Goal: Task Accomplishment & Management: Manage account settings

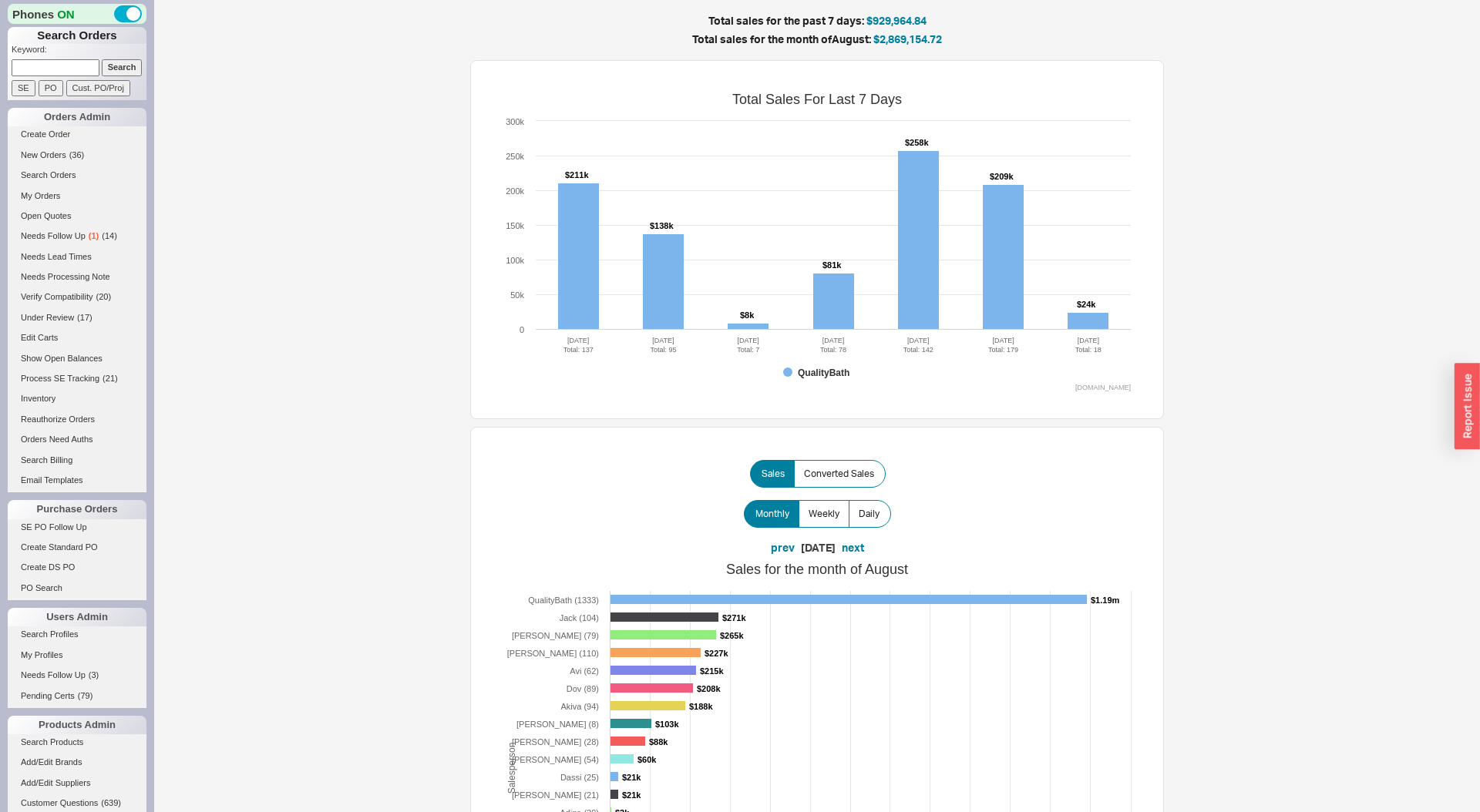
click at [62, 68] on input at bounding box center [55, 67] width 88 height 16
paste input "935057"
type input "935057"
click at [102, 59] on input "Search" at bounding box center [122, 67] width 41 height 16
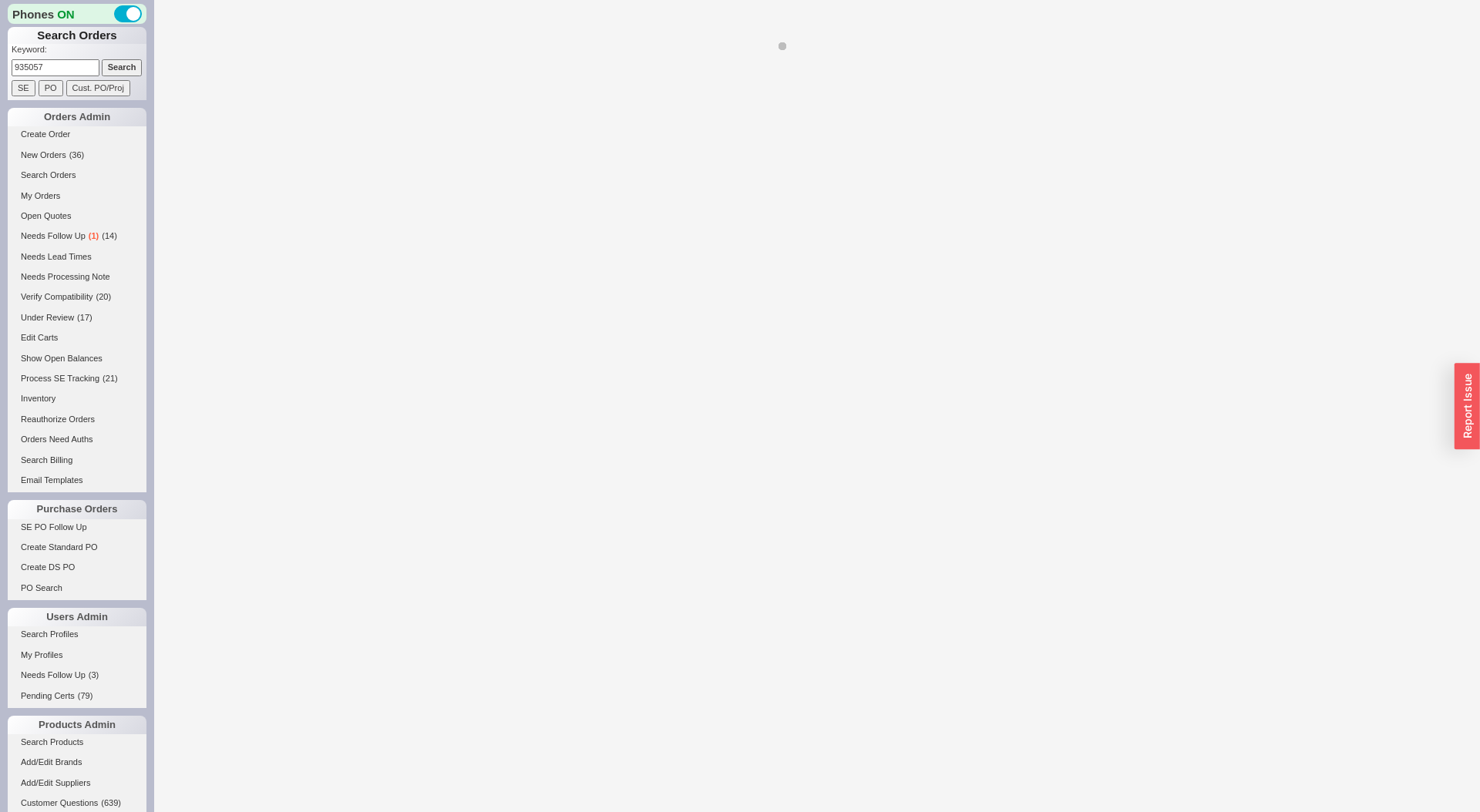
select select "LOW"
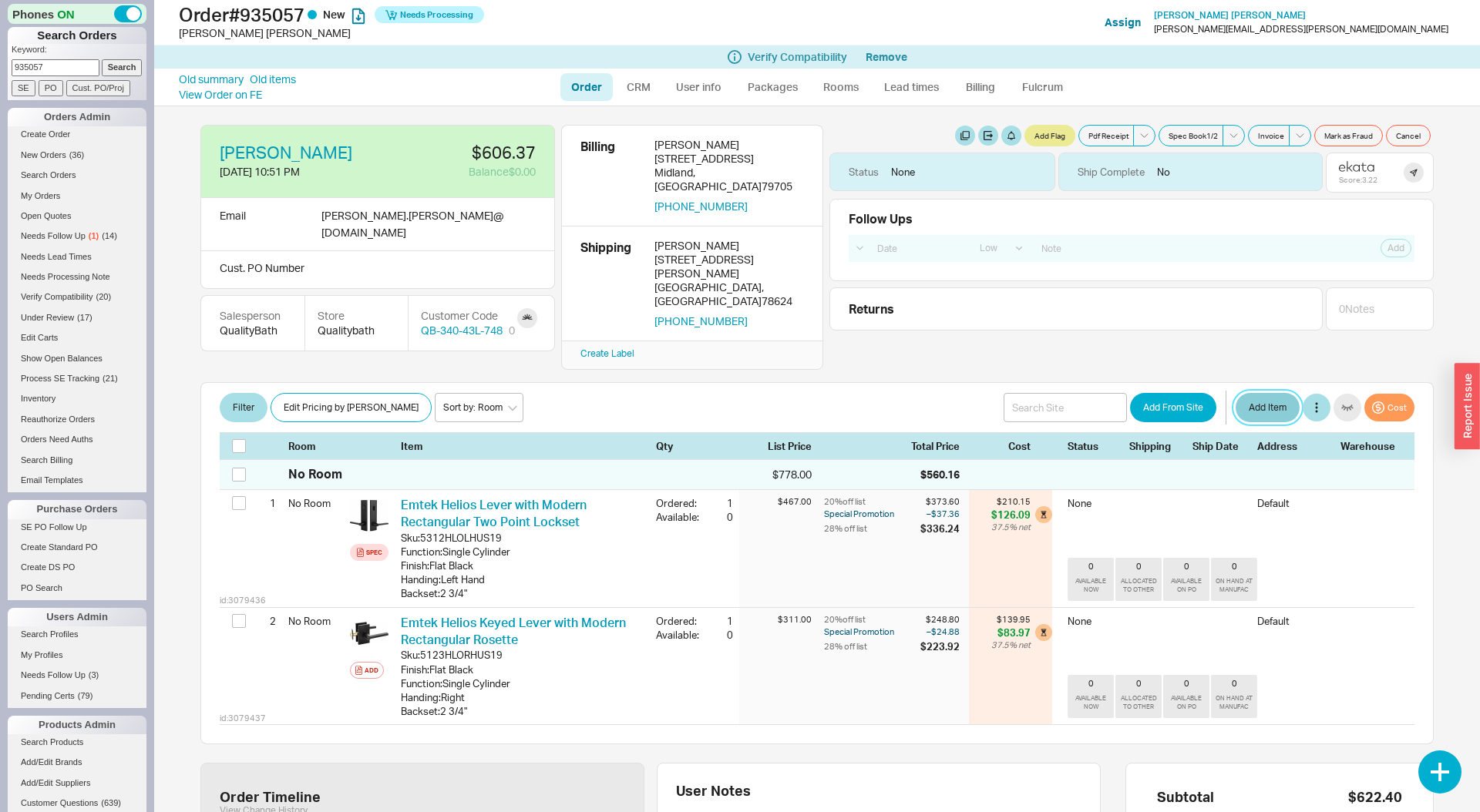
click at [1248, 393] on button "Add Item" at bounding box center [1267, 408] width 64 height 29
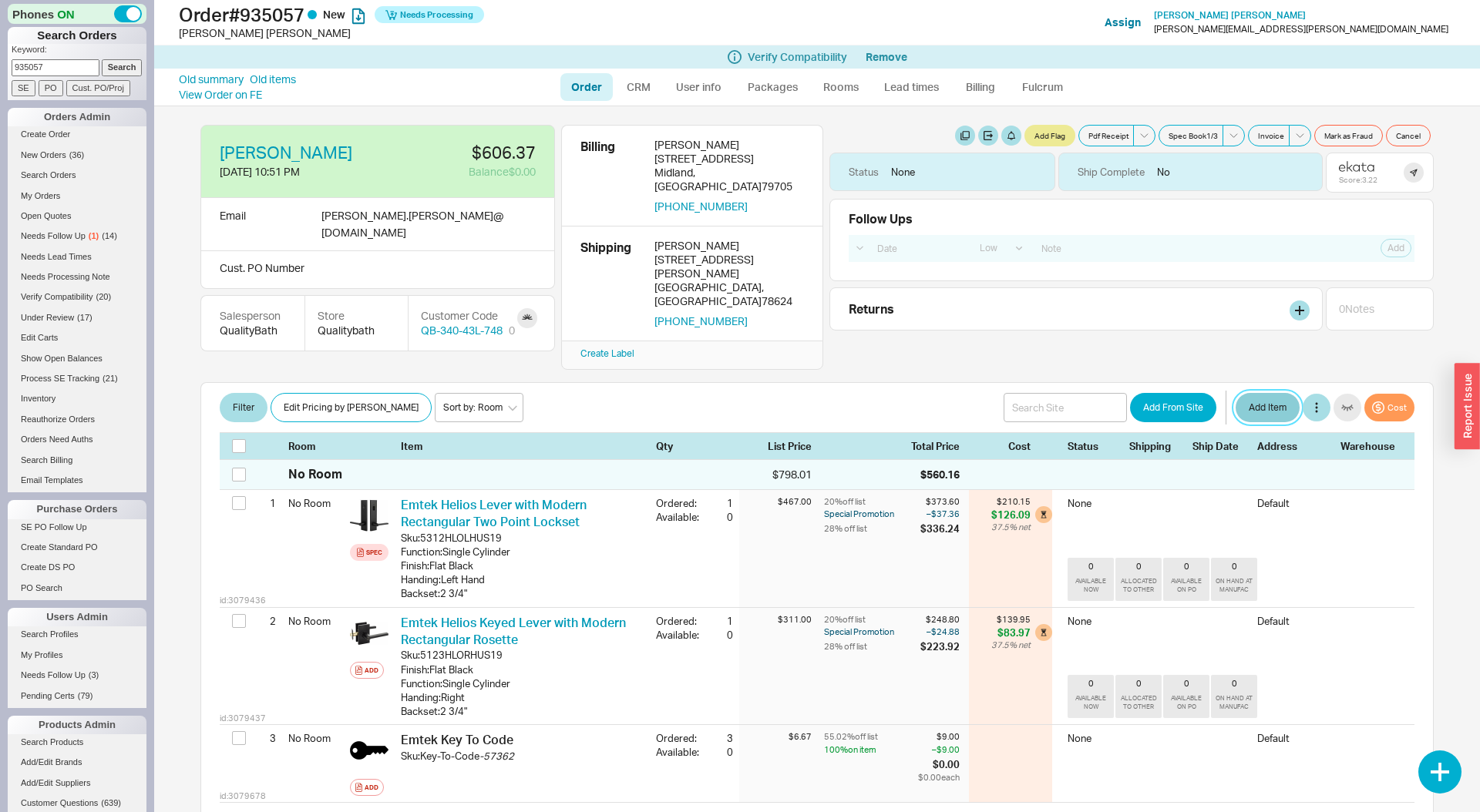
scroll to position [29, 0]
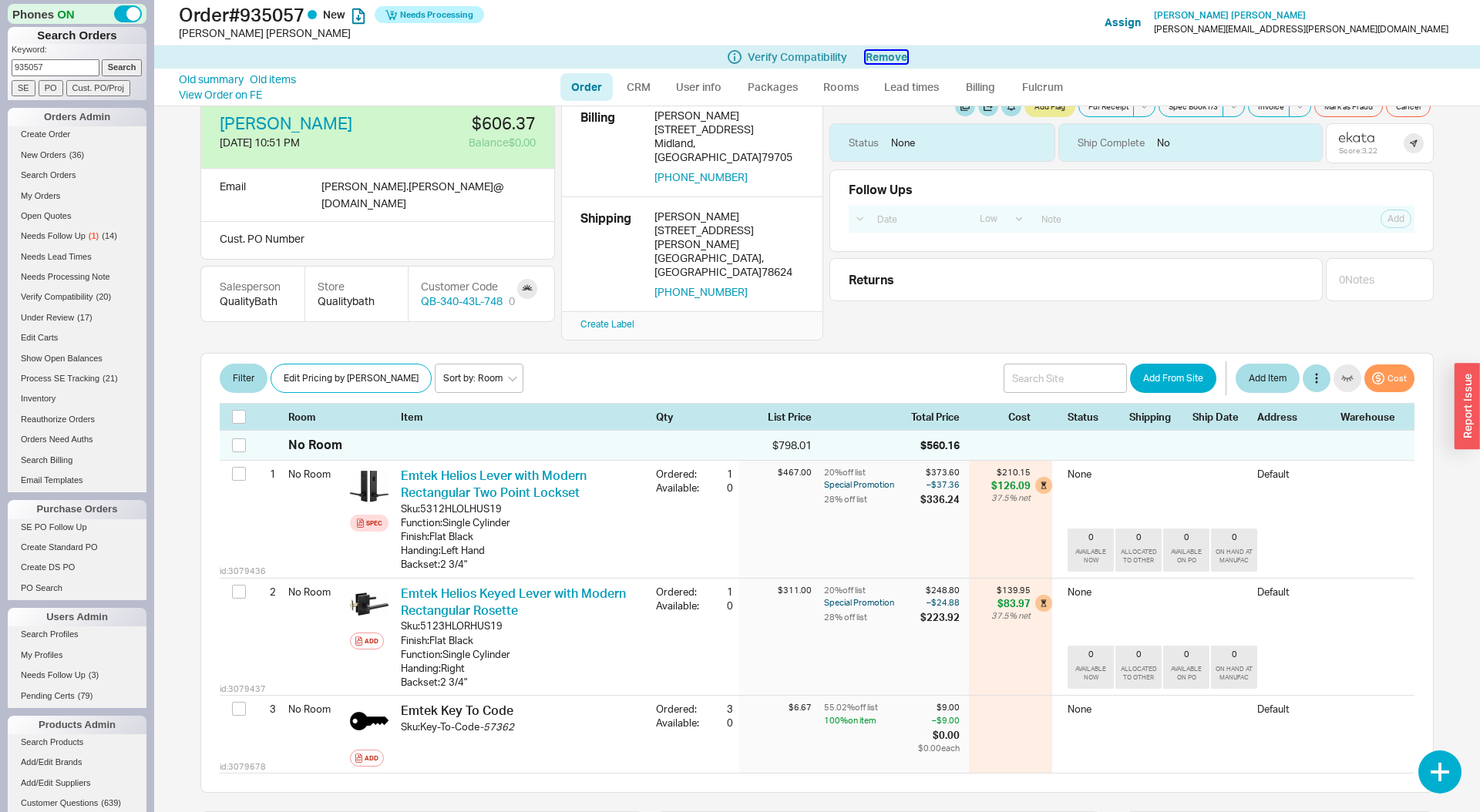
click at [881, 53] on button "Remove" at bounding box center [885, 57] width 42 height 13
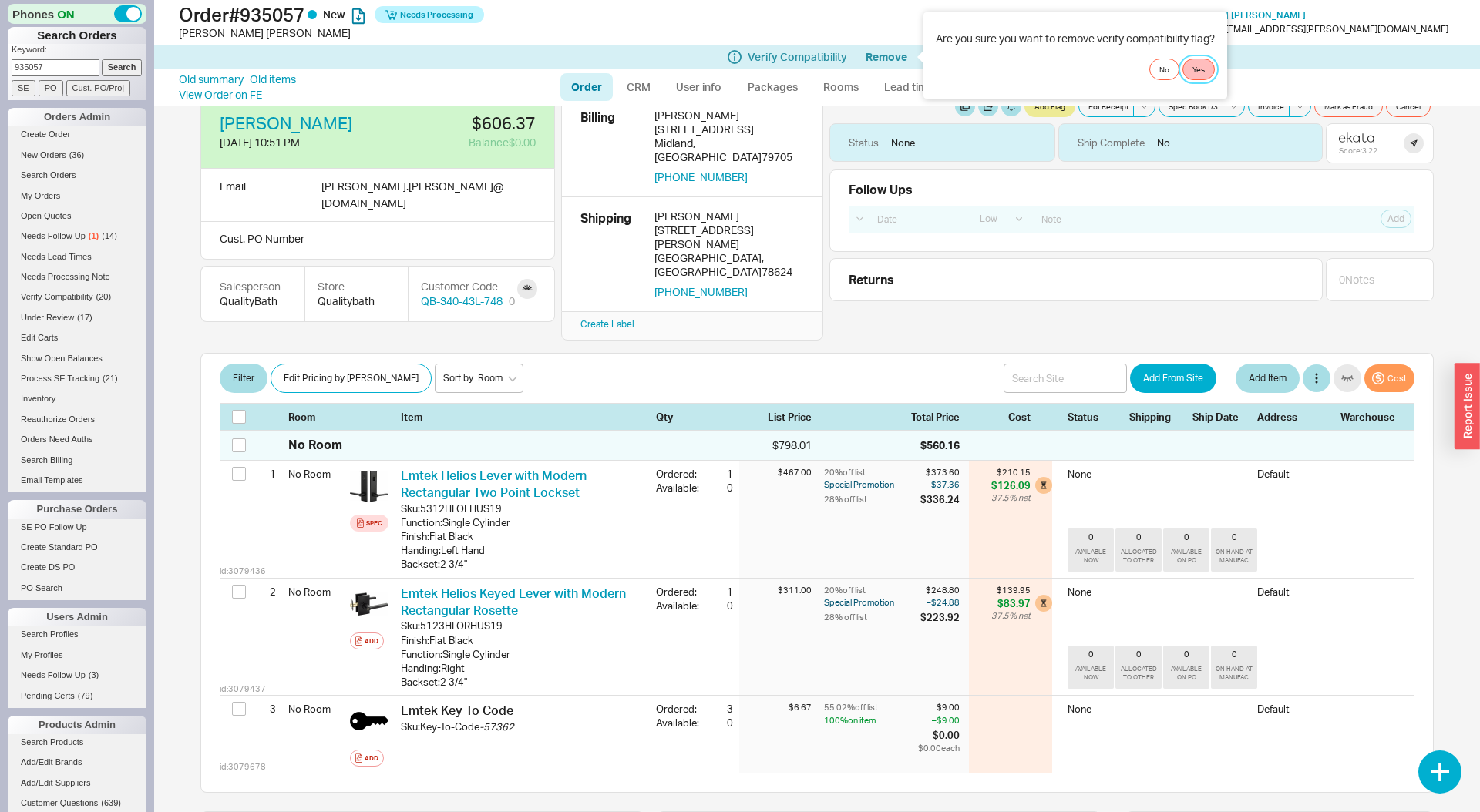
click at [1203, 71] on button "Yes" at bounding box center [1198, 70] width 32 height 21
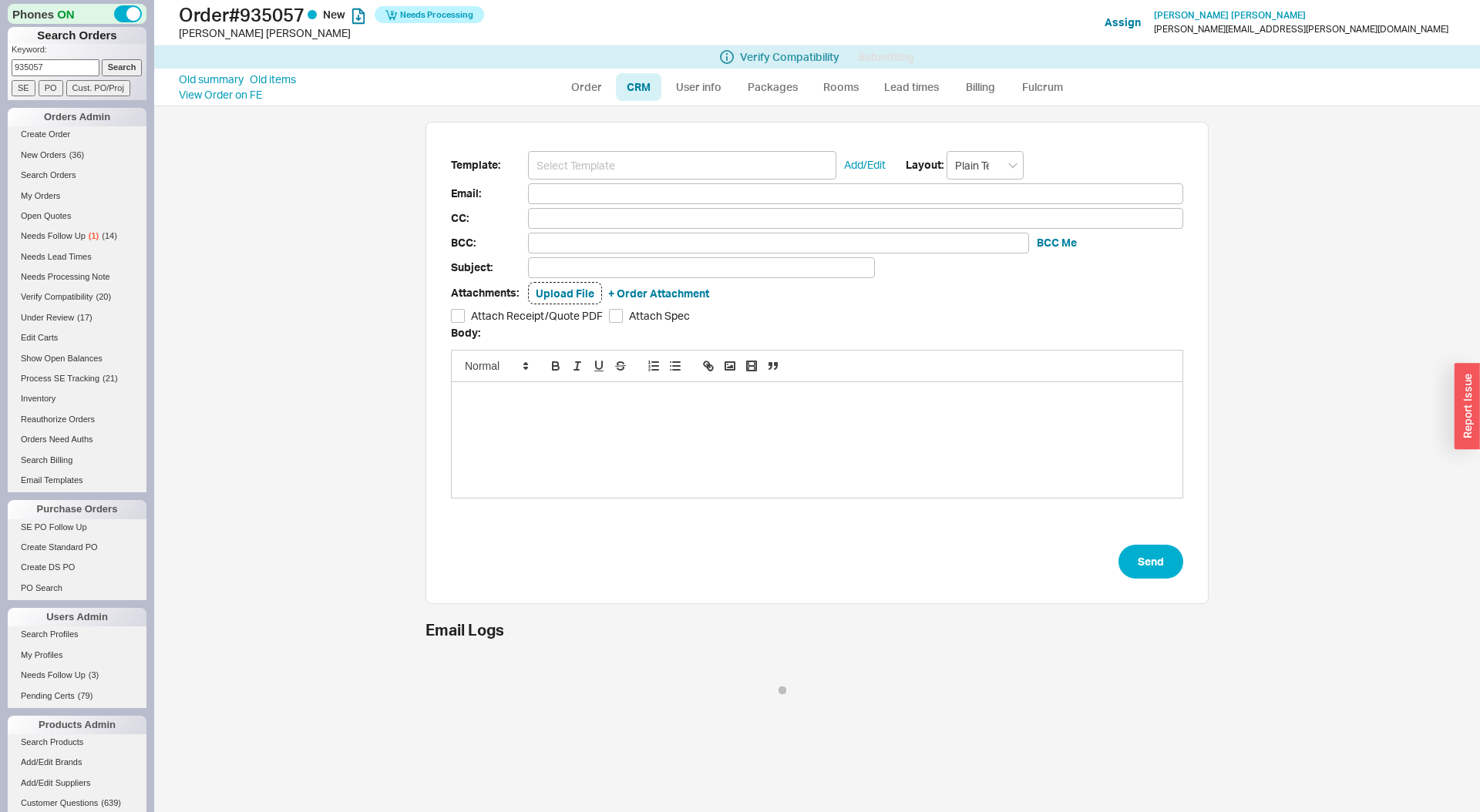
type input "kirby.castille@gmail.com"
type input "Wasn't That a Good Experience?"
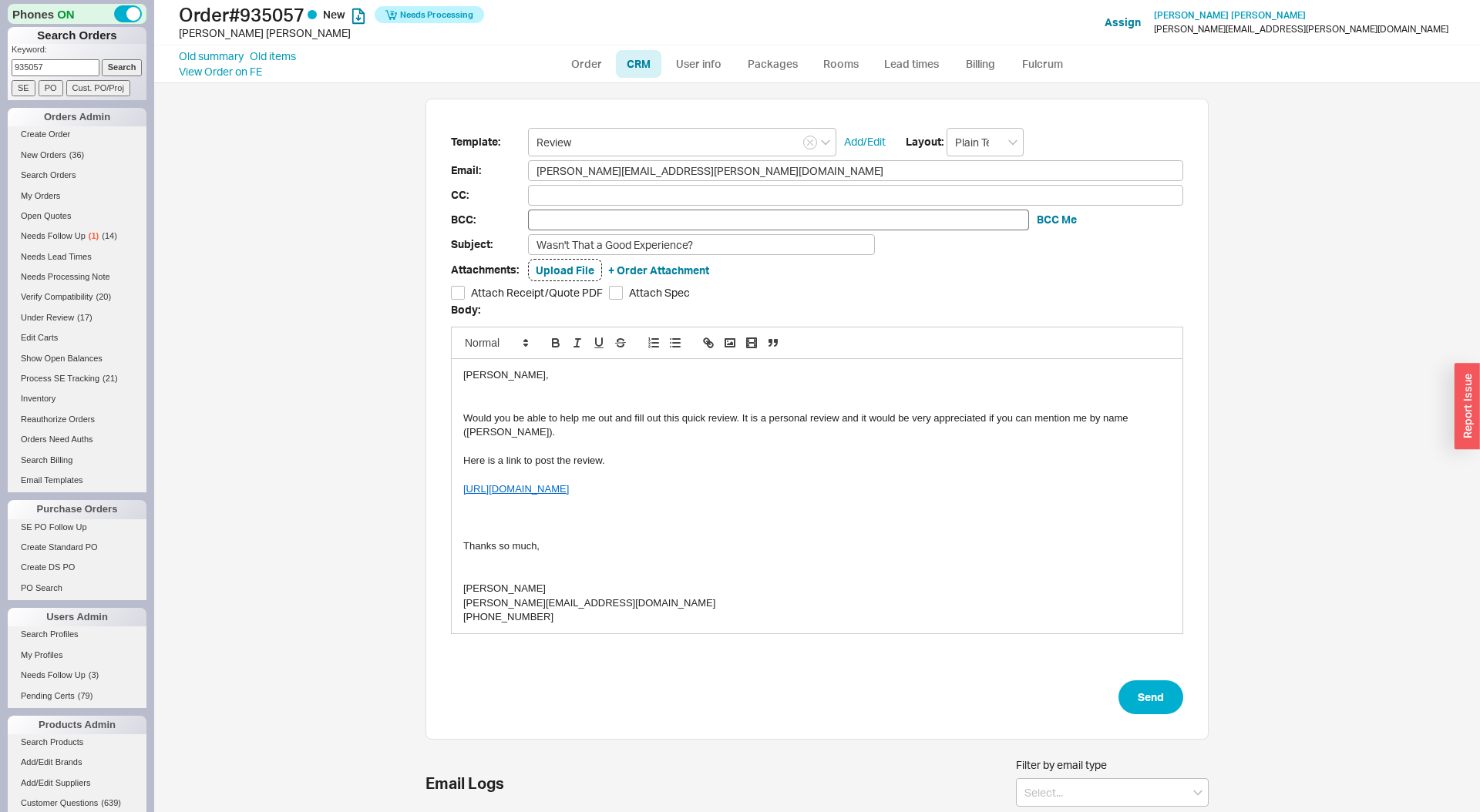
scroll to position [117, 783]
click at [592, 144] on input "Review" at bounding box center [682, 142] width 308 height 29
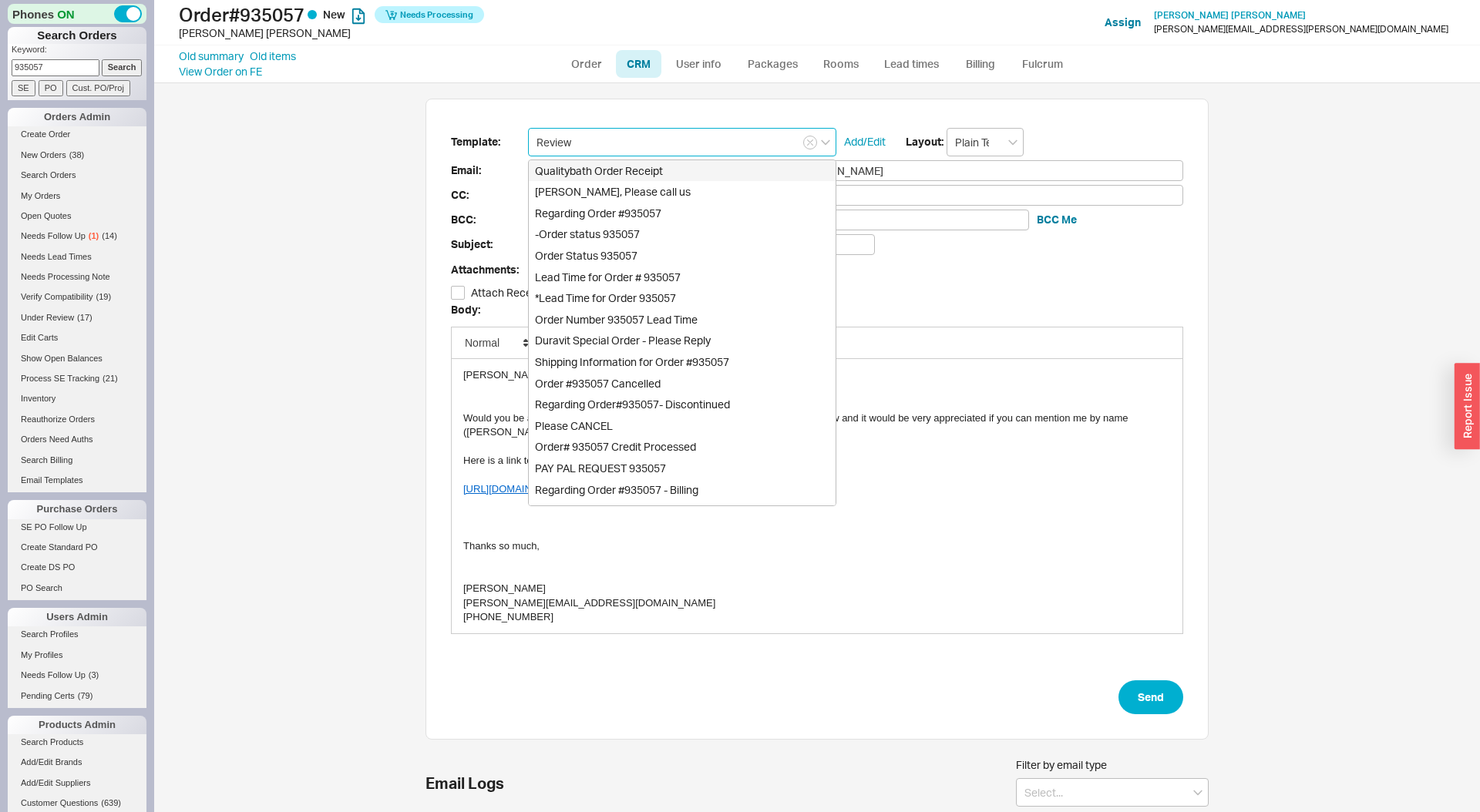
click at [600, 173] on div "Qualitybath Order Receipt" at bounding box center [682, 171] width 306 height 21
type input "Receipt"
type input "Quality Bath Order # 935057 Receipt"
checkbox input "true"
type input "Qualitybath Order Receipt"
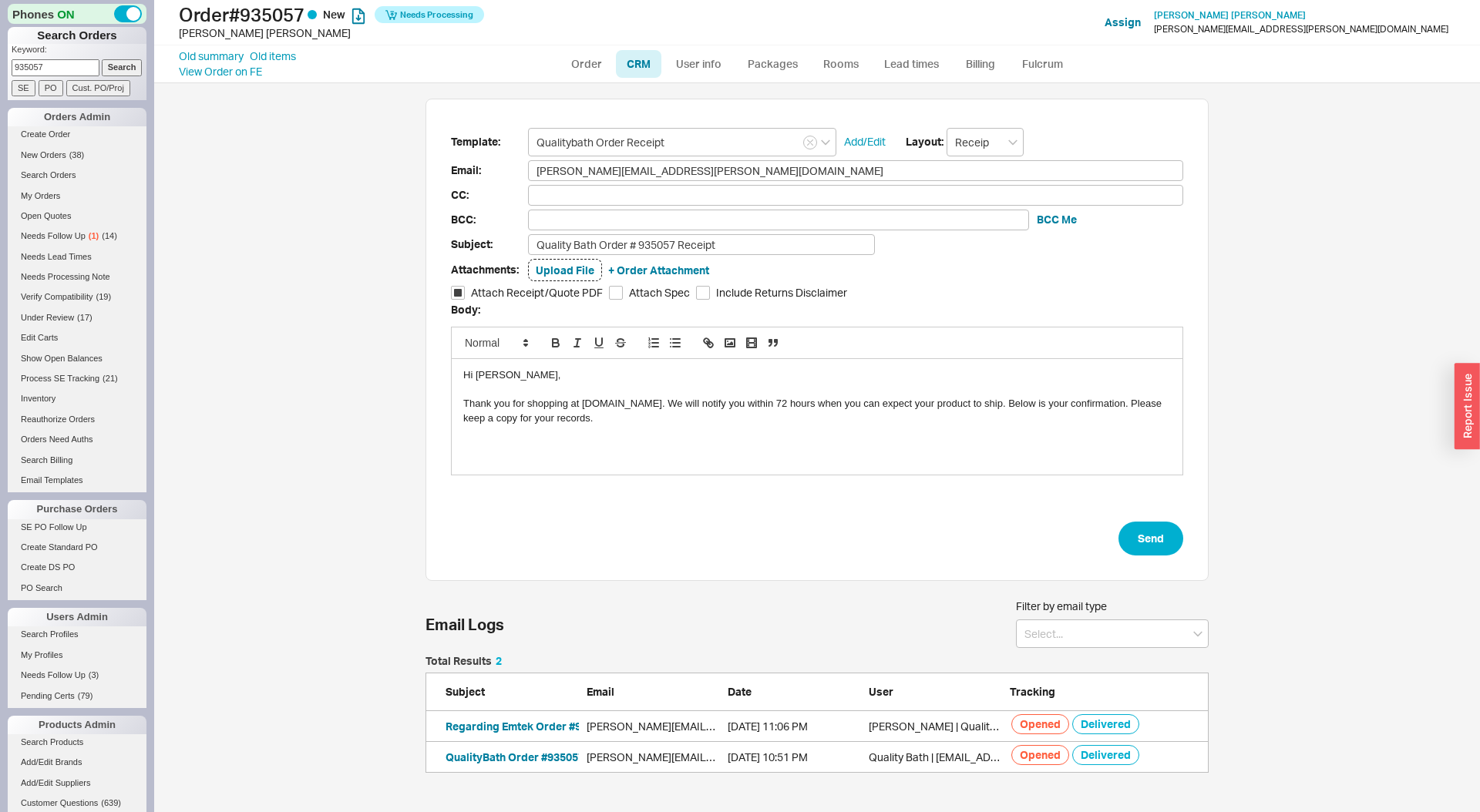
drag, startPoint x: 538, startPoint y: 416, endPoint x: 631, endPoint y: 434, distance: 94.7
click at [631, 434] on div "Hi Kirby, Thank you for shopping at QualityBath.com. We will notify you within …" at bounding box center [817, 418] width 731 height 116
click at [1147, 542] on button "Send" at bounding box center [1150, 538] width 65 height 34
select select "LOW"
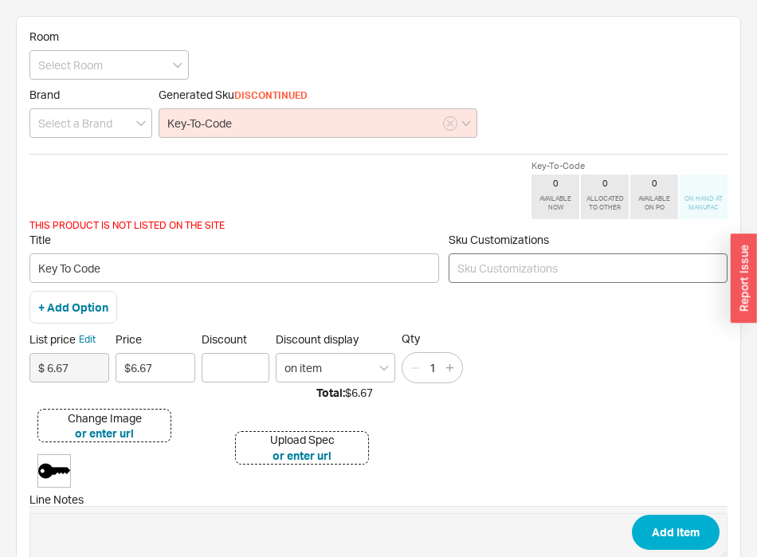
type input "Key-To-Code"
click at [579, 254] on input at bounding box center [588, 269] width 279 height 30
click at [563, 262] on input at bounding box center [588, 269] width 279 height 30
click at [541, 265] on input at bounding box center [588, 269] width 279 height 30
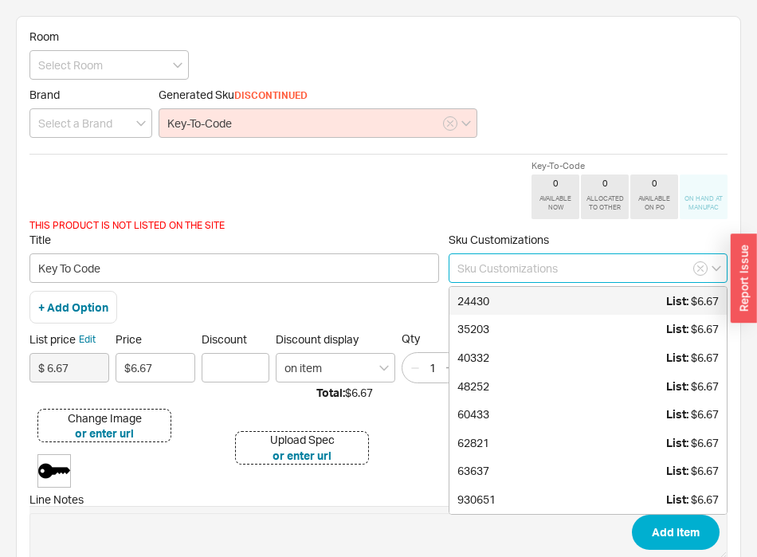
paste input "57362"
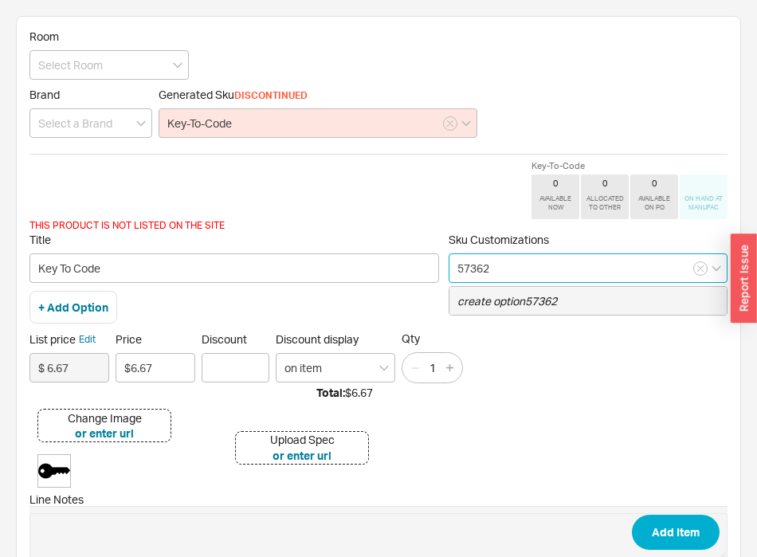
click at [528, 295] on icon "create option 57362" at bounding box center [508, 301] width 100 height 14
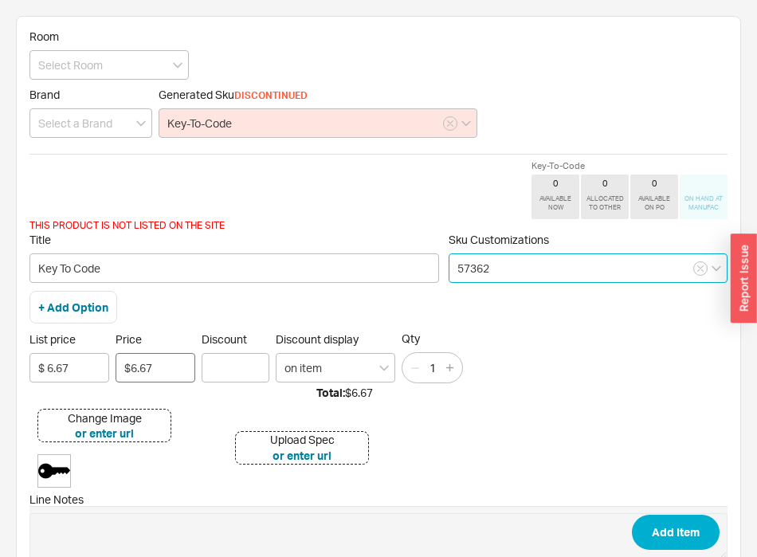
type input "57362"
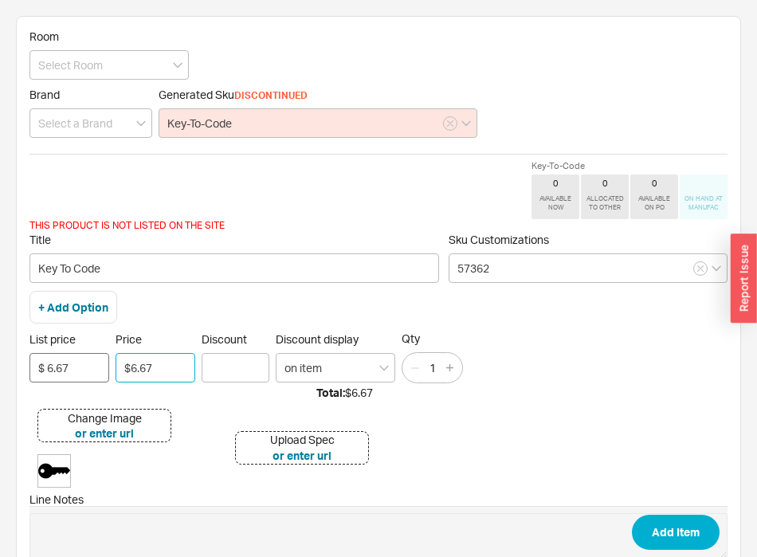
drag, startPoint x: 163, startPoint y: 371, endPoint x: 65, endPoint y: 362, distance: 98.5
click at [65, 362] on div "List price $ 6.67 Price $6.67 Discount Discount display on item Qty 1" at bounding box center [379, 358] width 698 height 52
type input "$3.00"
type input "100"
type input "3"
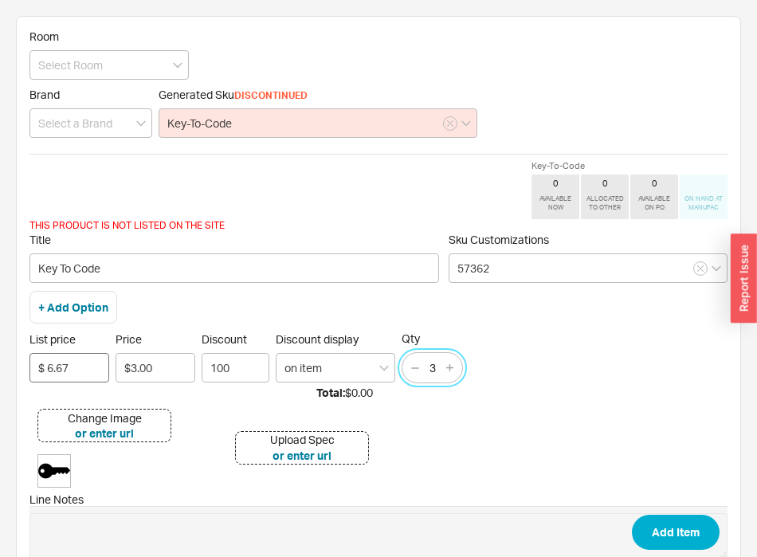
click at [632, 515] on button "Add Item" at bounding box center [676, 532] width 88 height 35
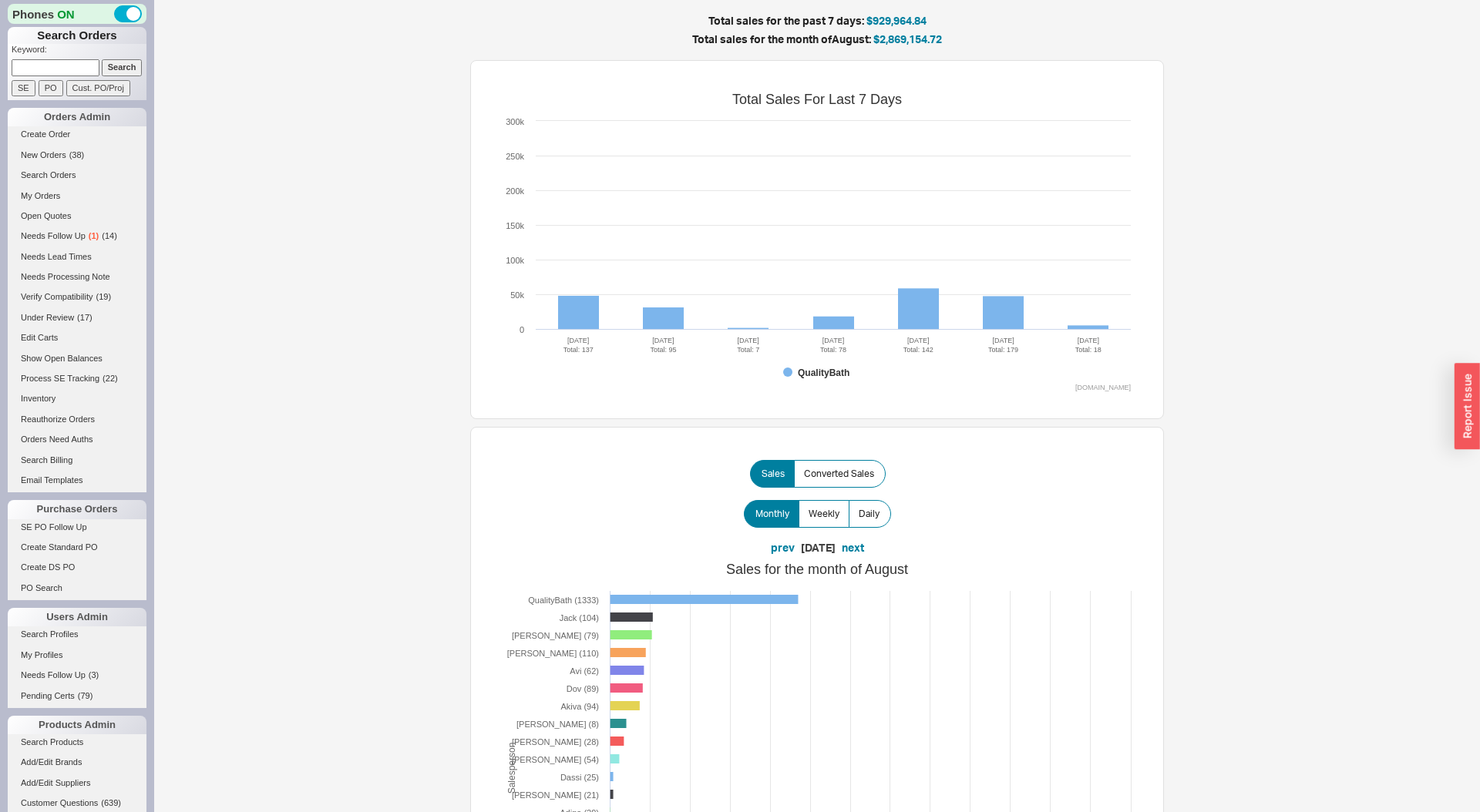
click at [45, 67] on input at bounding box center [55, 67] width 88 height 16
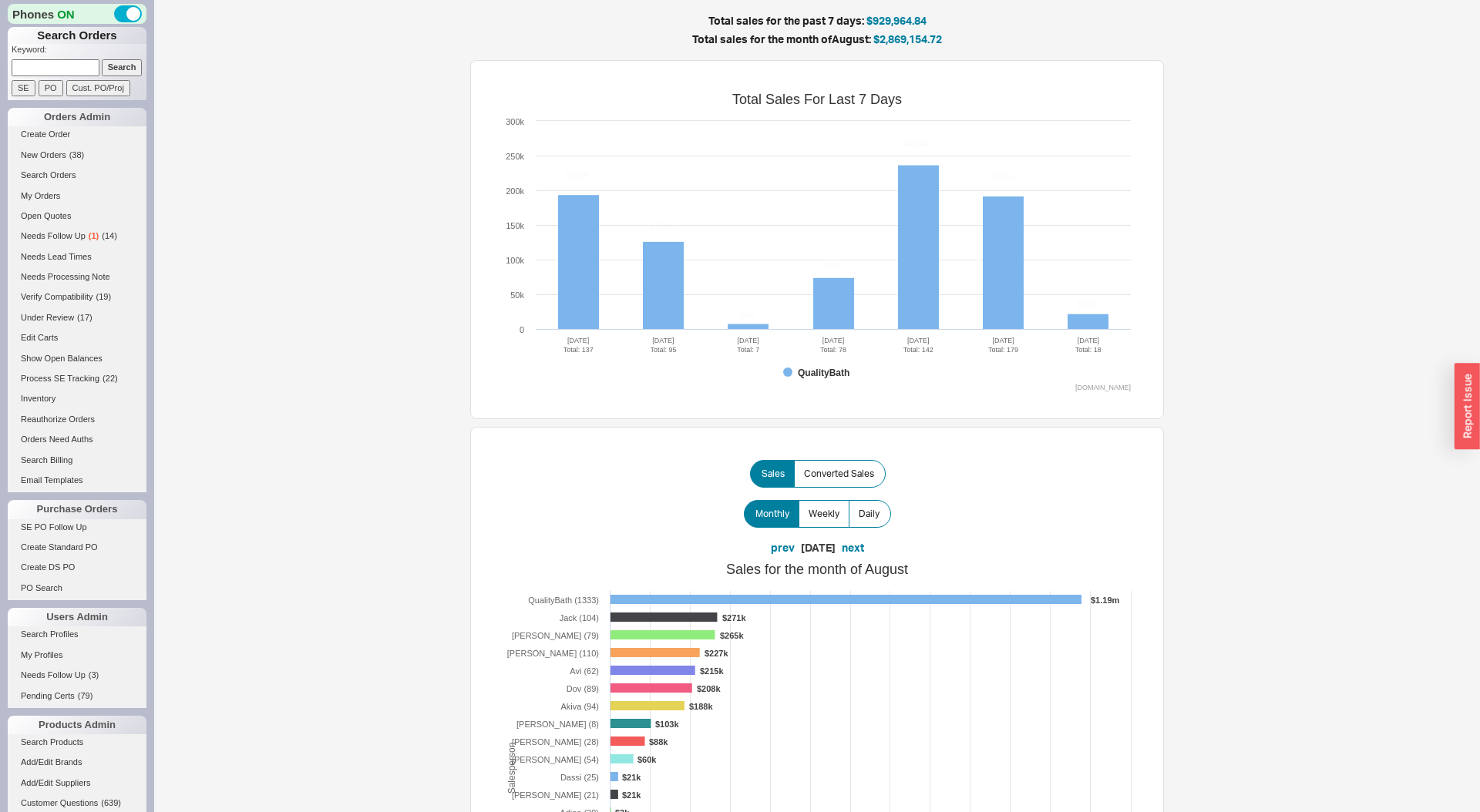
paste input "anash@lindsaylaine.com"
type input "anash@lindsaylaine.com"
click at [102, 59] on input "Search" at bounding box center [122, 67] width 41 height 16
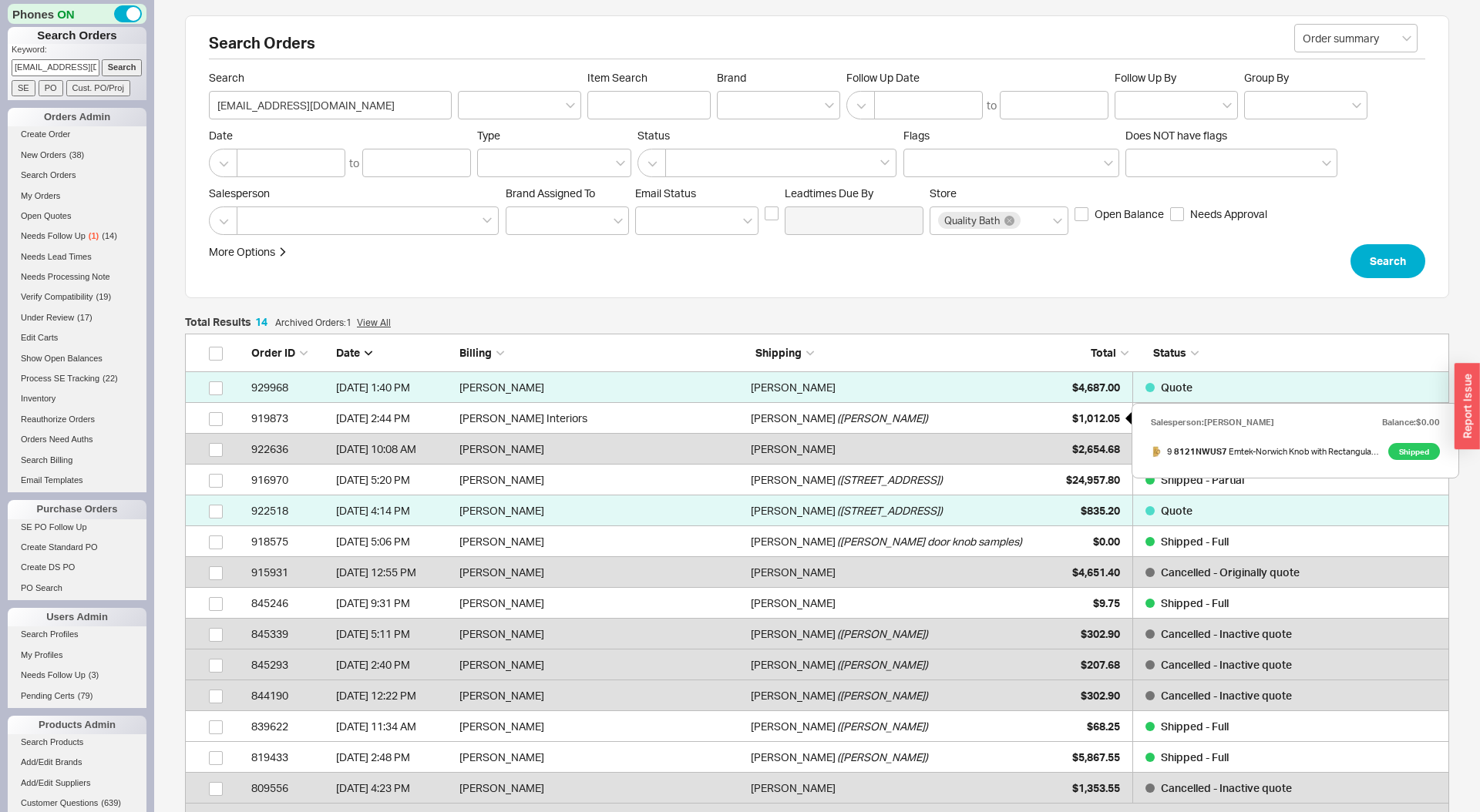
click at [1110, 405] on div "$1,012.05" at bounding box center [1082, 419] width 77 height 31
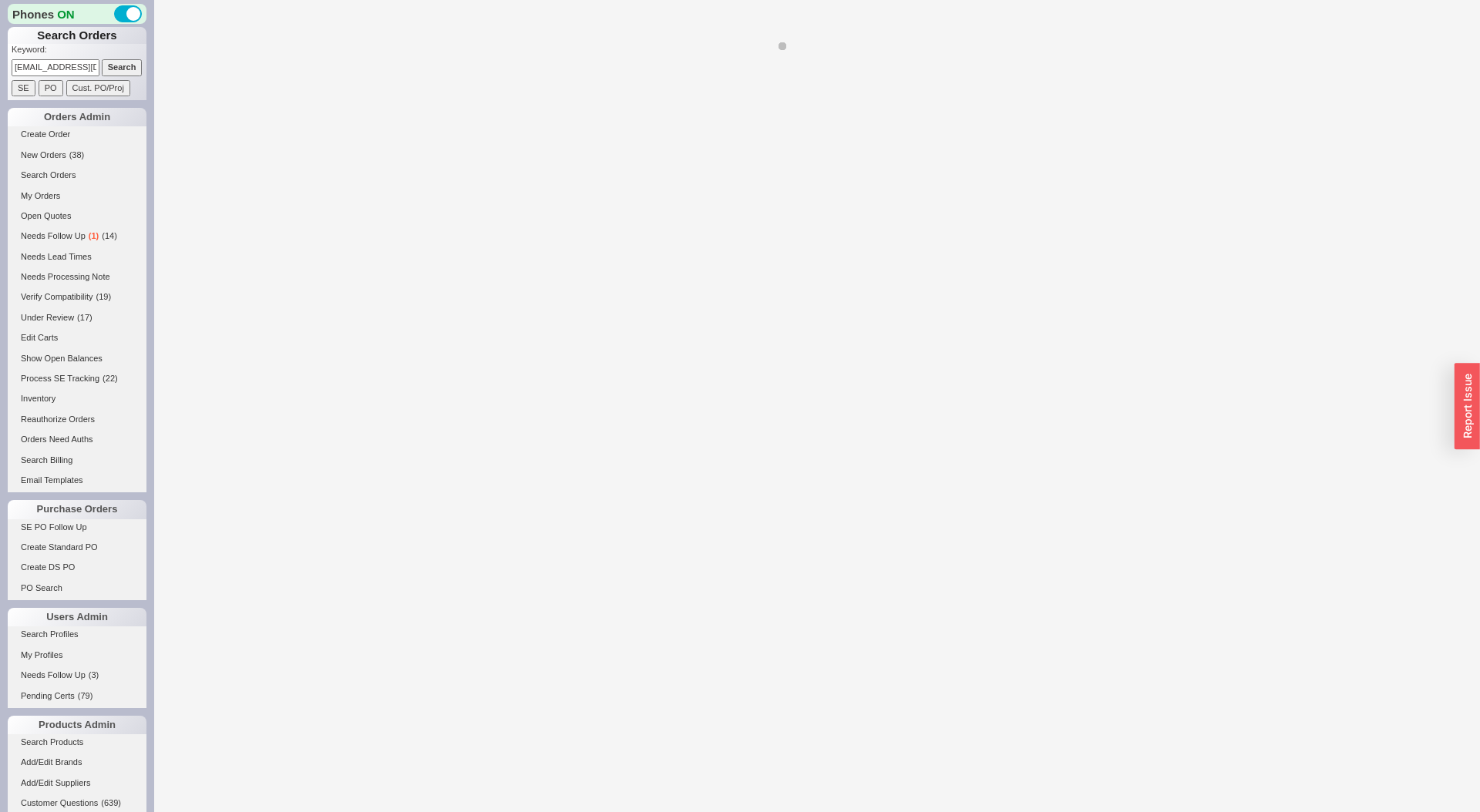
select select "LOW"
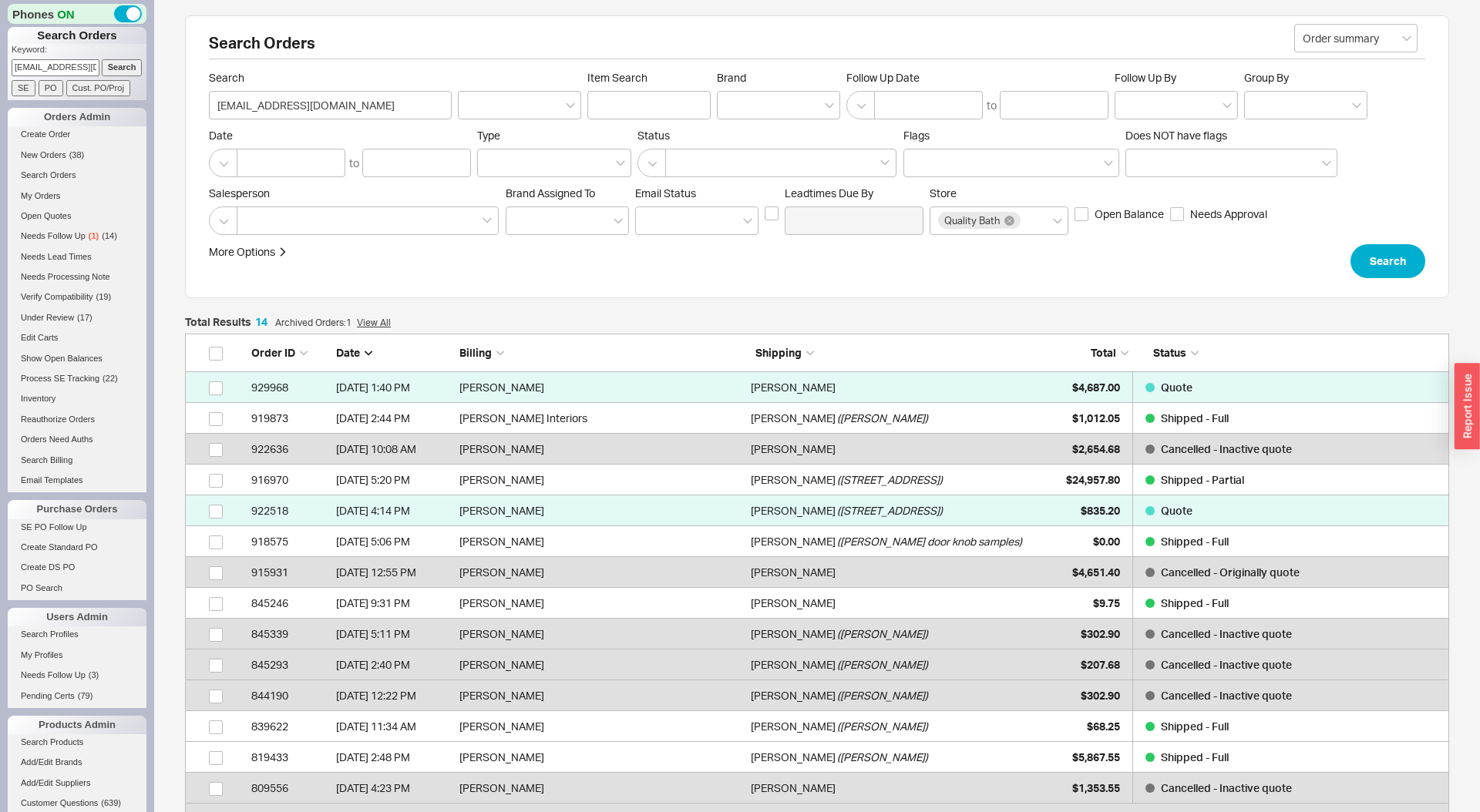
scroll to position [501, 1264]
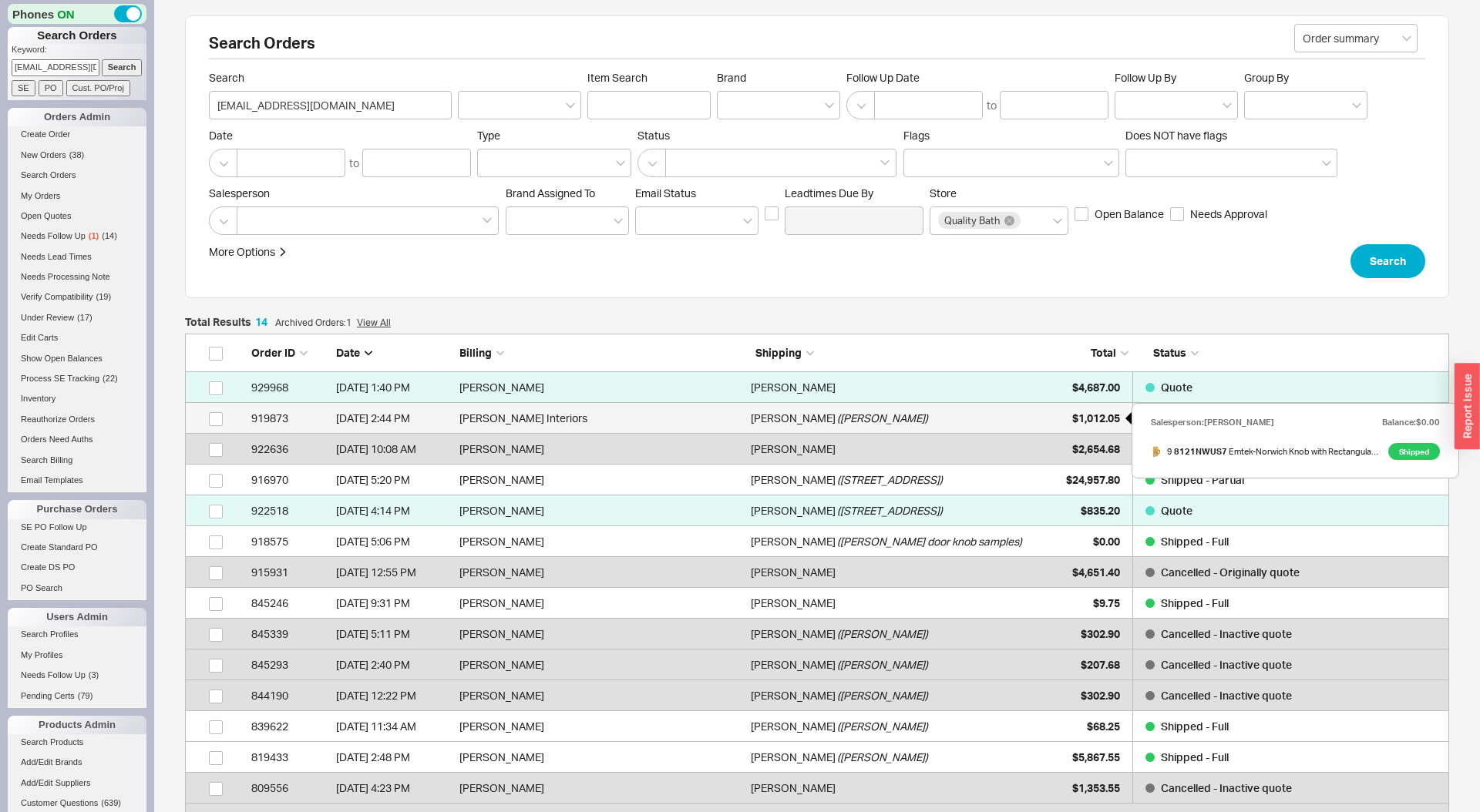
click at [1078, 415] on span "$1,012.05" at bounding box center [1095, 419] width 47 height 14
select select "LOW"
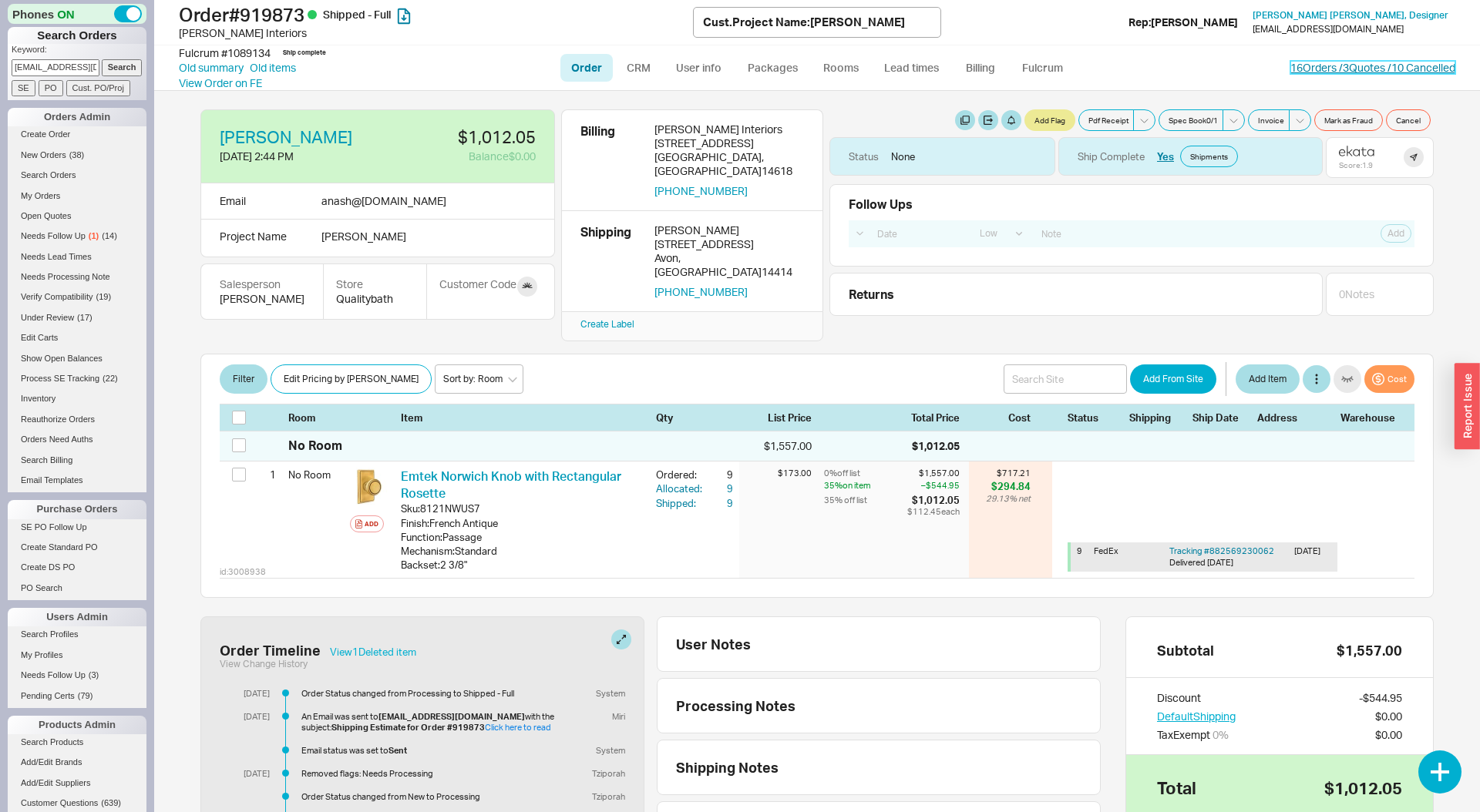
drag, startPoint x: 1311, startPoint y: 73, endPoint x: 1288, endPoint y: 82, distance: 24.7
click at [1311, 73] on link "16 Orders / 3 Quotes / 10 Cancelled" at bounding box center [1373, 68] width 165 height 14
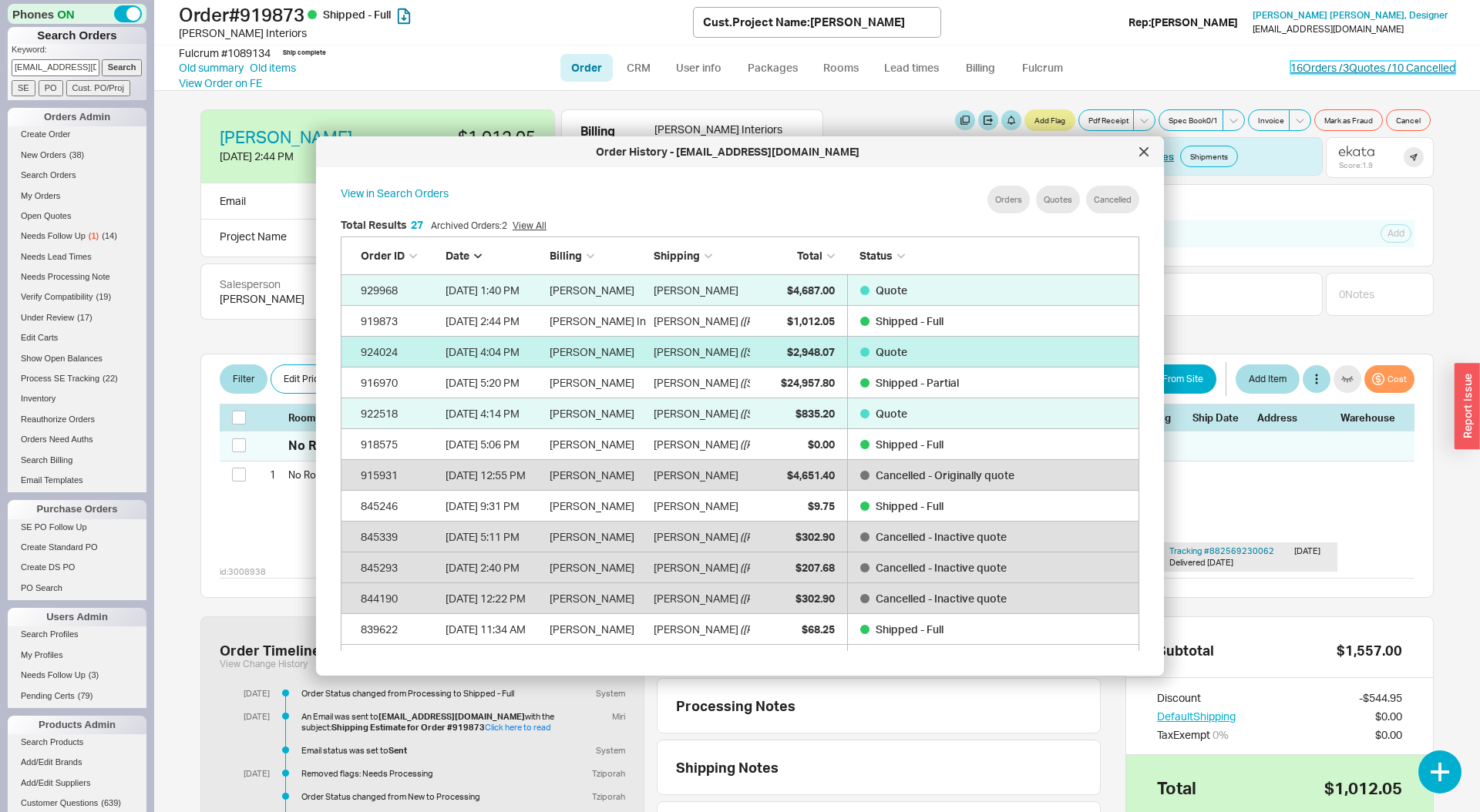
scroll to position [472, 824]
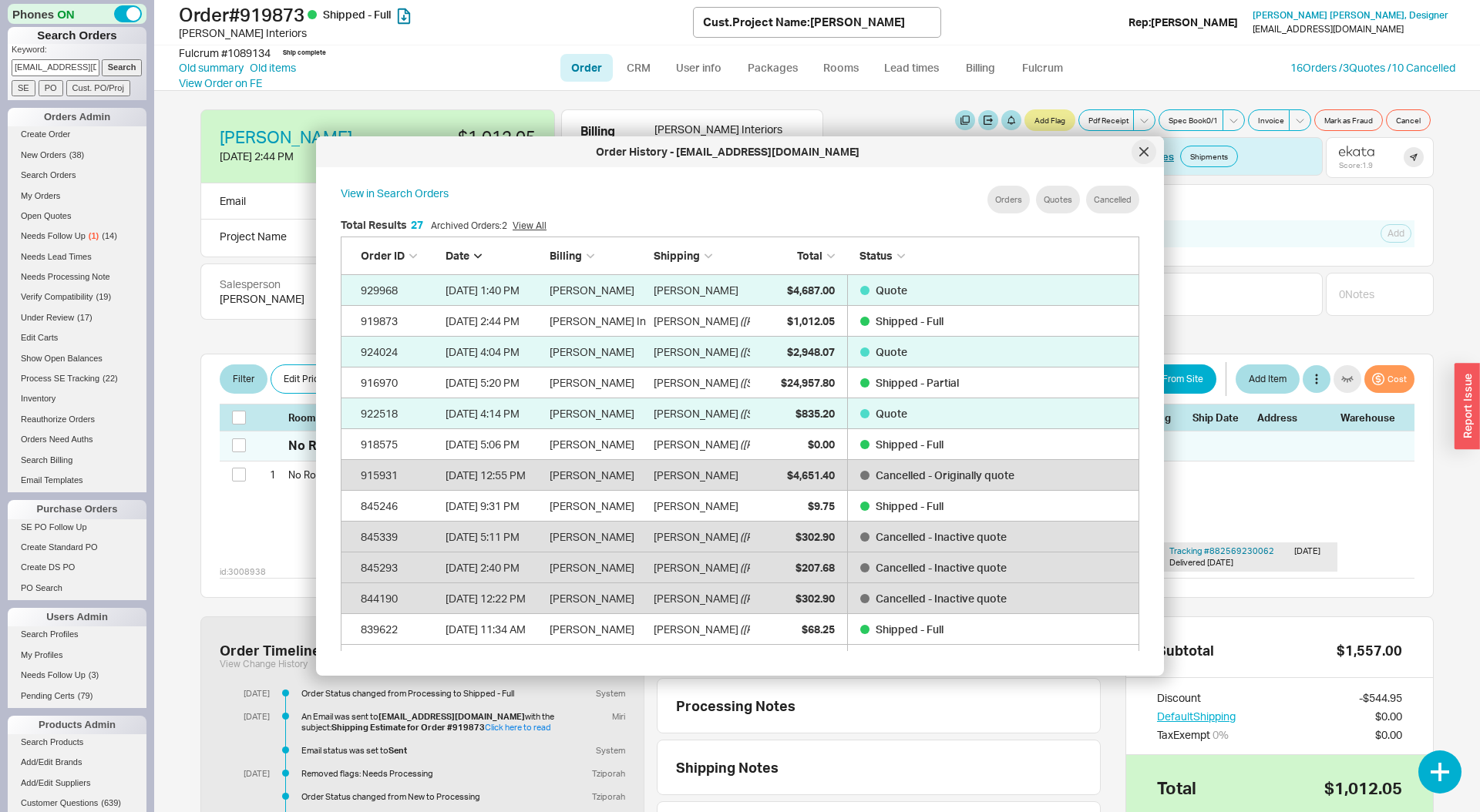
click at [1141, 154] on icon at bounding box center [1144, 152] width 8 height 8
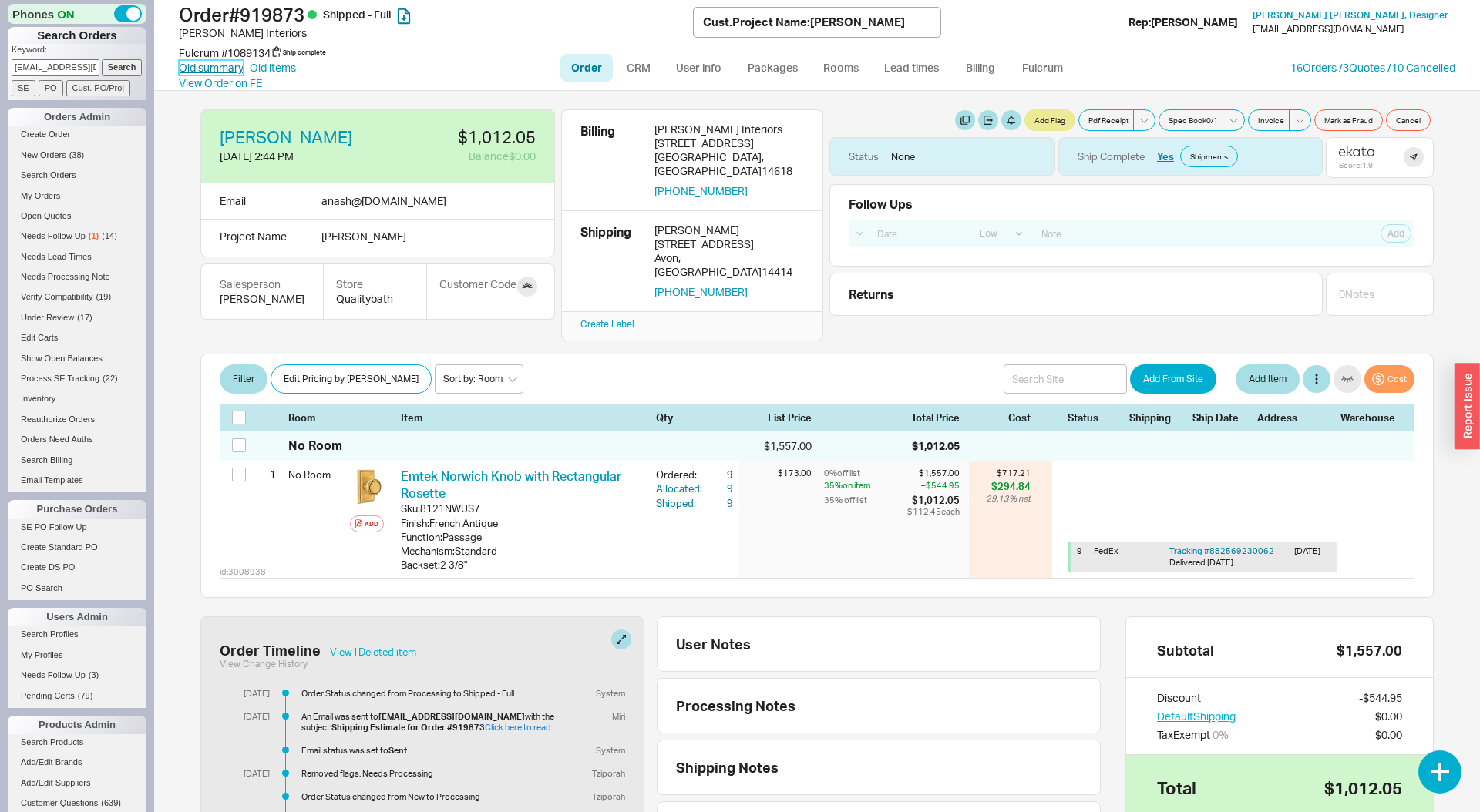
click at [223, 62] on link "Old summary" at bounding box center [211, 68] width 65 height 15
select select "*"
select select "LOW"
select select "3"
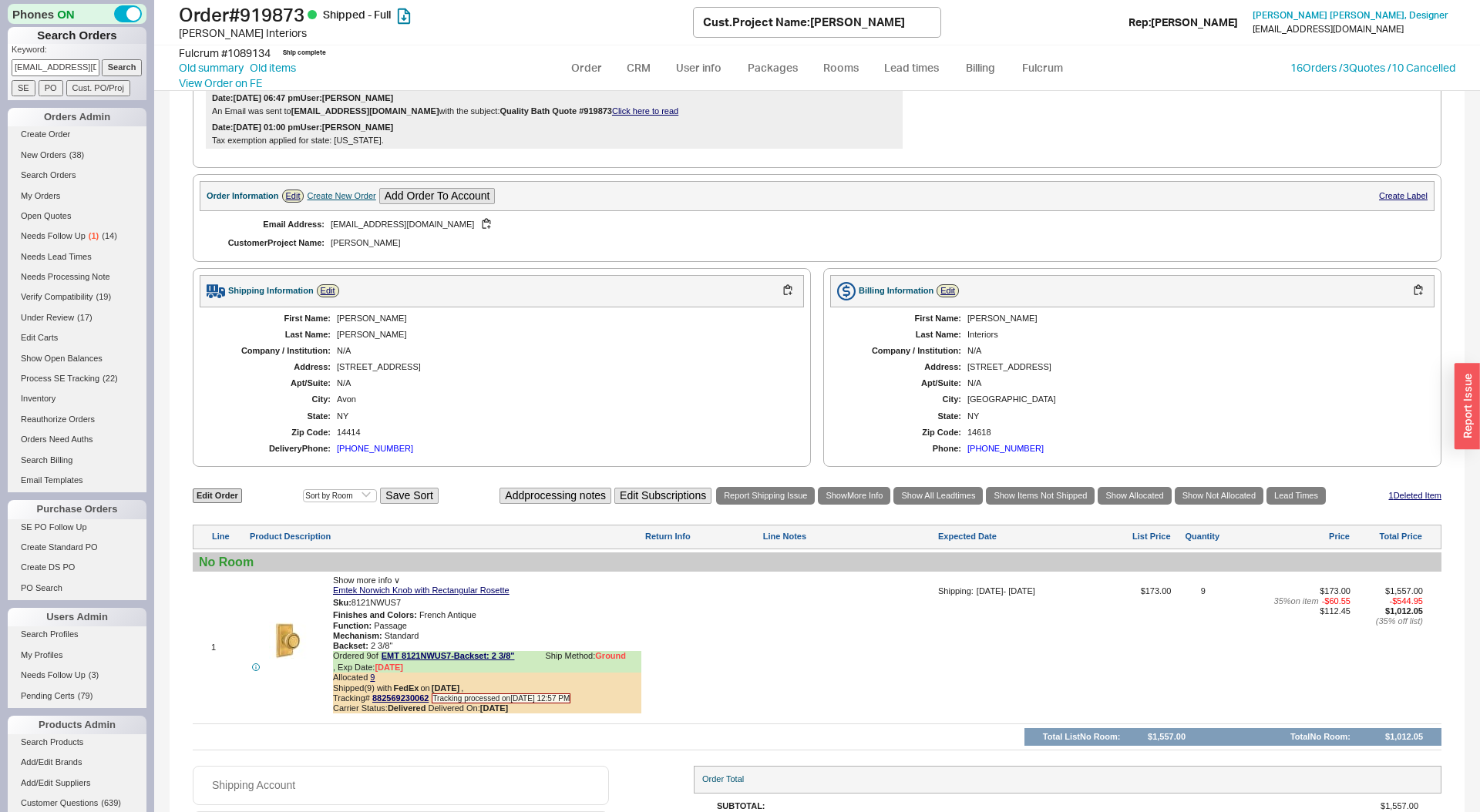
scroll to position [147, 0]
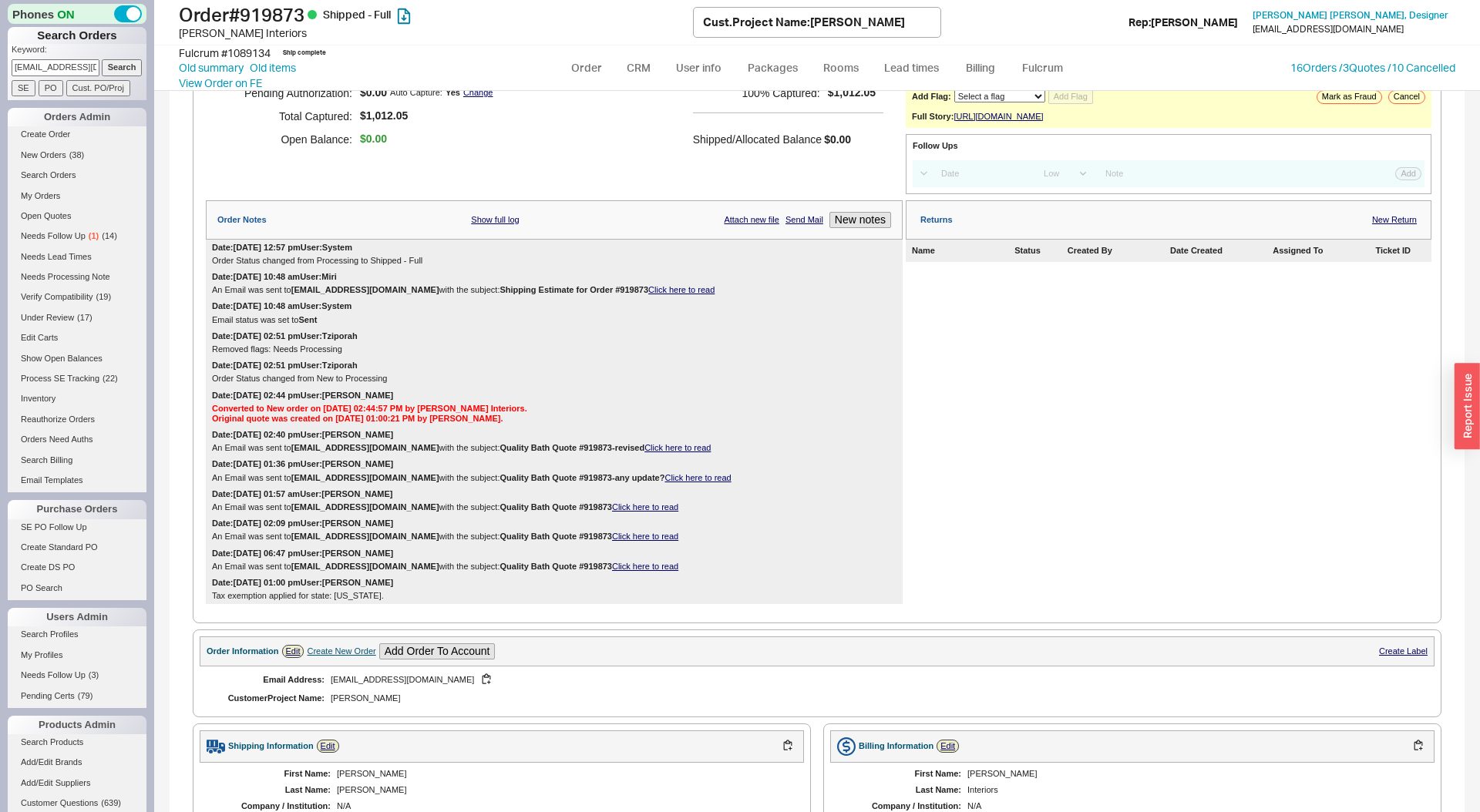
click at [335, 656] on div "Create New Order" at bounding box center [340, 652] width 69 height 10
select select "Project Name"
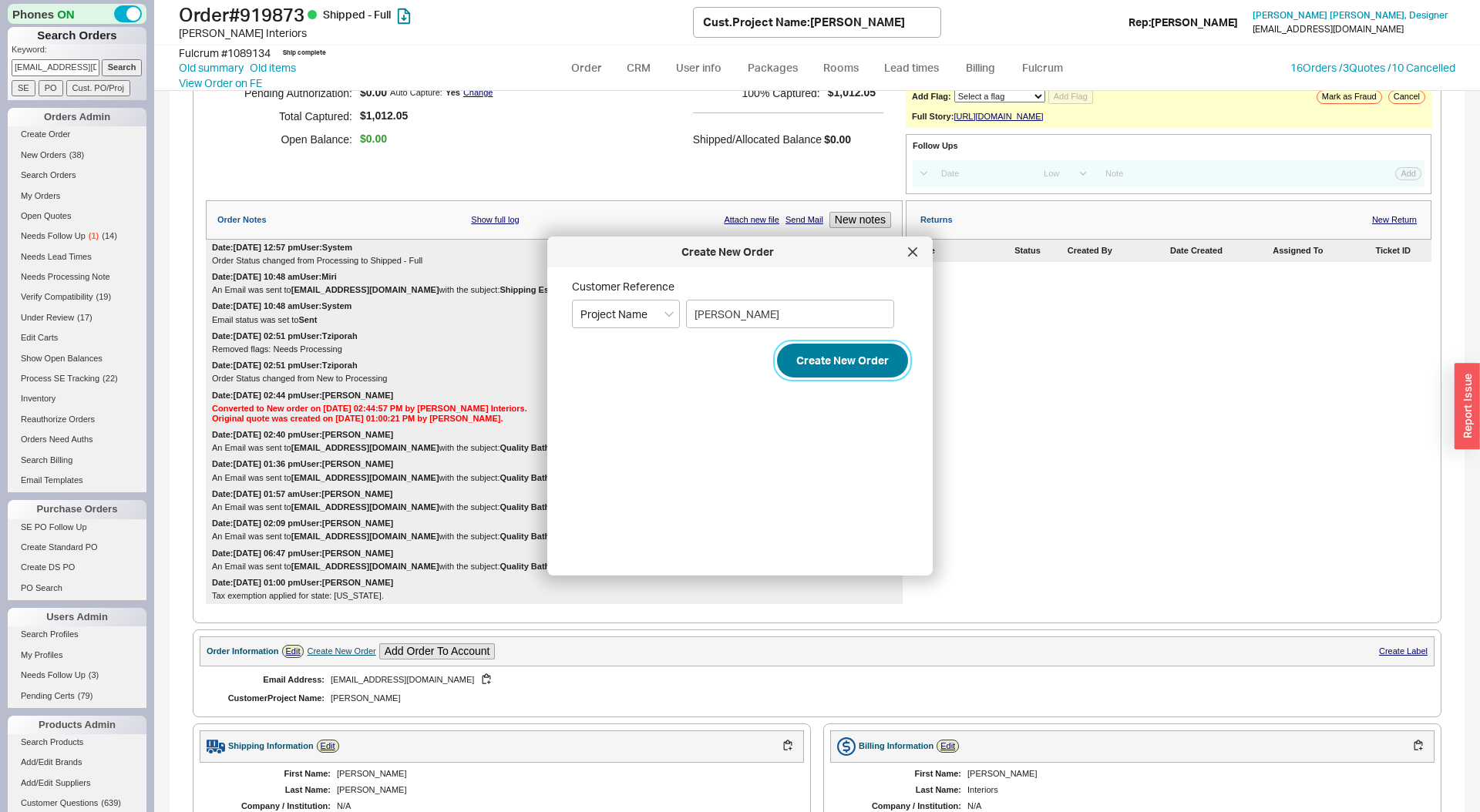
click at [839, 371] on button "Create New Order" at bounding box center [843, 361] width 131 height 34
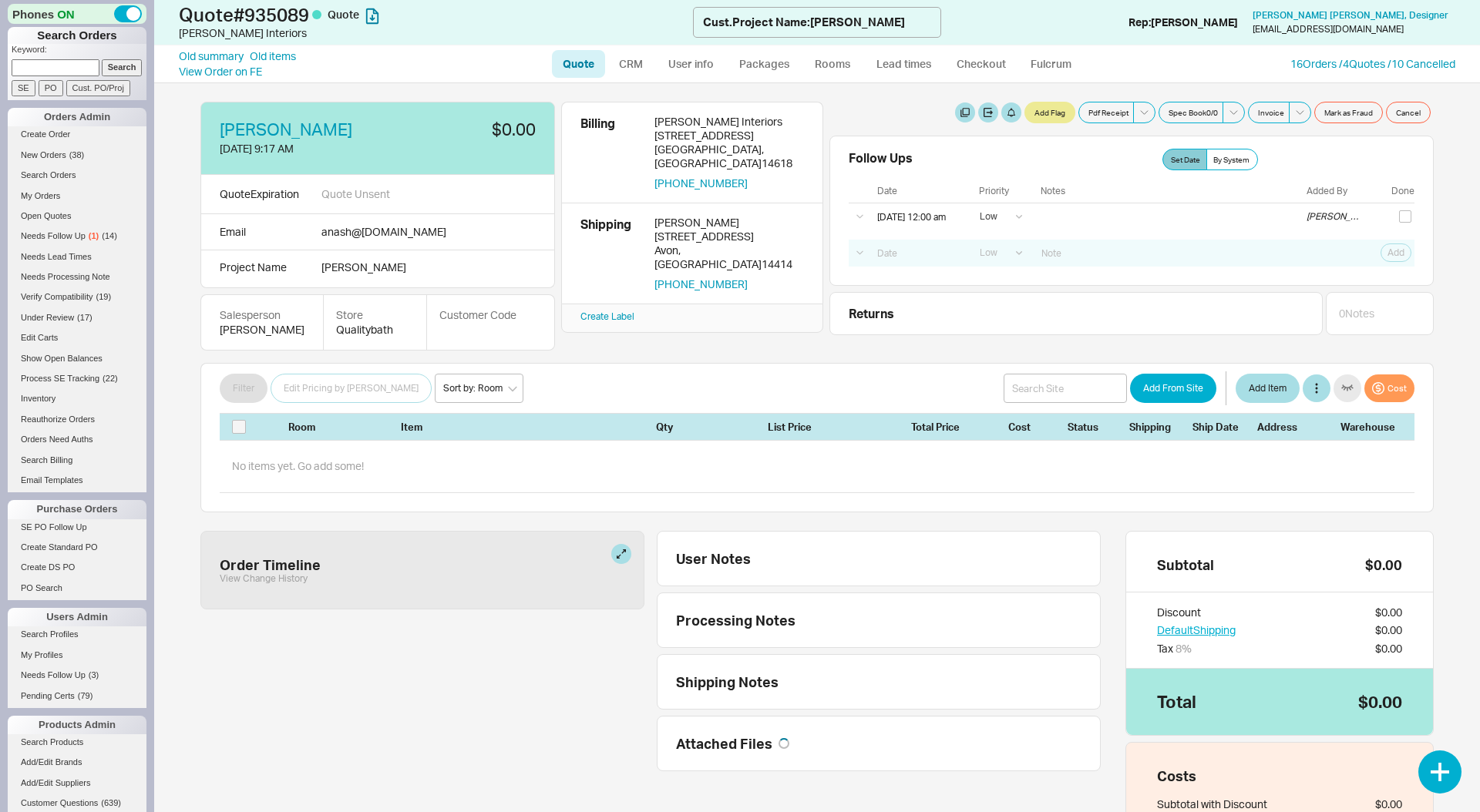
select select "LOW"
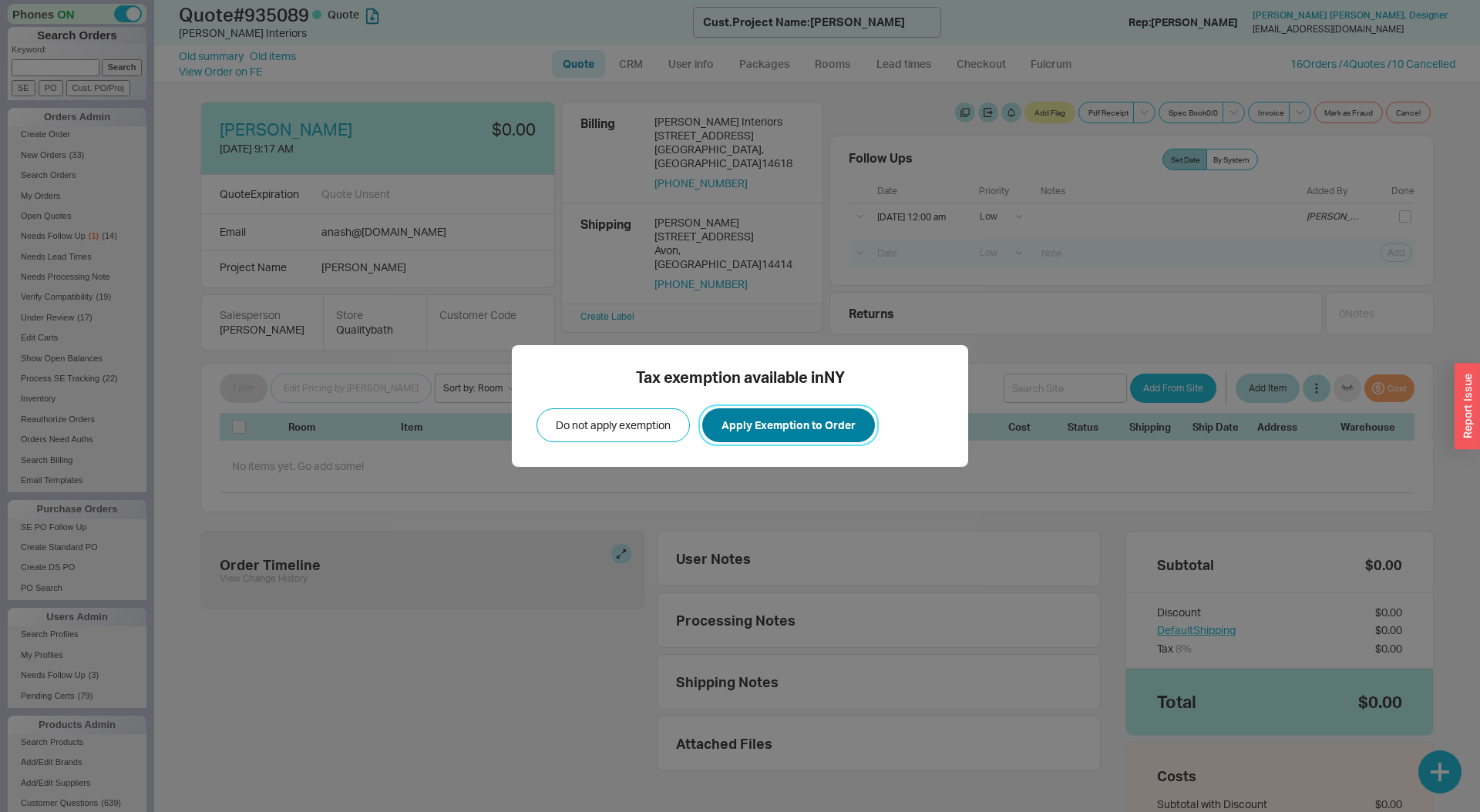
click at [797, 423] on button "Apply Exemption to Order" at bounding box center [788, 425] width 173 height 34
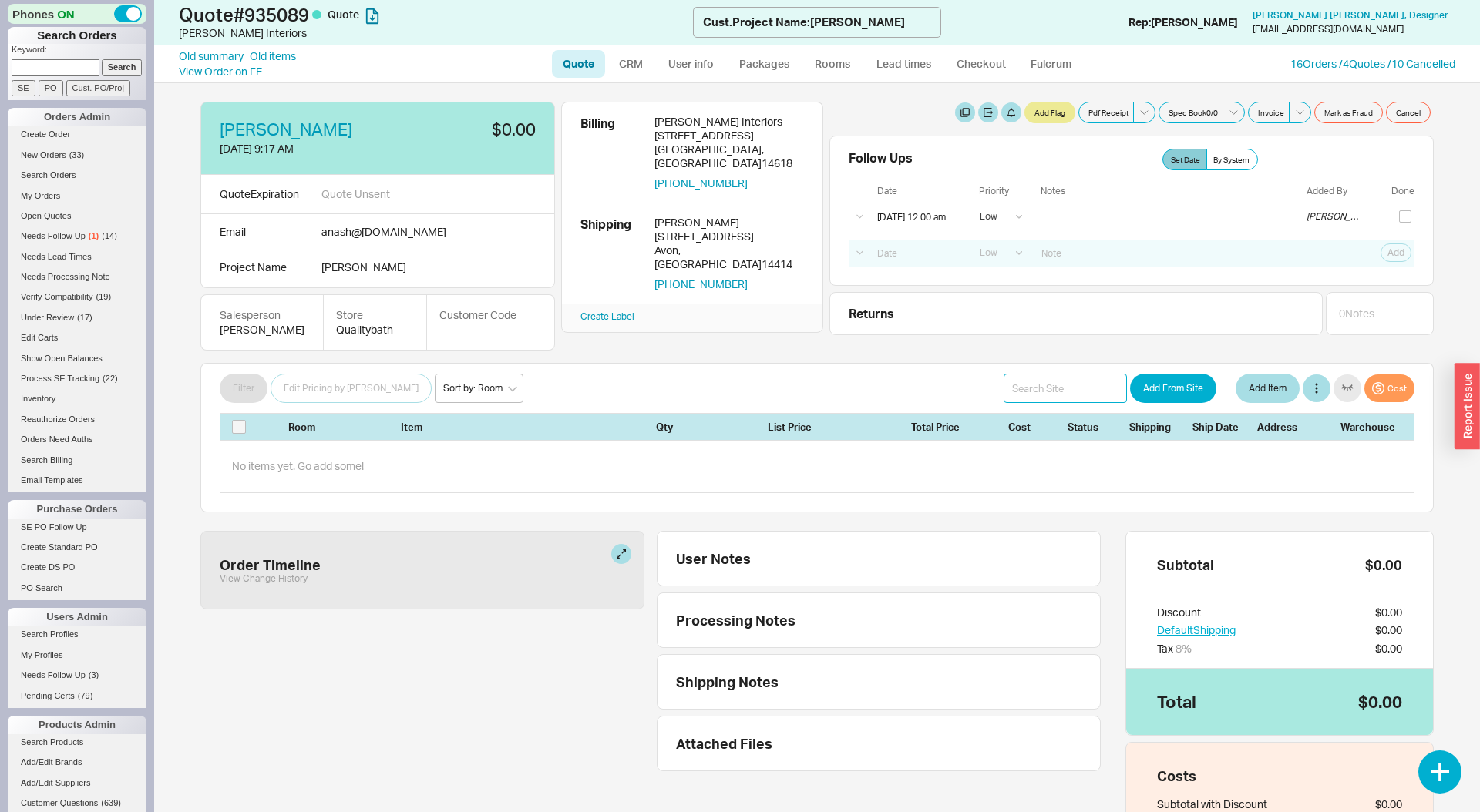
click at [1030, 385] on input at bounding box center [1065, 389] width 124 height 29
type input "emtek strike plate"
click at [1260, 386] on button "Add Item" at bounding box center [1267, 389] width 64 height 29
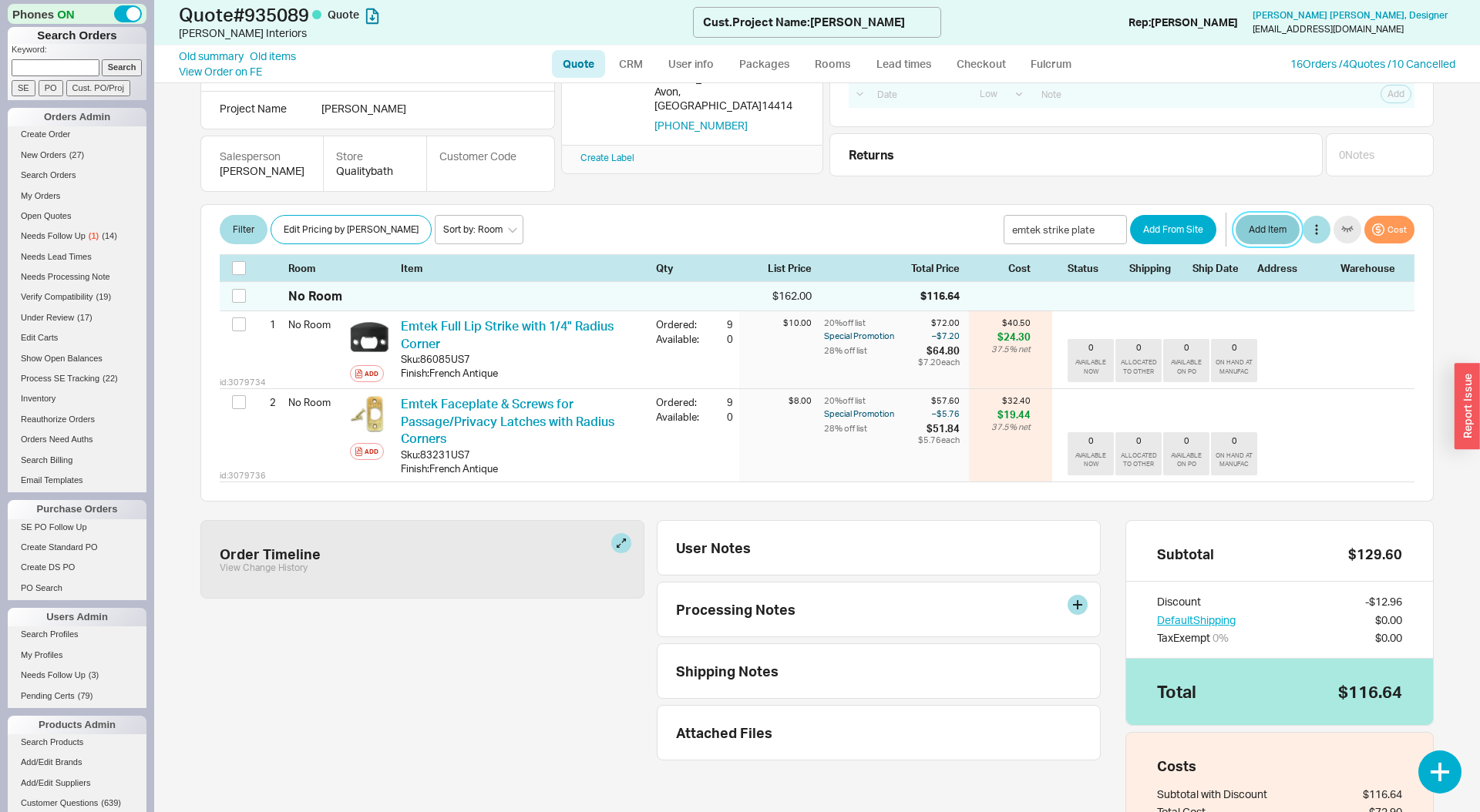
scroll to position [66, 0]
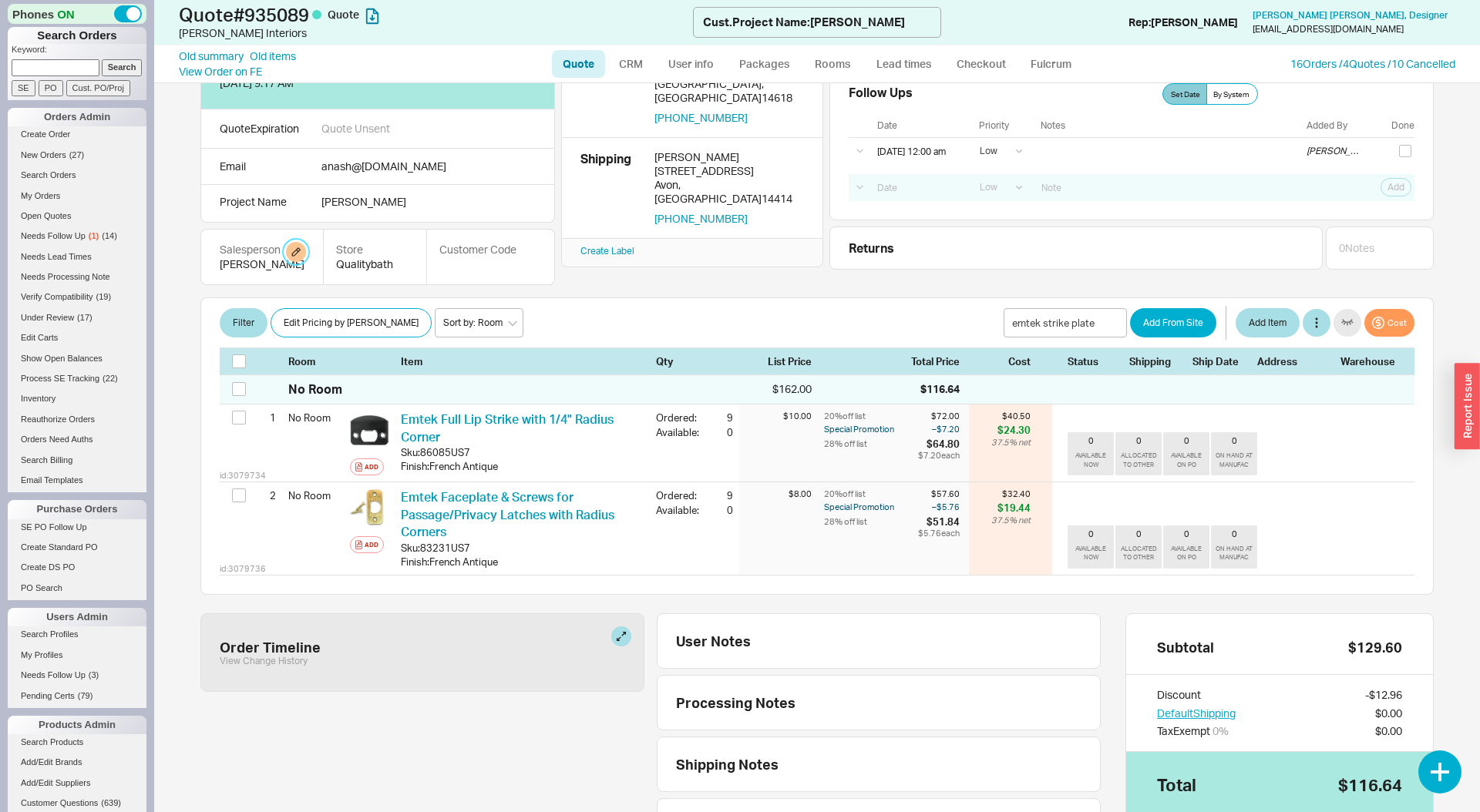
click at [286, 256] on button "button" at bounding box center [296, 251] width 20 height 20
click at [217, 314] on select "Akiva Avi Dassi Dov Eli Jack Josh Mimi Naomi Sara Steven" at bounding box center [218, 312] width 146 height 29
select select "21"
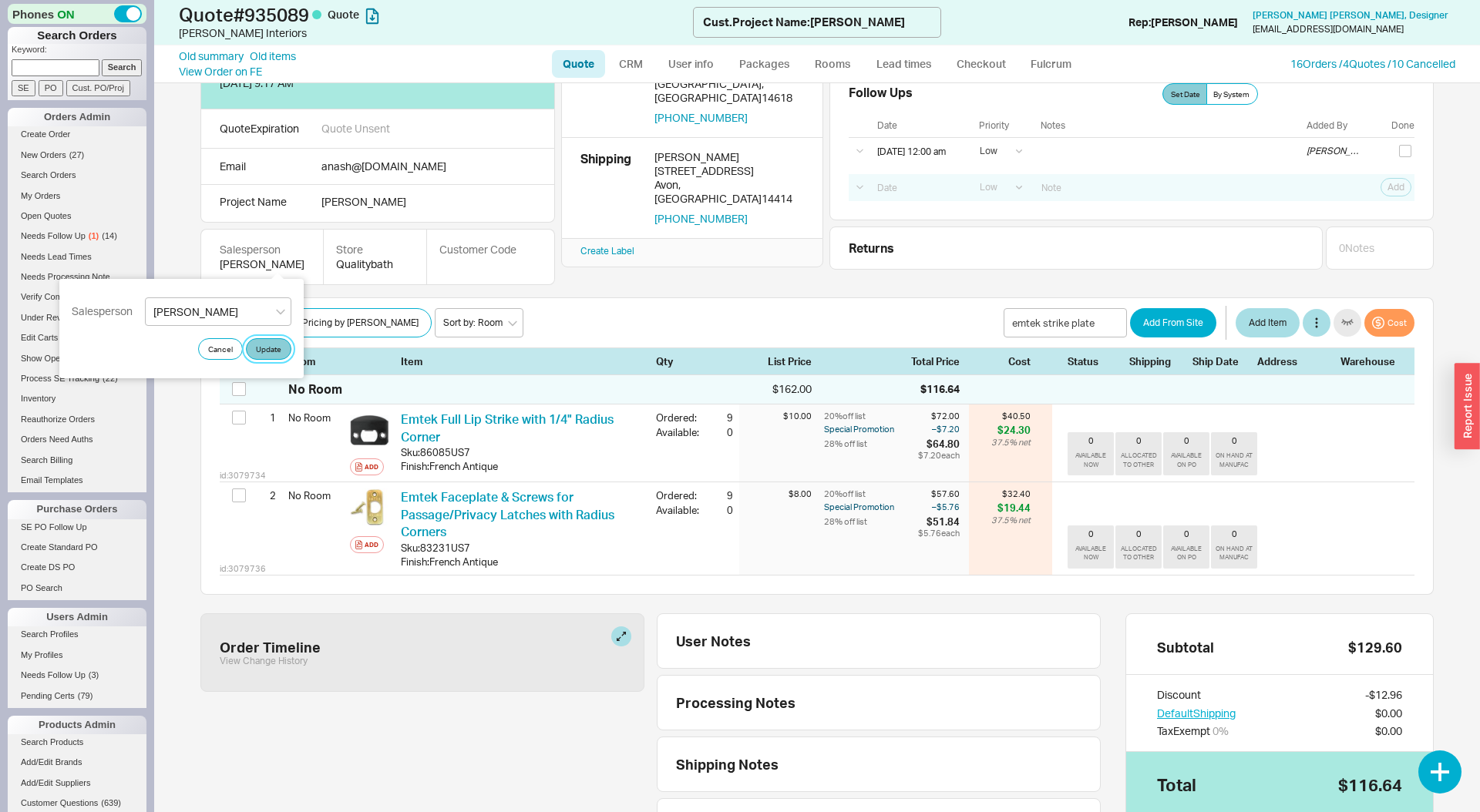
click at [268, 346] on button "Update" at bounding box center [268, 349] width 45 height 21
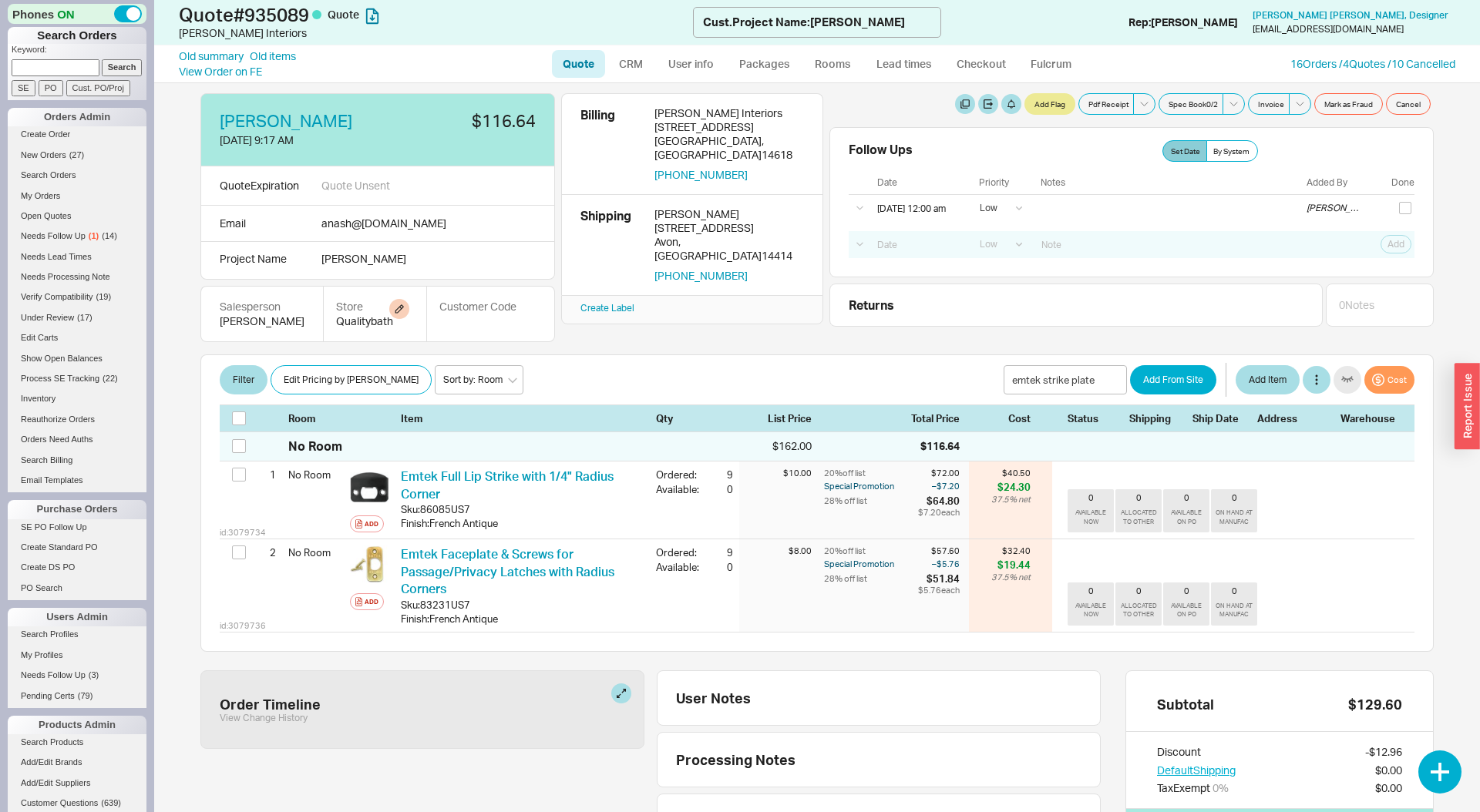
scroll to position [11, 0]
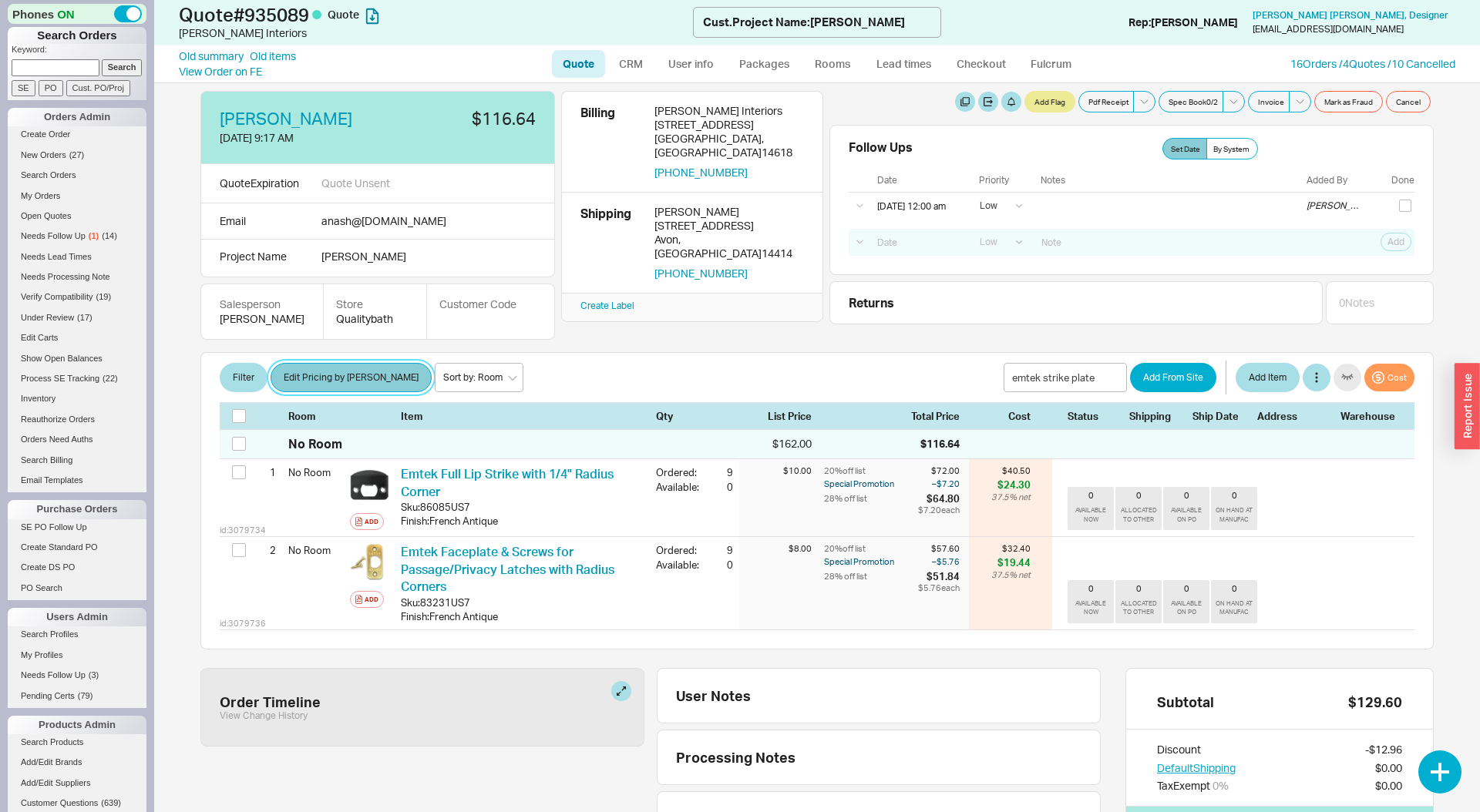
click at [326, 375] on button "Edit Pricing by Brand" at bounding box center [351, 378] width 161 height 29
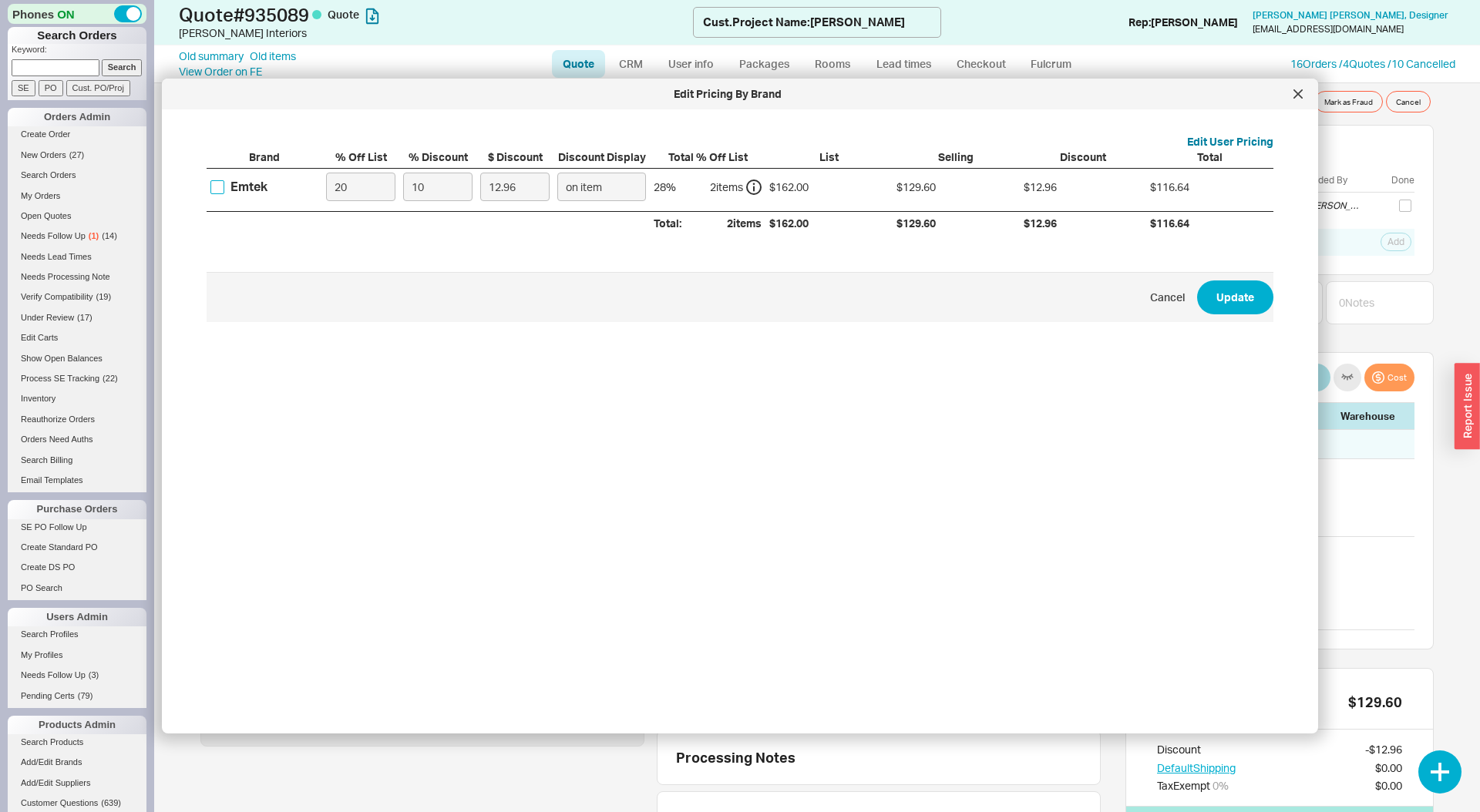
drag, startPoint x: 218, startPoint y: 186, endPoint x: 260, endPoint y: 188, distance: 42.0
click at [218, 186] on input "Emtek" at bounding box center [218, 188] width 14 height 14
checkbox input "true"
click at [344, 188] on input "20" at bounding box center [361, 188] width 70 height 29
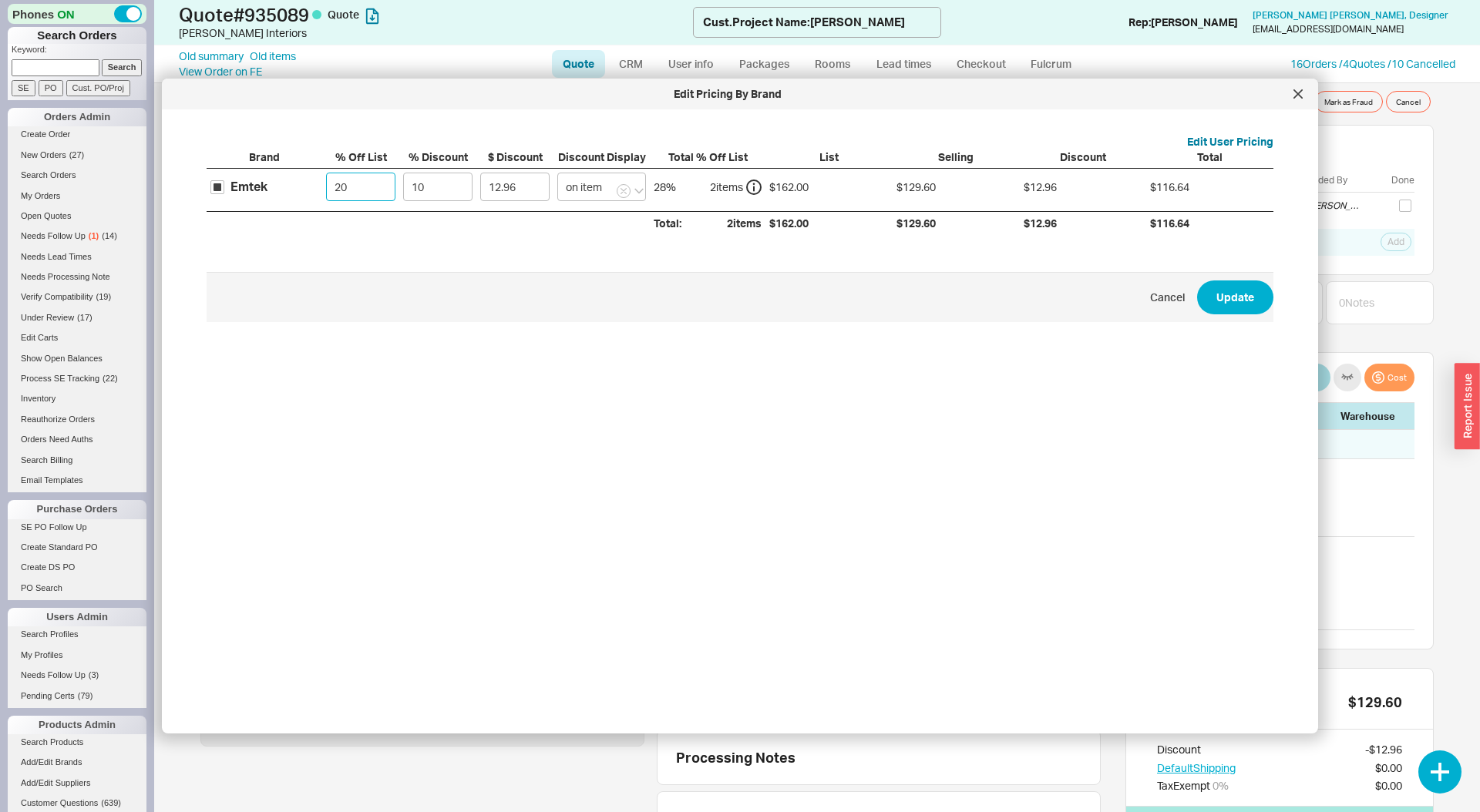
type input "0"
type input "16.2"
type input "0"
type input "4"
type input "6.48"
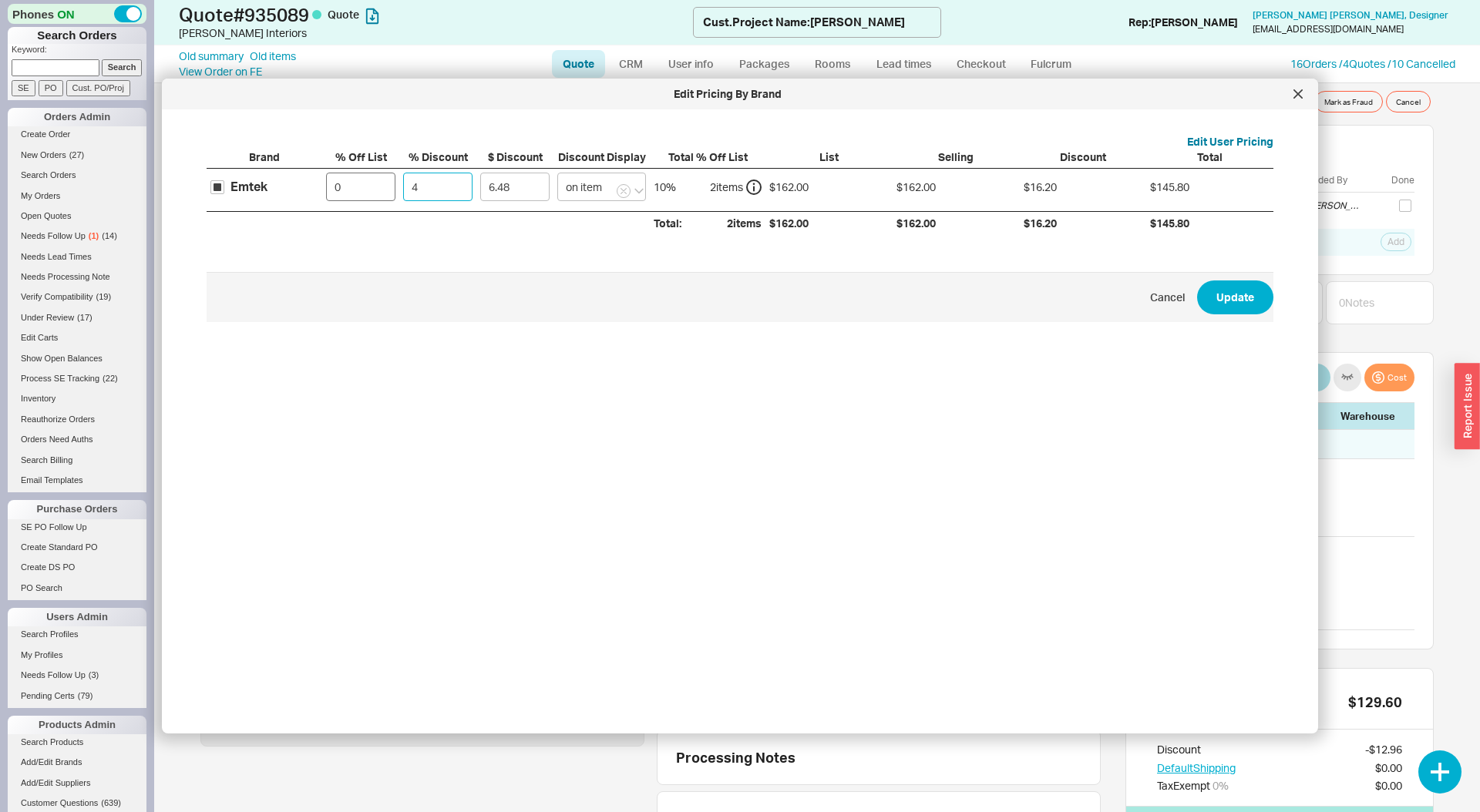
type input "40"
type input "64.8"
type input "40"
click at [1197, 280] on button "Update" at bounding box center [1234, 297] width 76 height 34
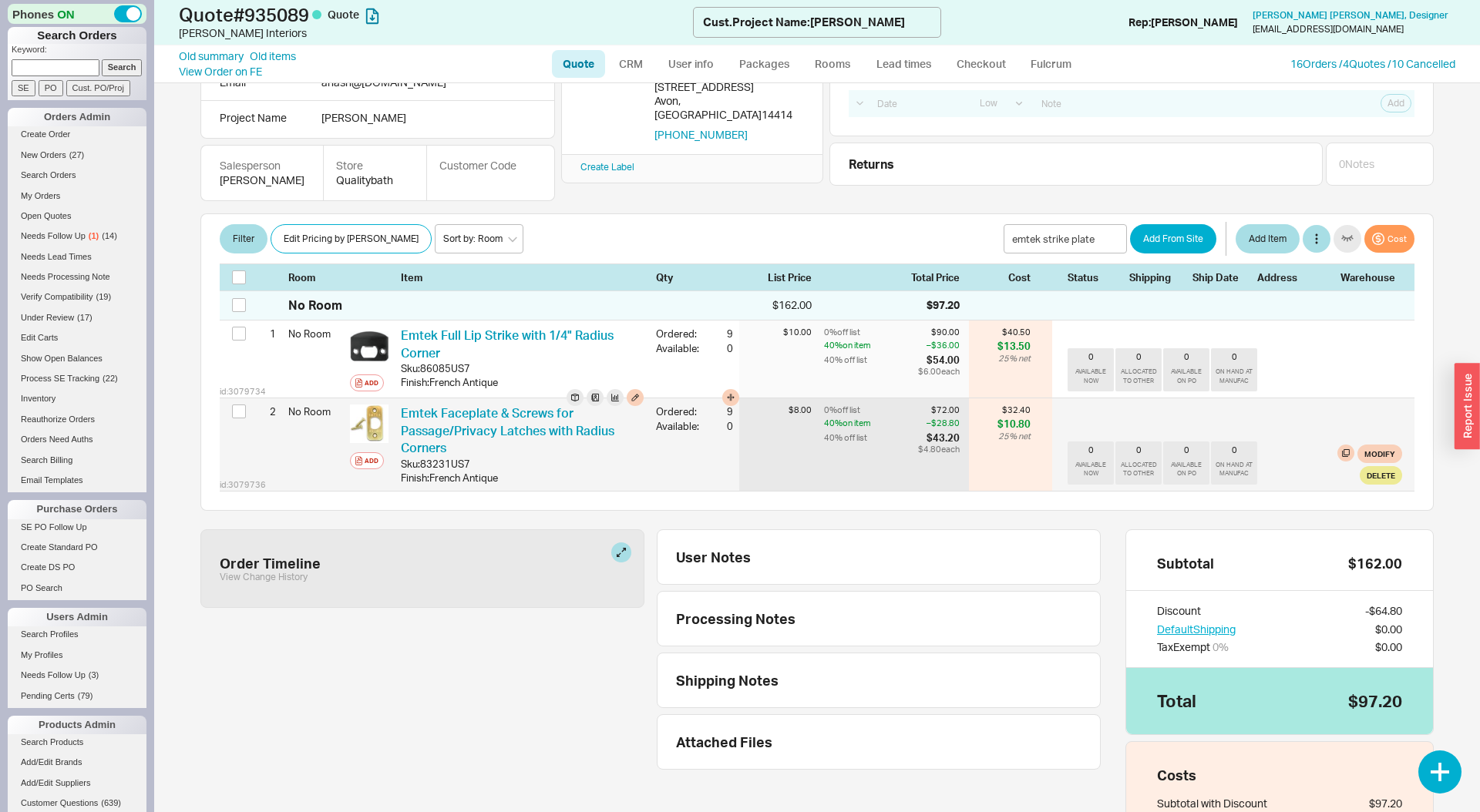
scroll to position [151, 0]
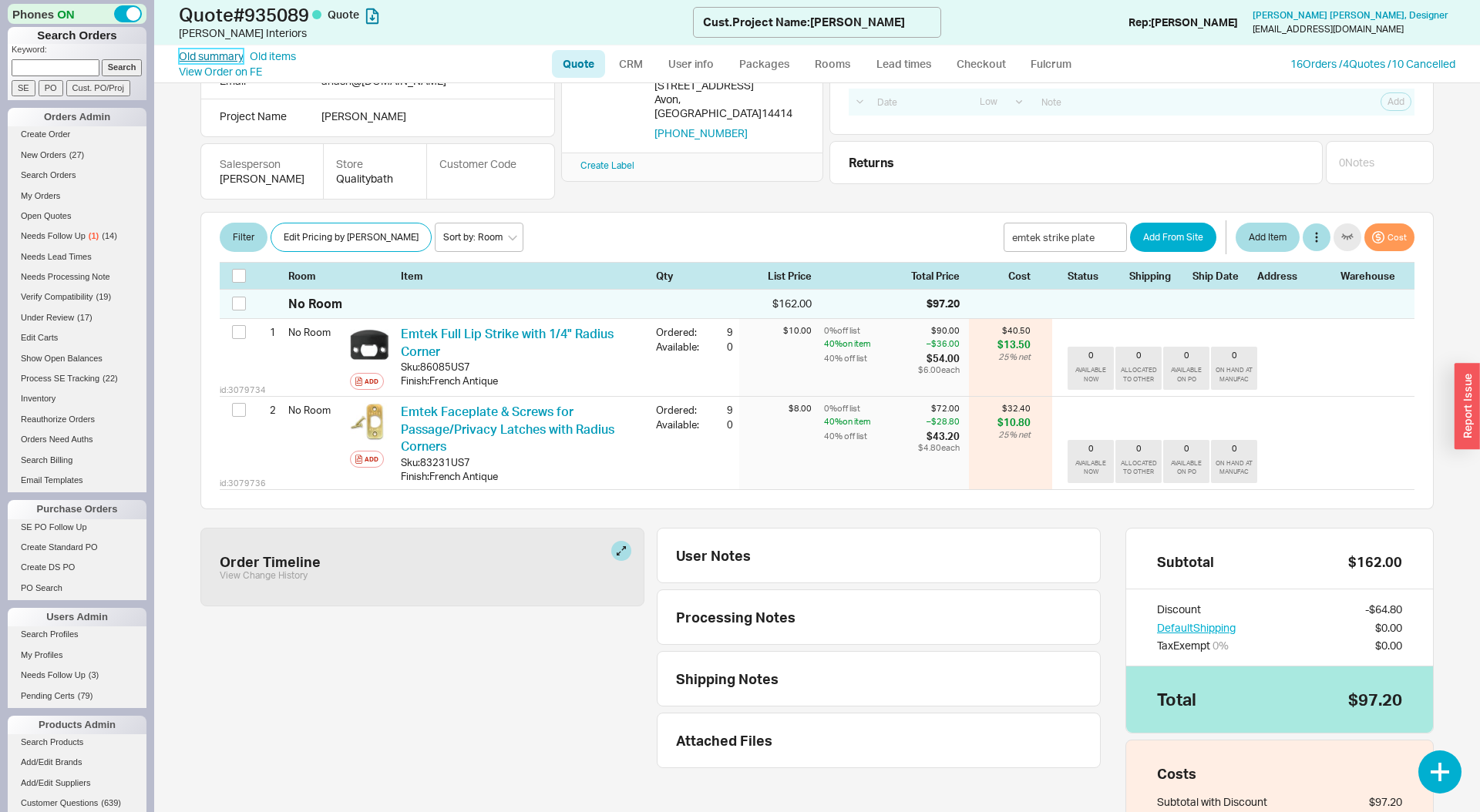
click at [214, 53] on link "Old summary" at bounding box center [211, 56] width 65 height 15
select select "*"
select select "LOW"
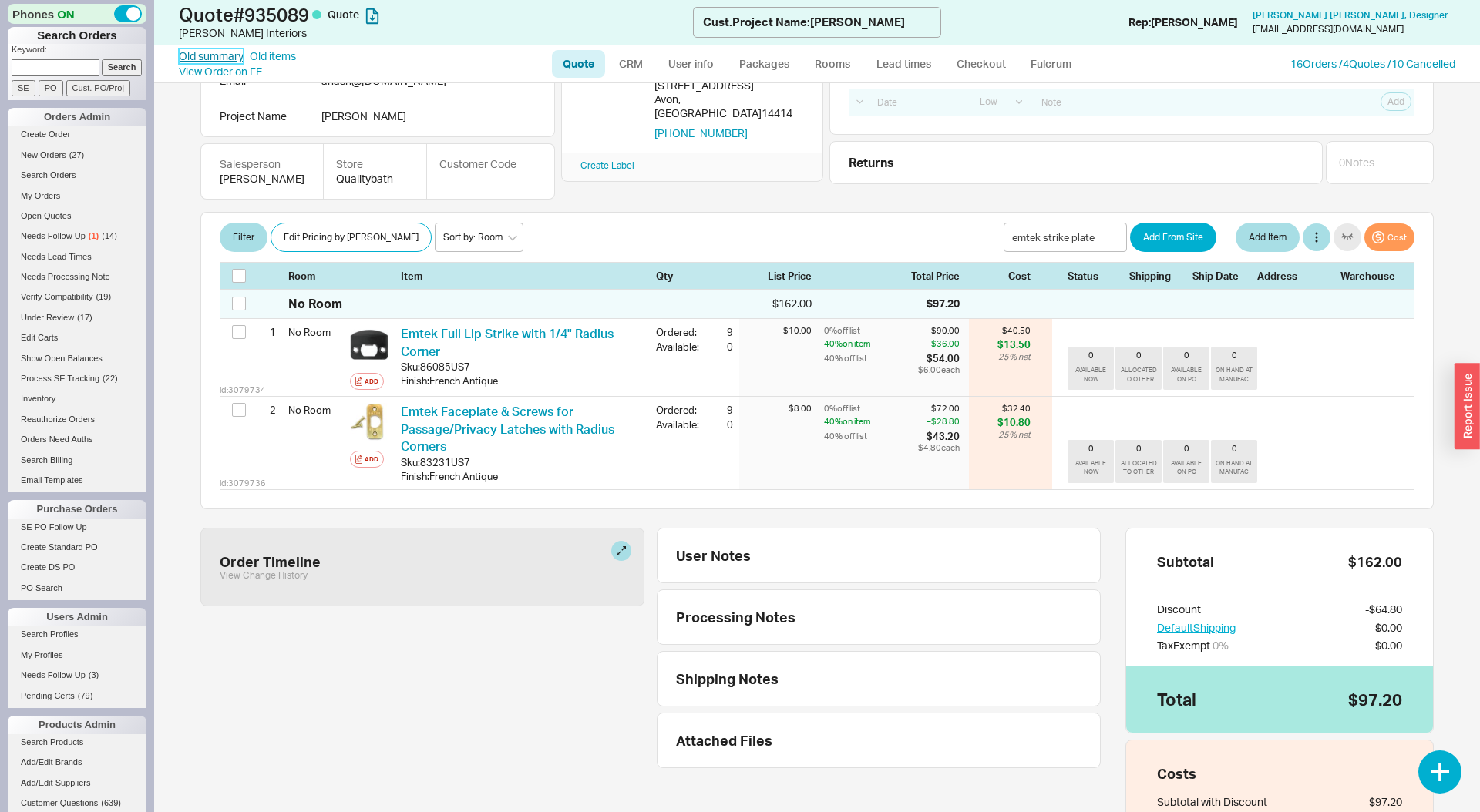
select select "3"
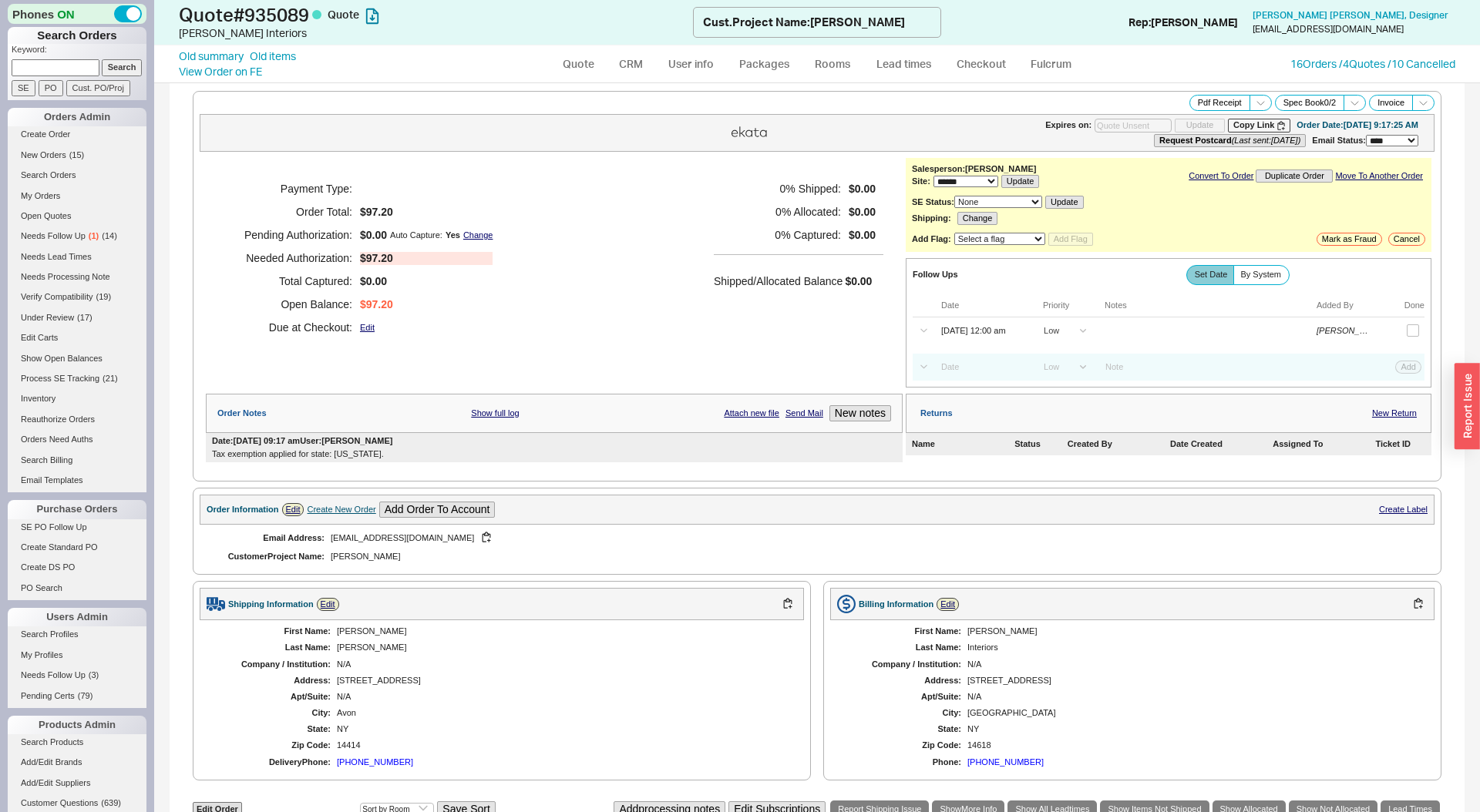
click at [66, 68] on input at bounding box center [55, 67] width 88 height 16
paste input "935064"
type input "935064"
click at [102, 59] on input "Search" at bounding box center [122, 67] width 41 height 16
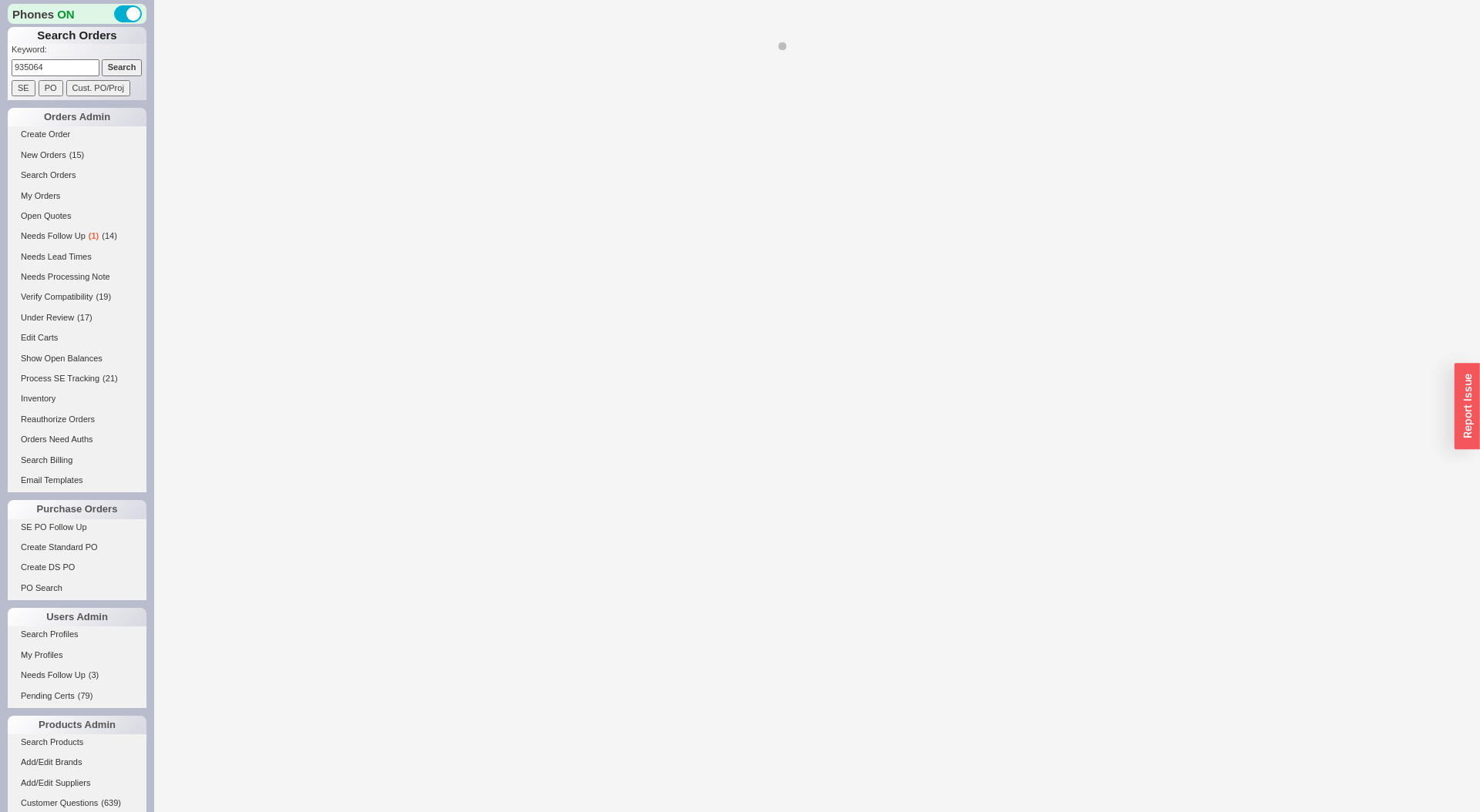
select select "LOW"
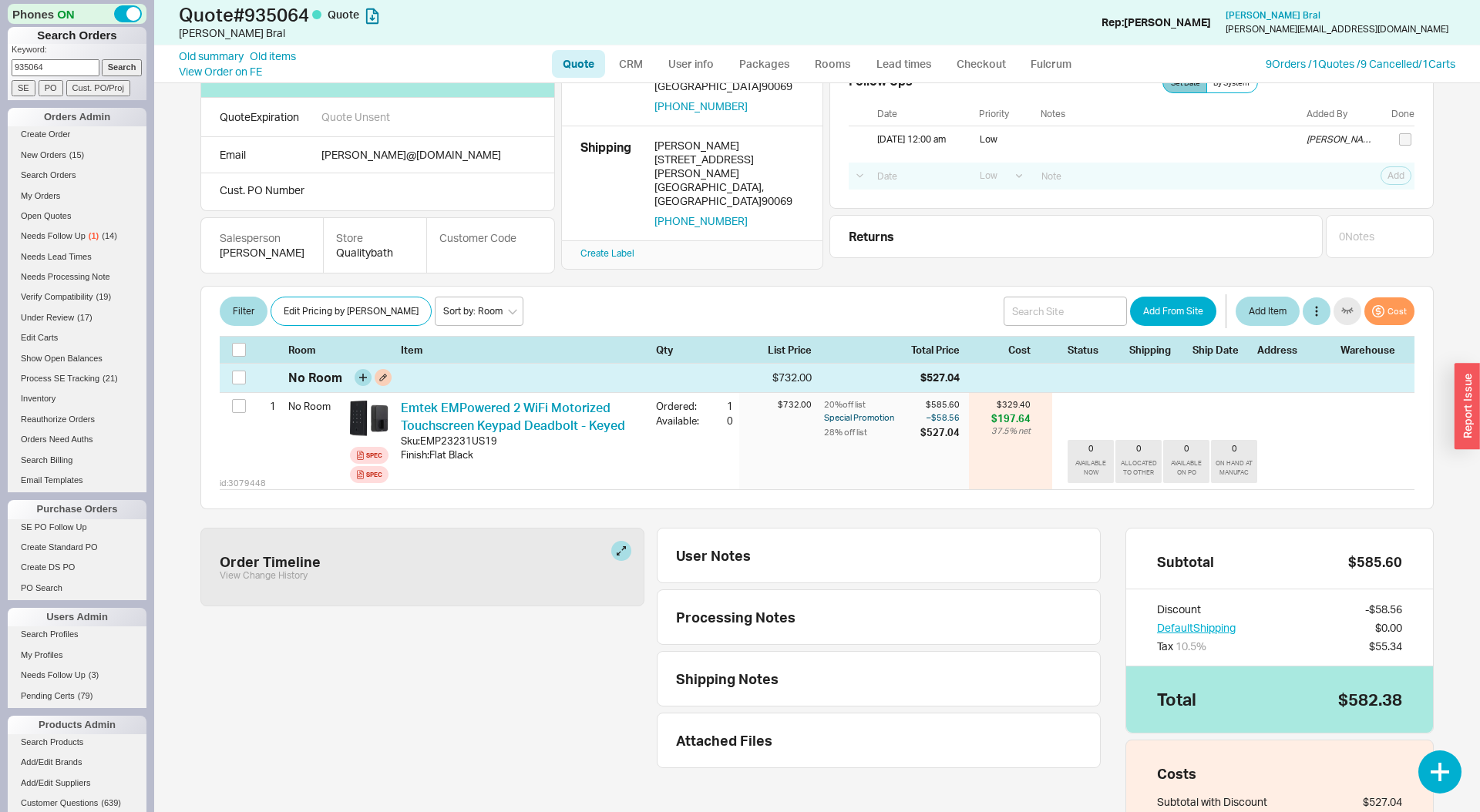
scroll to position [217, 0]
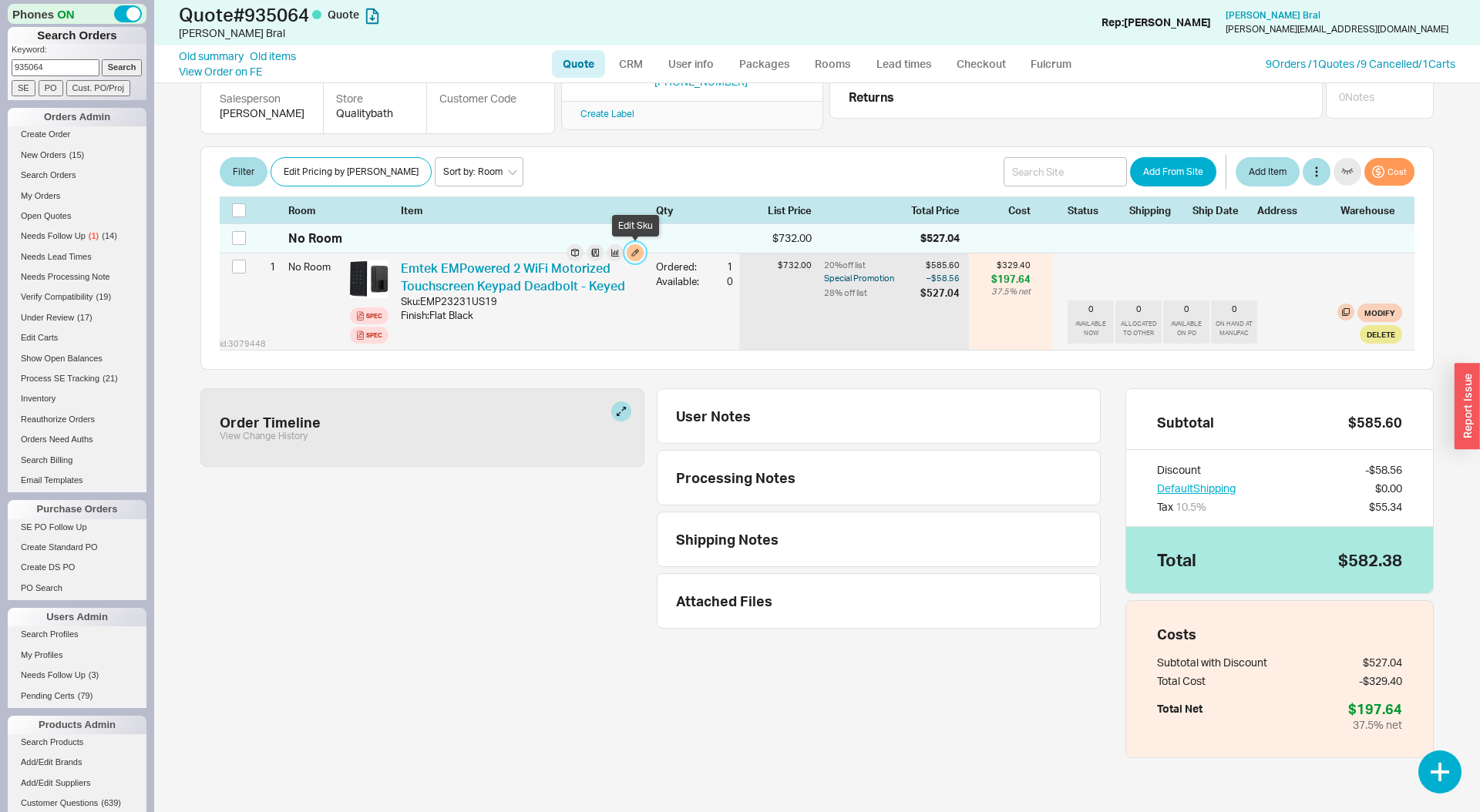
click at [633, 252] on button "button" at bounding box center [635, 253] width 17 height 17
click at [629, 254] on button "button" at bounding box center [635, 253] width 17 height 17
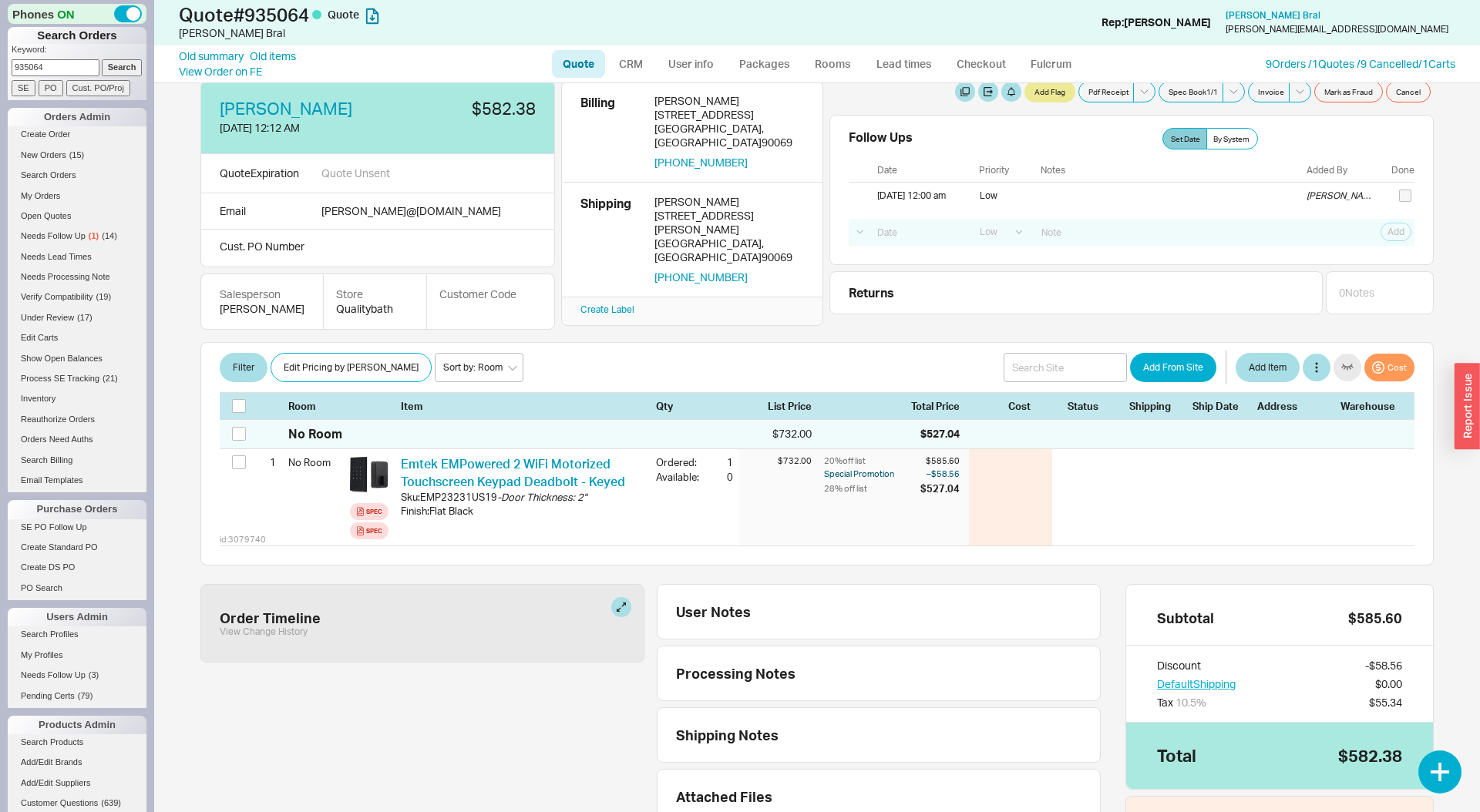
scroll to position [0, 0]
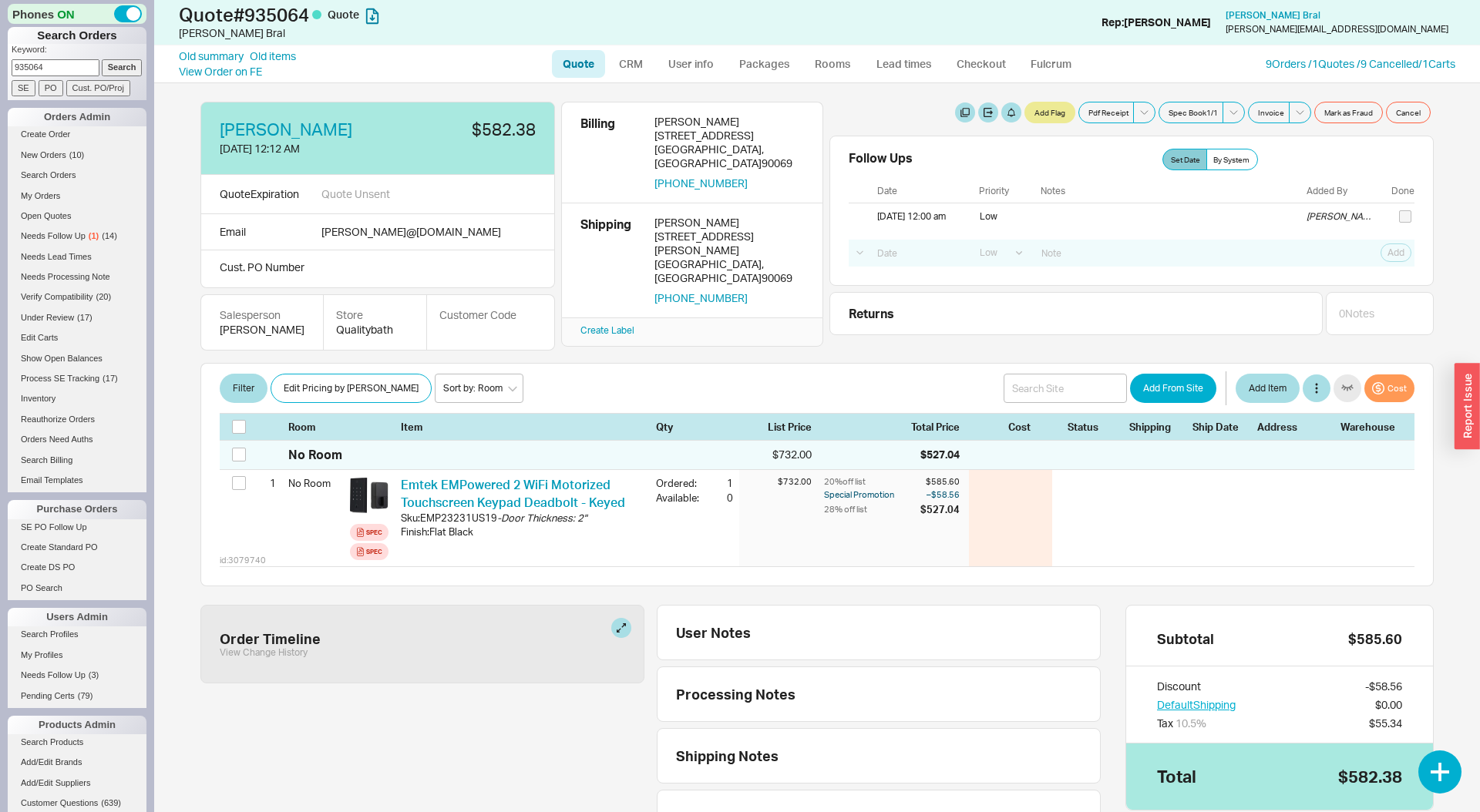
click at [40, 71] on input "935064" at bounding box center [55, 67] width 88 height 16
paste input "1379"
type input "931379"
click at [102, 59] on input "Search" at bounding box center [122, 67] width 41 height 16
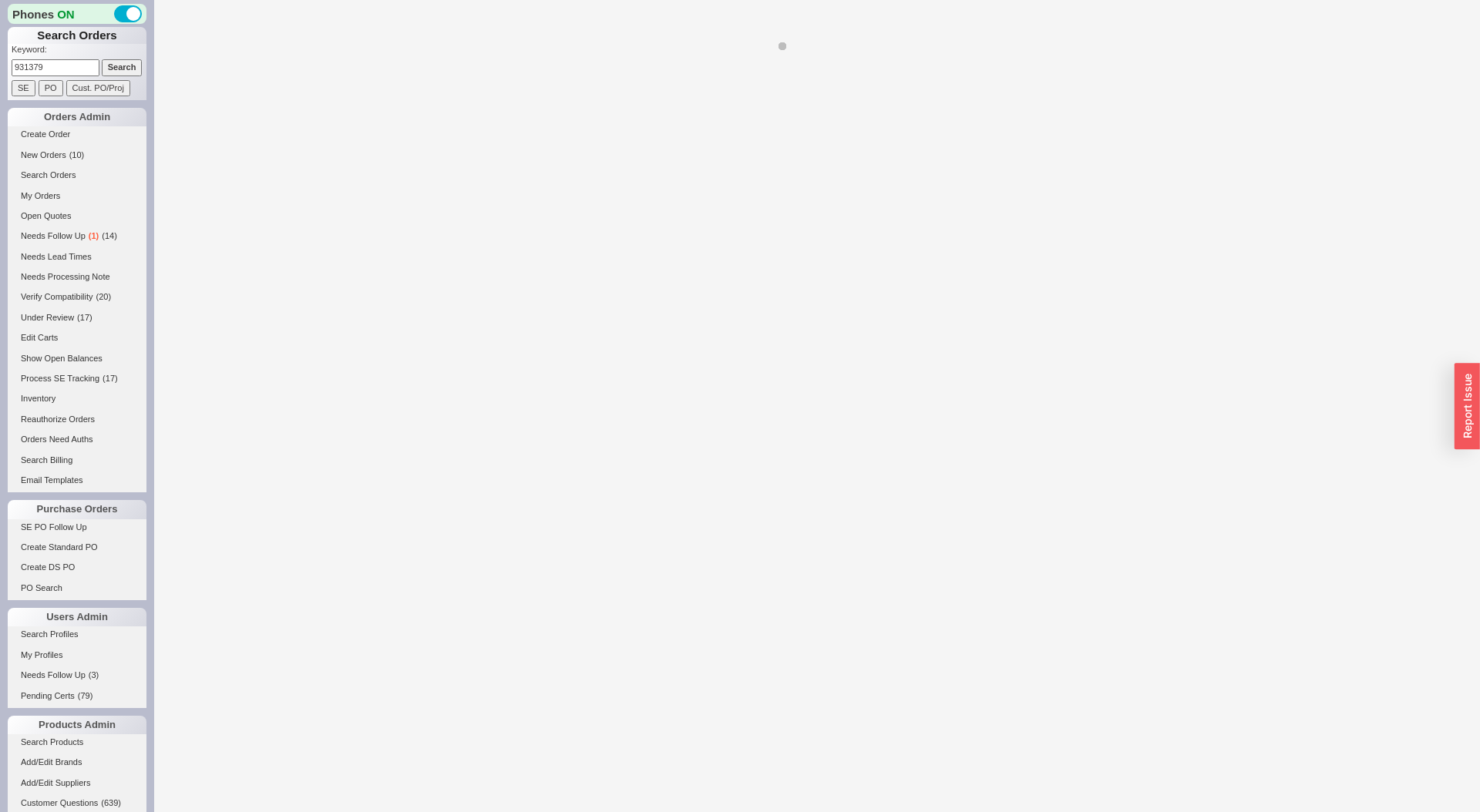
select select "LOW"
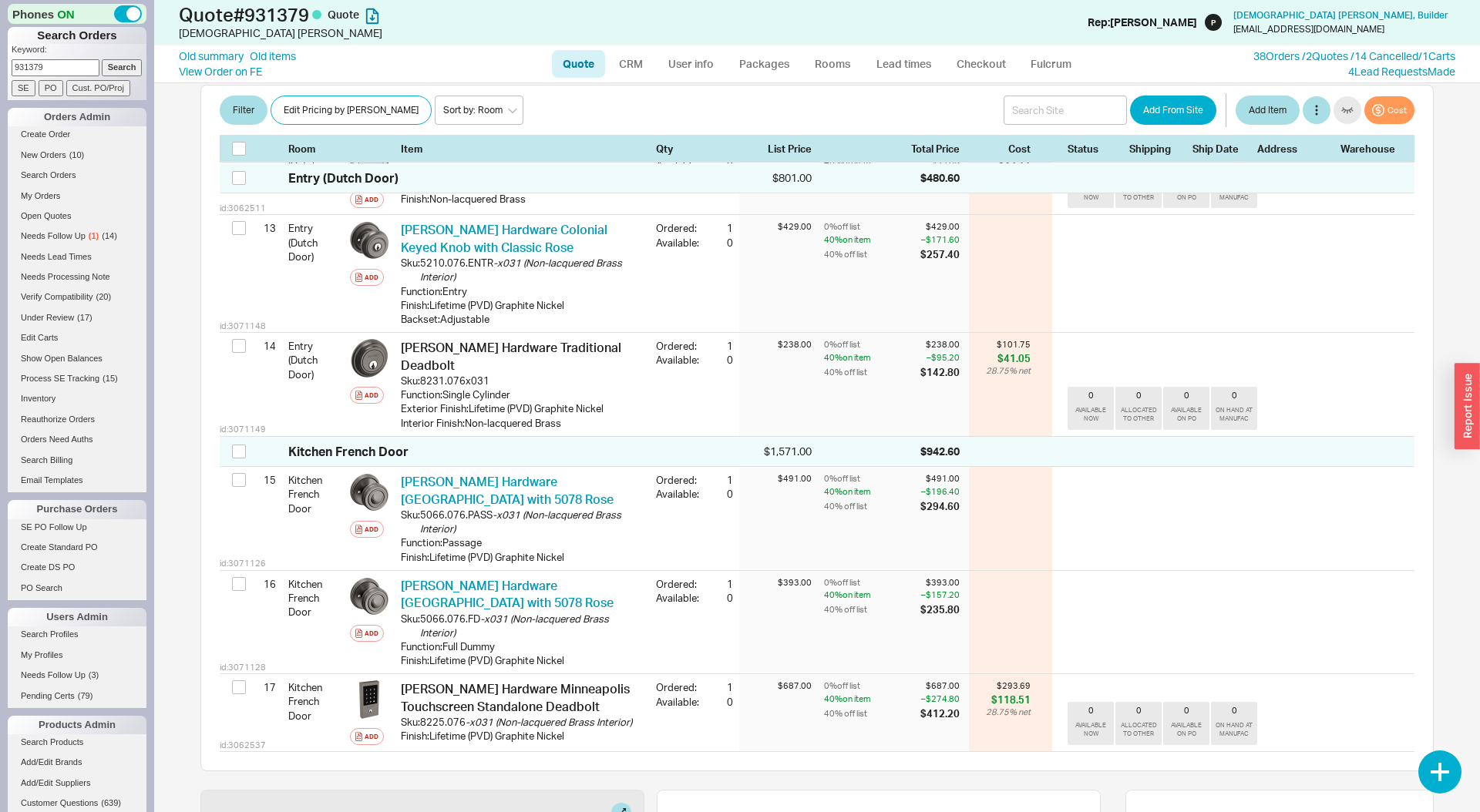
scroll to position [1611, 0]
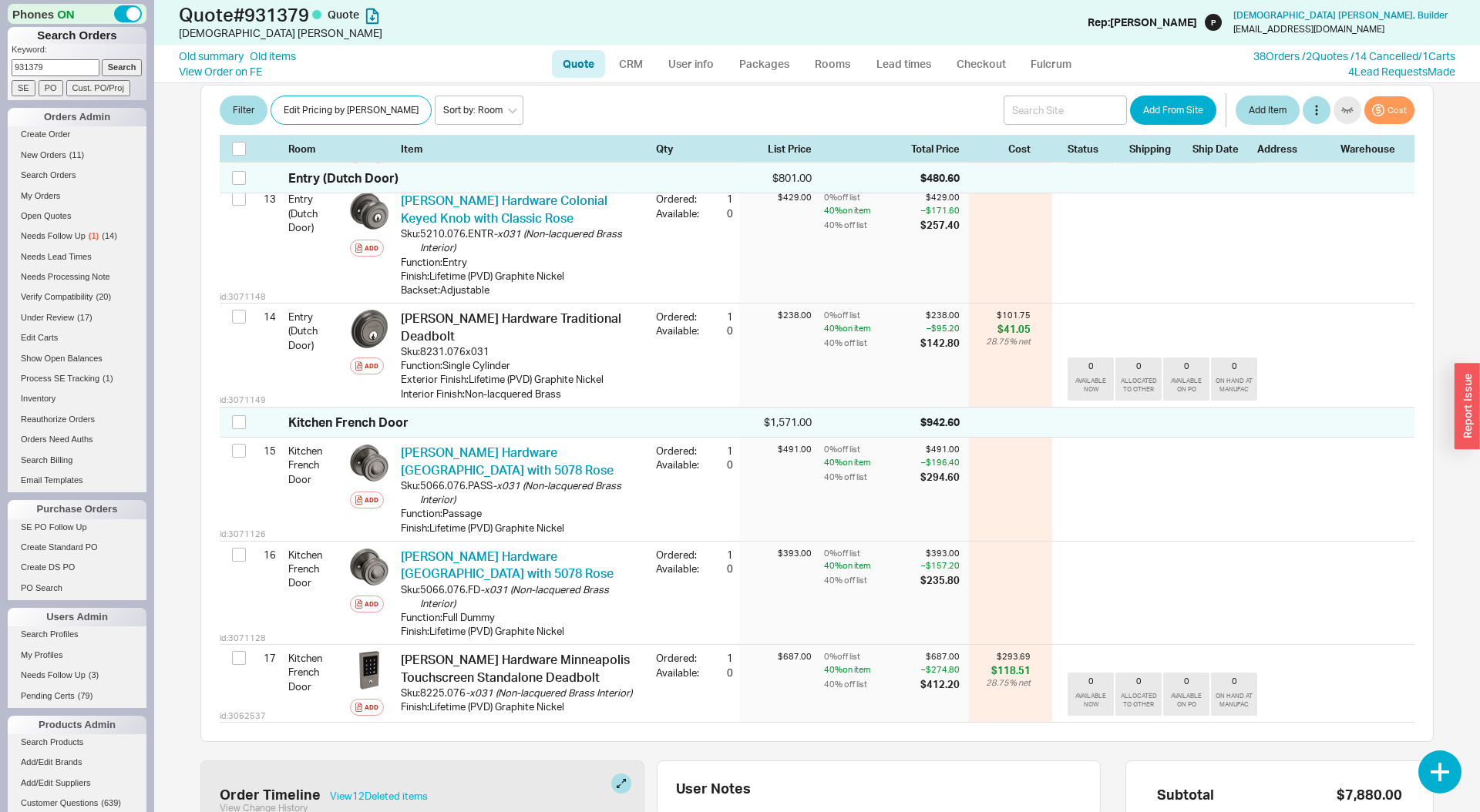
click at [175, 330] on div "Christian Huebner 7/30/25 11:52 PM $4,728.00 Quote Expiration 9/2/25 Email cmhu…" at bounding box center [816, 448] width 1325 height 729
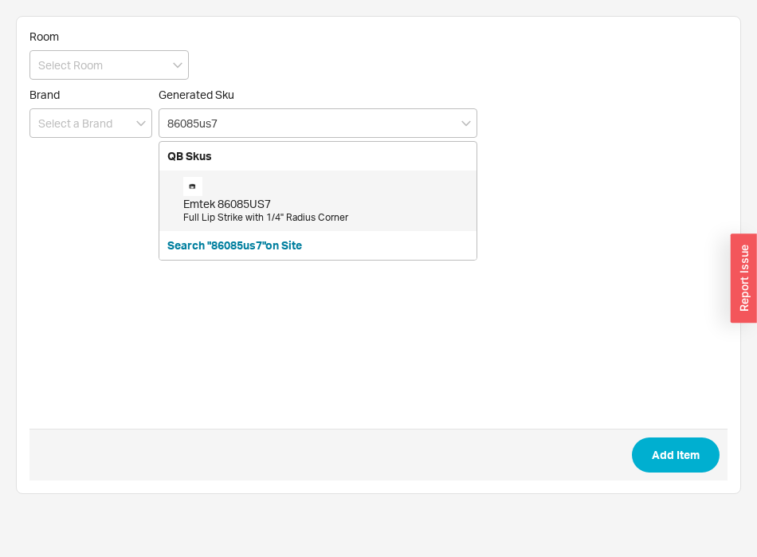
click at [254, 219] on div "Full Lip Strike with 1/4" Radius Corner" at bounding box center [325, 218] width 285 height 14
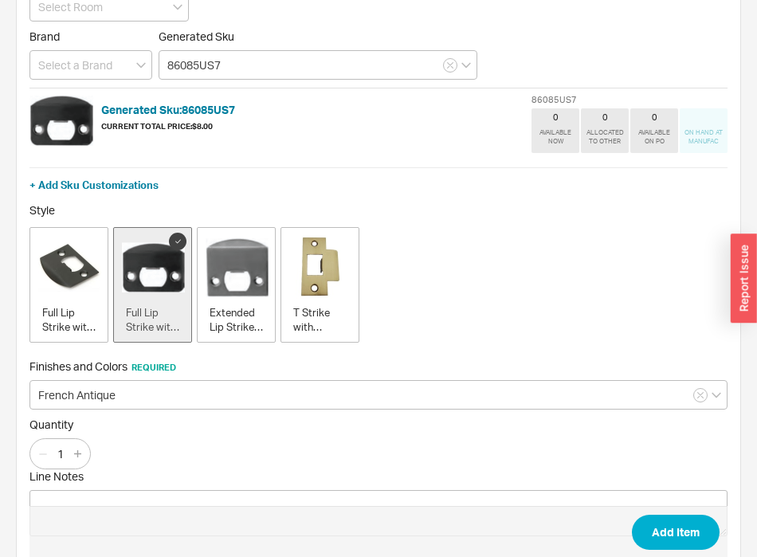
scroll to position [119, 0]
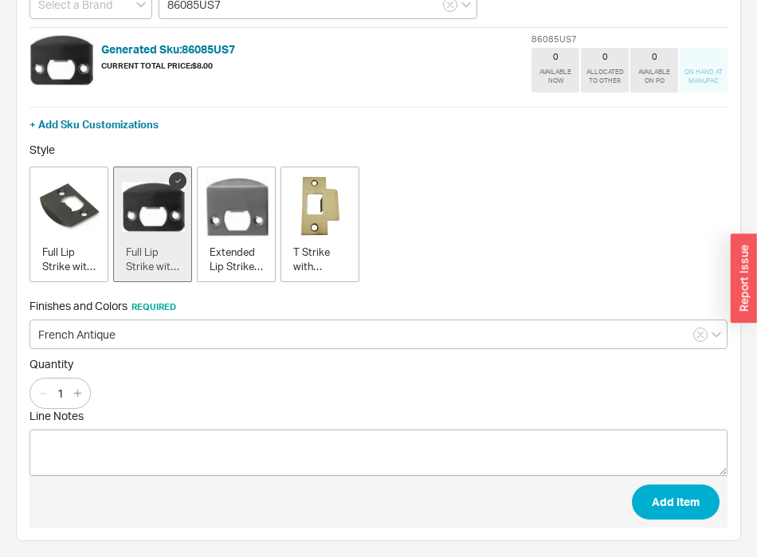
type input "86085US7"
click at [63, 395] on input "1" at bounding box center [60, 394] width 22 height 20
type input "9"
click at [632, 485] on button "Add Item" at bounding box center [676, 502] width 88 height 35
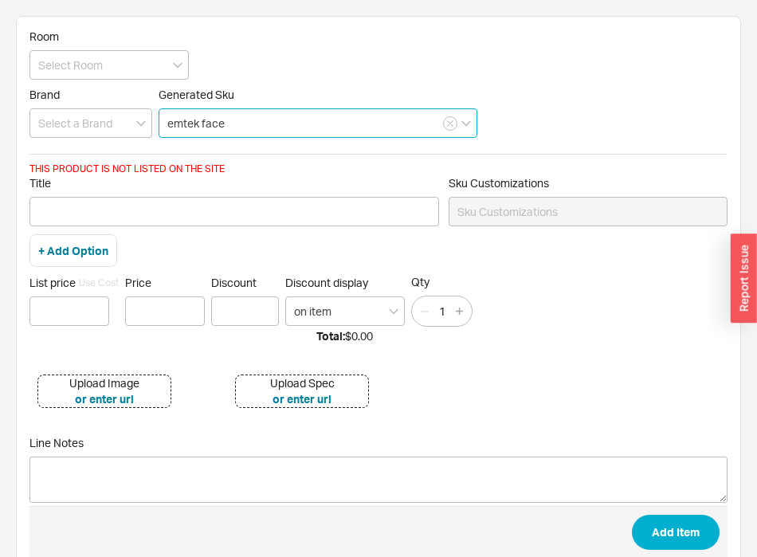
click at [214, 119] on input "emtek face" at bounding box center [318, 123] width 319 height 30
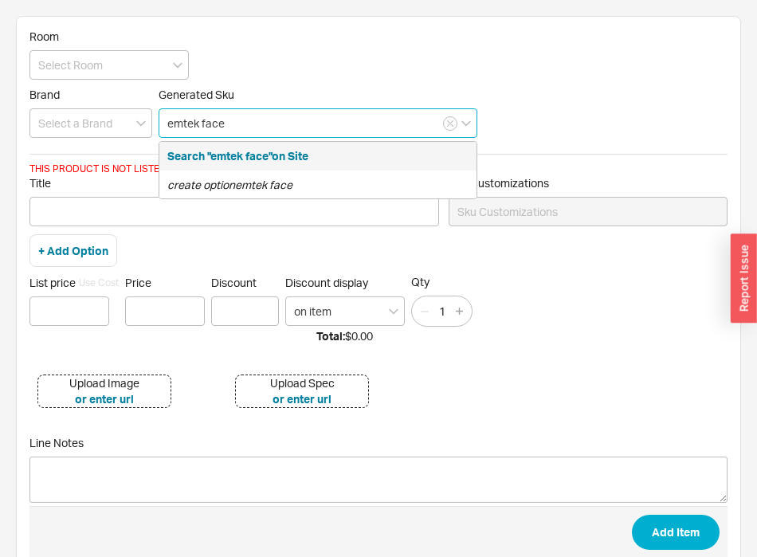
click at [214, 119] on input "emtek face" at bounding box center [318, 123] width 319 height 30
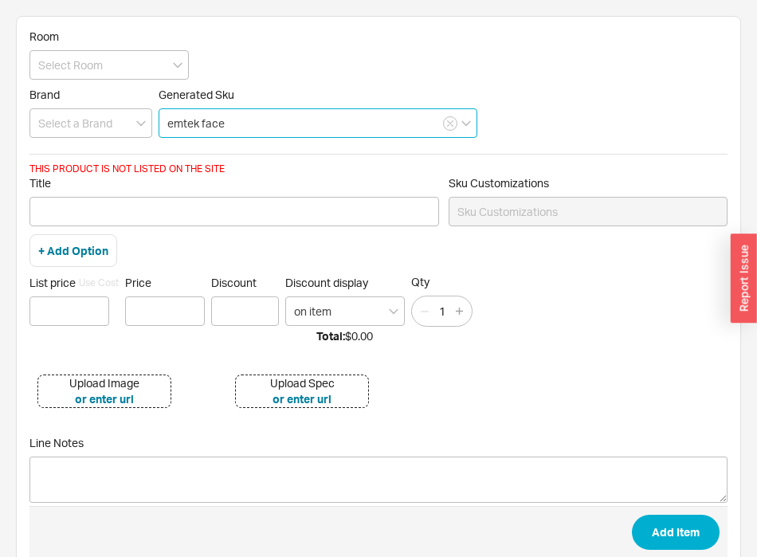
click at [214, 119] on input "emtek face" at bounding box center [318, 123] width 319 height 30
paste input "83231"
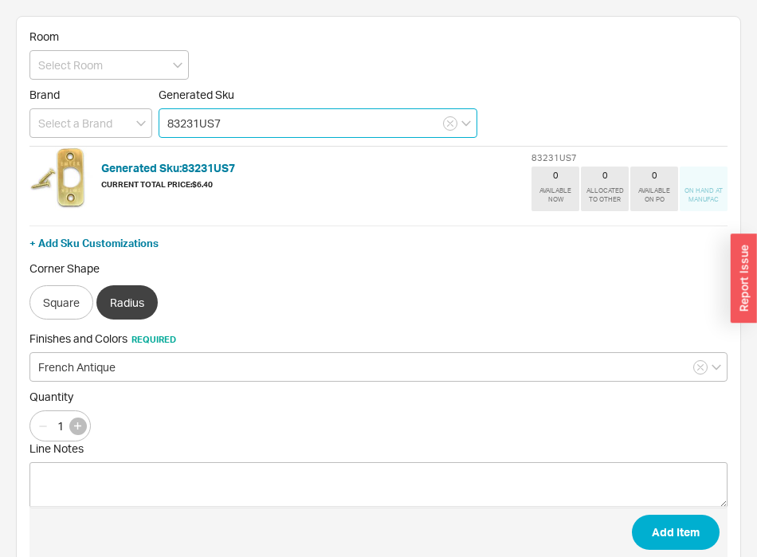
type input "83231US7"
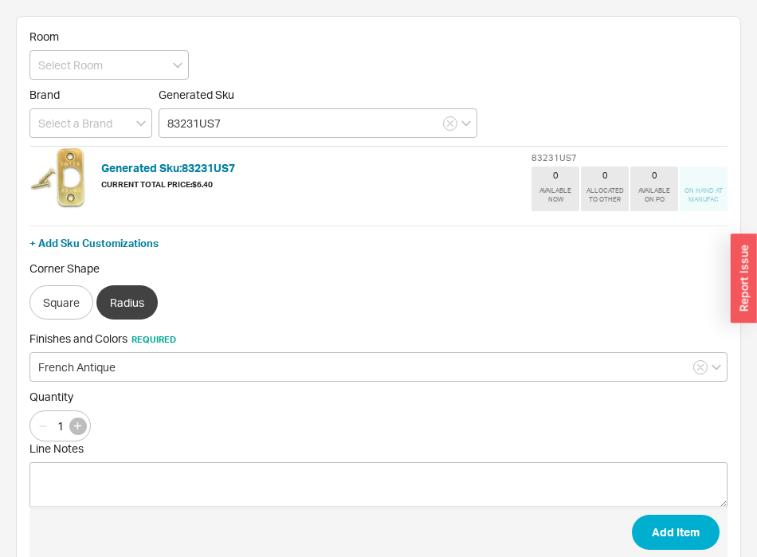
click at [76, 431] on button "button" at bounding box center [78, 427] width 18 height 18
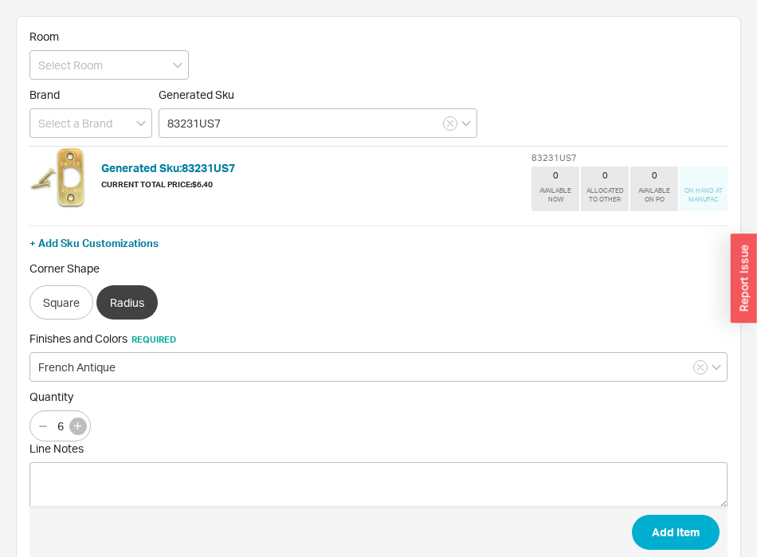
click at [76, 431] on button "button" at bounding box center [78, 427] width 18 height 18
click at [75, 431] on button "button" at bounding box center [78, 427] width 18 height 18
type input "9"
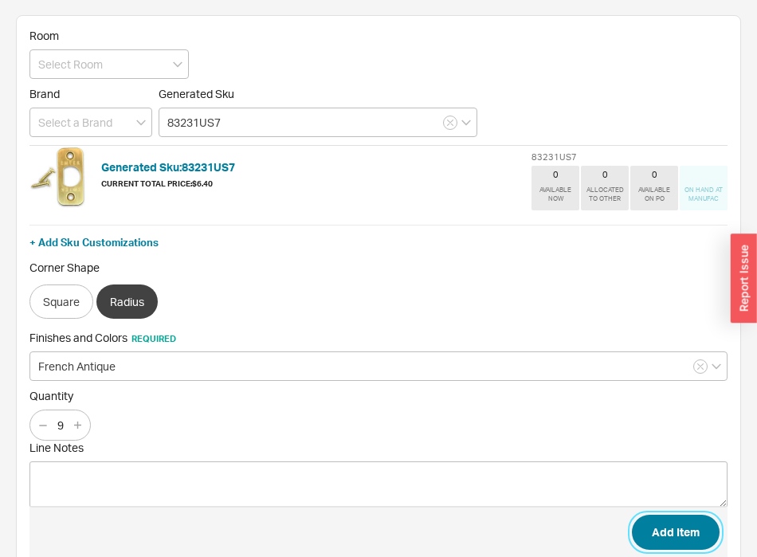
click at [696, 525] on button "Add Item" at bounding box center [676, 532] width 88 height 35
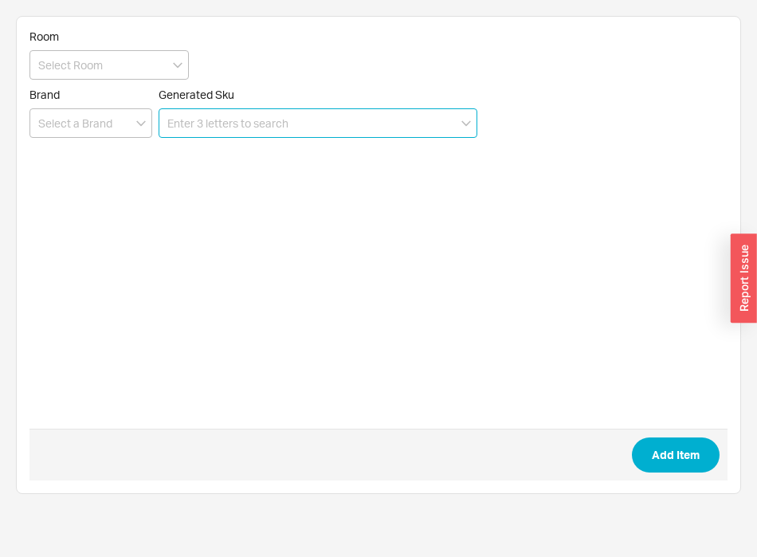
scroll to position [0, 0]
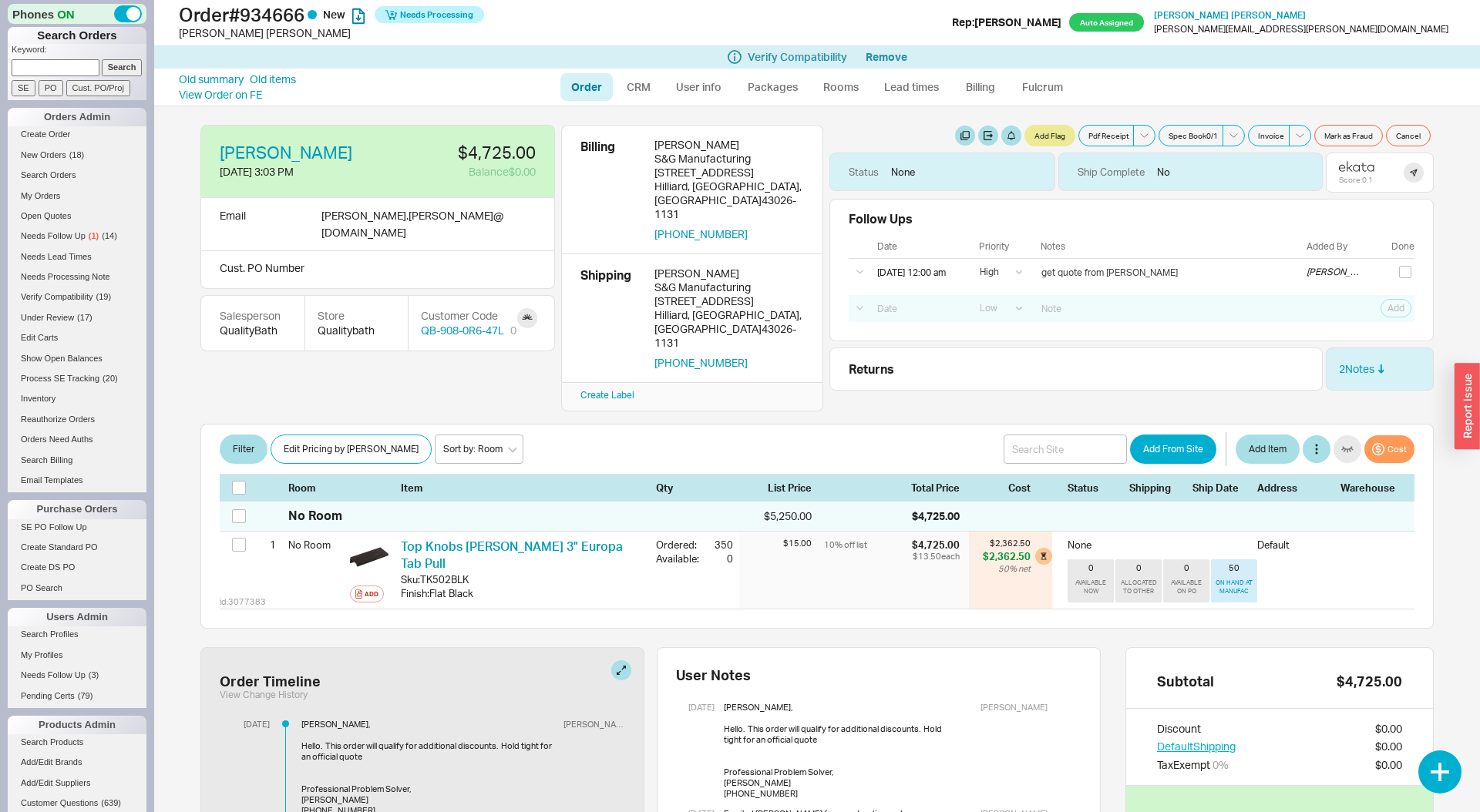
select select "LOW"
click at [74, 70] on input at bounding box center [55, 67] width 88 height 16
paste input "935016"
type input "935016"
click at [102, 59] on input "Search" at bounding box center [122, 67] width 41 height 16
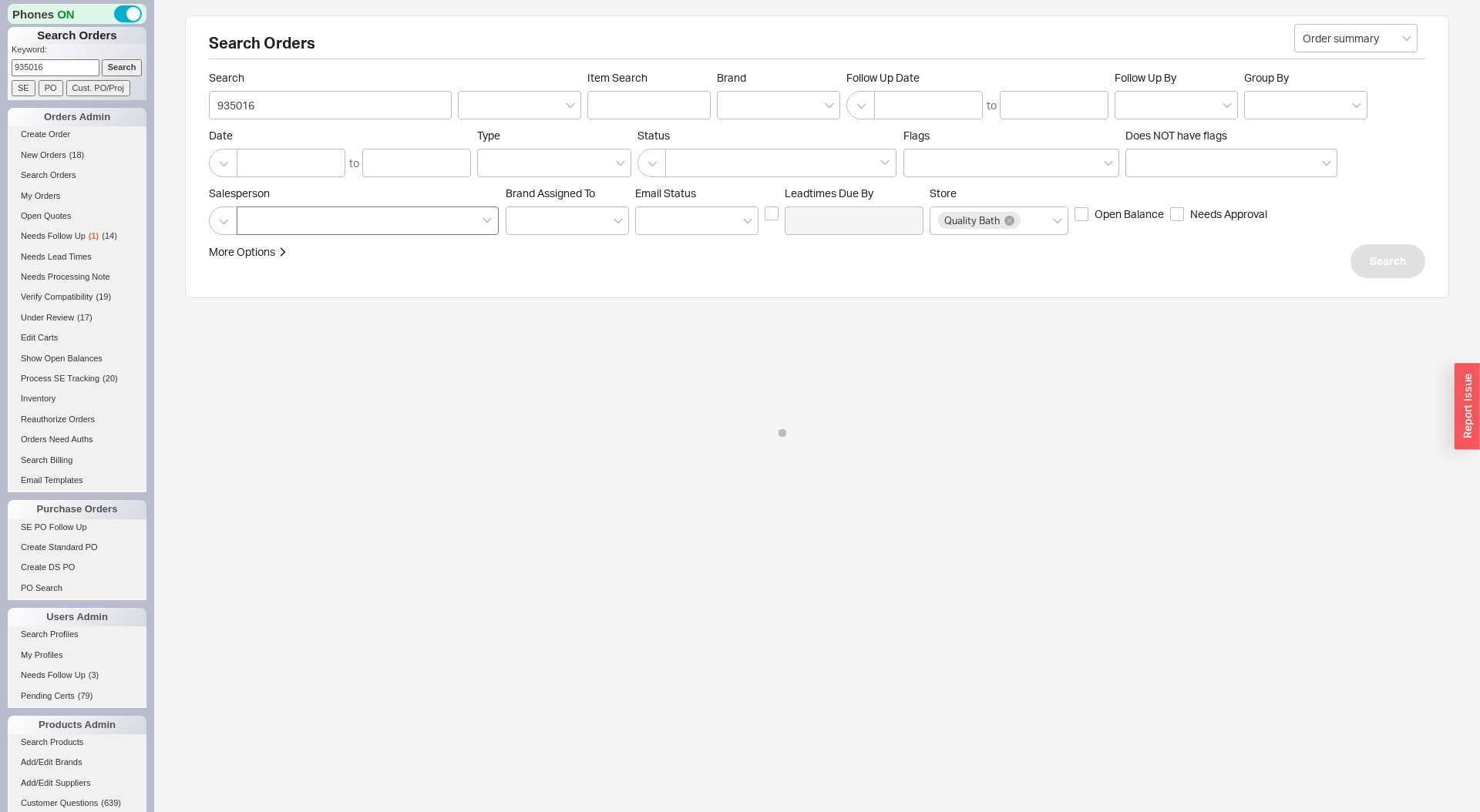
select select "LOW"
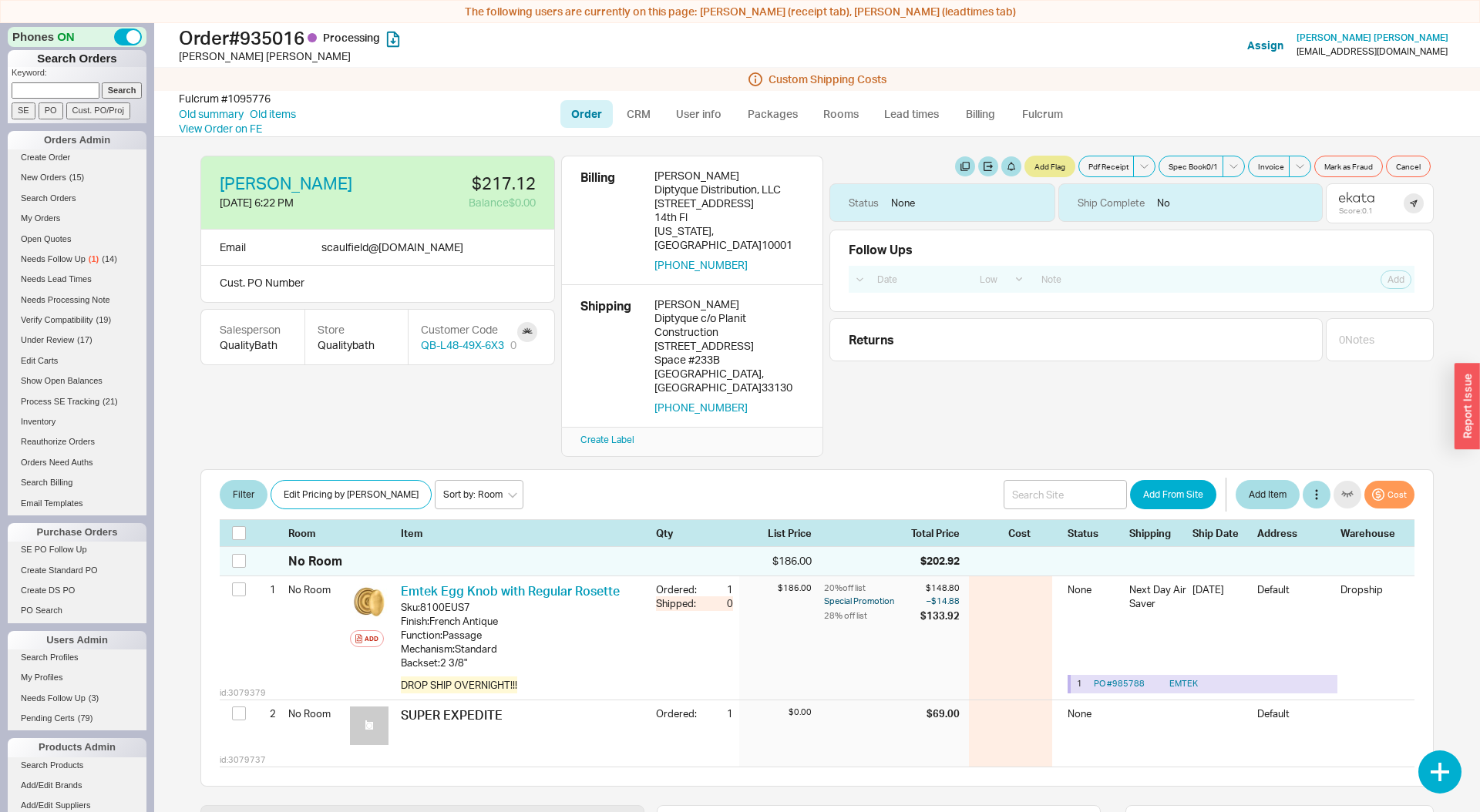
select select "LOW"
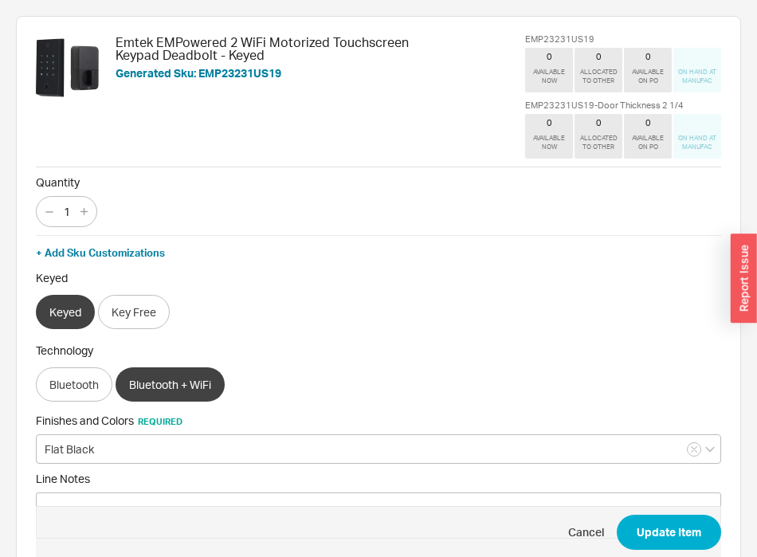
scroll to position [37, 0]
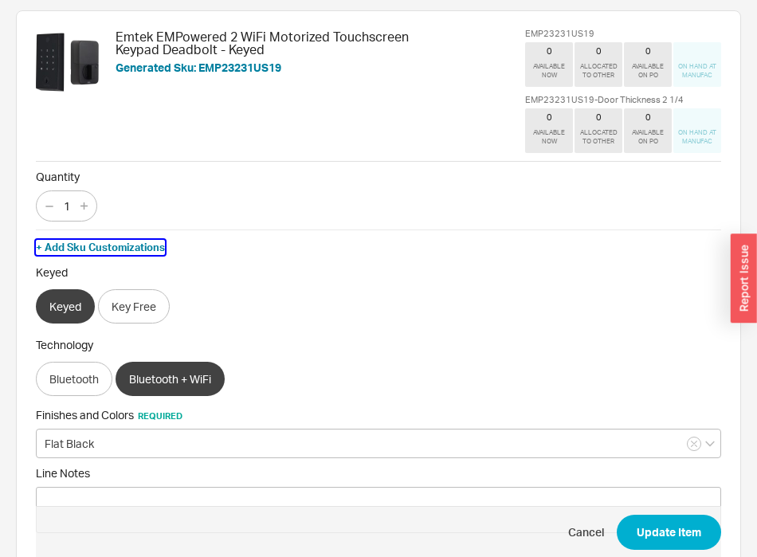
click at [151, 245] on button "+ Add Sku Customizations" at bounding box center [100, 247] width 129 height 14
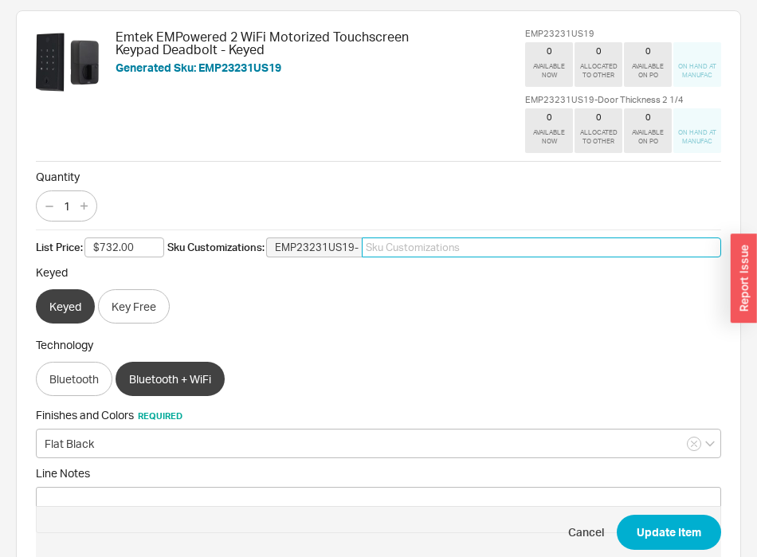
click at [474, 249] on input "EMP23231US19-" at bounding box center [542, 248] width 360 height 21
type input "Door Thickness: 2""
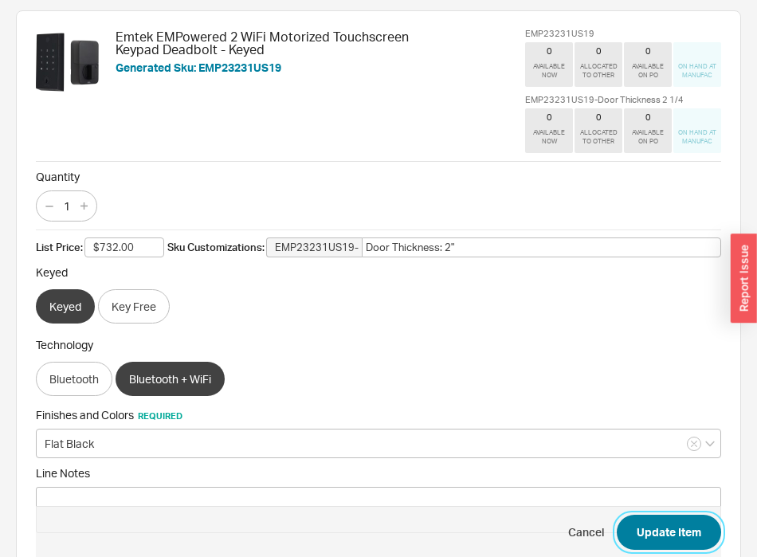
click at [673, 522] on button "Update Item" at bounding box center [669, 532] width 104 height 35
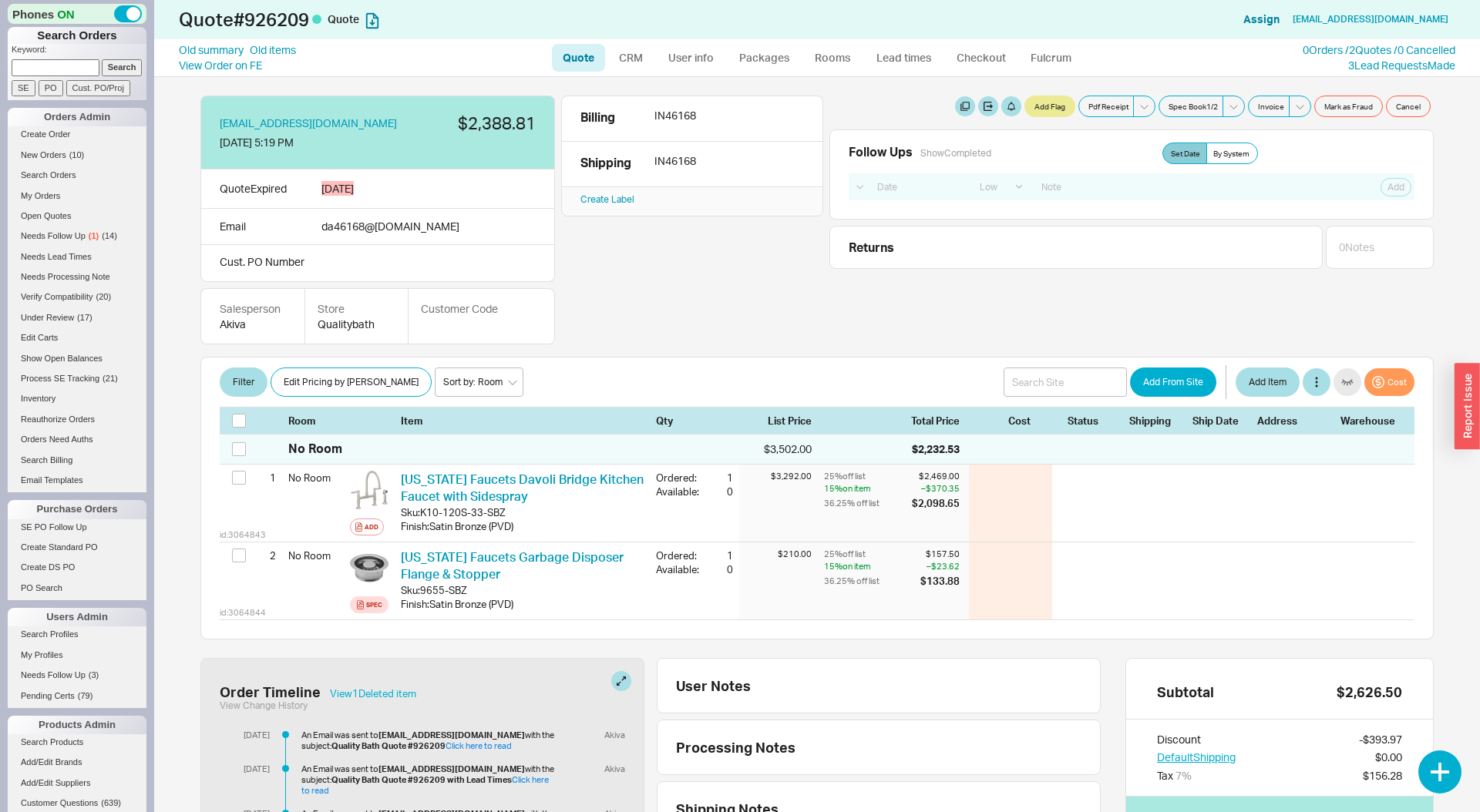
select select "LOW"
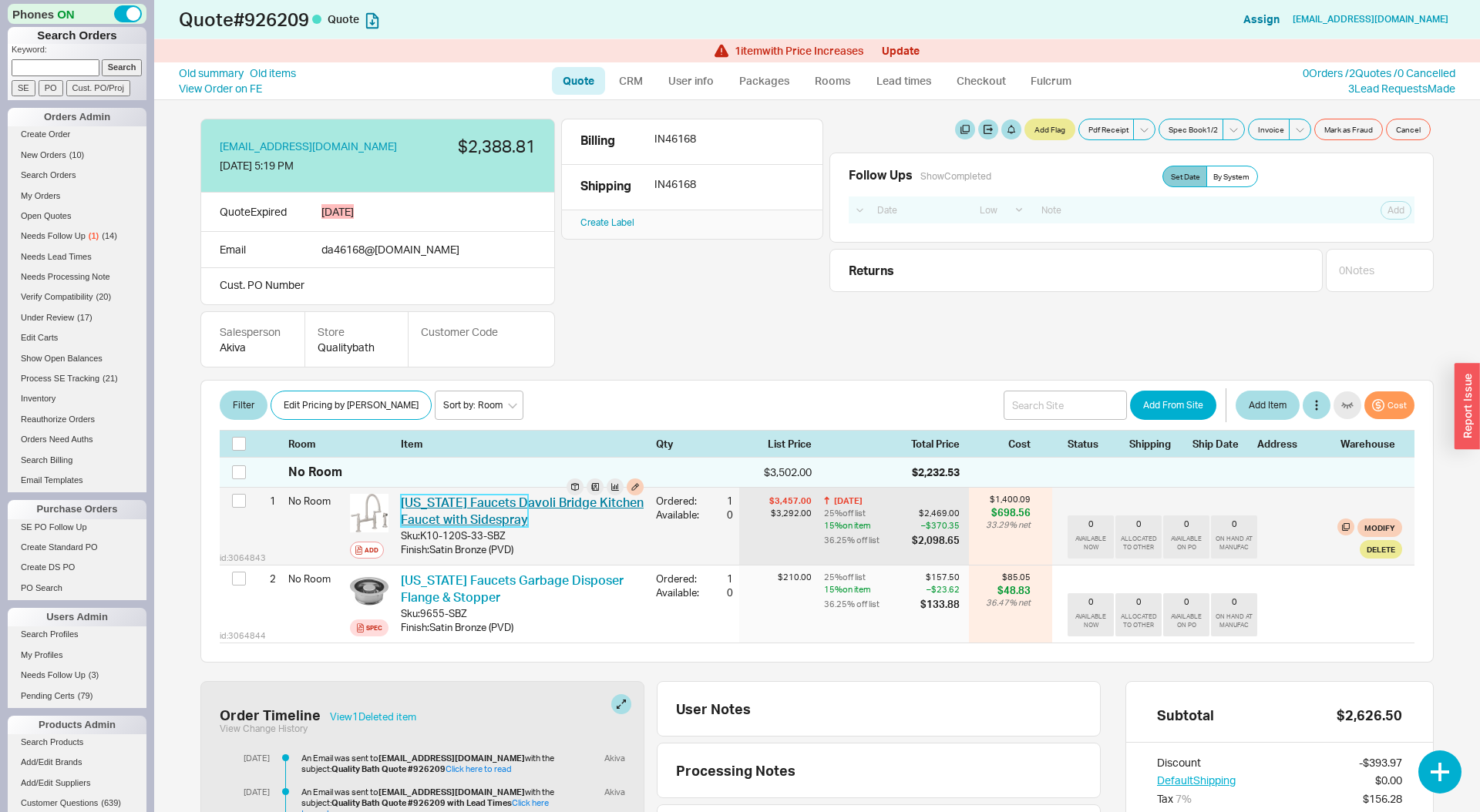
click at [451, 497] on link "California Faucets Davoli Bridge Kitchen Faucet with Sidespray" at bounding box center [522, 510] width 243 height 32
click at [493, 517] on link "California Faucets Davoli Bridge Kitchen Faucet with Sidespray" at bounding box center [522, 510] width 243 height 32
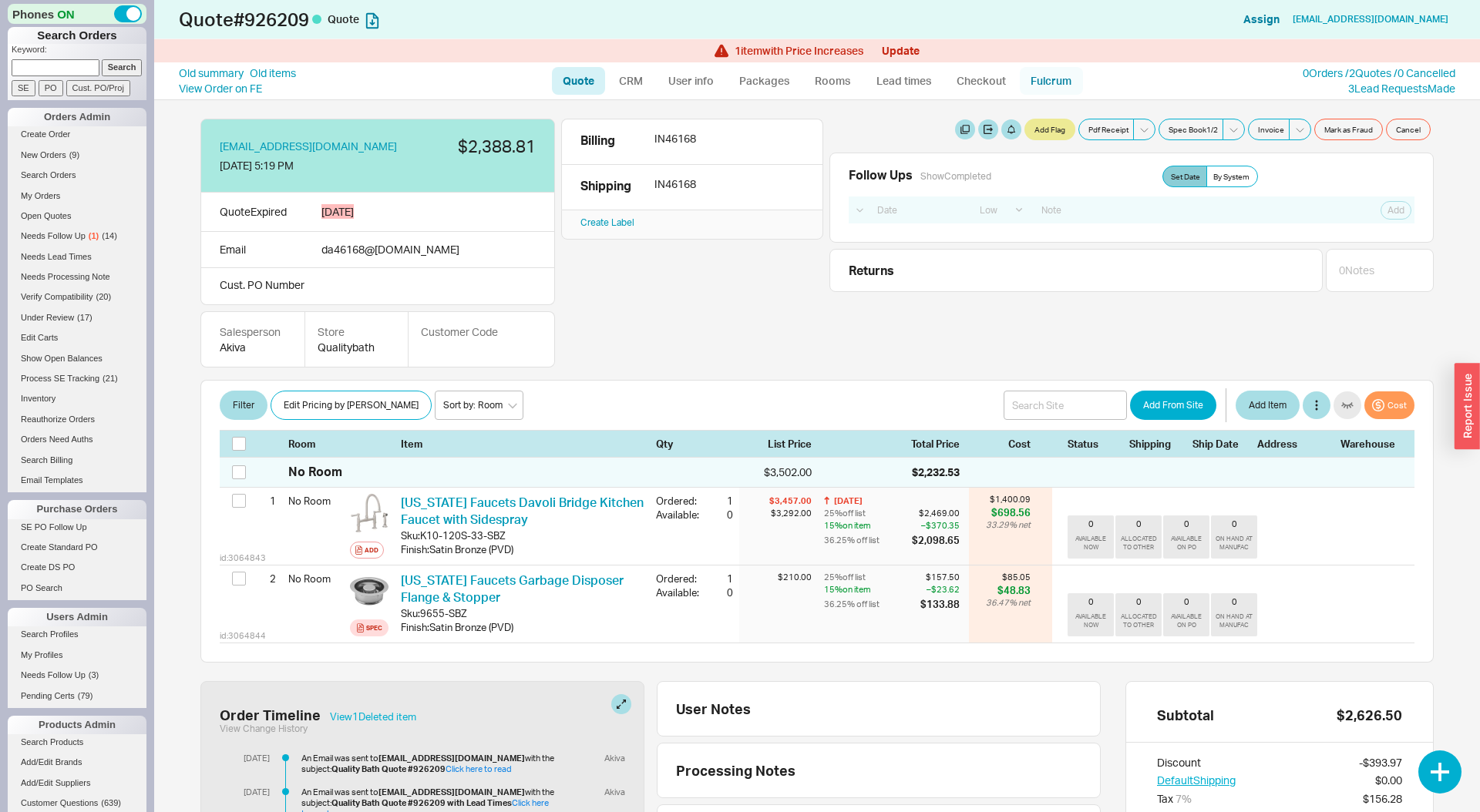
click at [1066, 86] on link "Fulcrum" at bounding box center [1051, 80] width 63 height 28
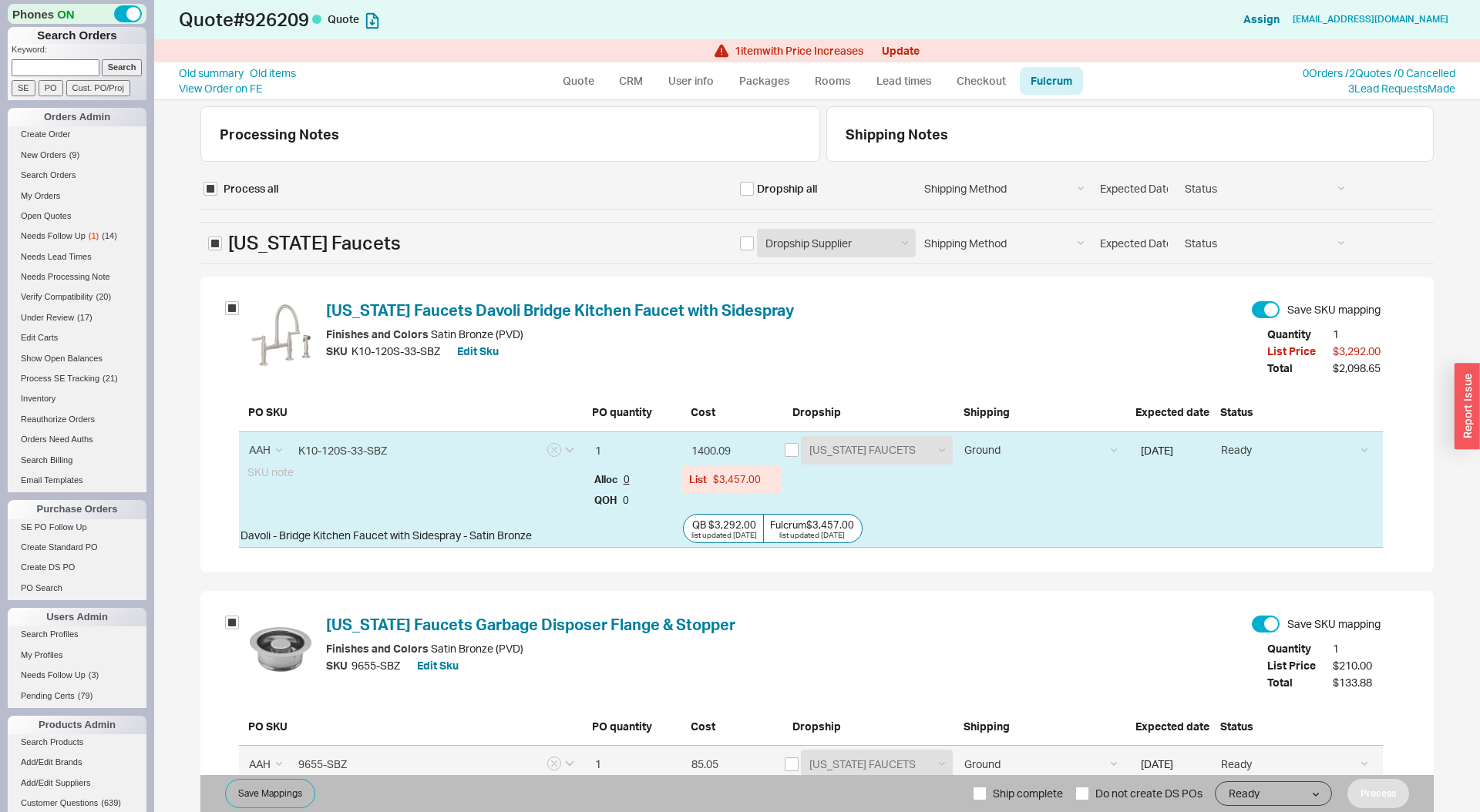
select select "CAF"
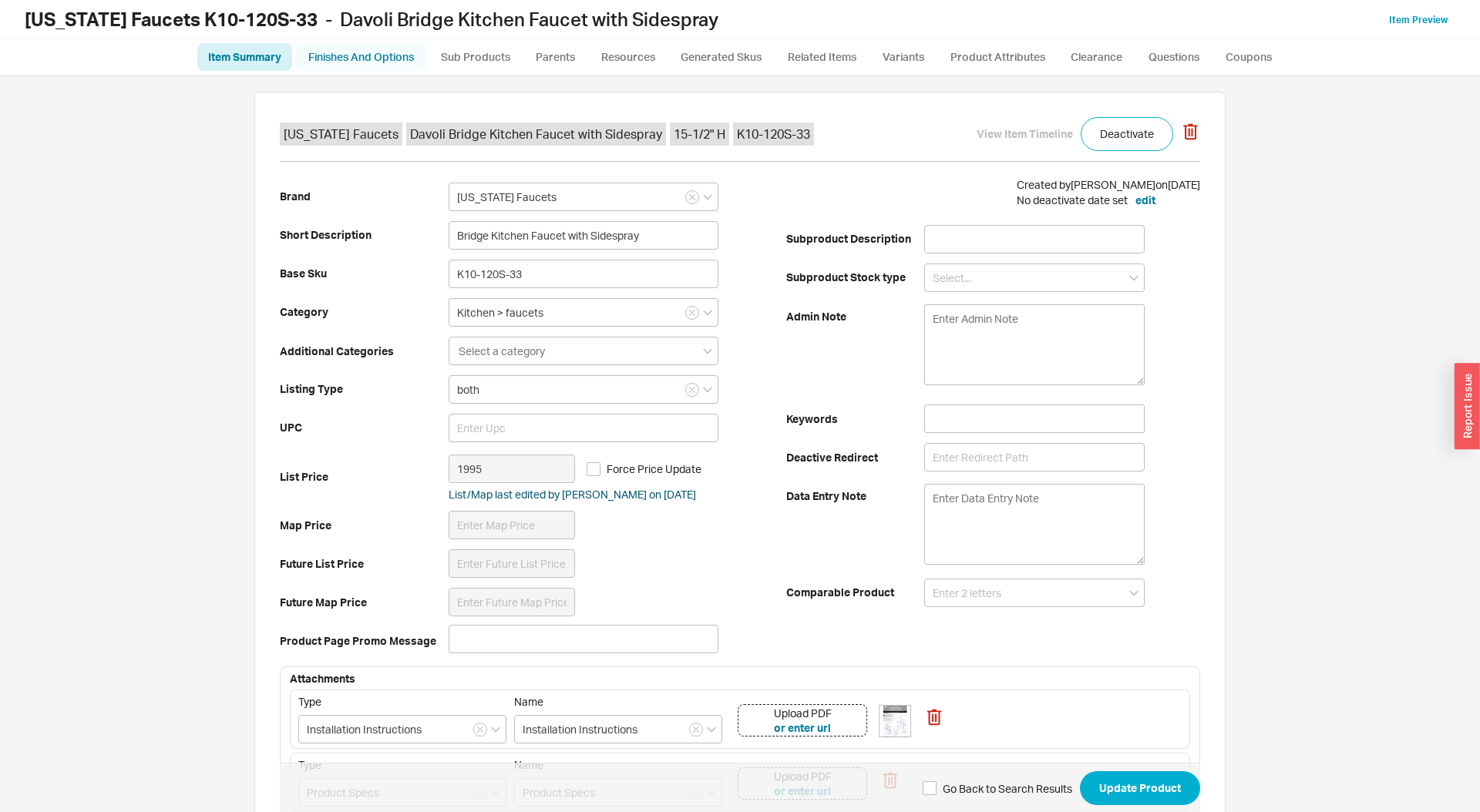
click at [385, 56] on link "Finishes And Options" at bounding box center [361, 57] width 131 height 28
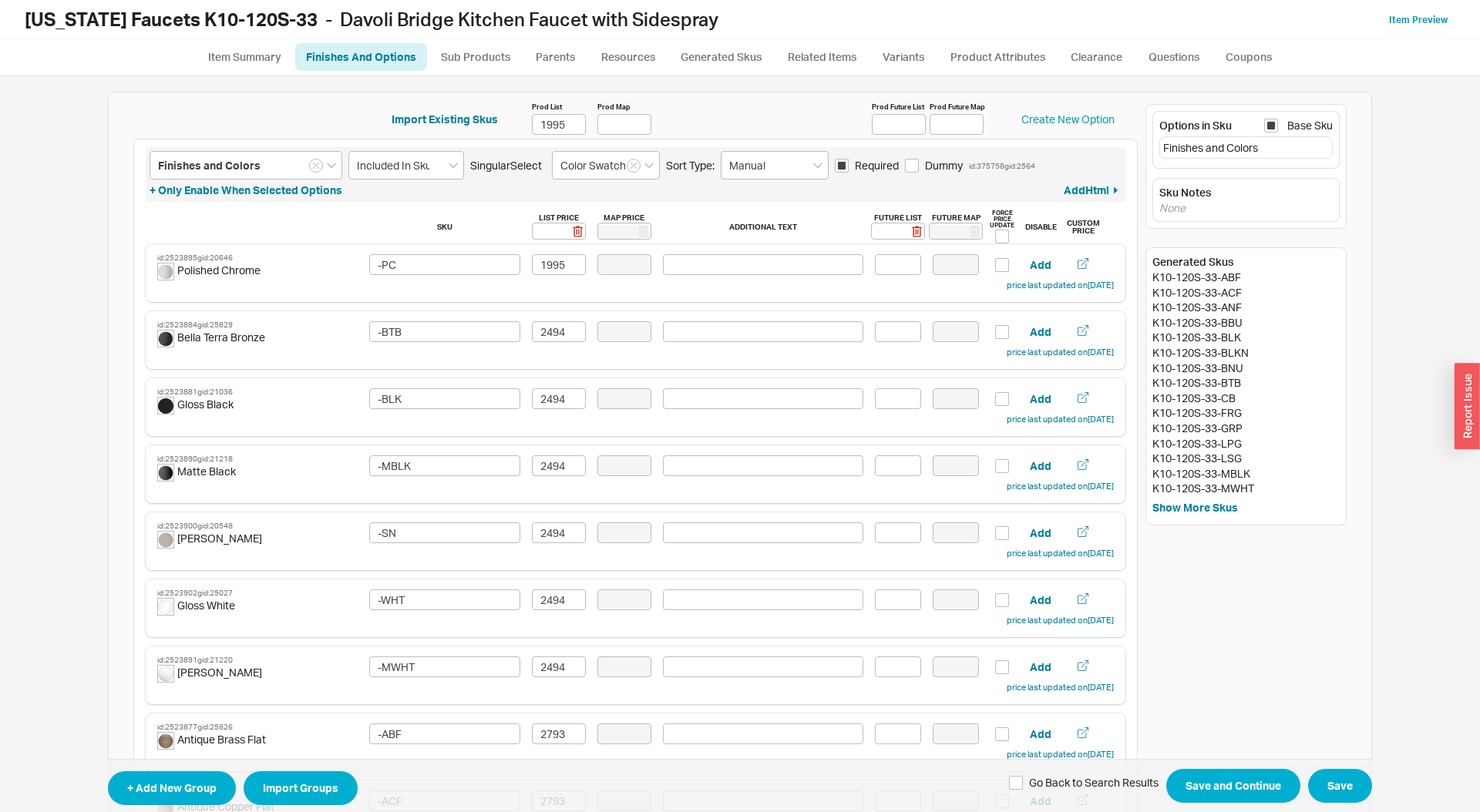
click at [1378, 146] on div "Import Existing Skus Prod List 1995 Prod Map Prod Future List Prod Future Map C…" at bounding box center [740, 444] width 1449 height 736
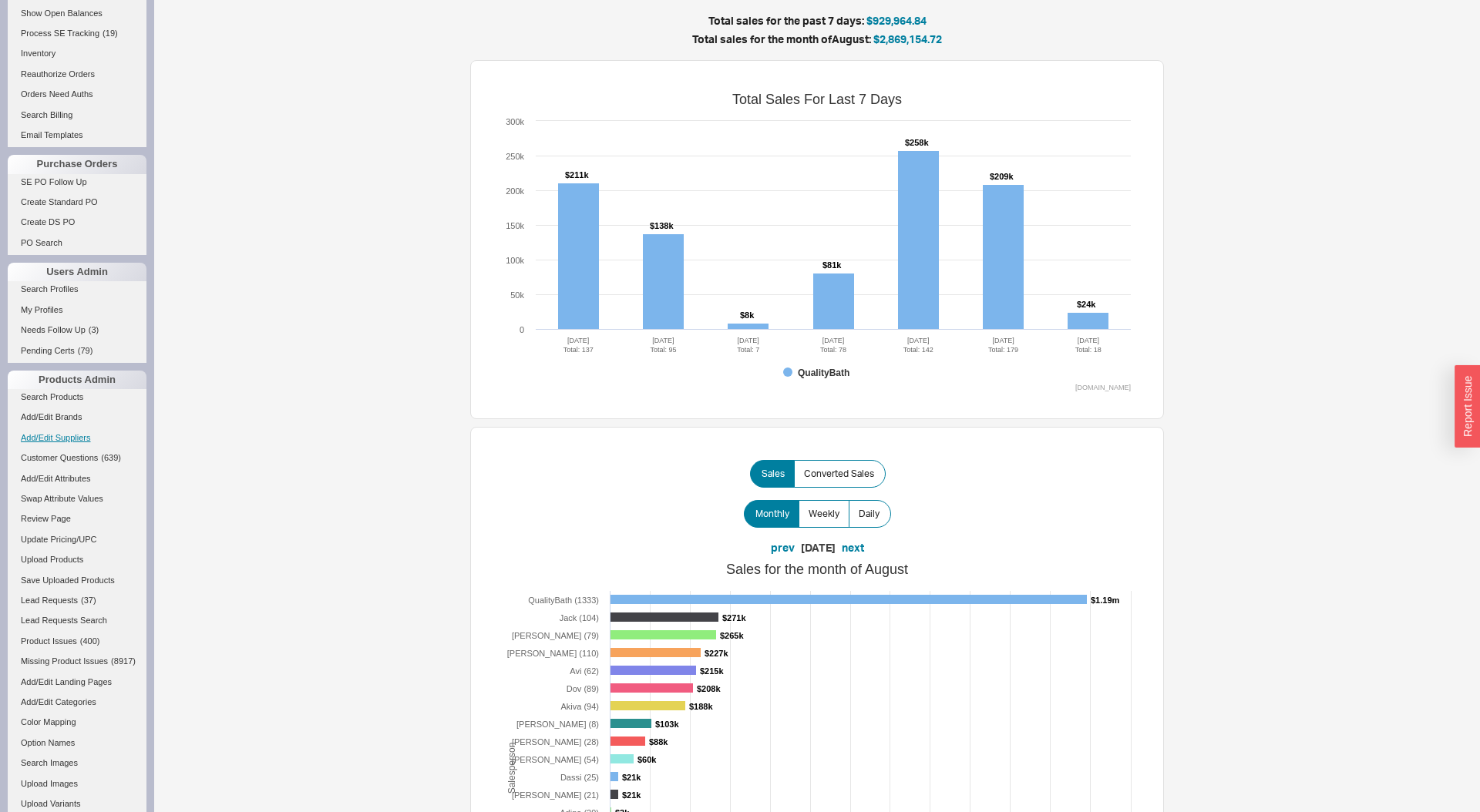
scroll to position [407, 0]
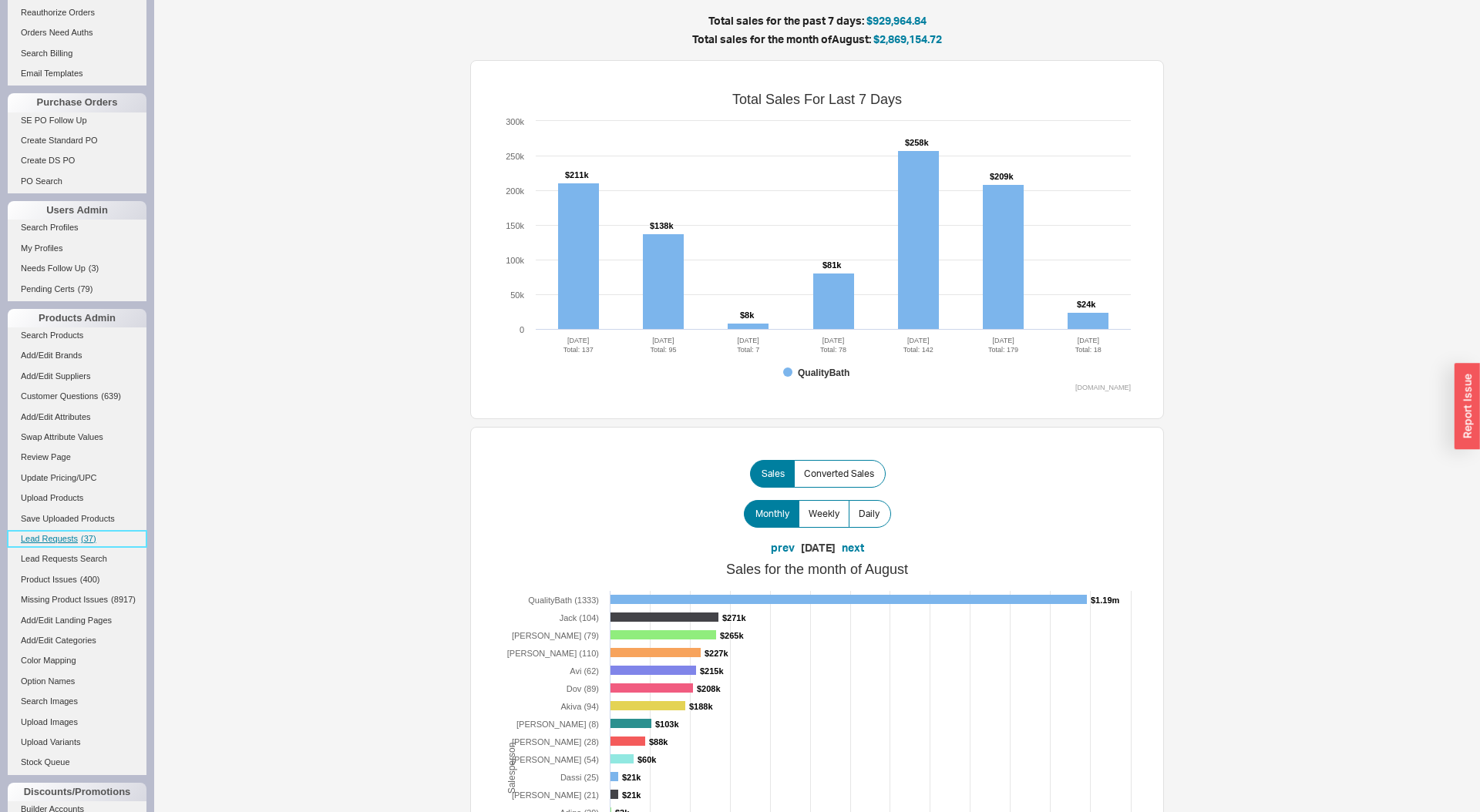
click at [77, 541] on span "Lead Requests" at bounding box center [49, 539] width 57 height 10
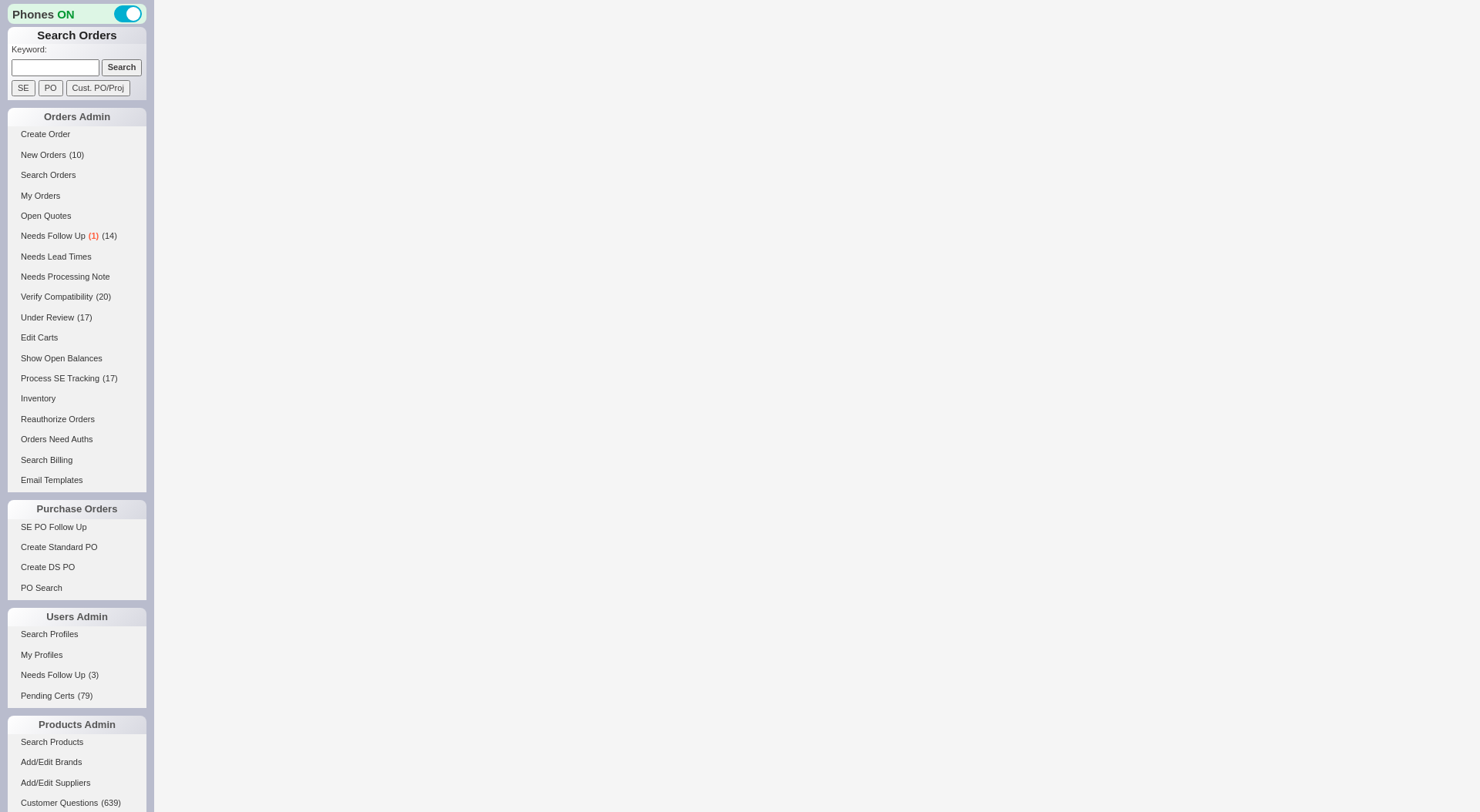
select select "3"
select select "ON_CHECKOUT_AGGREGATED"
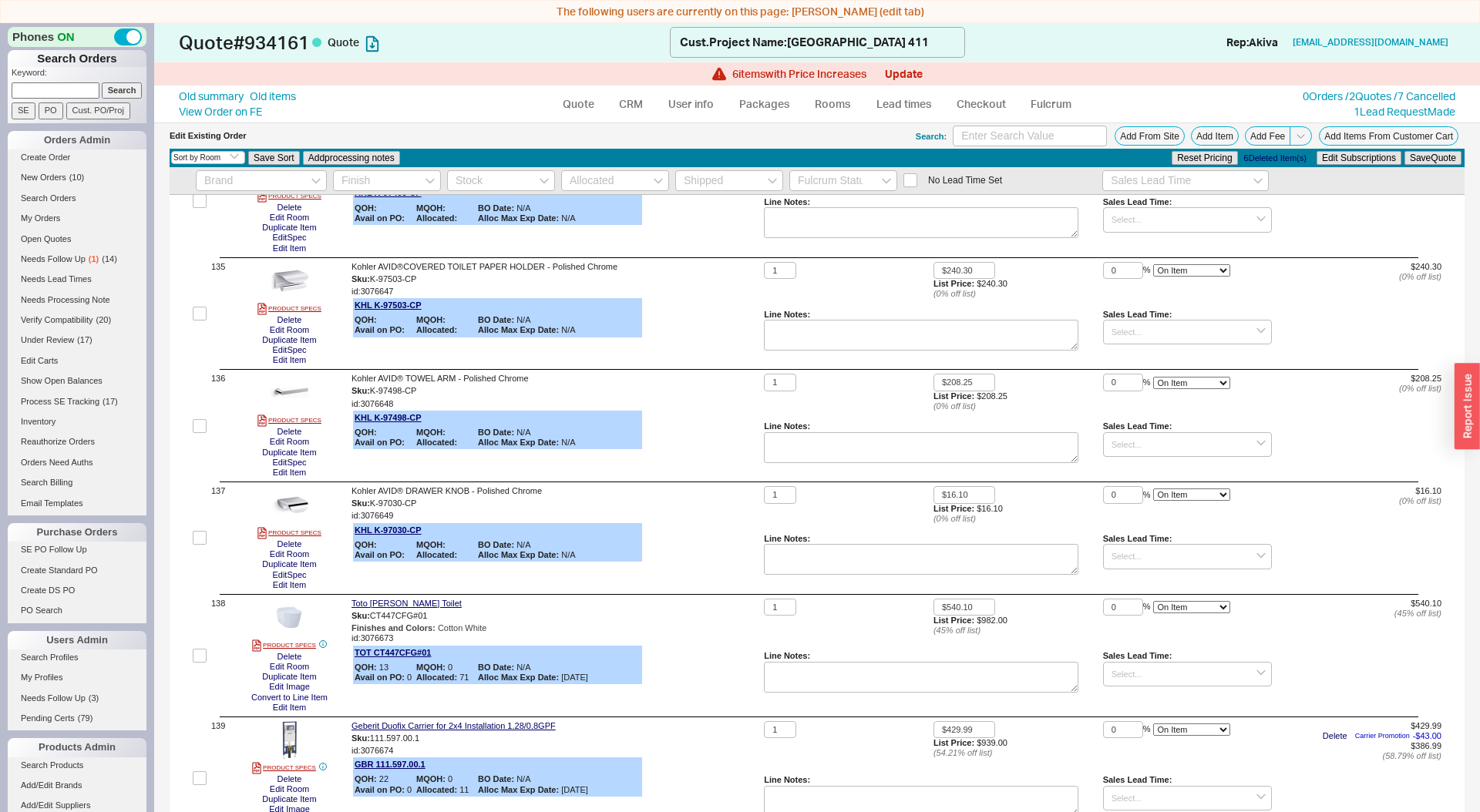
scroll to position [16965, 0]
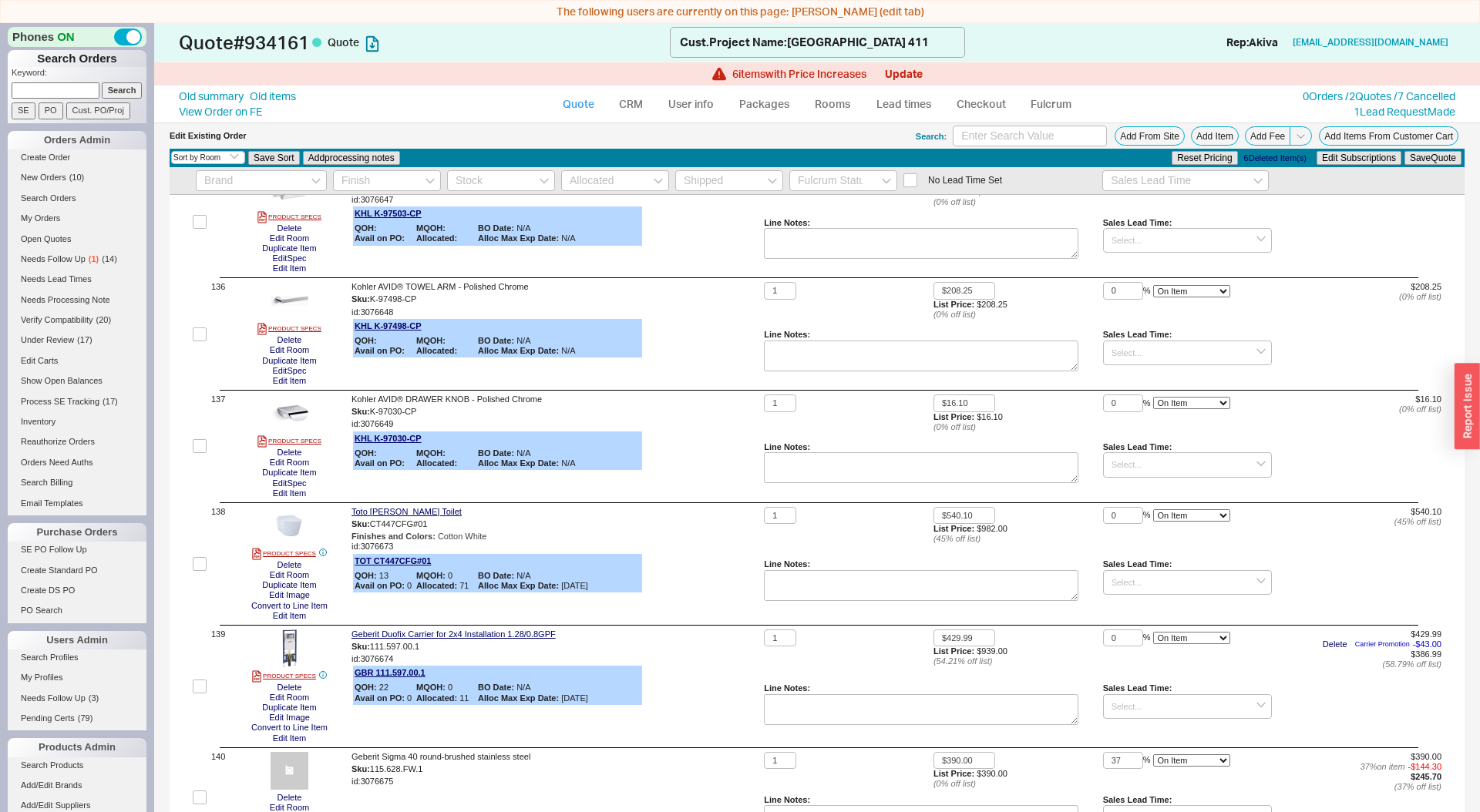
drag, startPoint x: 565, startPoint y: 114, endPoint x: 595, endPoint y: 89, distance: 39.1
click at [565, 114] on link "Quote" at bounding box center [578, 103] width 53 height 28
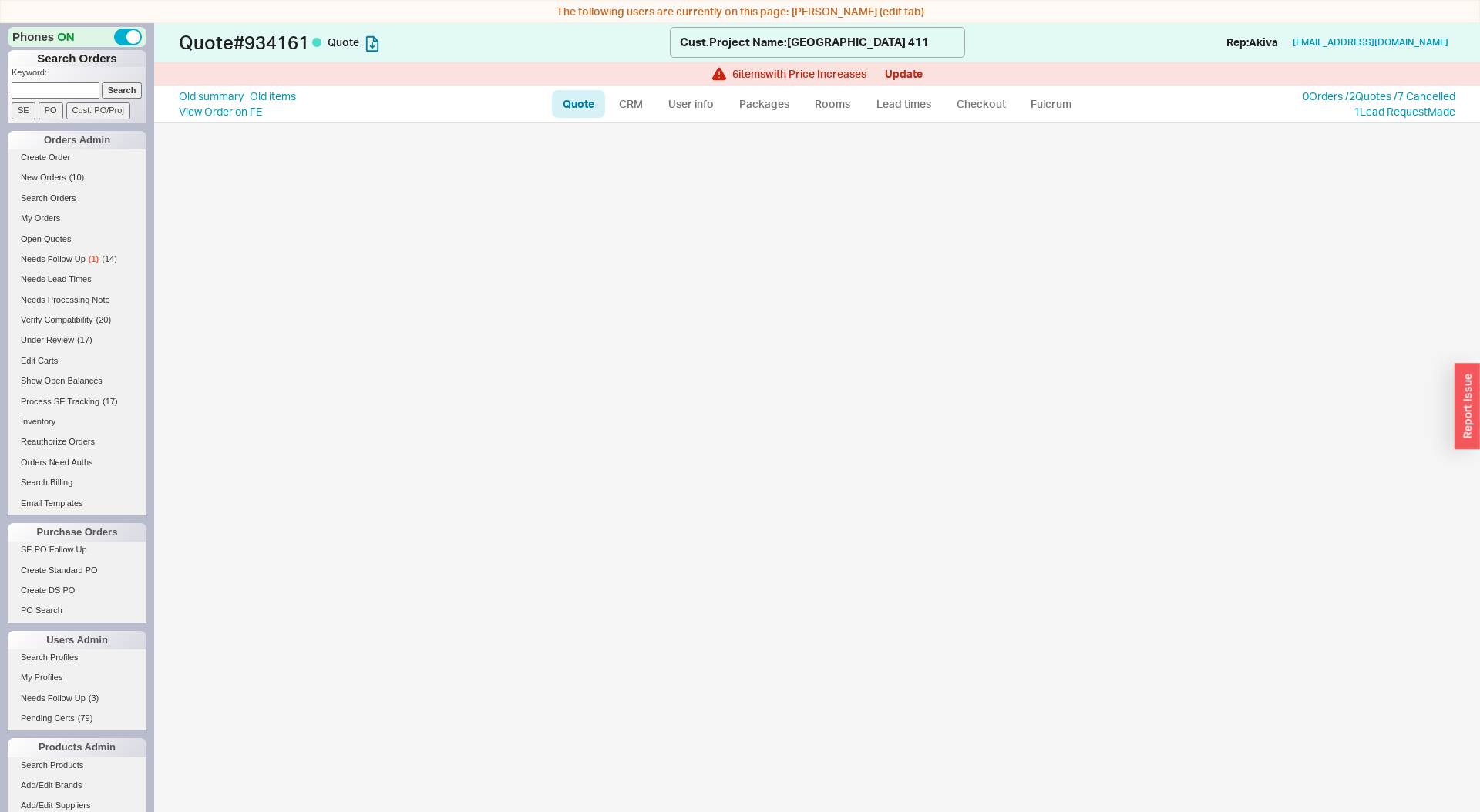
select select "LOW"
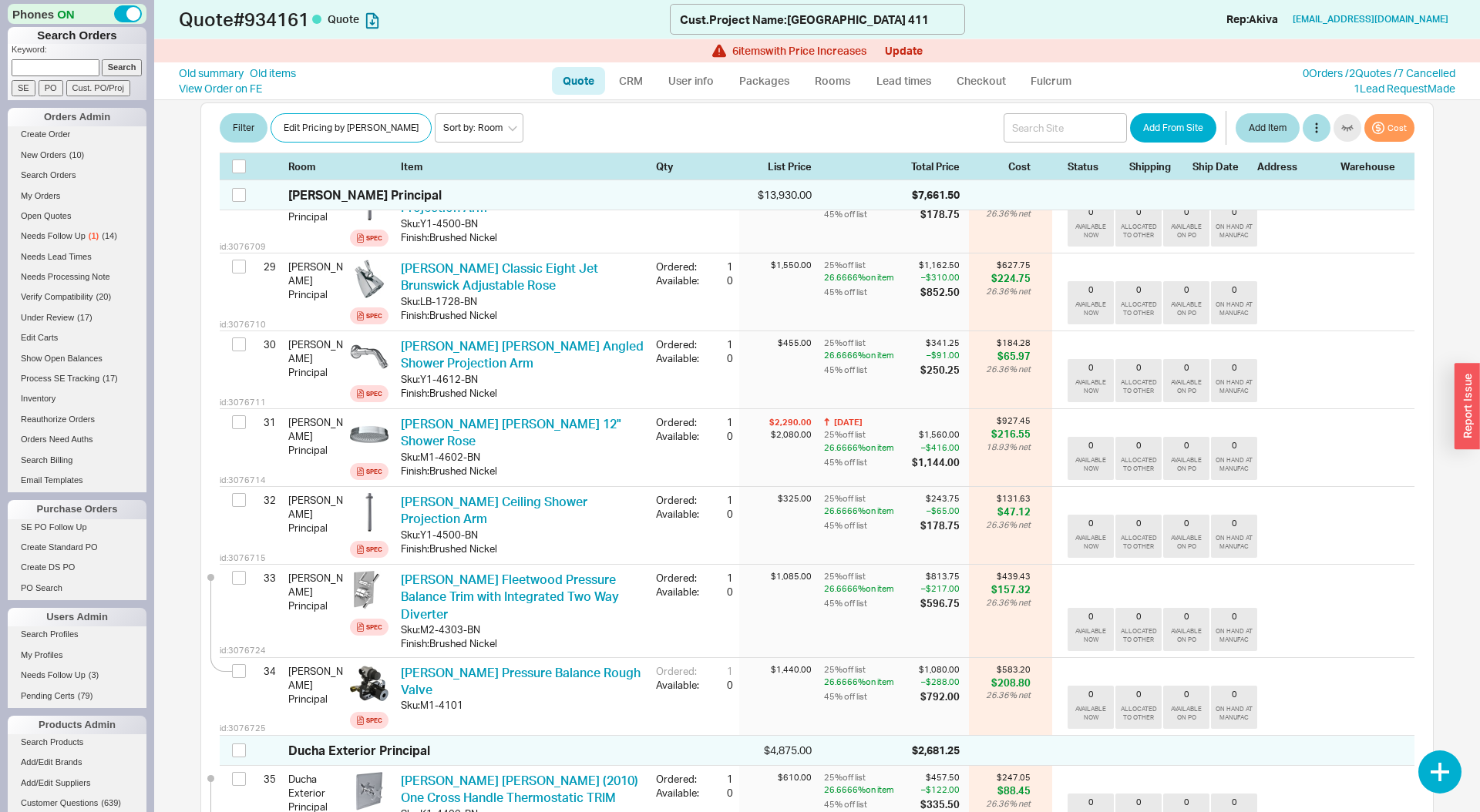
scroll to position [2535, 0]
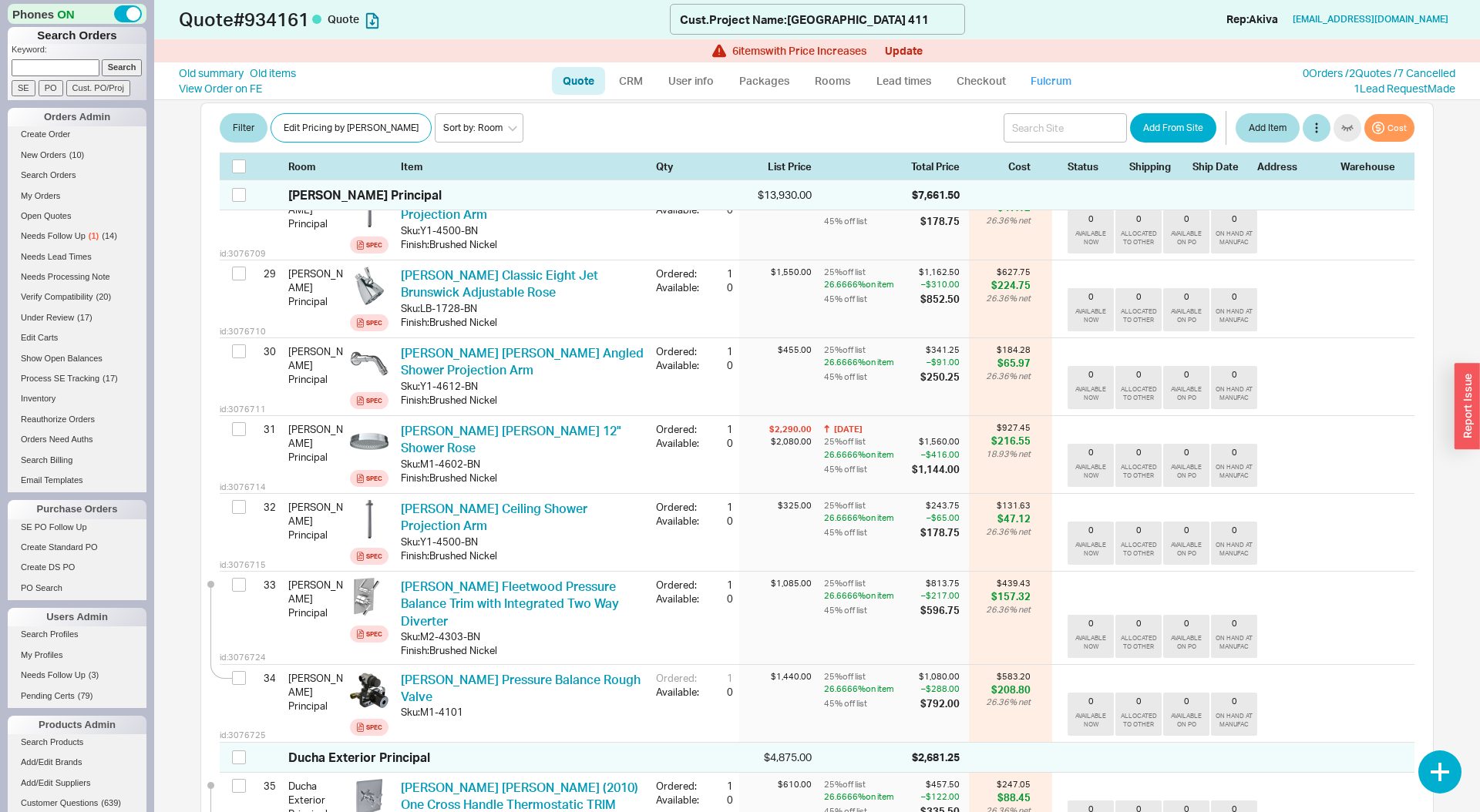
drag, startPoint x: 1048, startPoint y: 90, endPoint x: 1032, endPoint y: 97, distance: 17.5
click at [1048, 90] on link "Fulcrum" at bounding box center [1051, 80] width 63 height 28
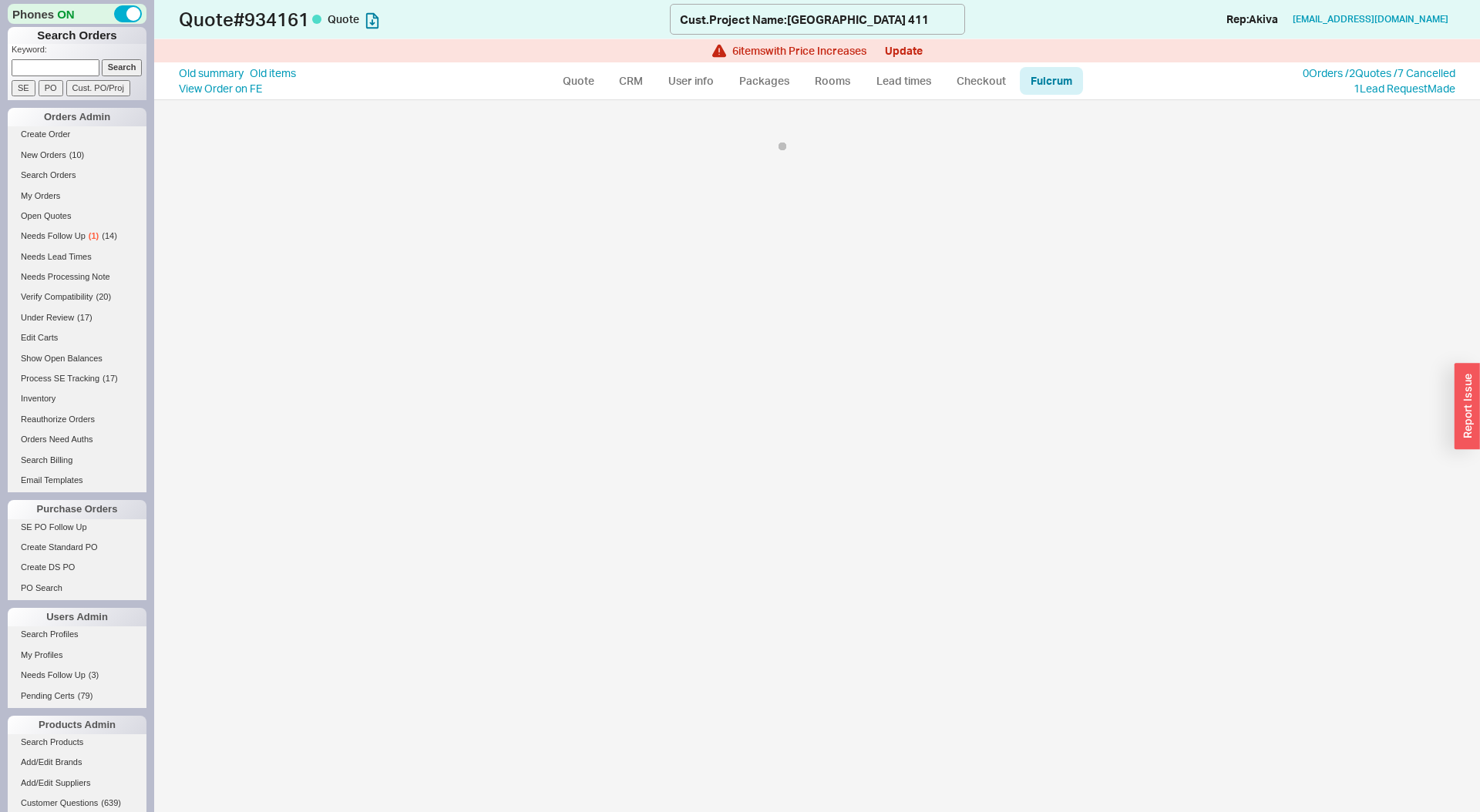
select select "1"
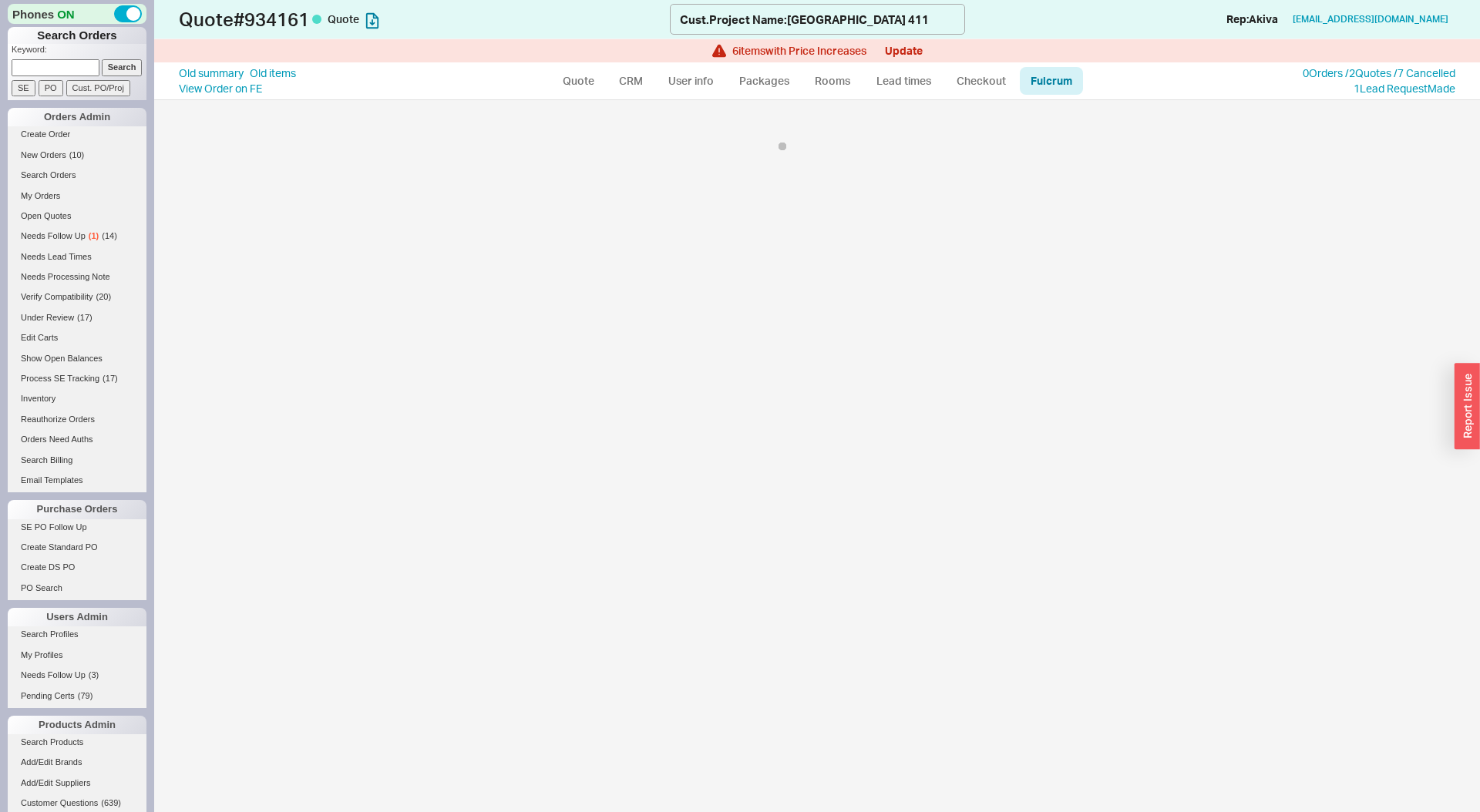
select select "245"
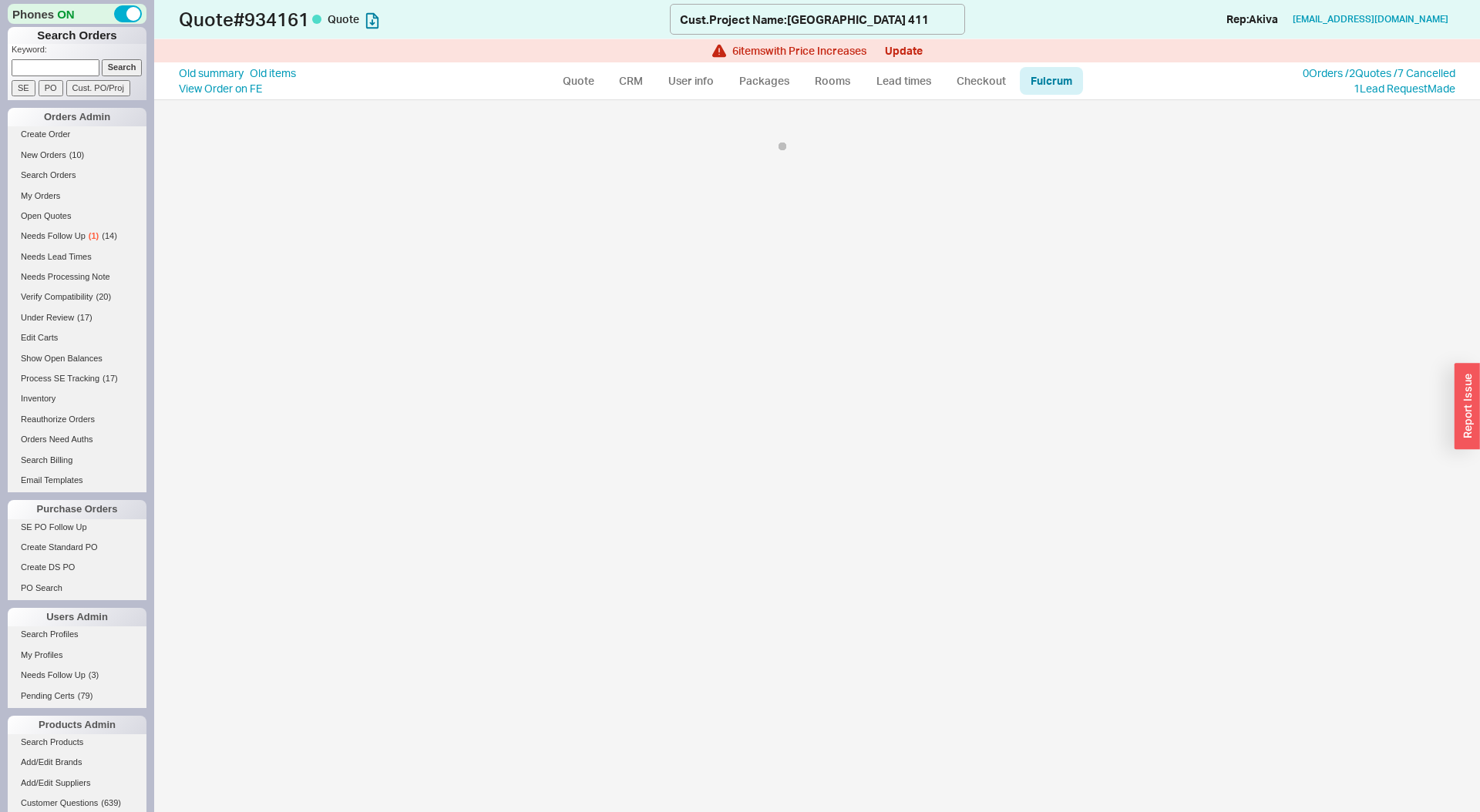
select select "245"
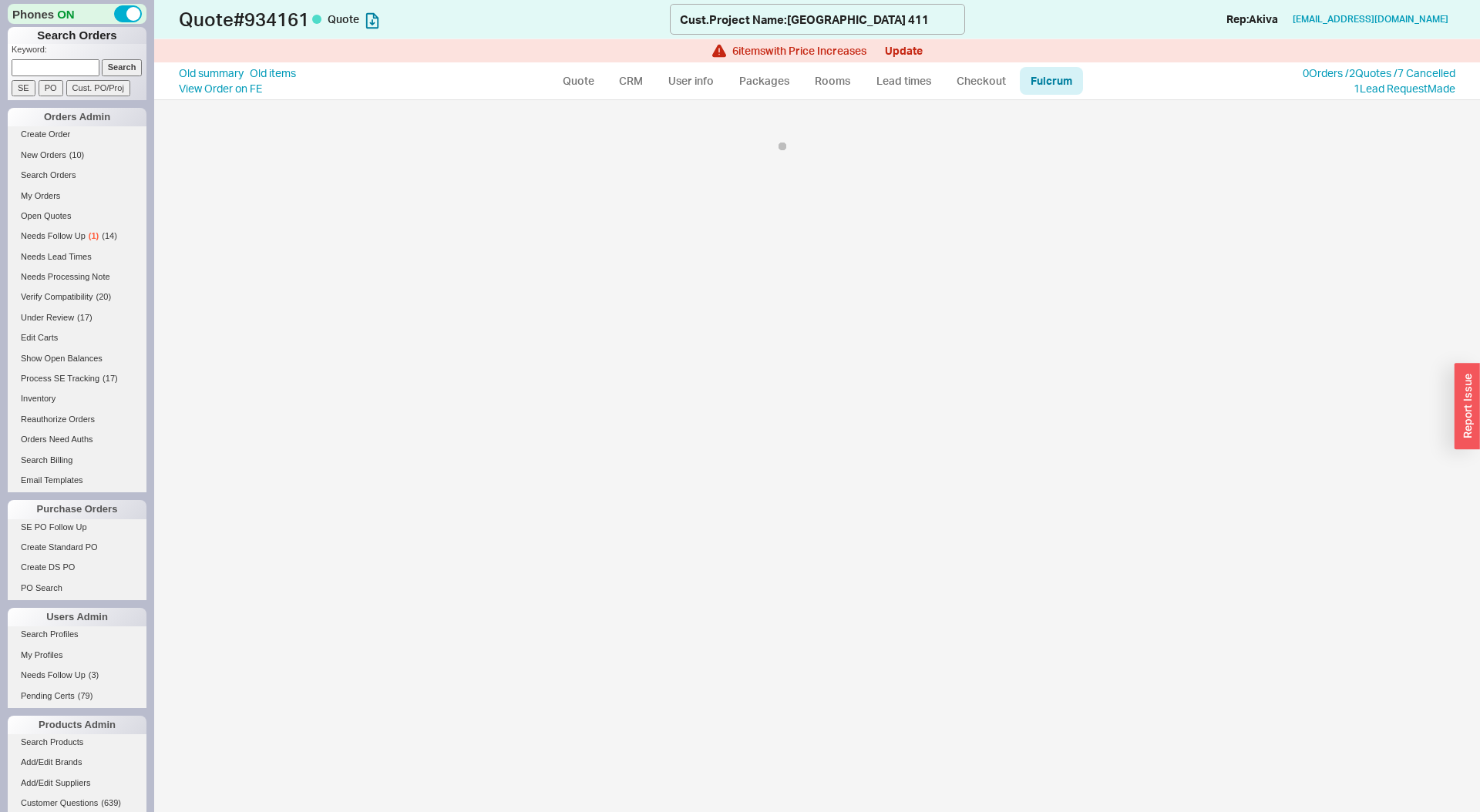
select select "245"
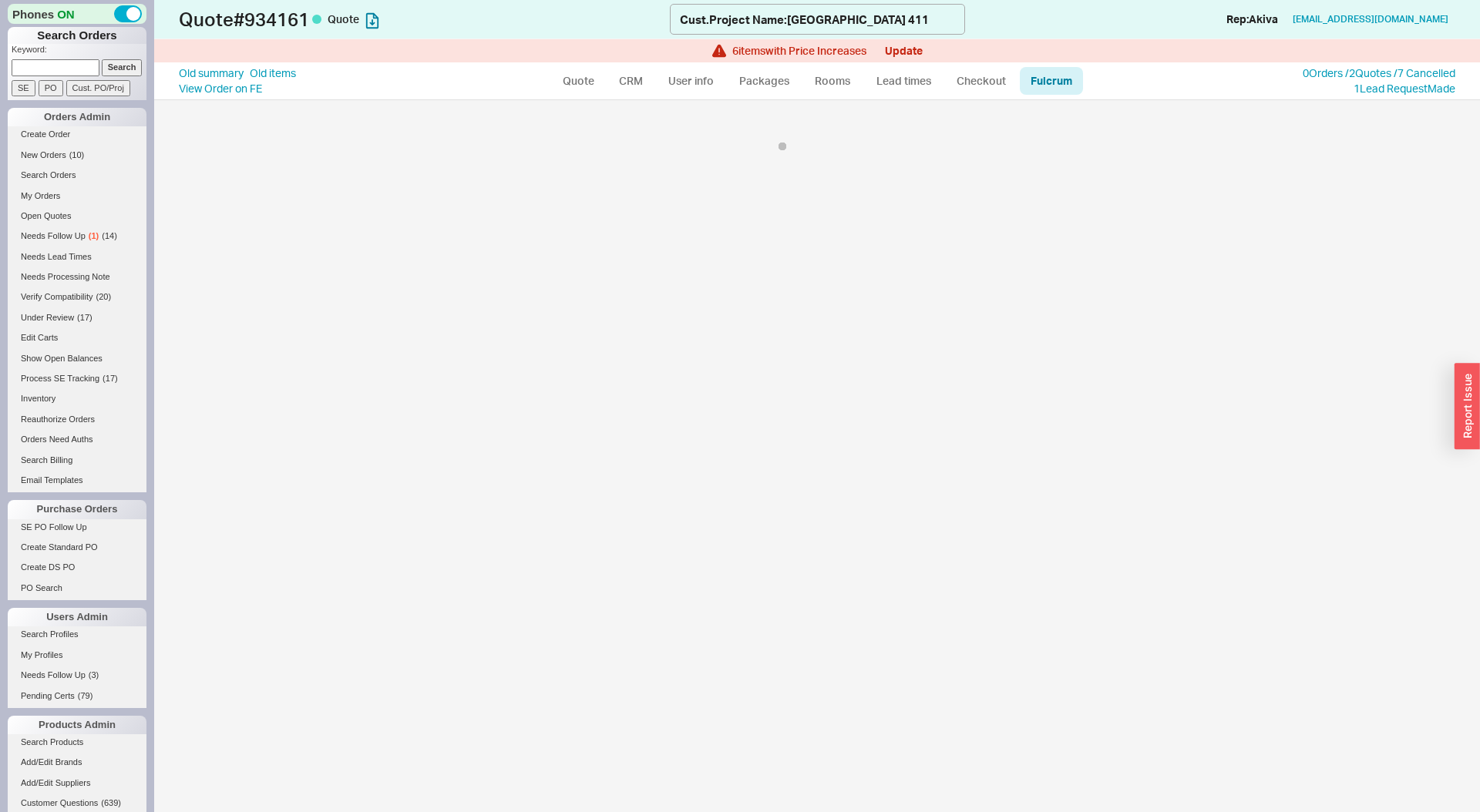
select select "245"
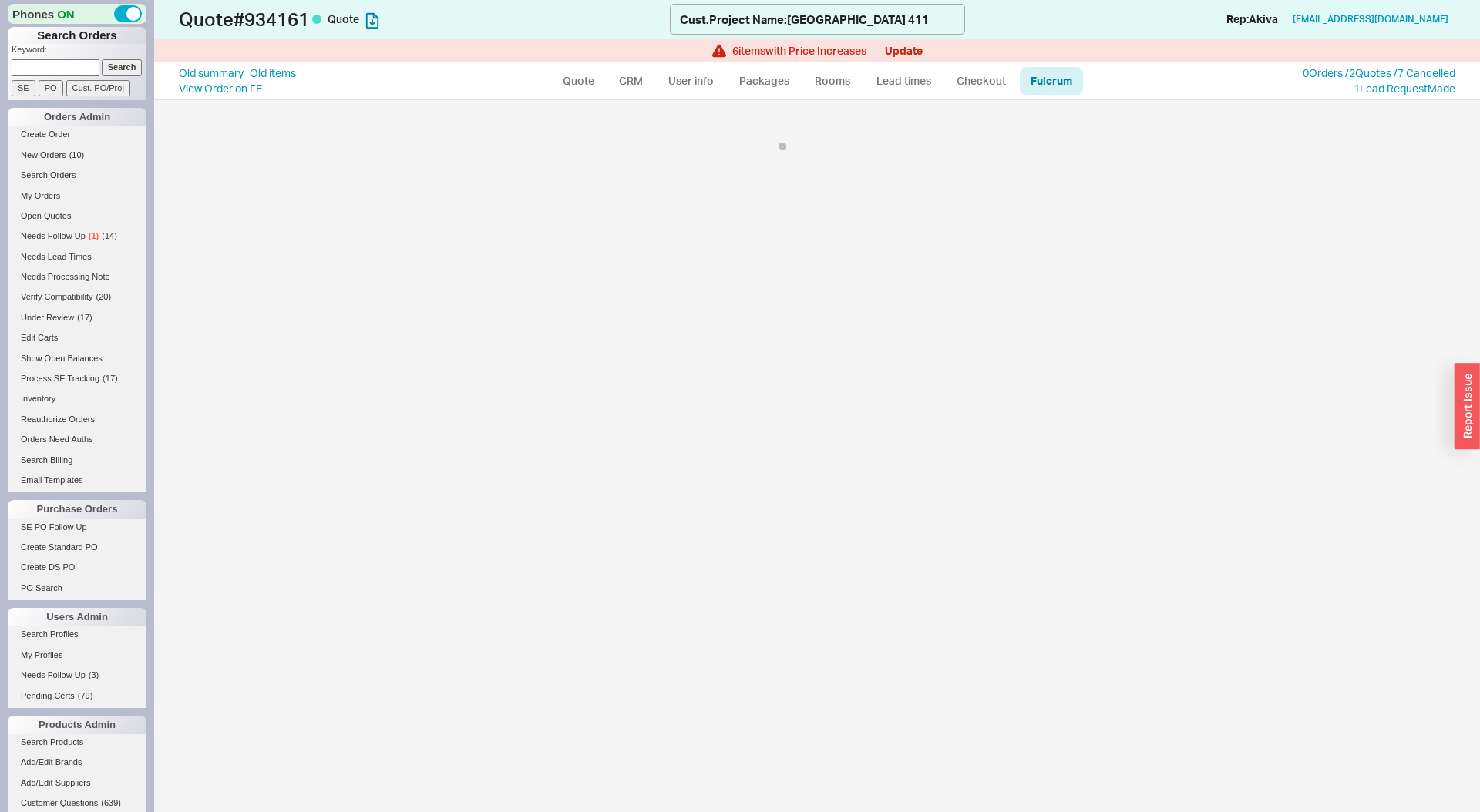
select select "57"
select select "36"
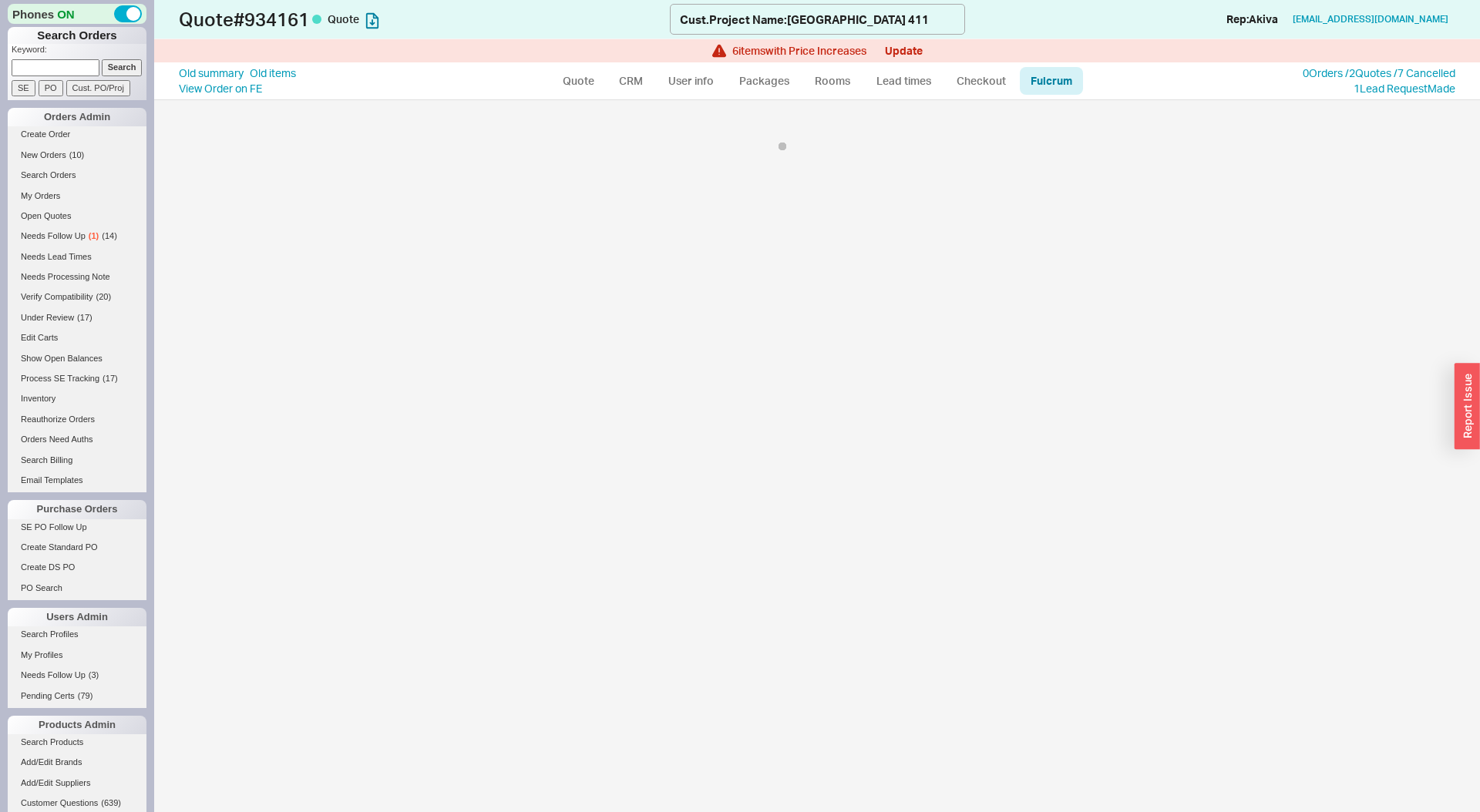
select select "768"
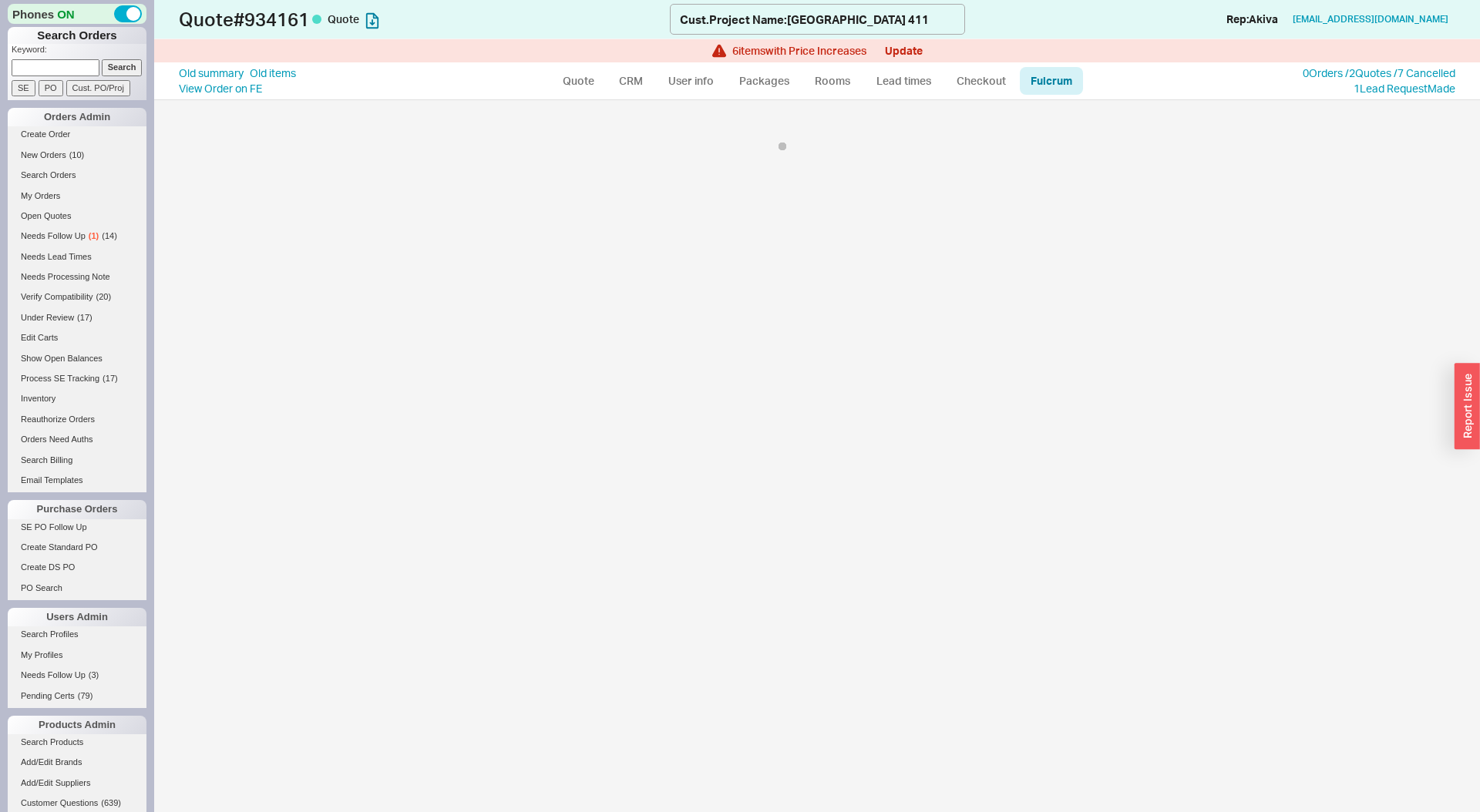
select select "768"
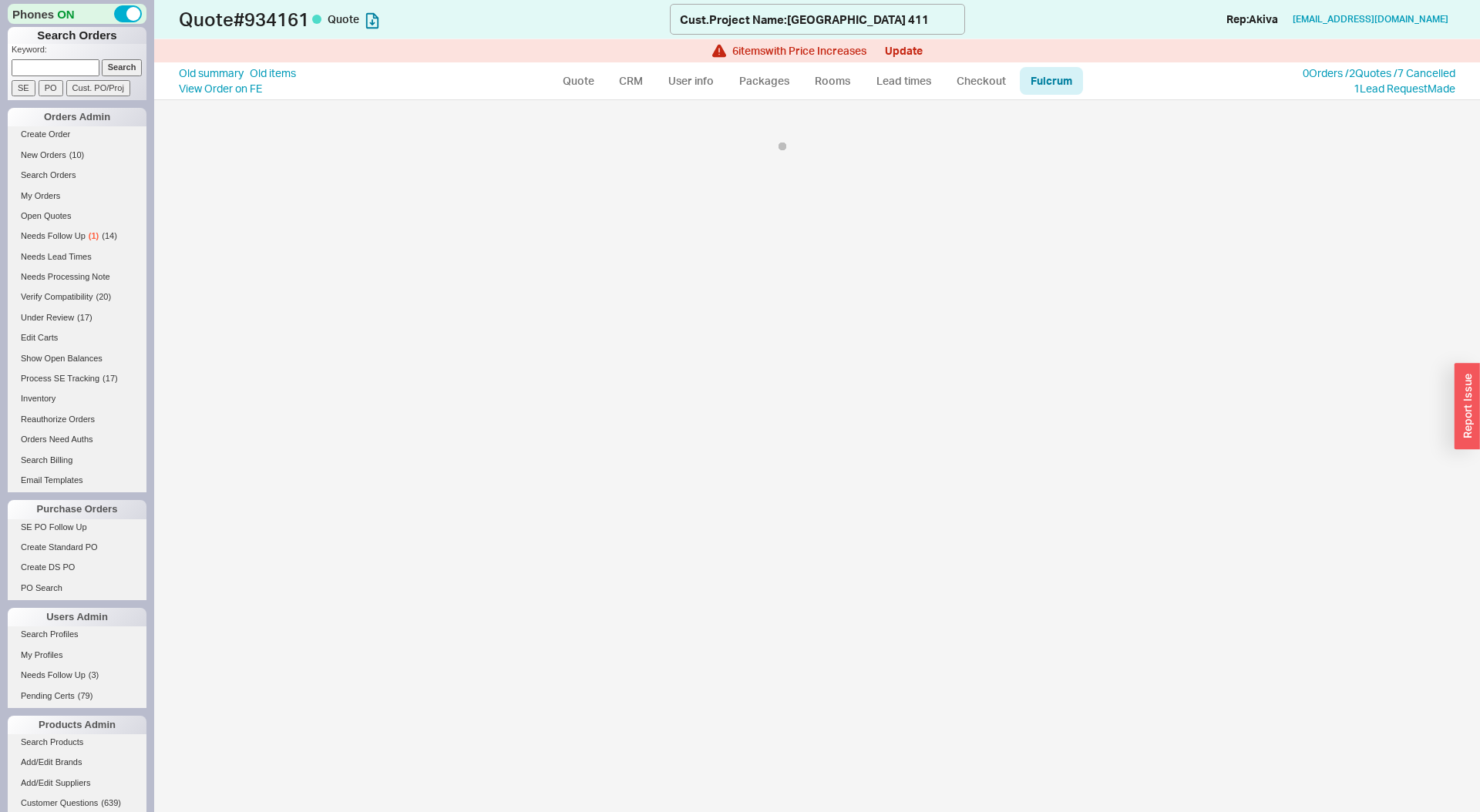
select select "768"
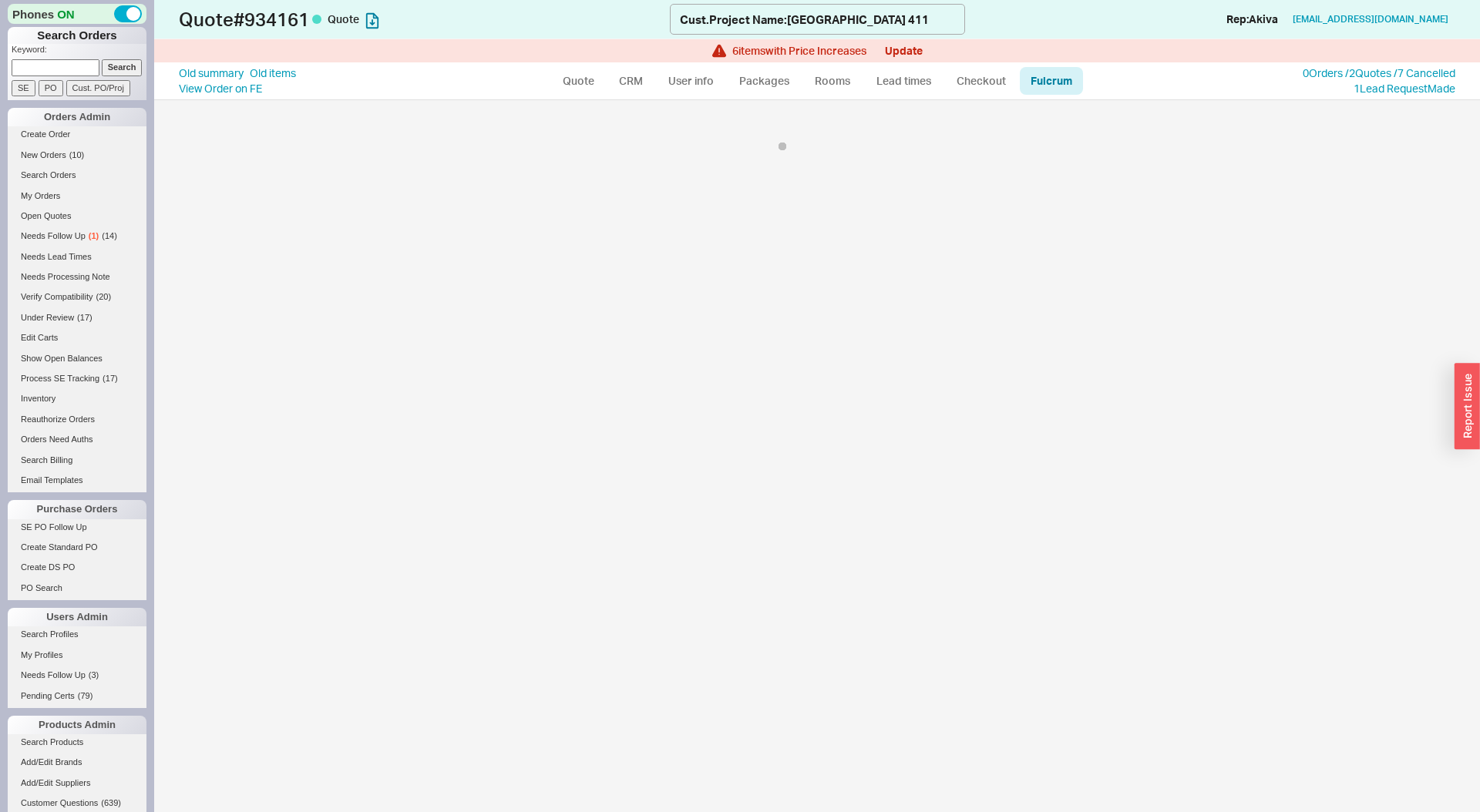
select select "768"
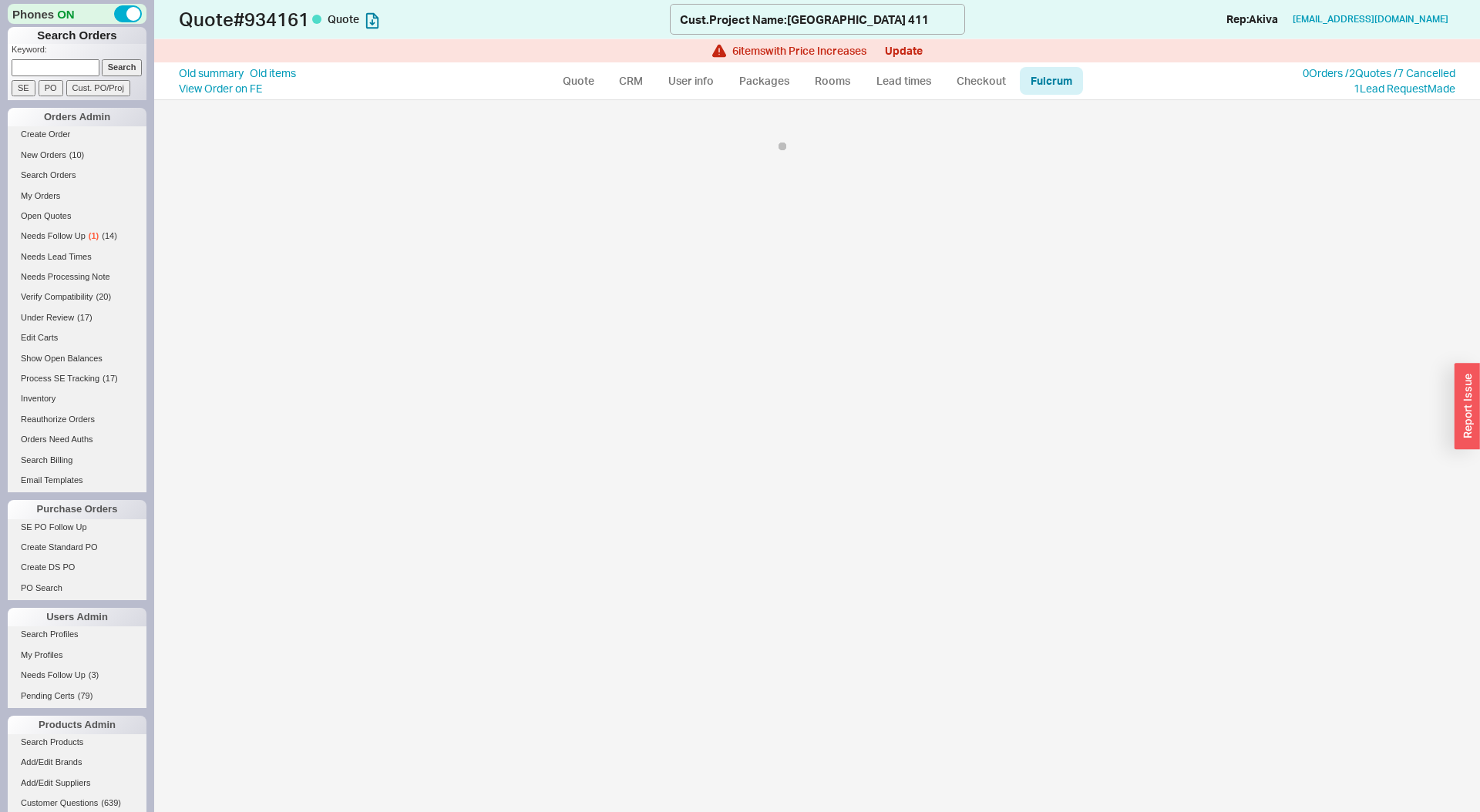
select select "768"
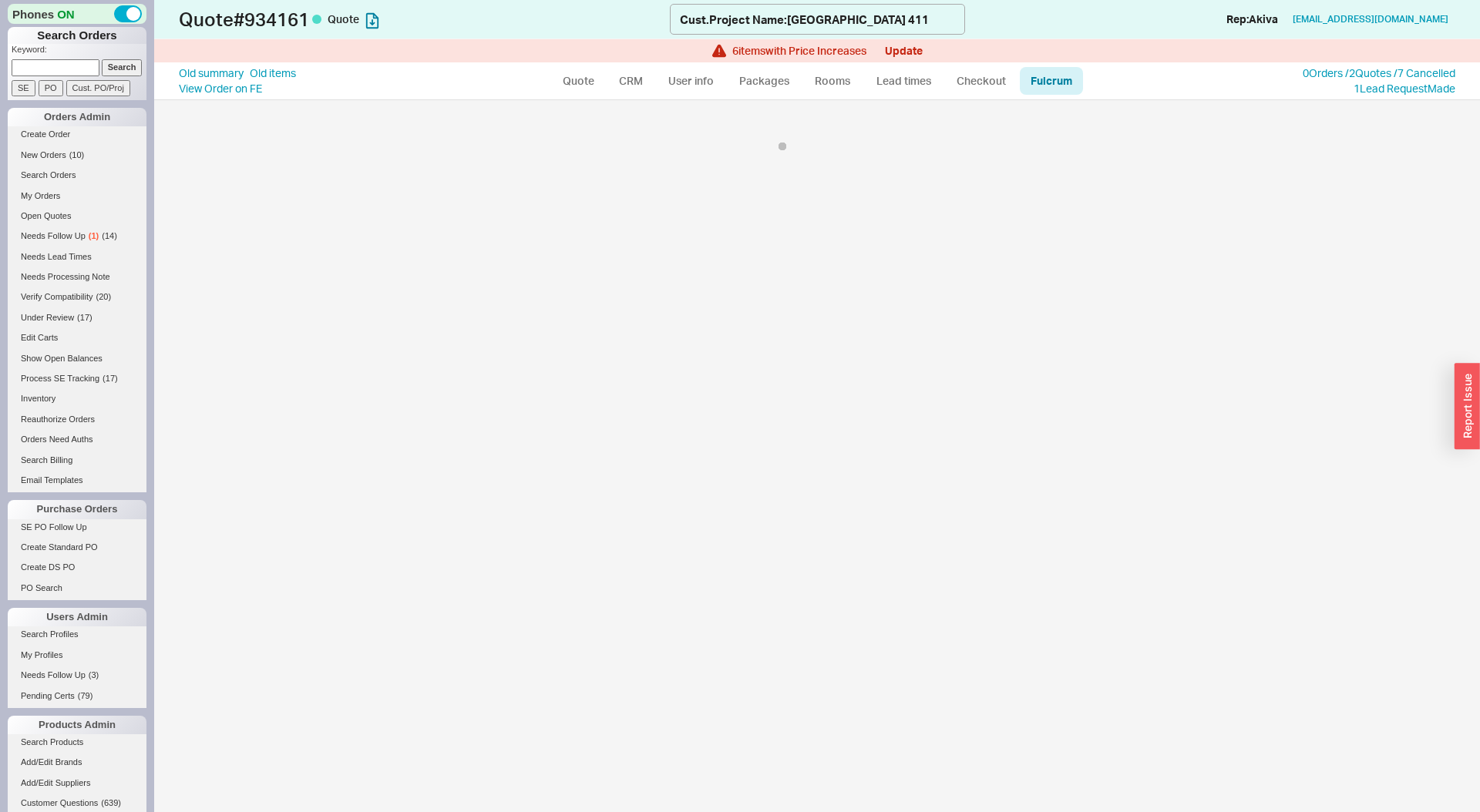
select select "768"
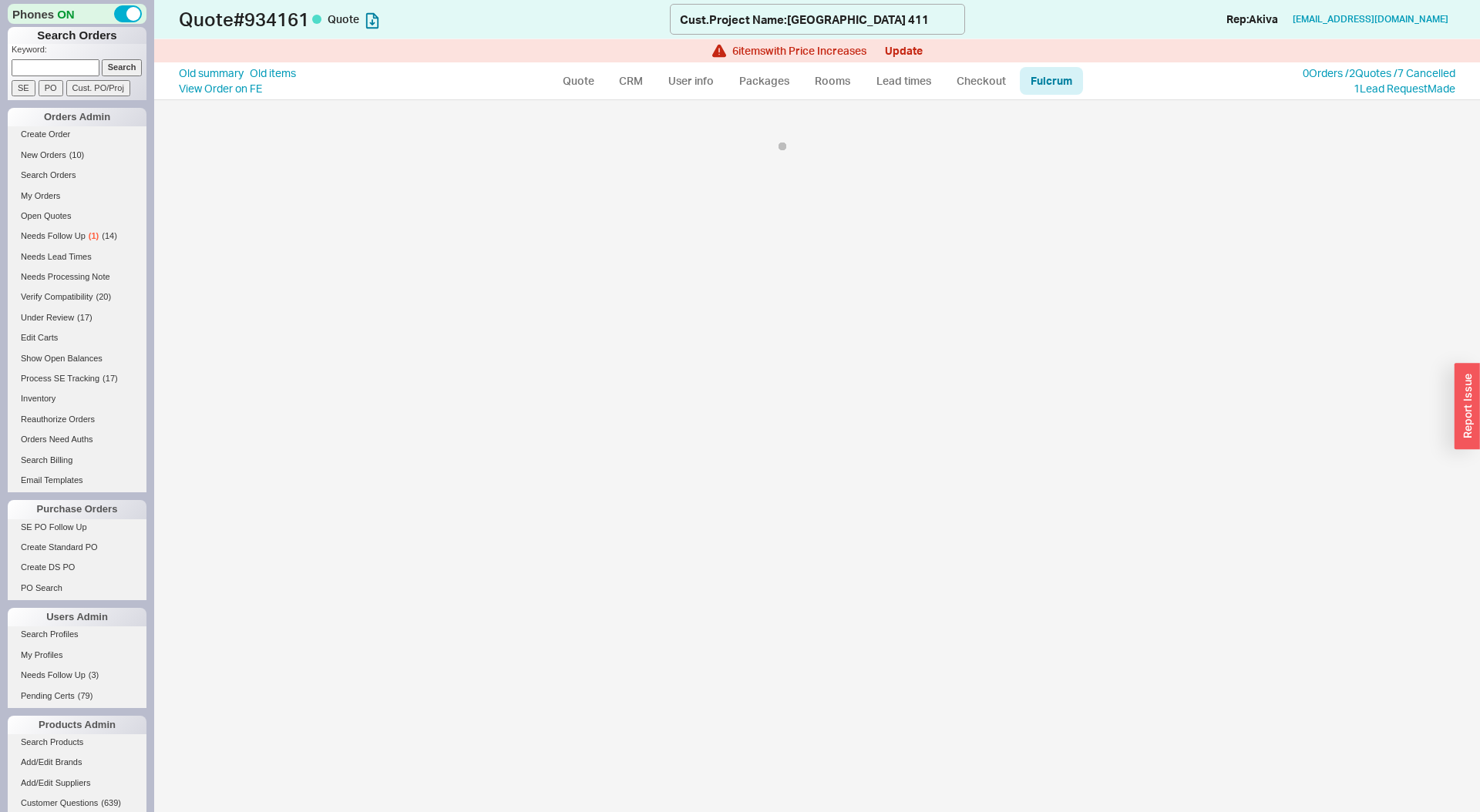
select select "768"
select select "136"
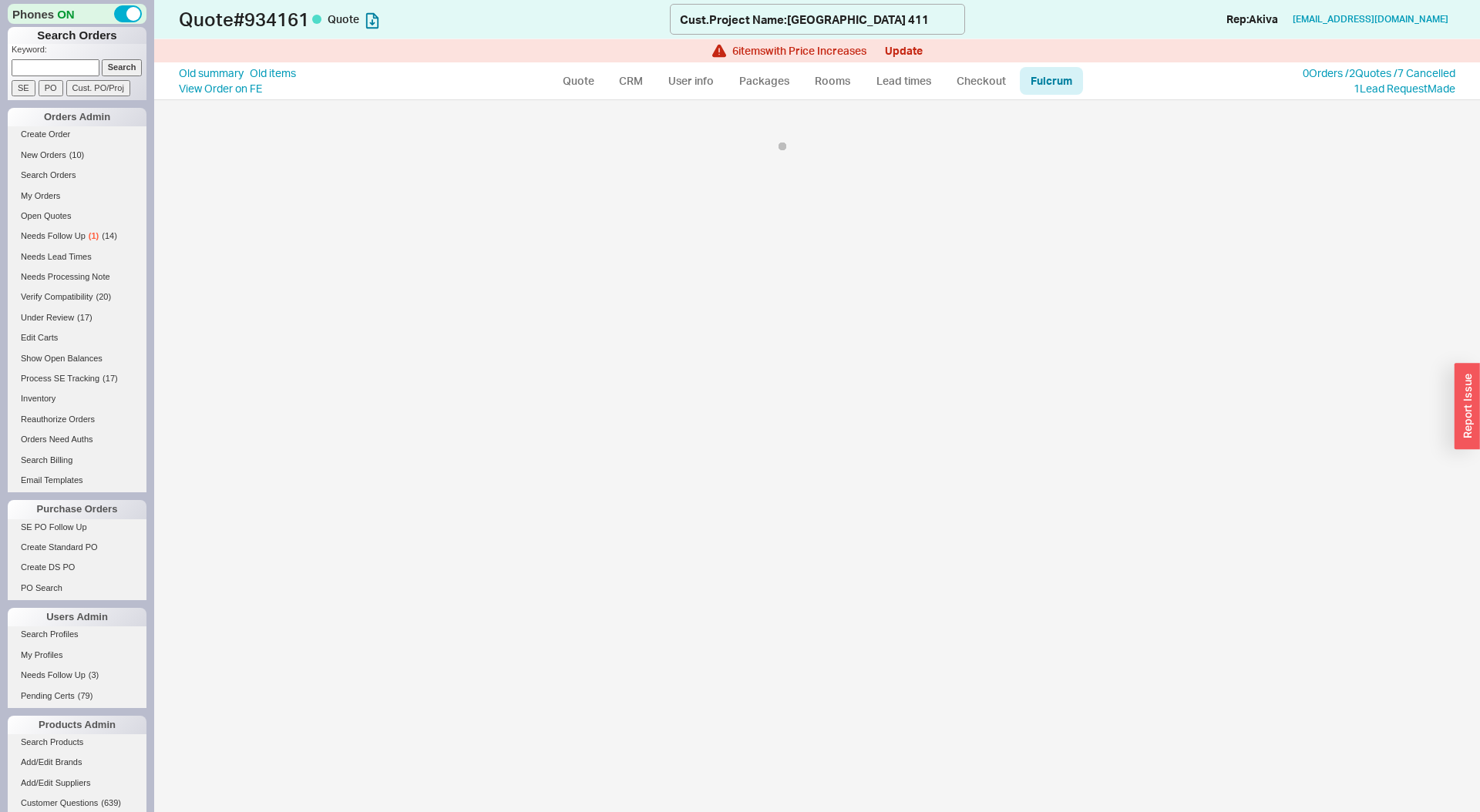
select select "136"
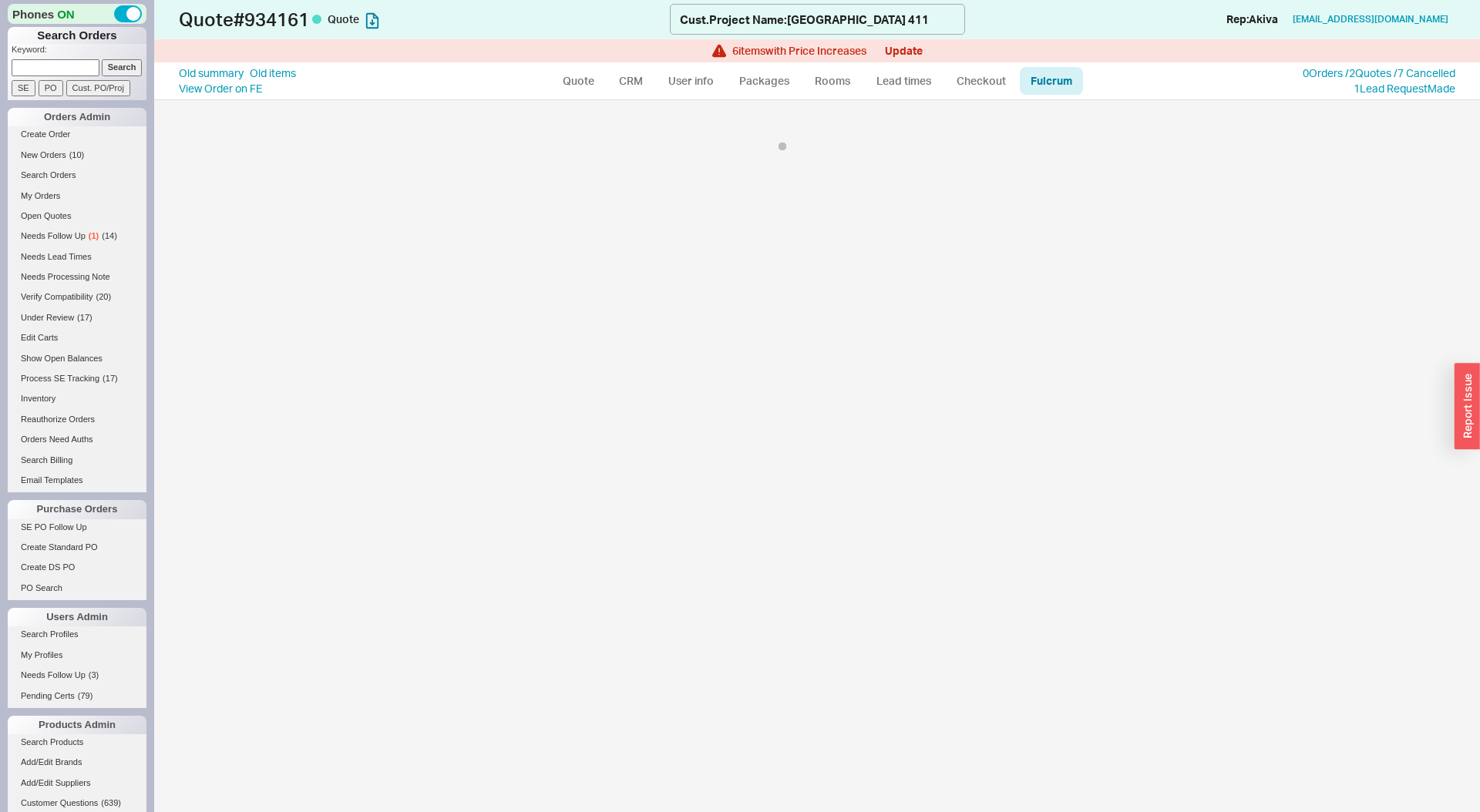
select select "136"
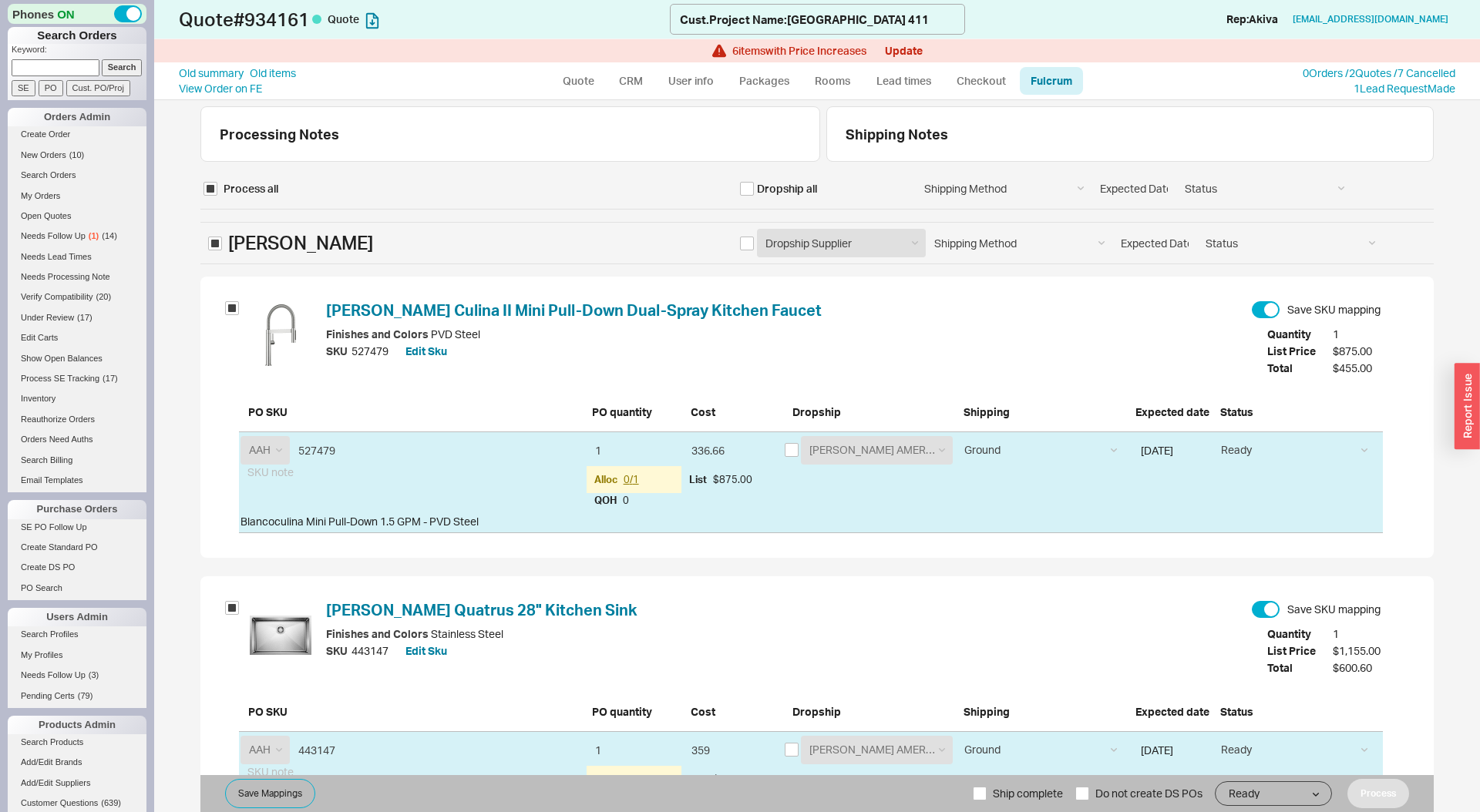
select select "BLN"
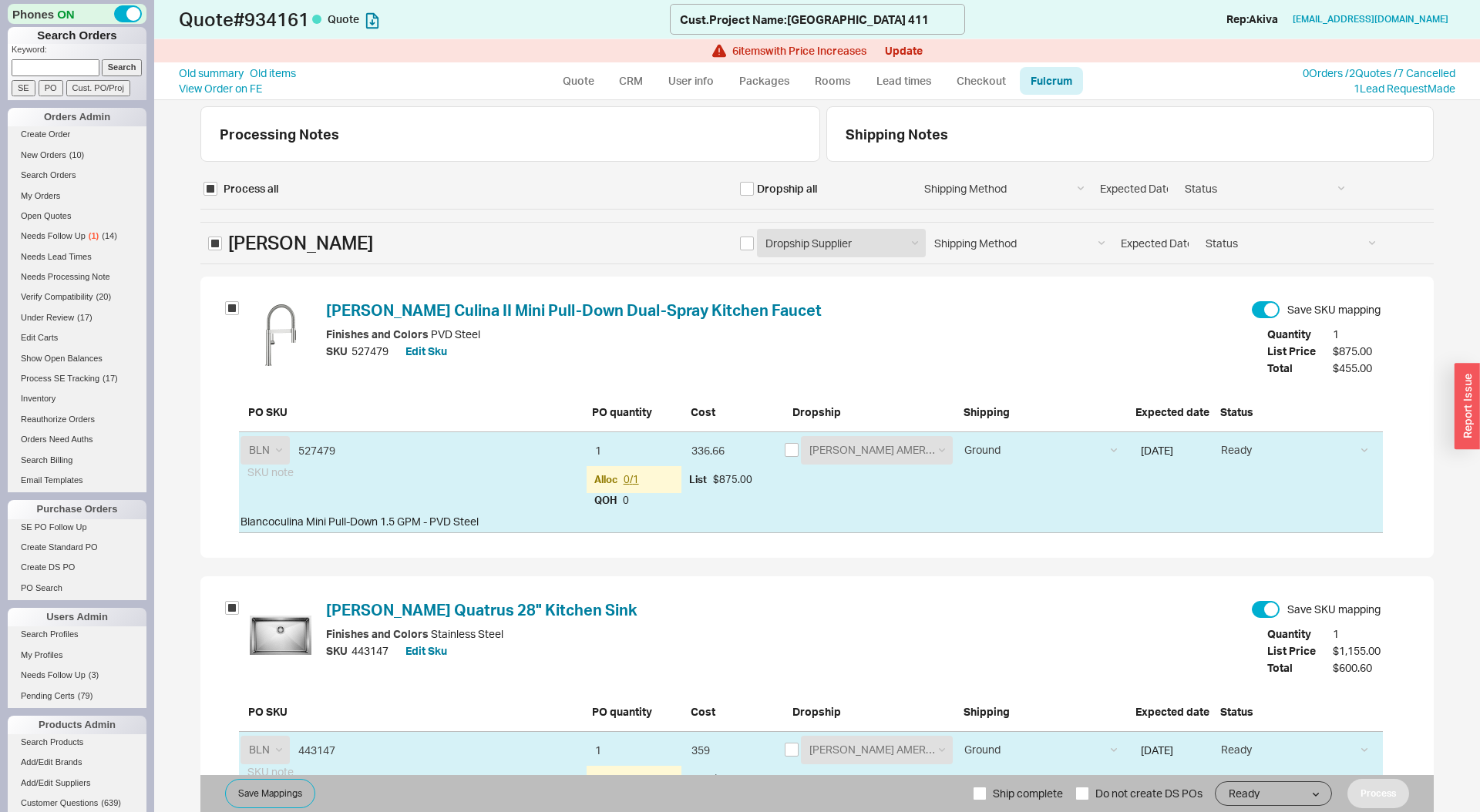
select select "GBR"
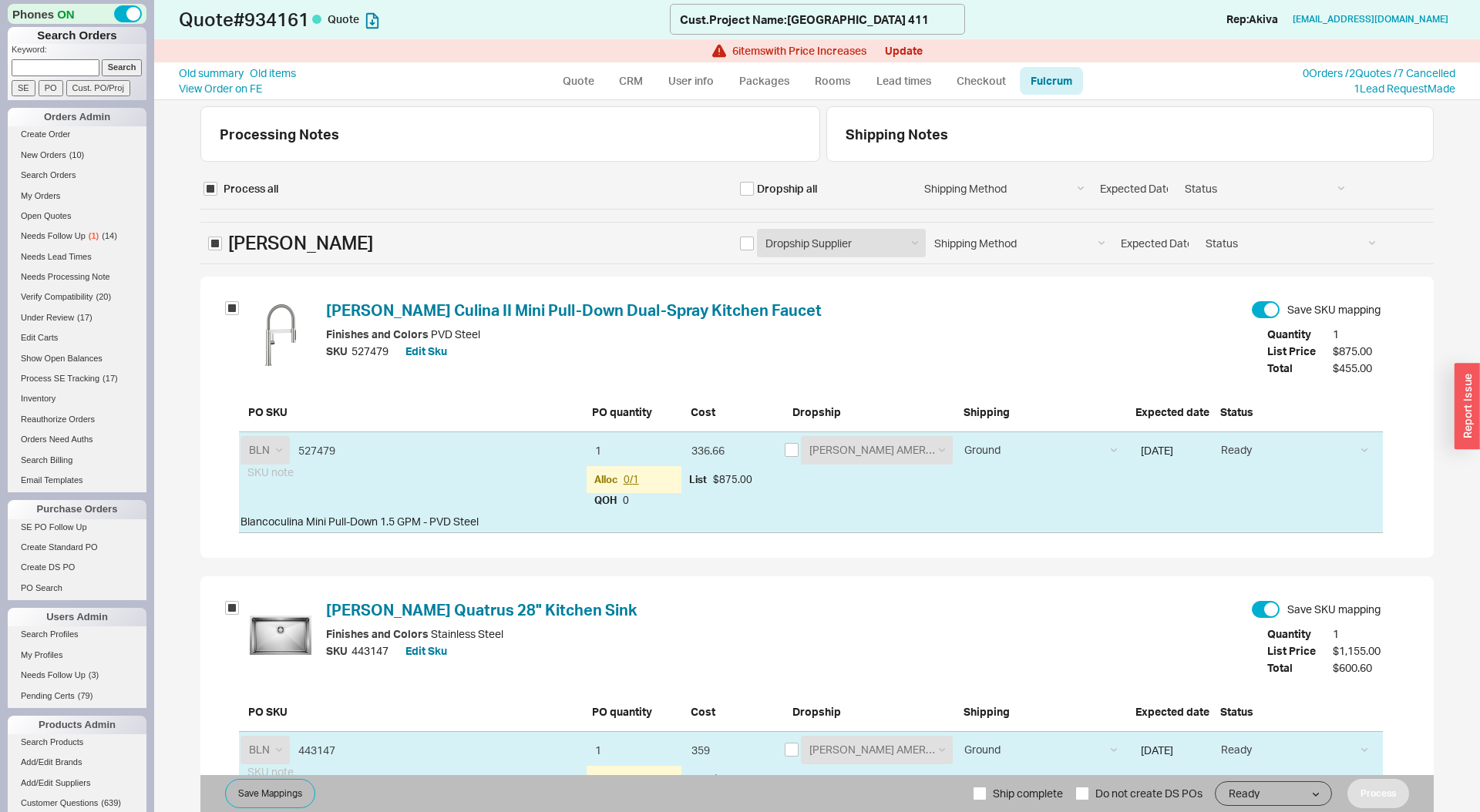
select select "GBR"
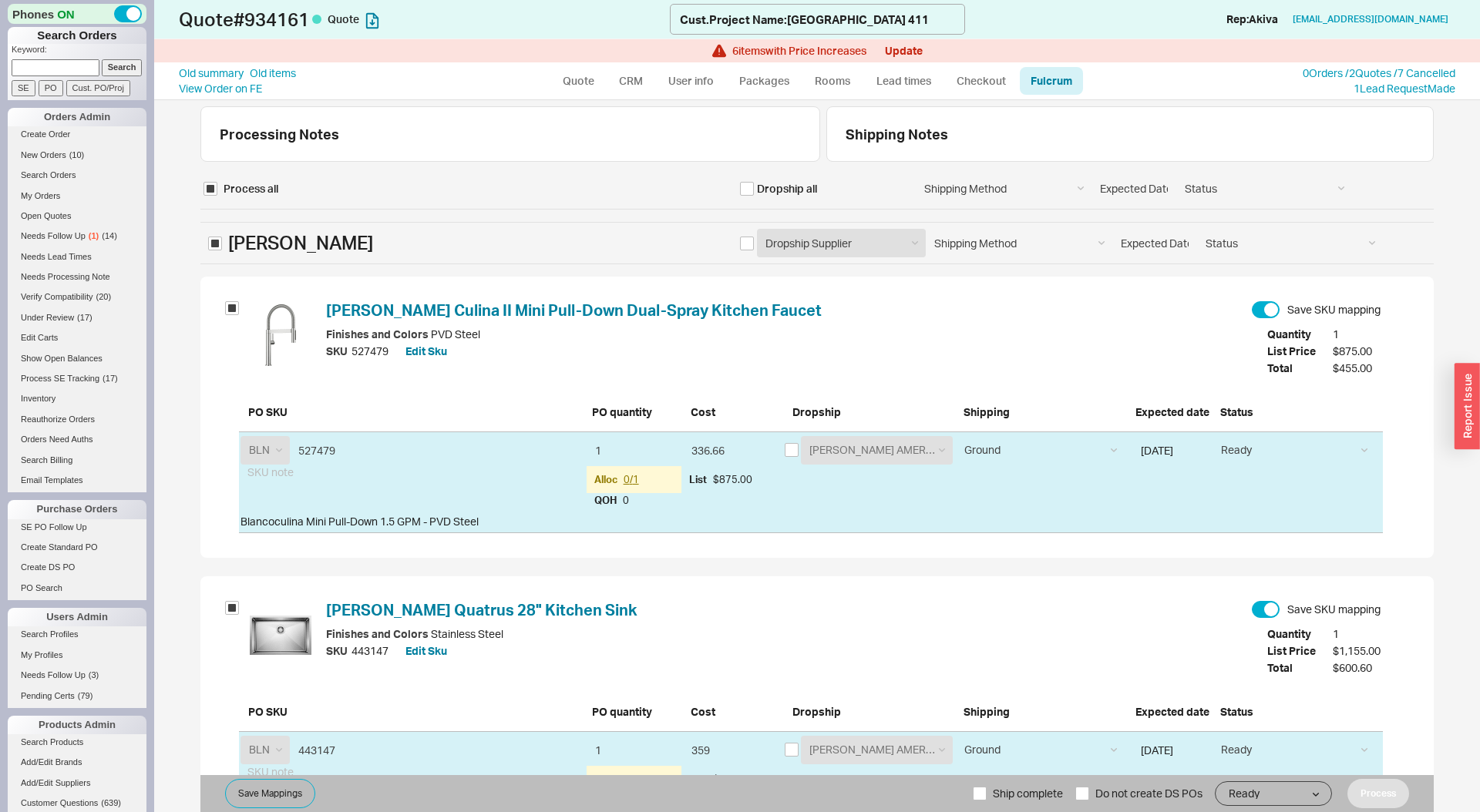
select select "GBR"
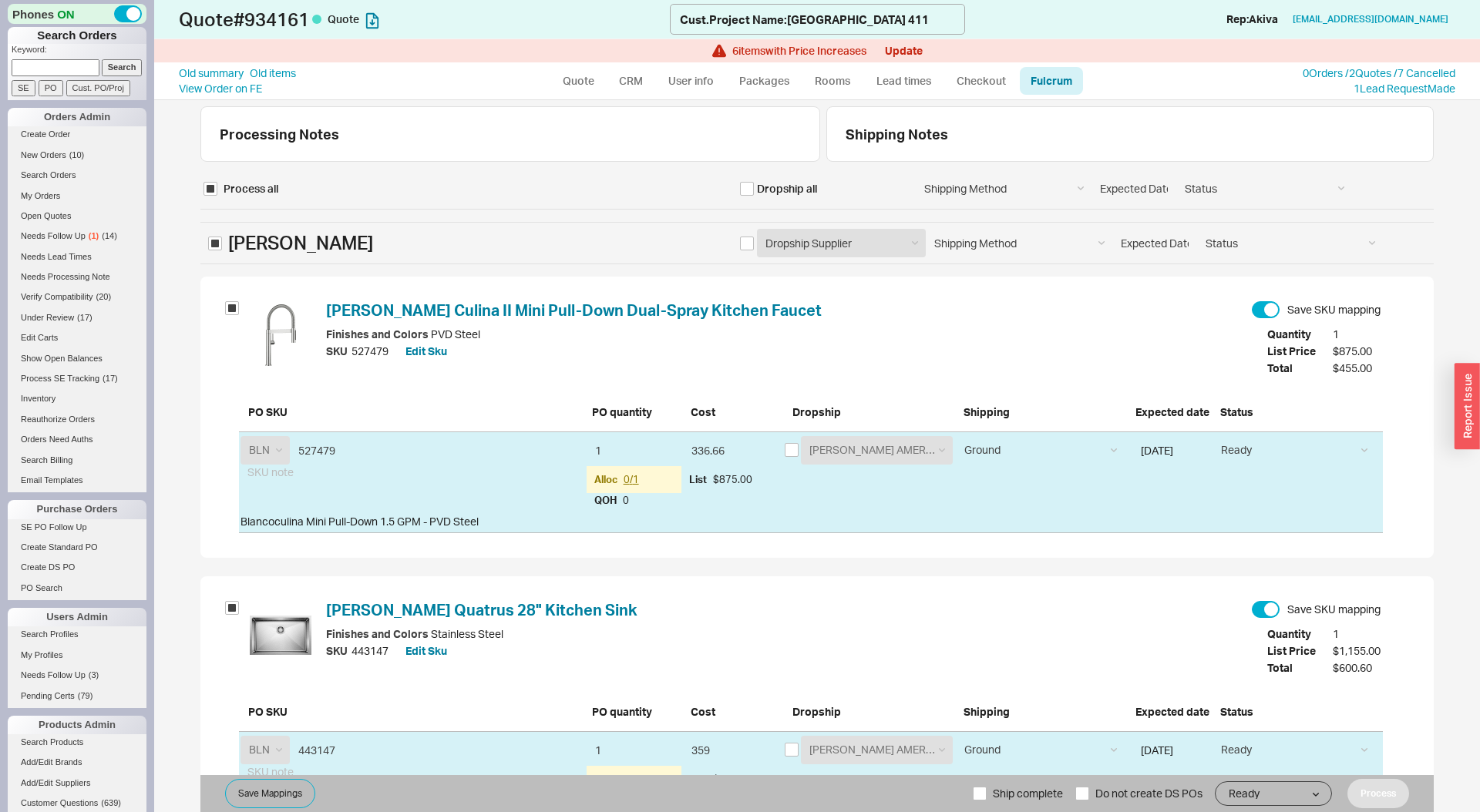
select select "GBR"
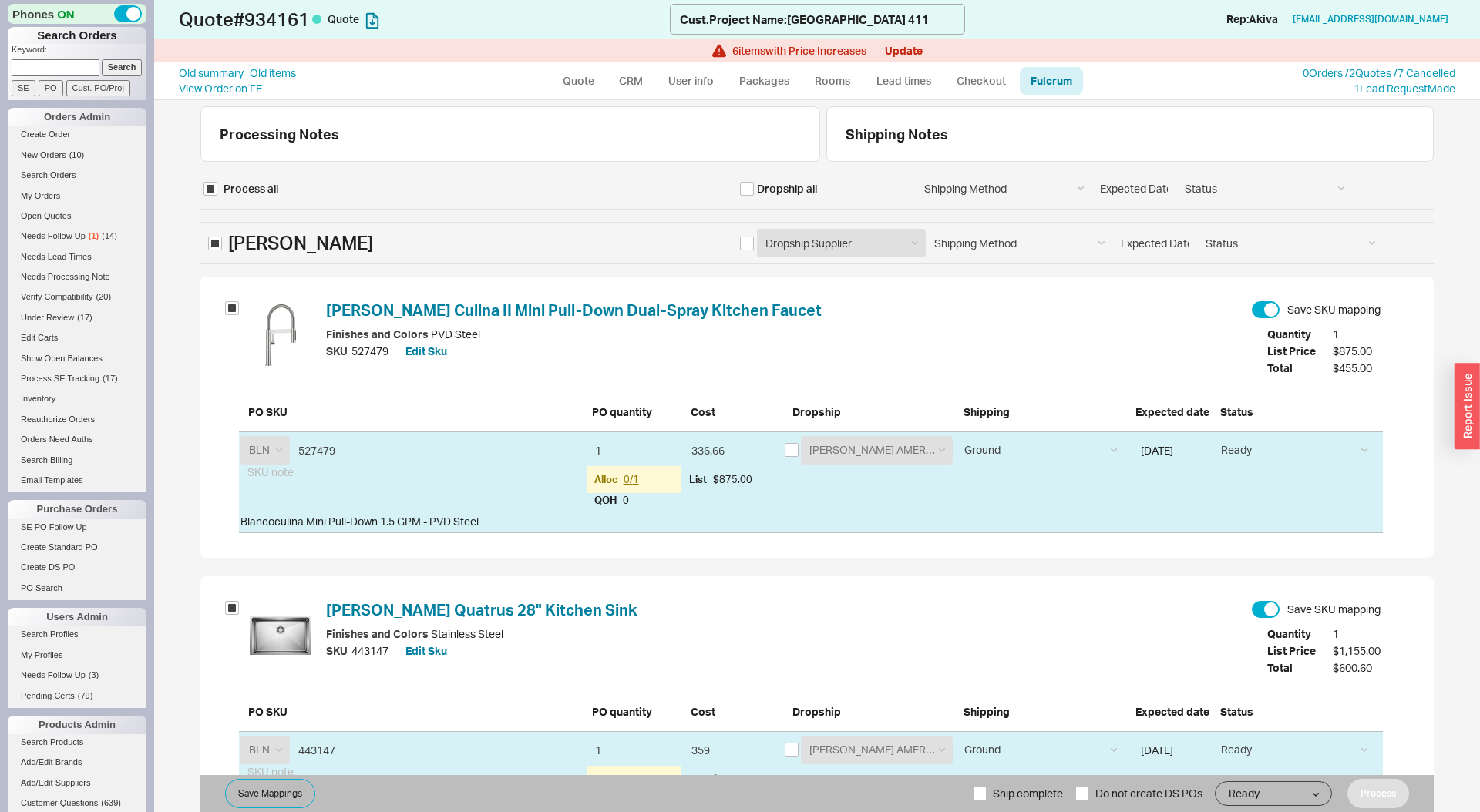
select select "GRO"
select select "KLS"
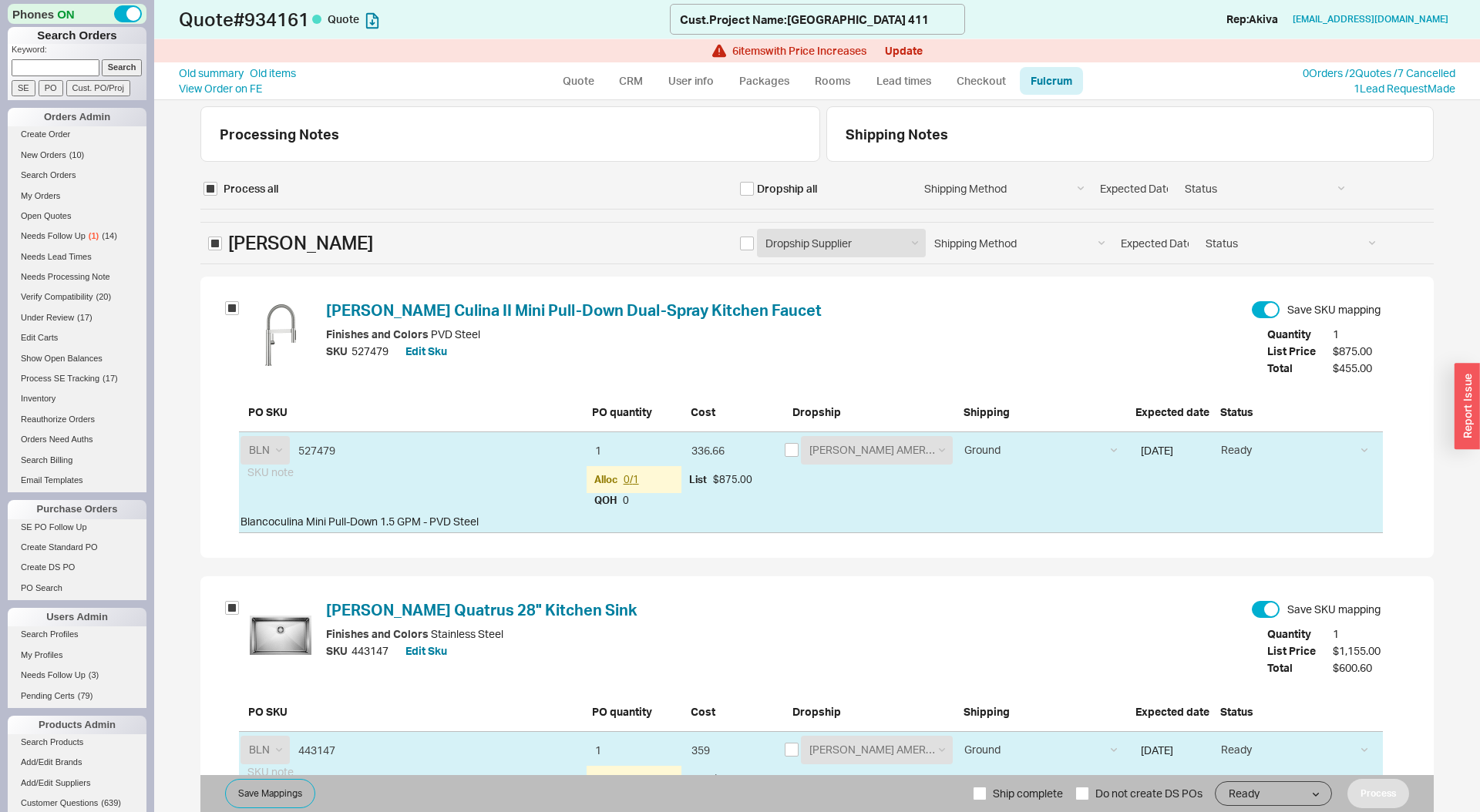
select select "KHL"
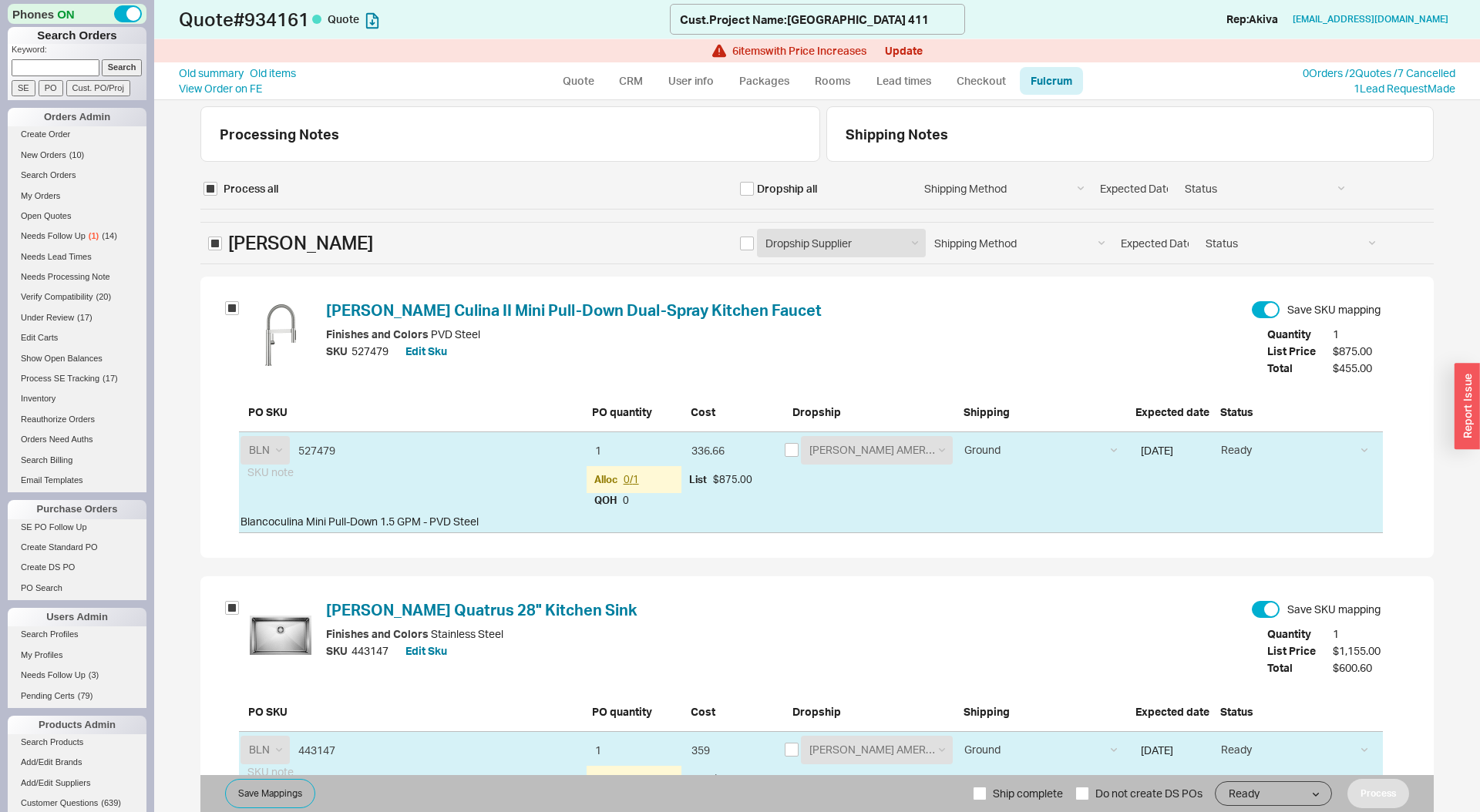
select select "KHL"
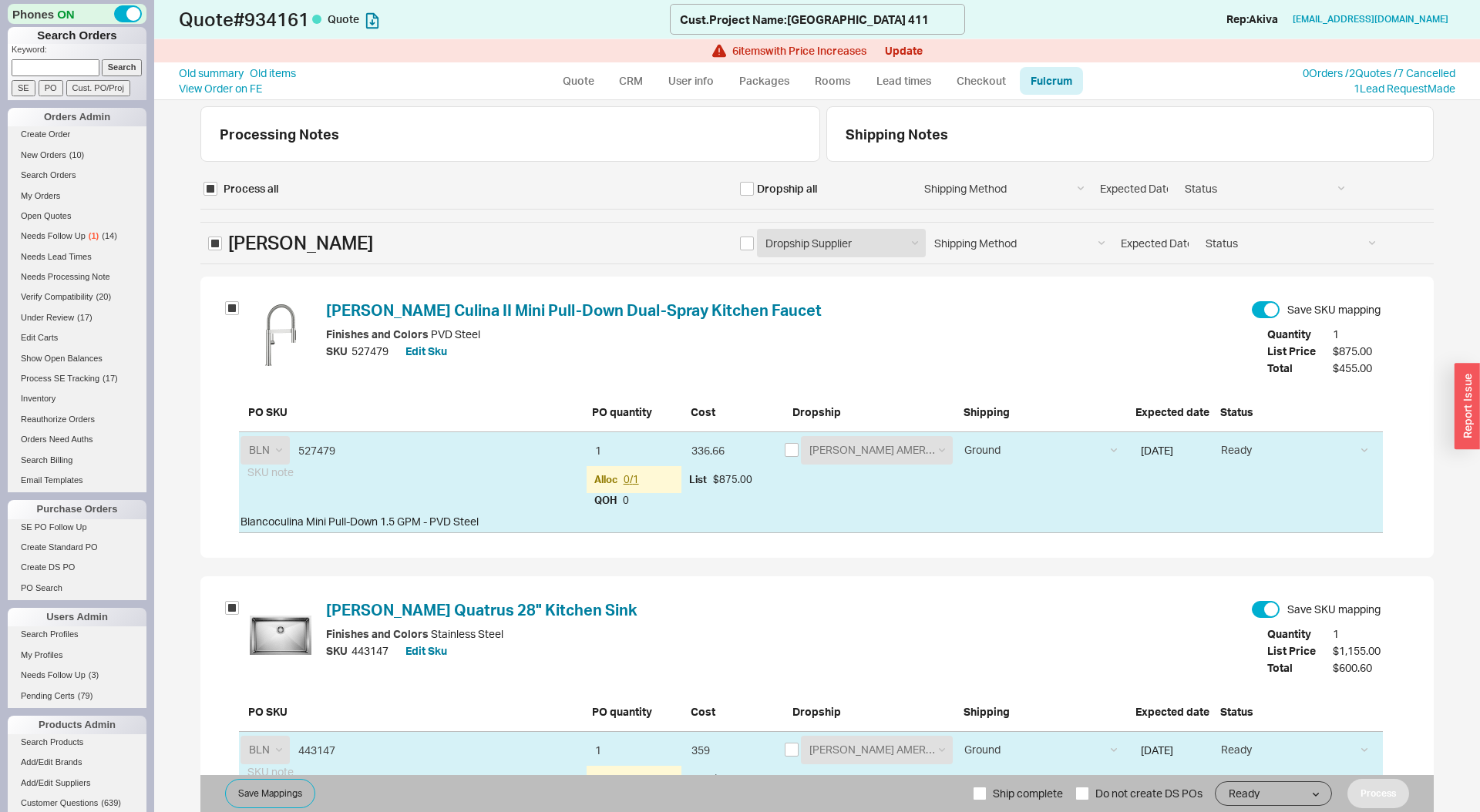
select select "KHL"
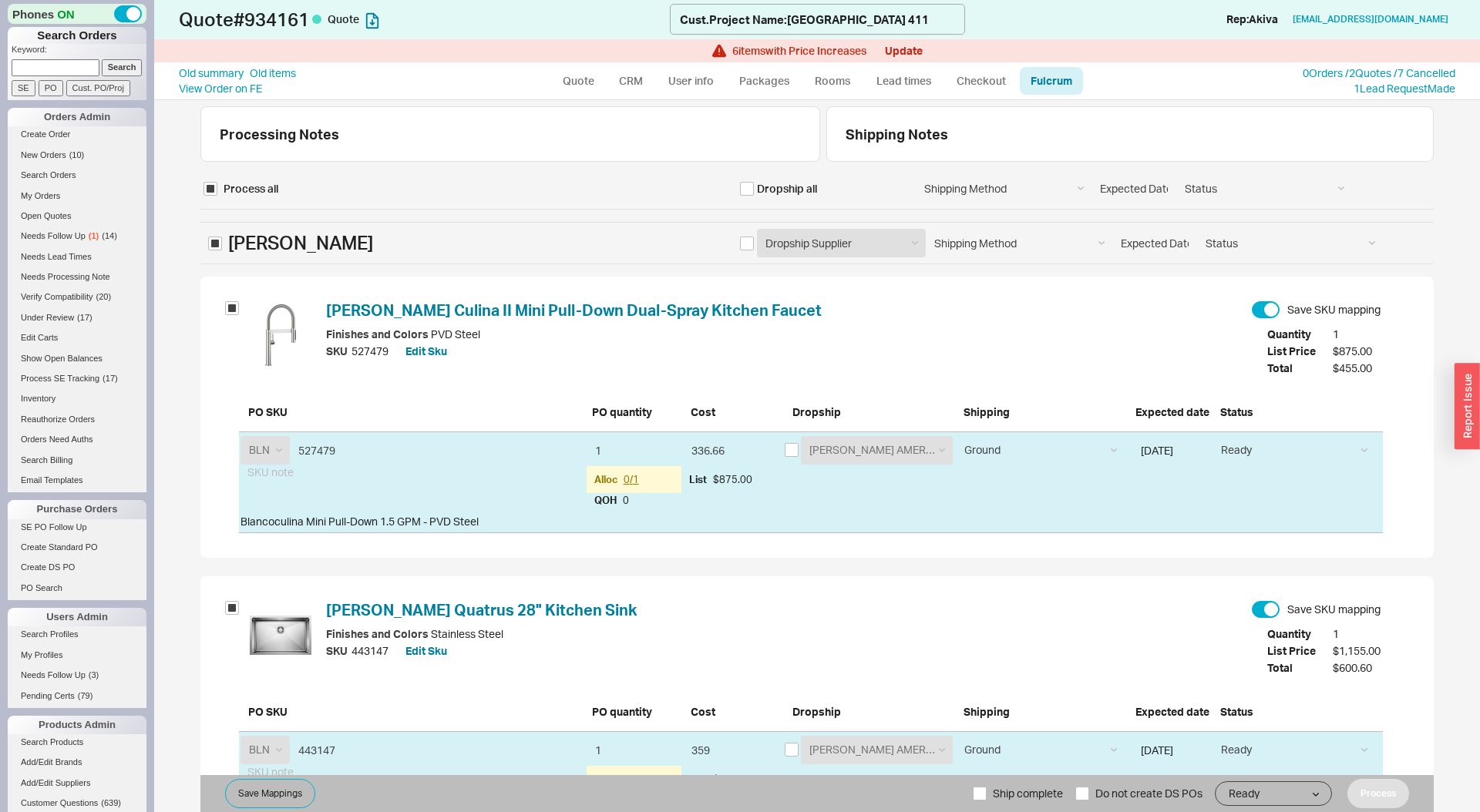
select select "KHL"
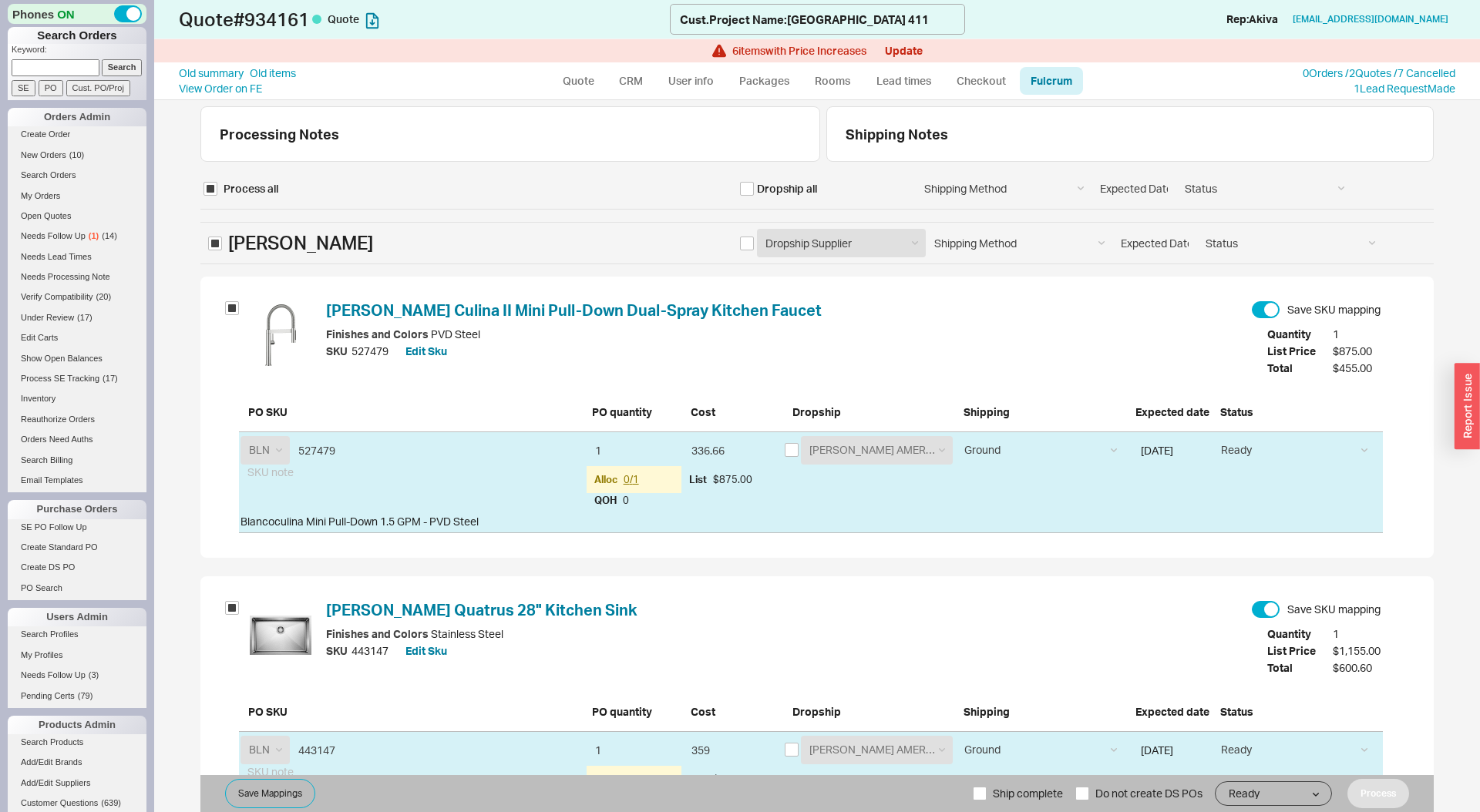
select select "KHL"
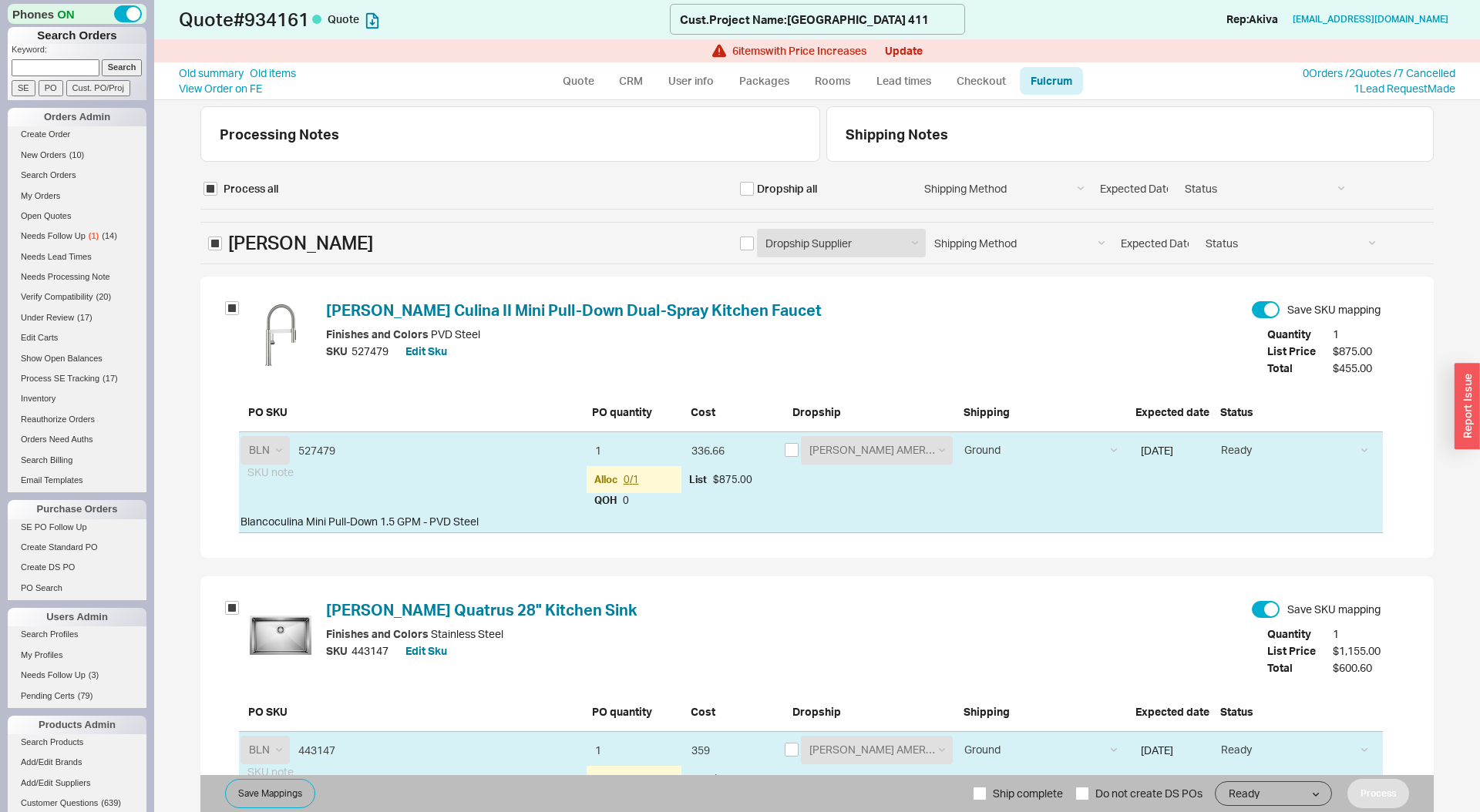
select select "KHL"
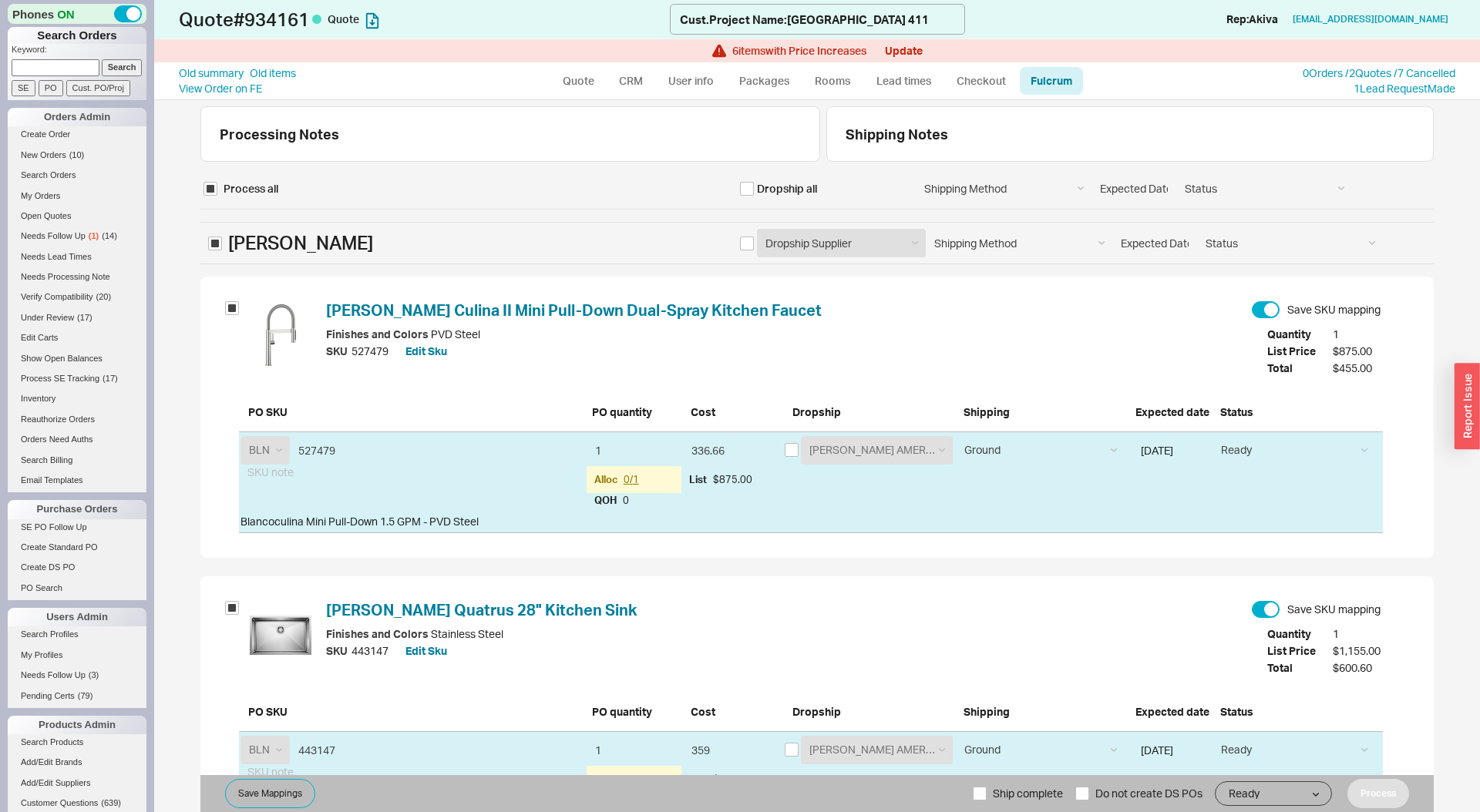
select select "KHL"
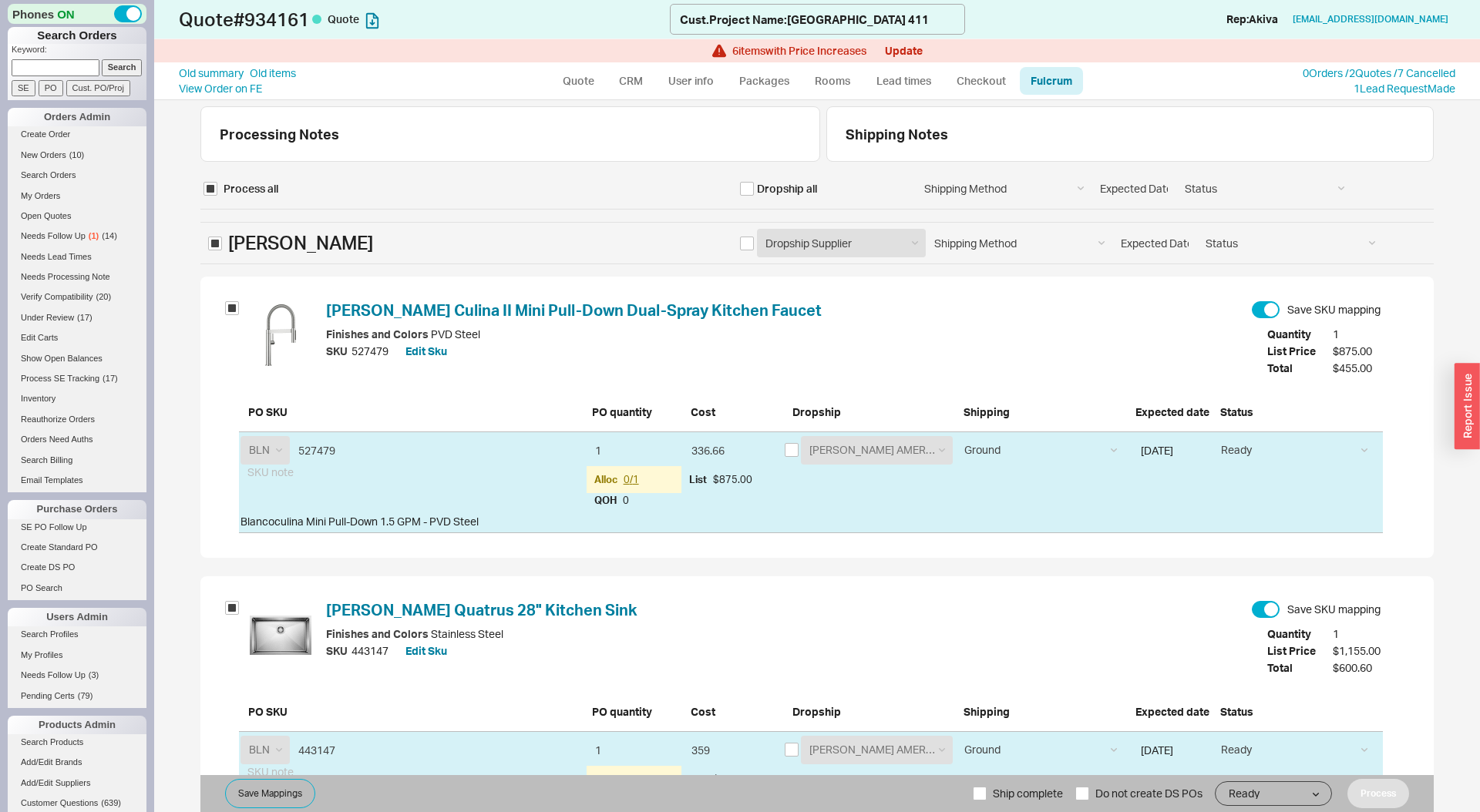
select select "KHL"
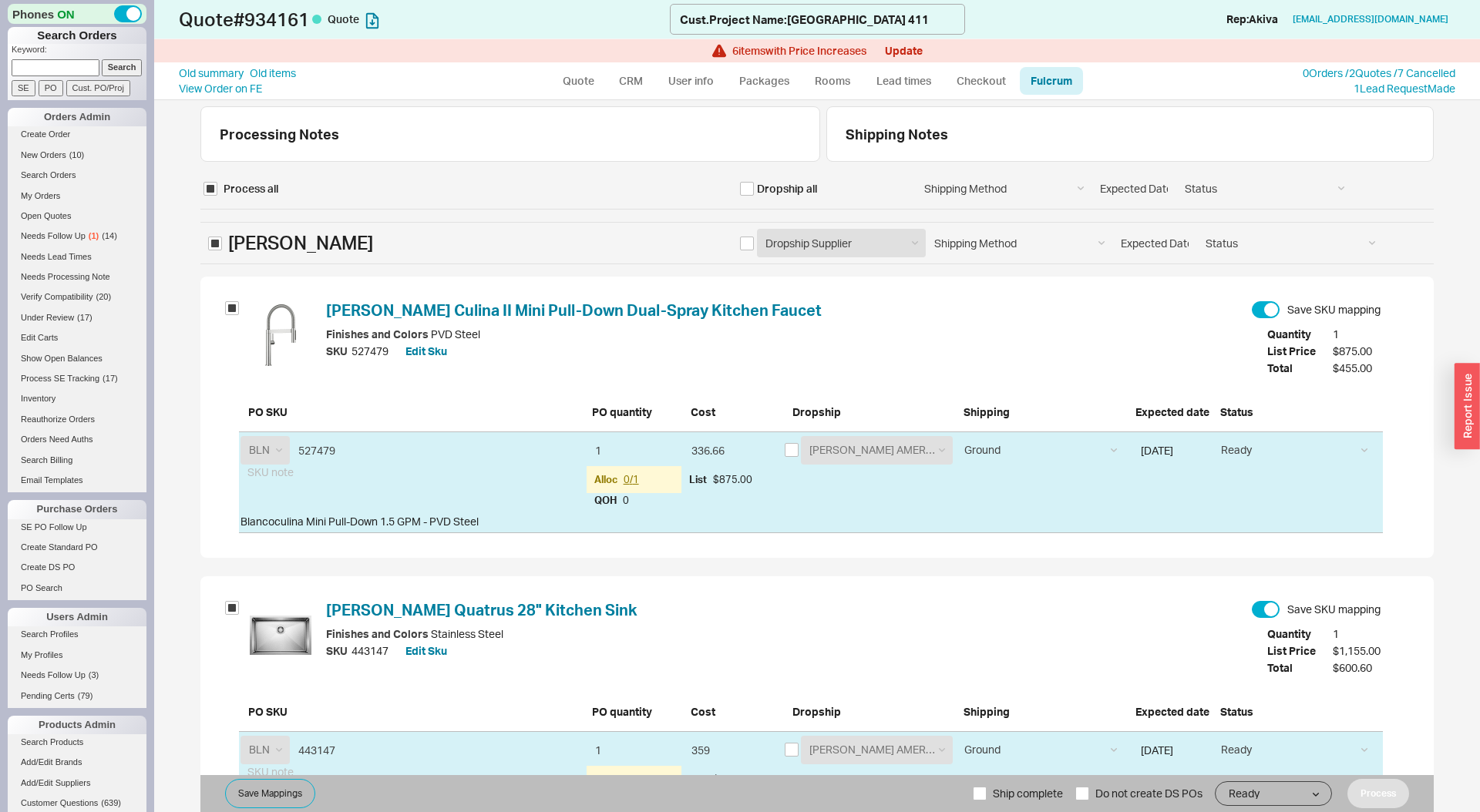
select select "KHL"
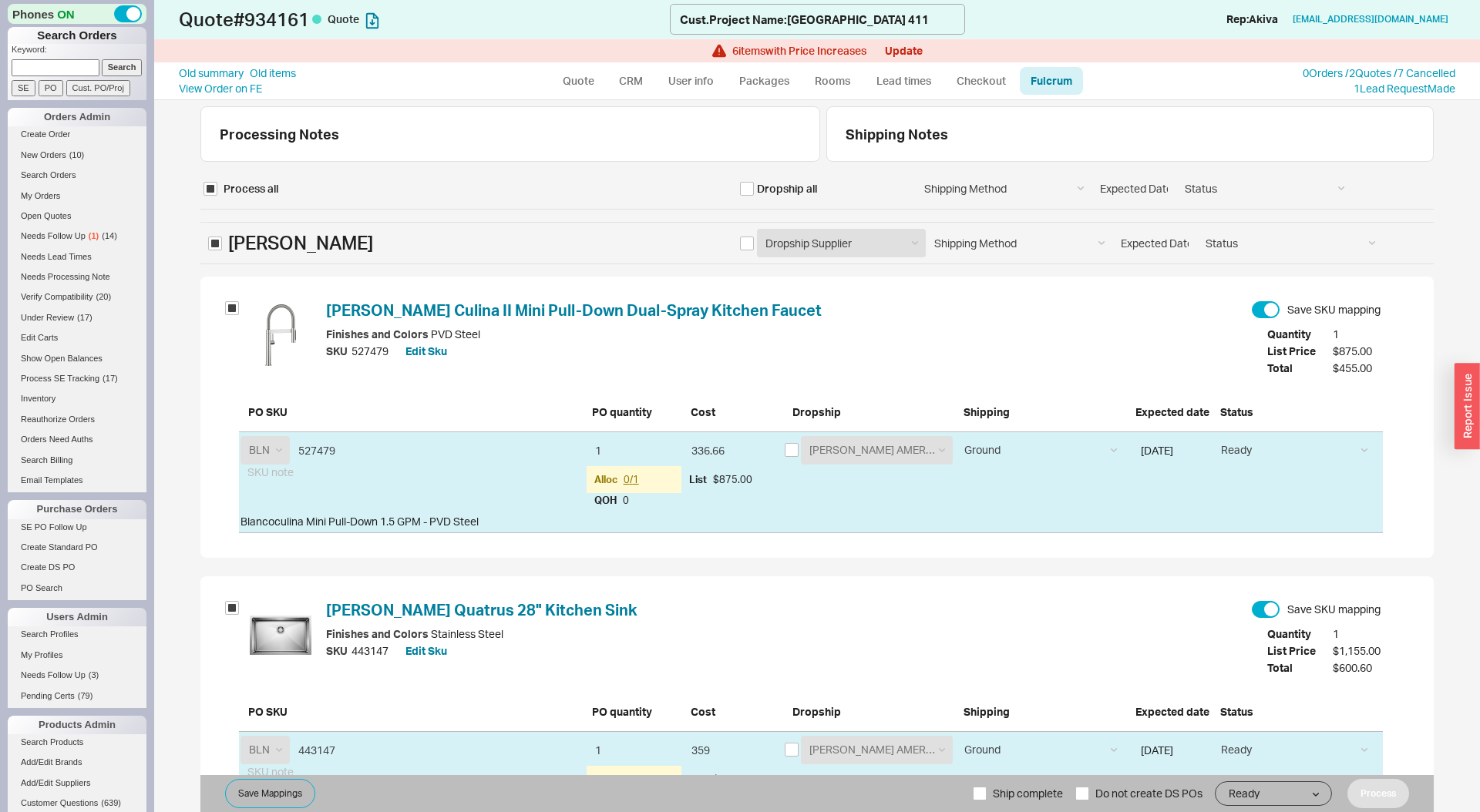
select select "KHL"
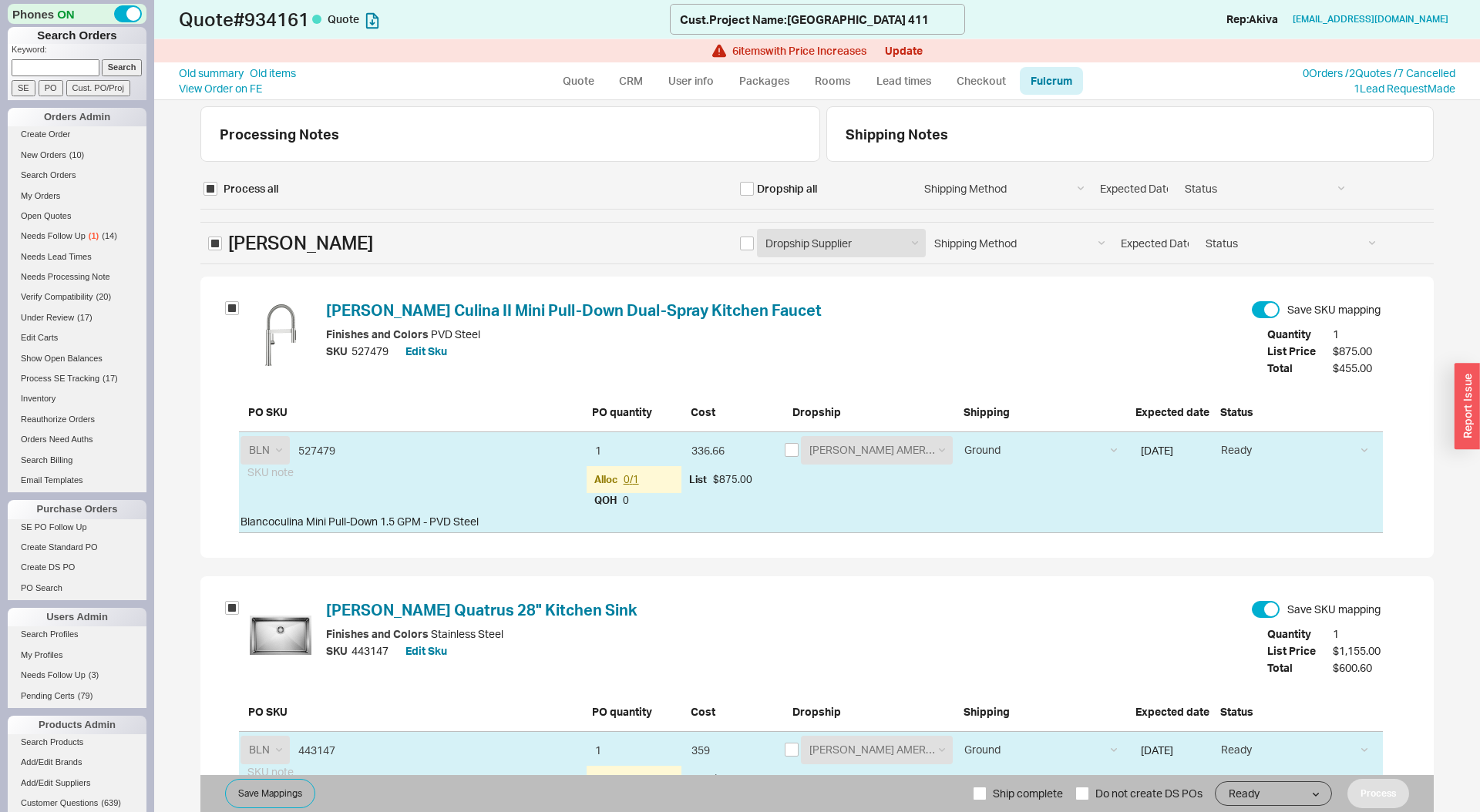
select select "KHL"
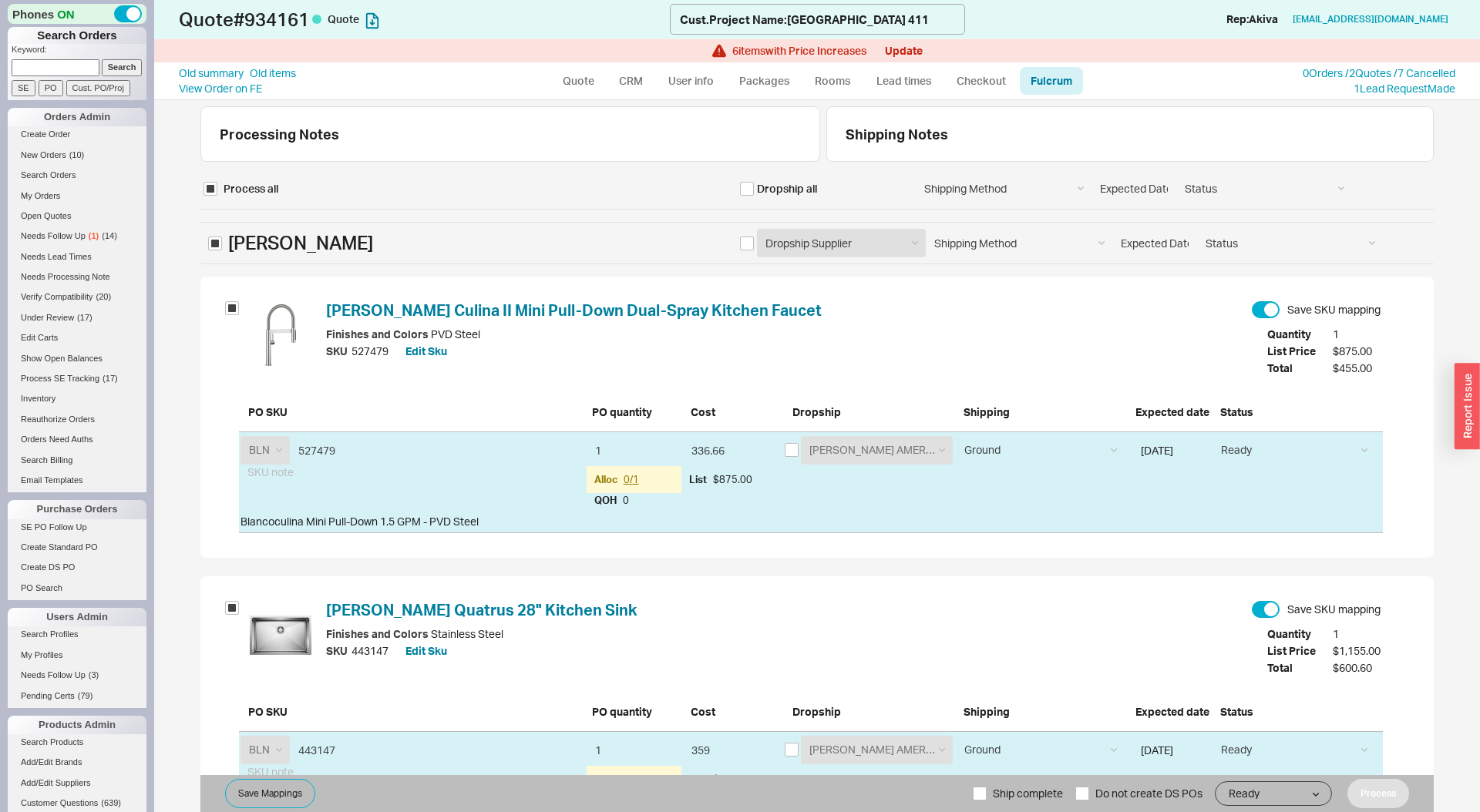
select select "KHL"
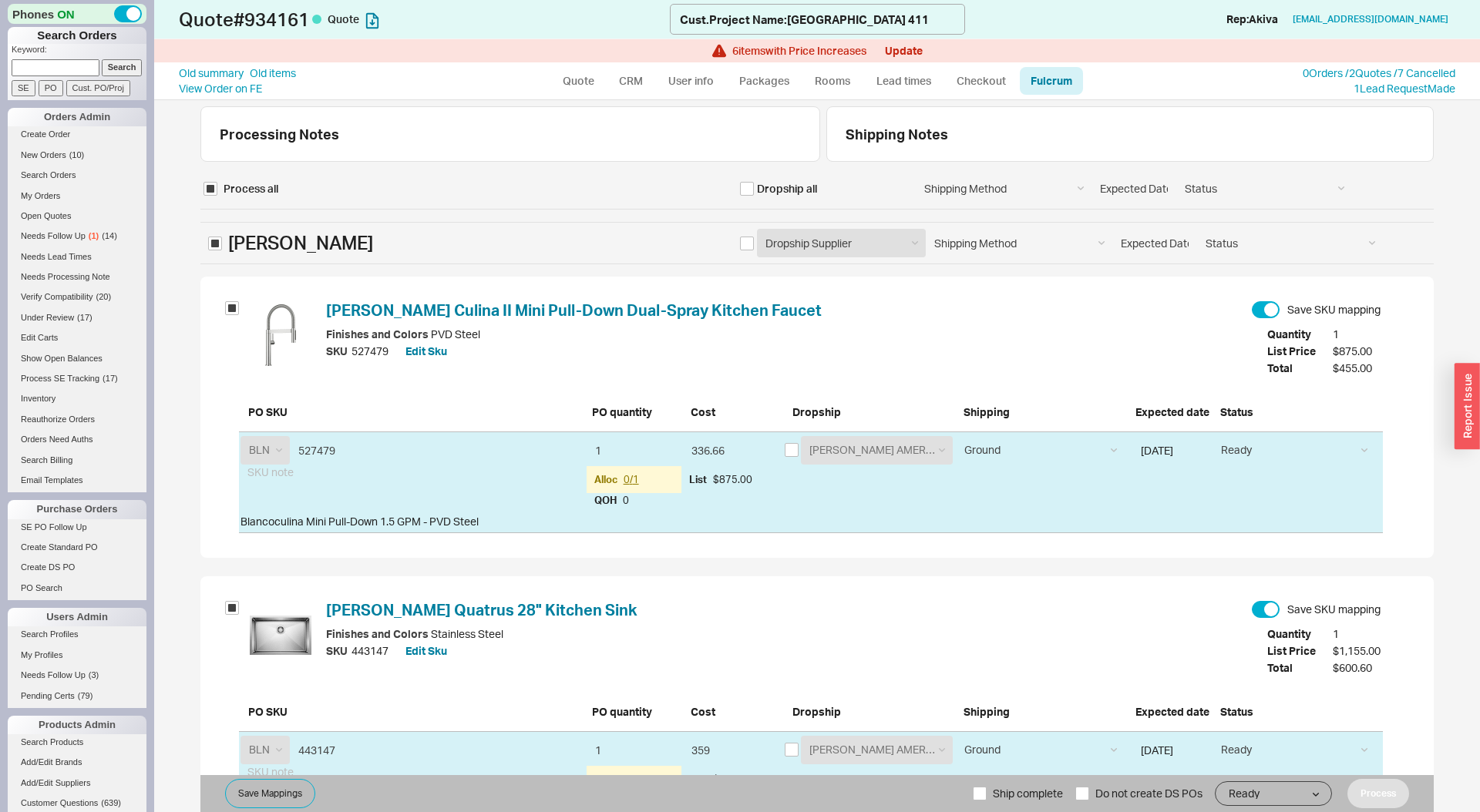
select select "KHL"
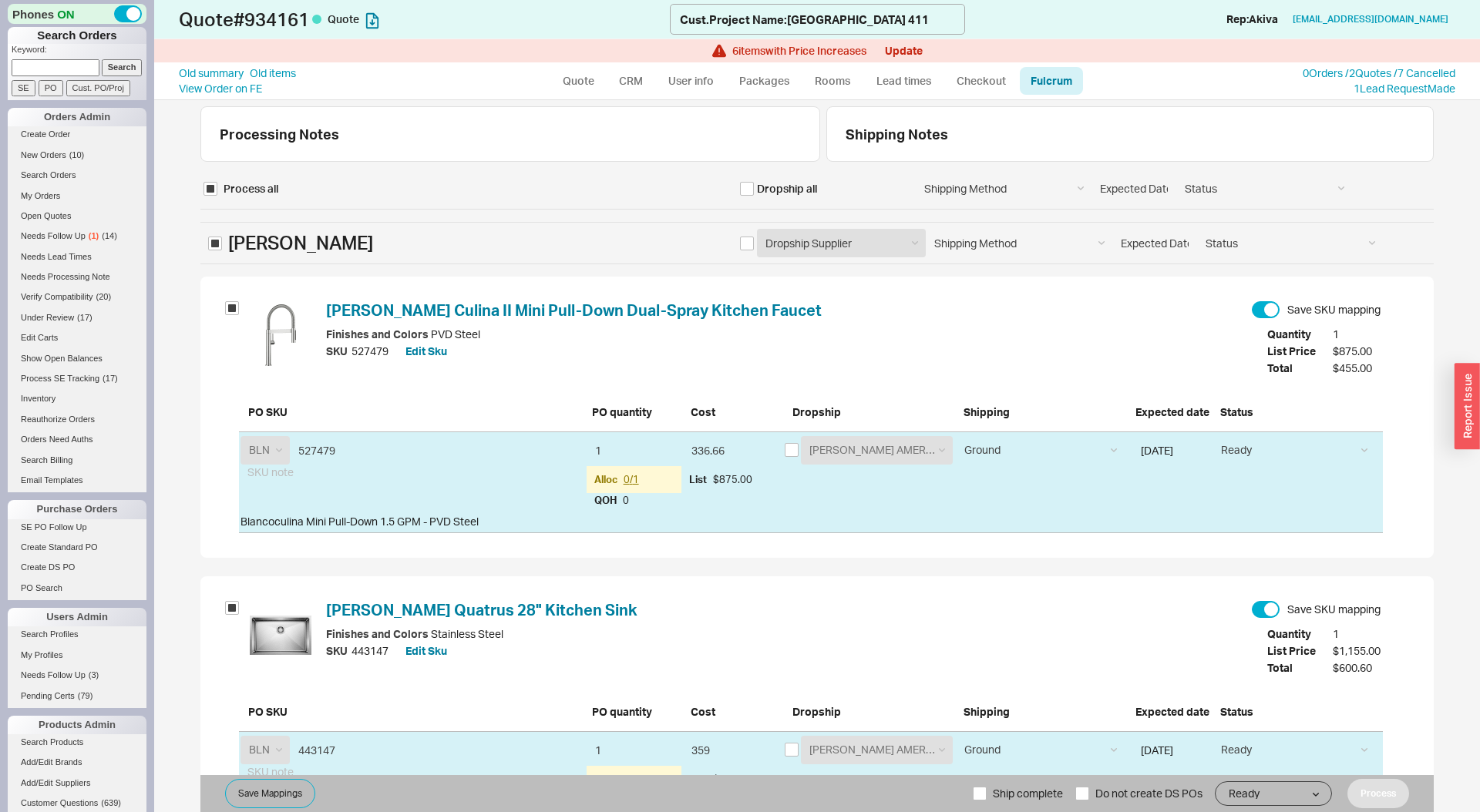
select select "KHL"
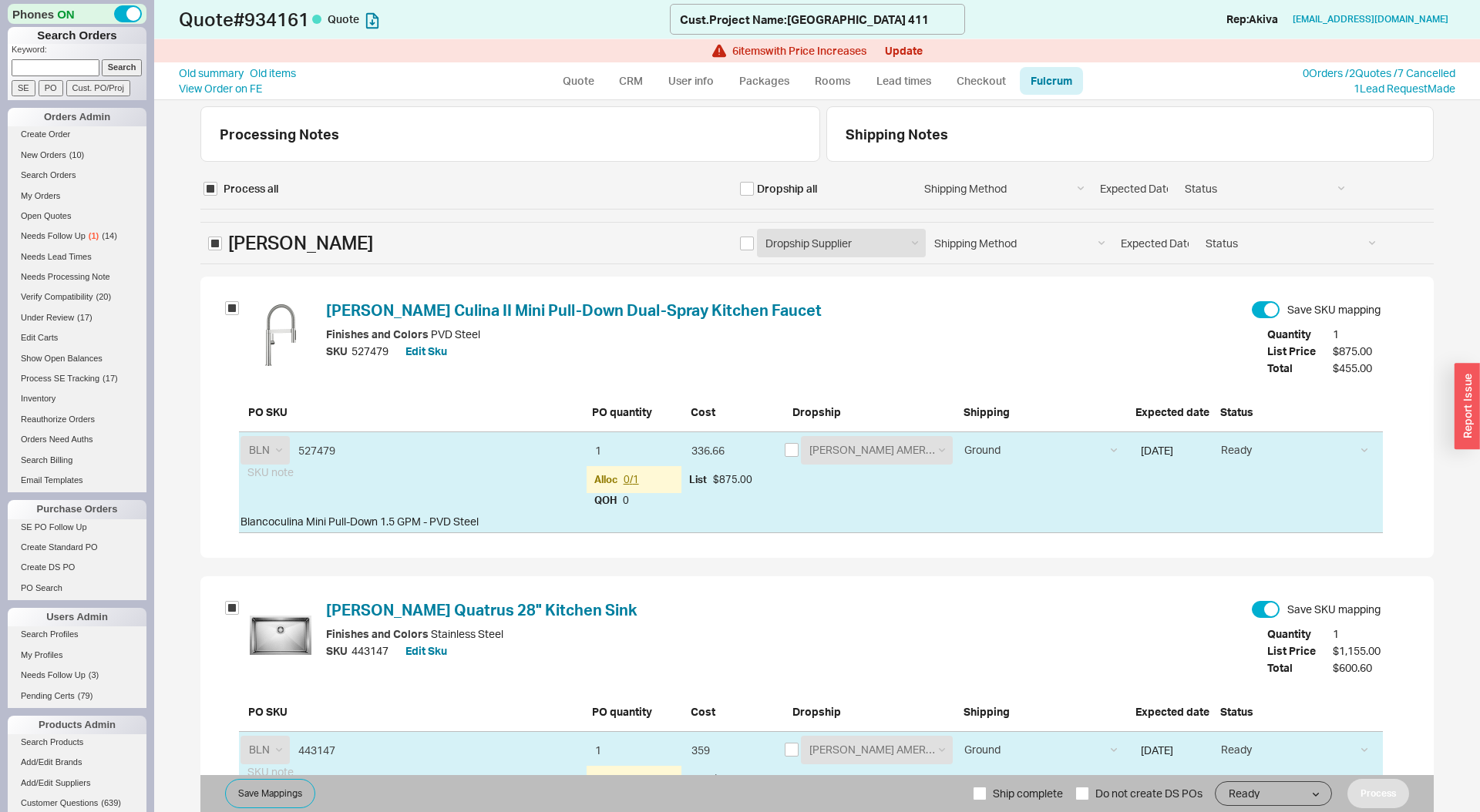
select select "KHL"
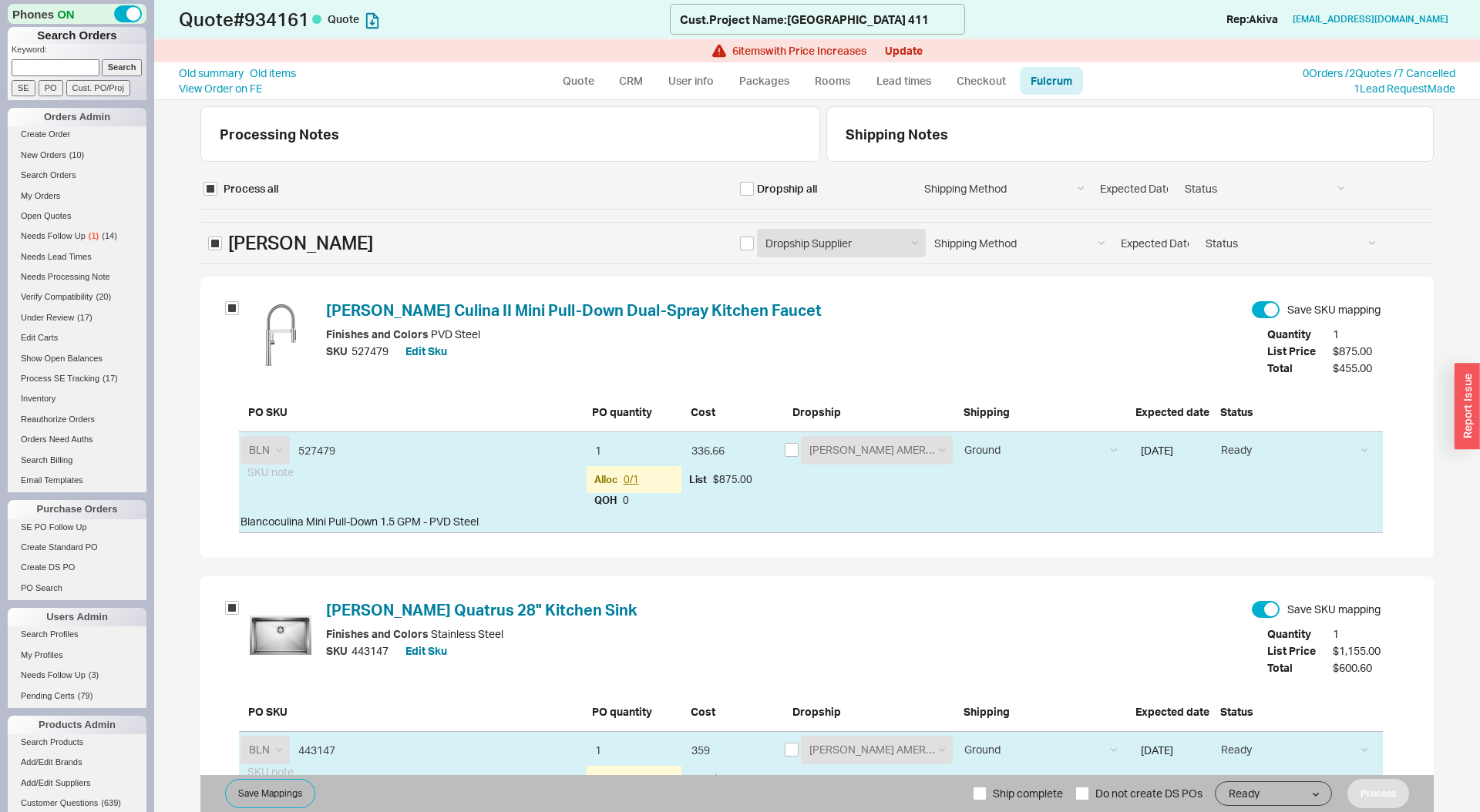
select select "LBR"
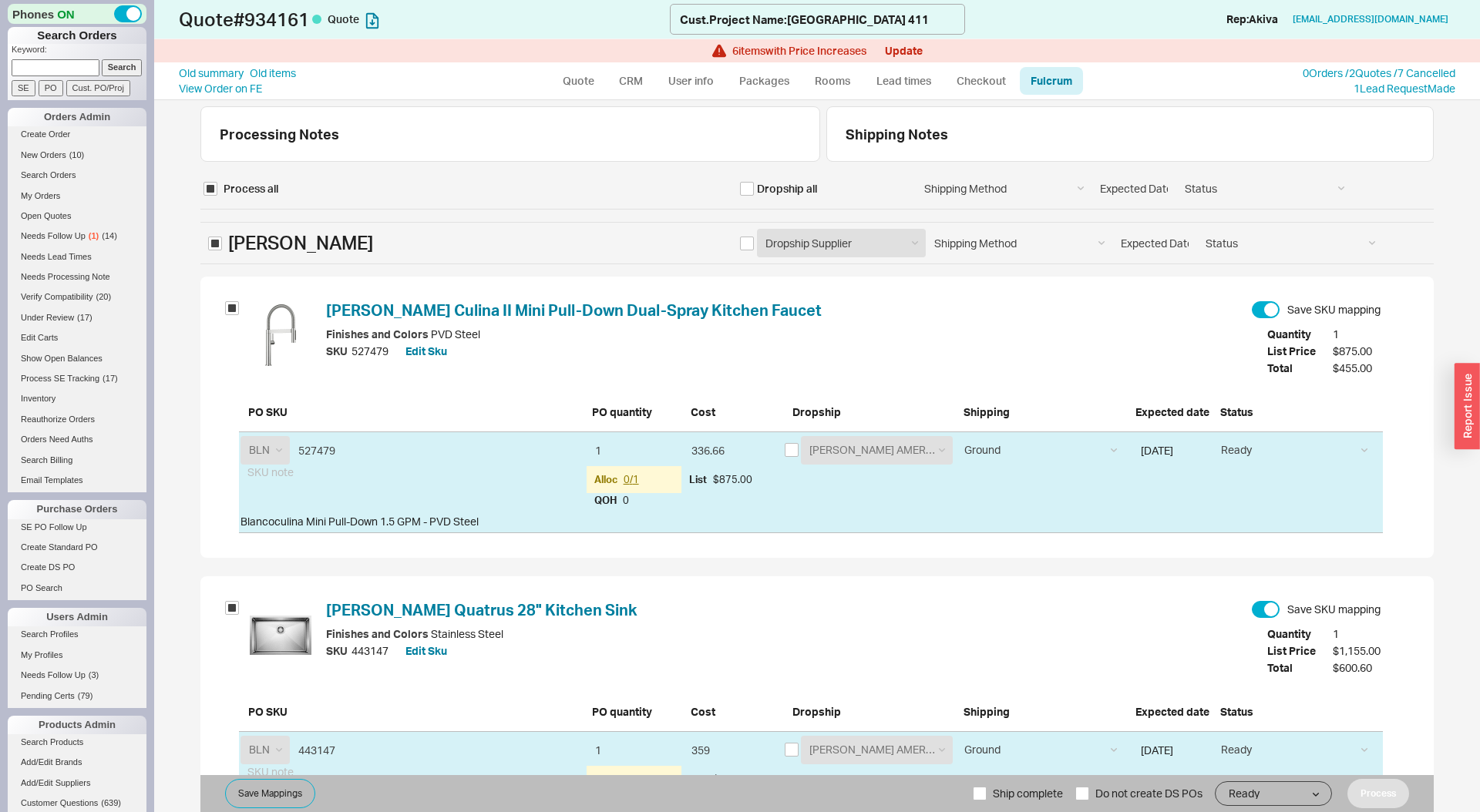
select select "LBR"
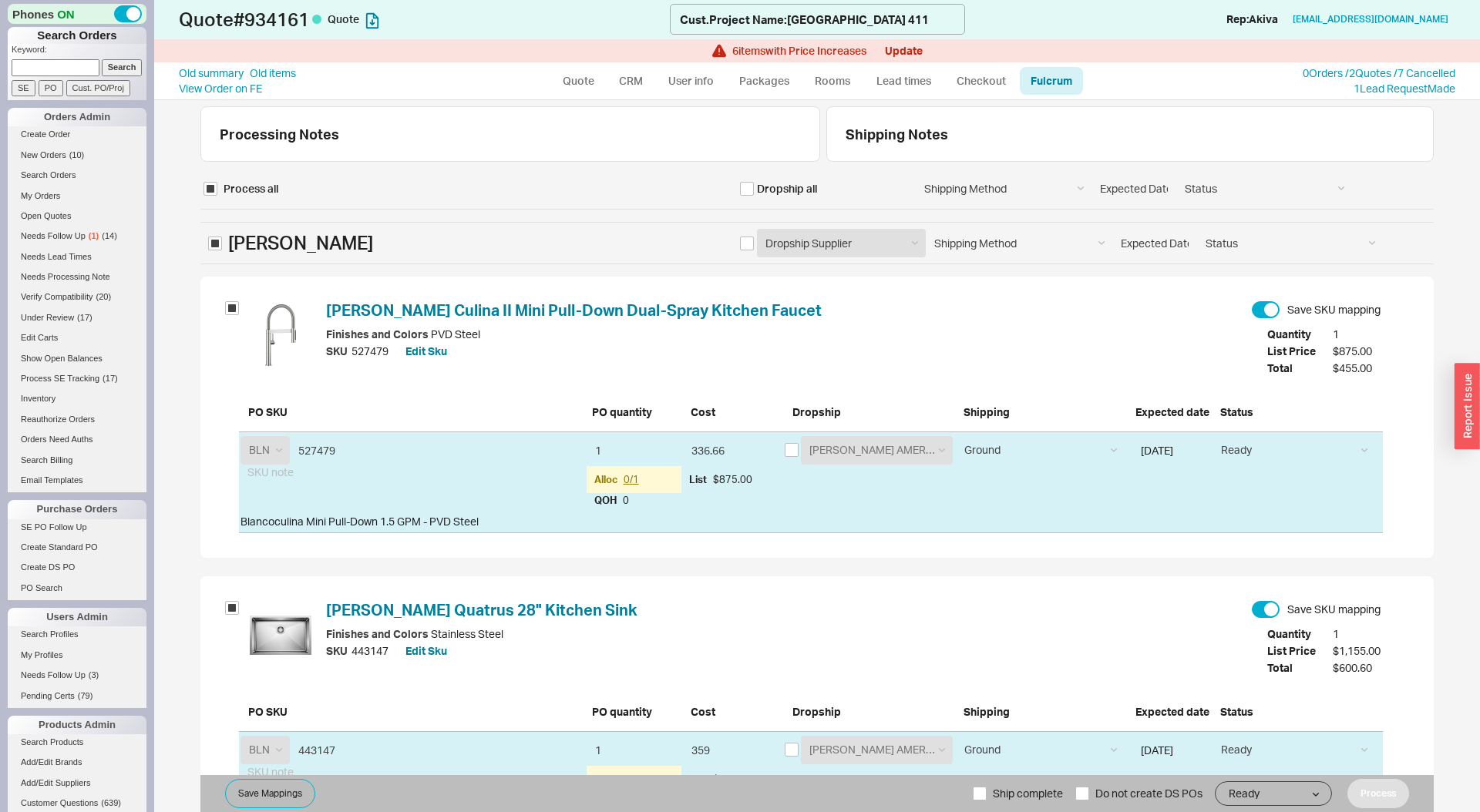
select select "LBR"
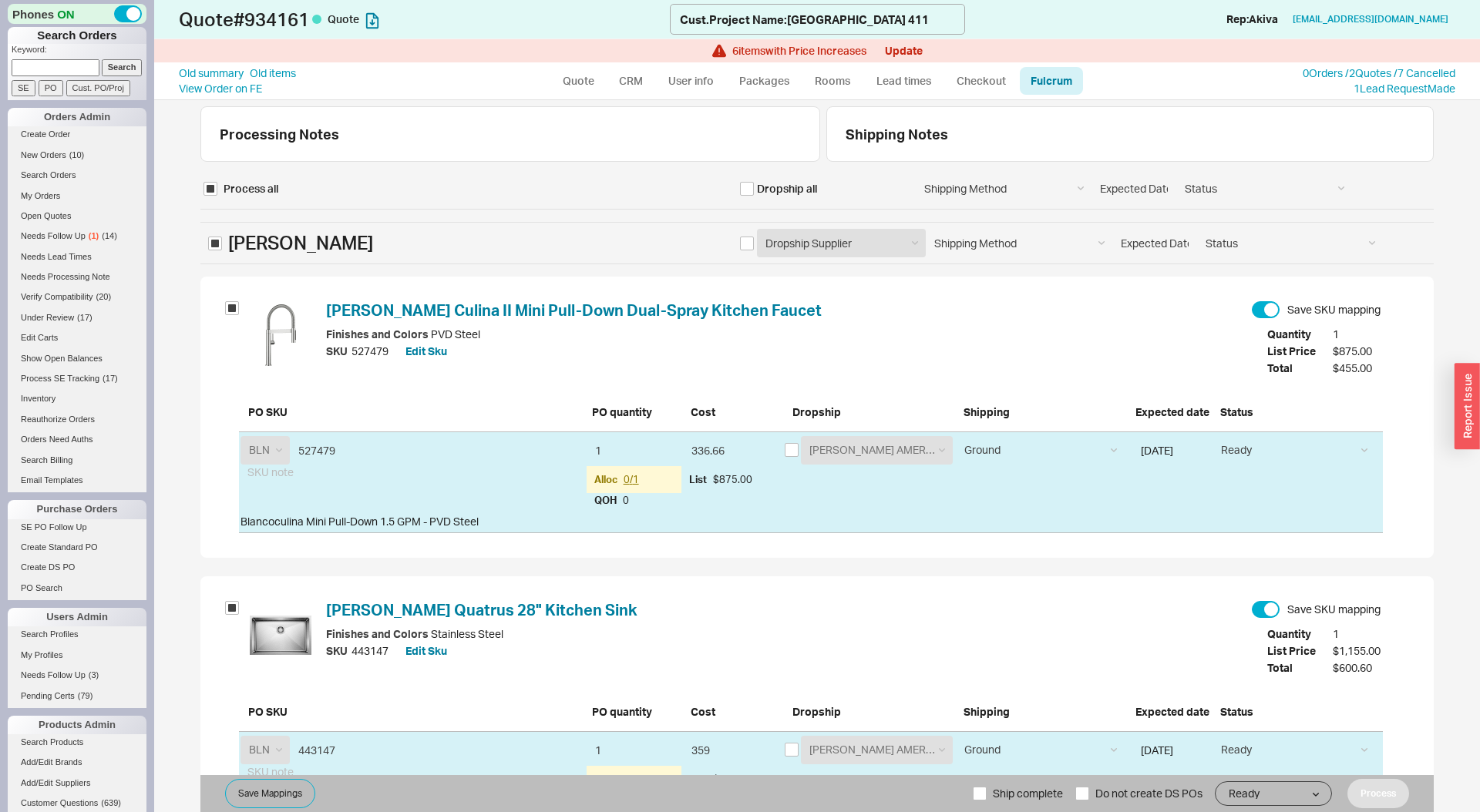
select select "LBR"
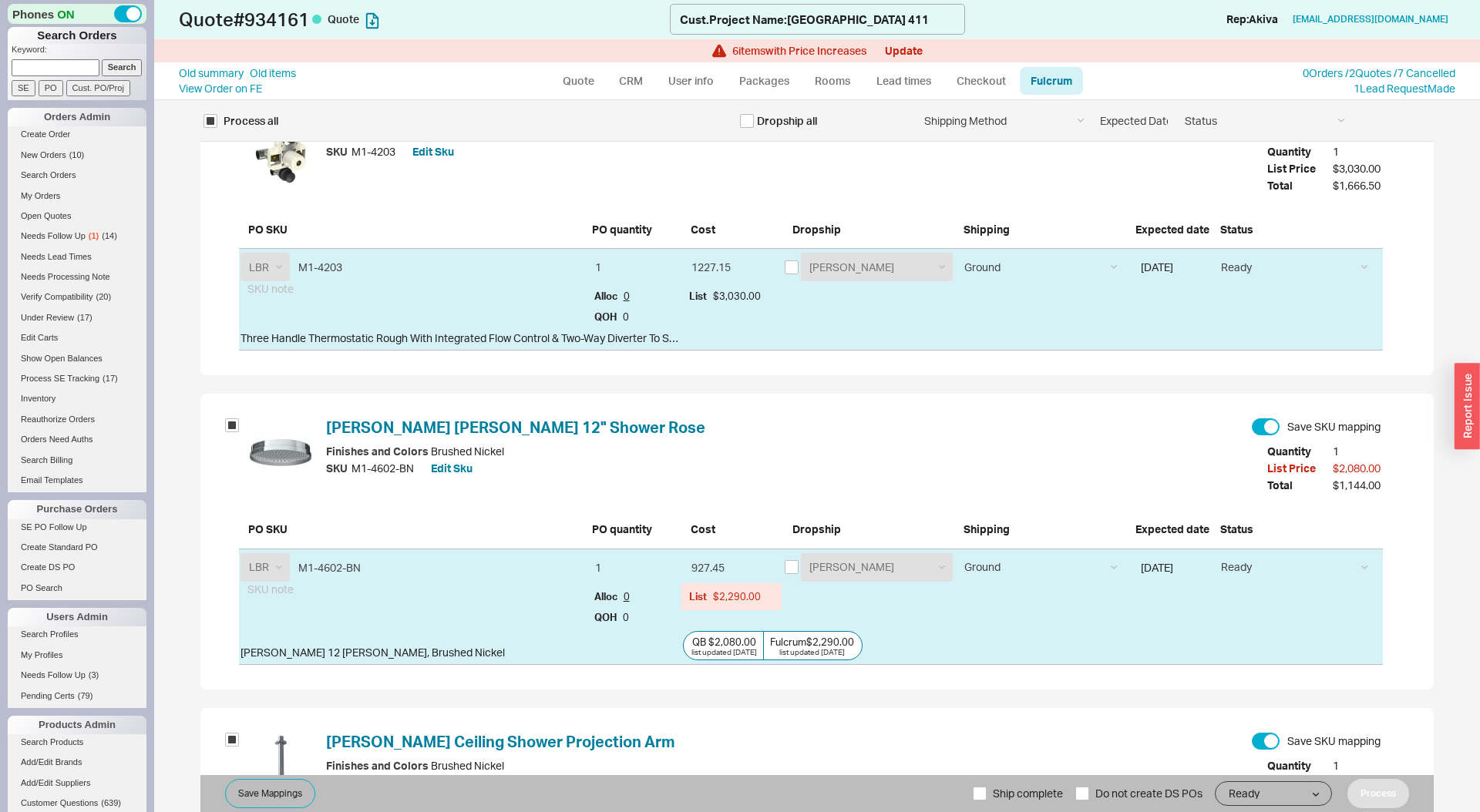
scroll to position [32254, 0]
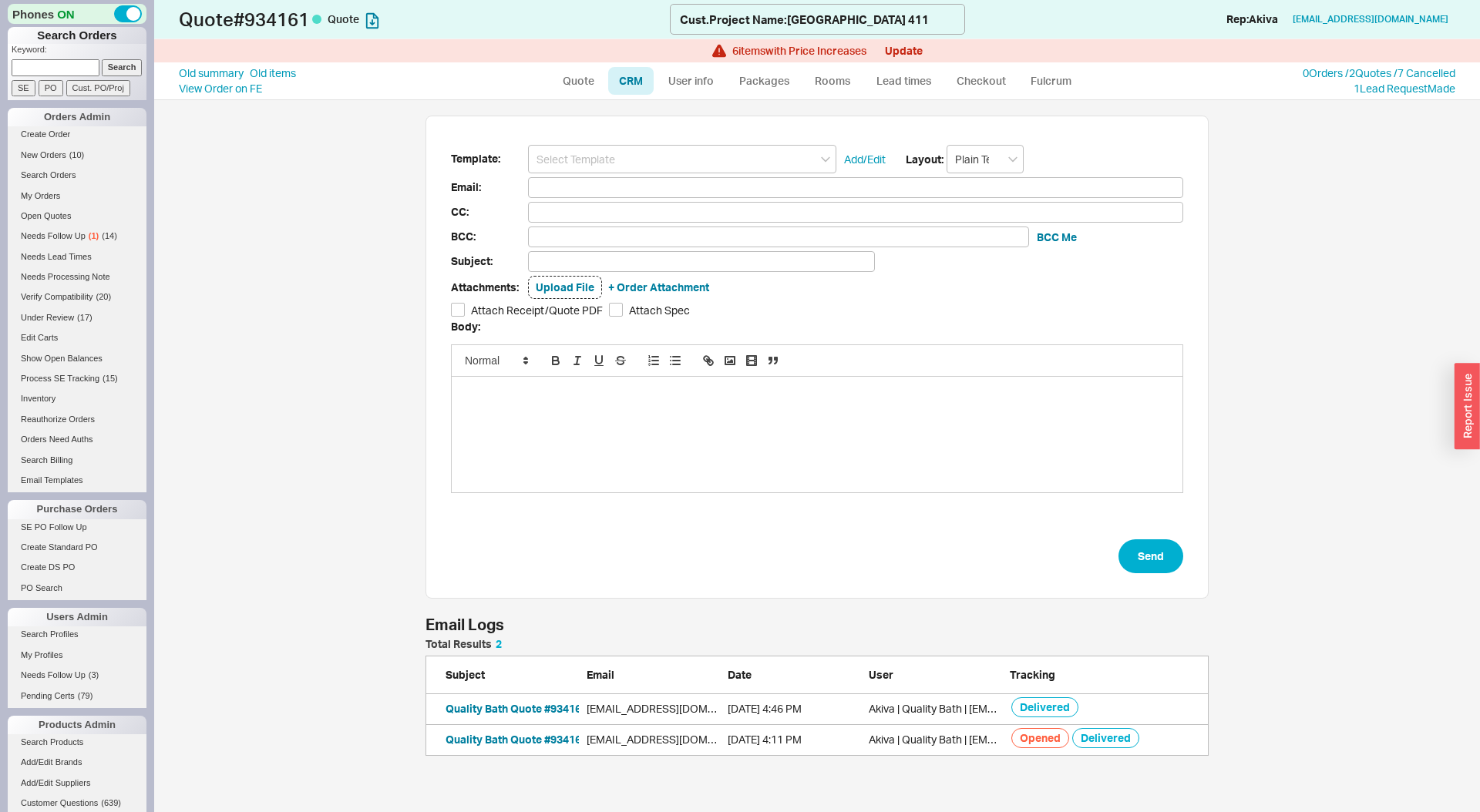
scroll to position [712, 1325]
click at [693, 169] on input at bounding box center [682, 160] width 308 height 29
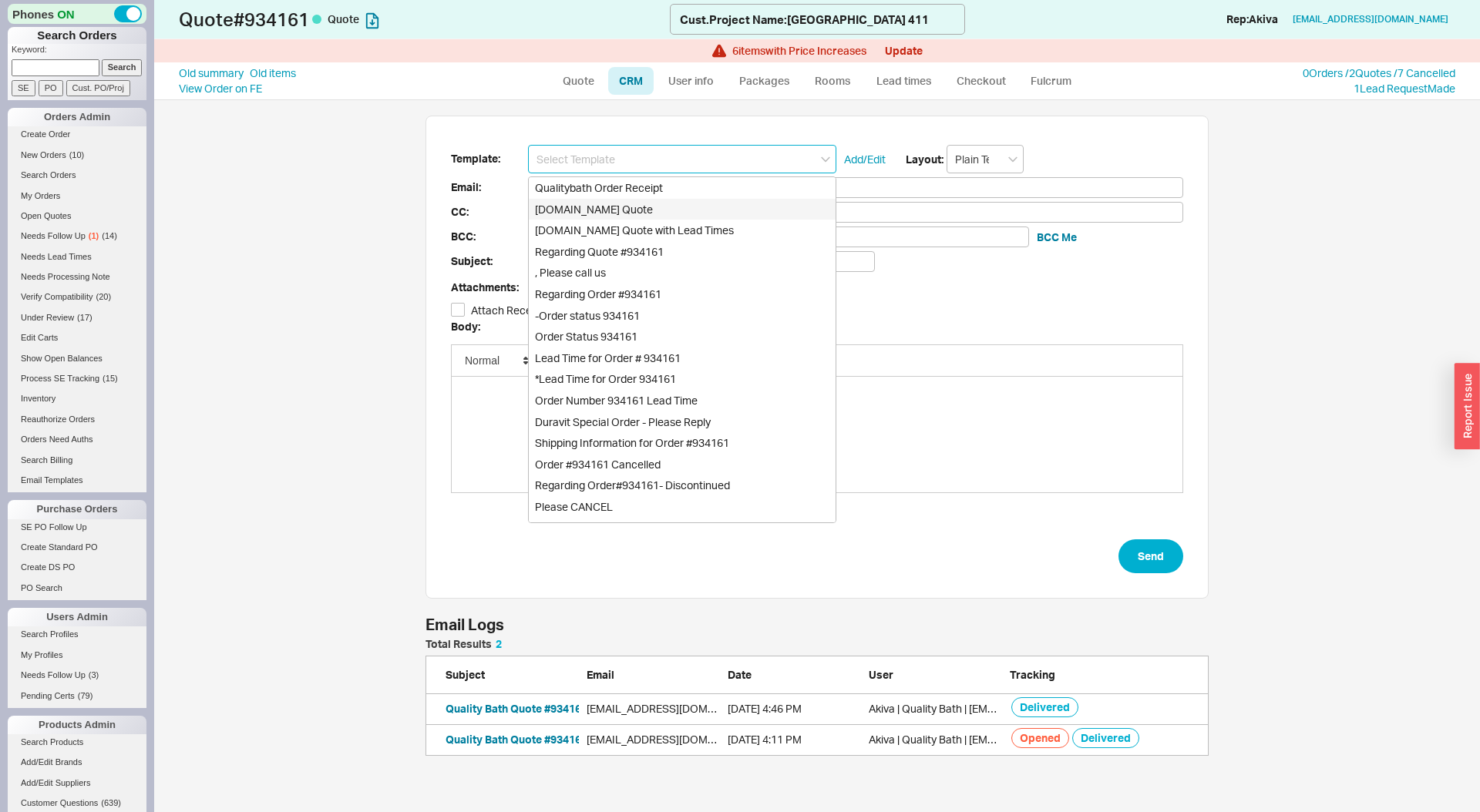
click at [682, 203] on div "Qualitybath.com Quote" at bounding box center [682, 210] width 306 height 21
type input "Qualitybath.com Quote"
type input "Receipt"
type input "[EMAIL_ADDRESS][DOMAIN_NAME]"
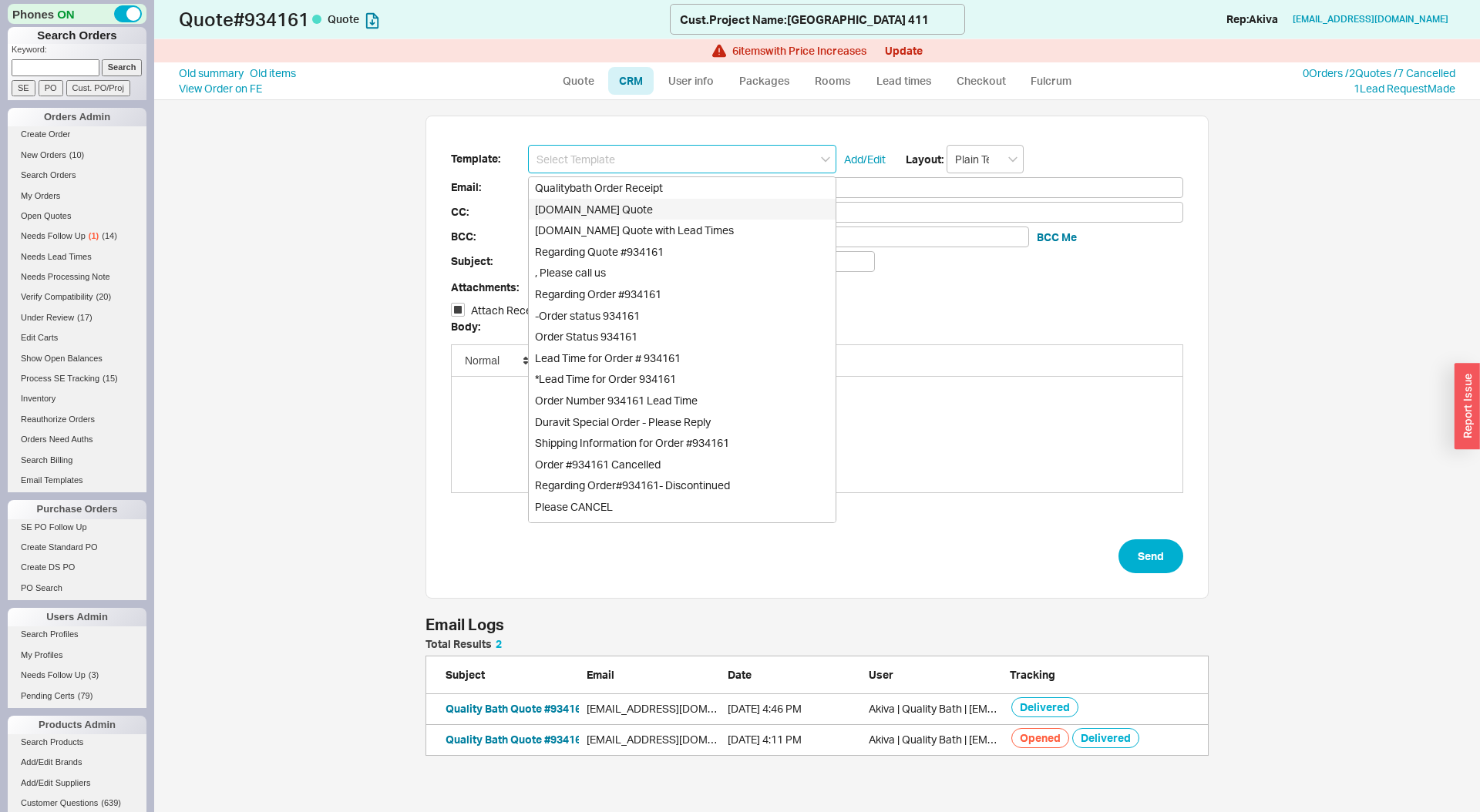
type input "allan@pcc-cr.com"
type input "Quality Bath Quote #934161"
checkbox input "true"
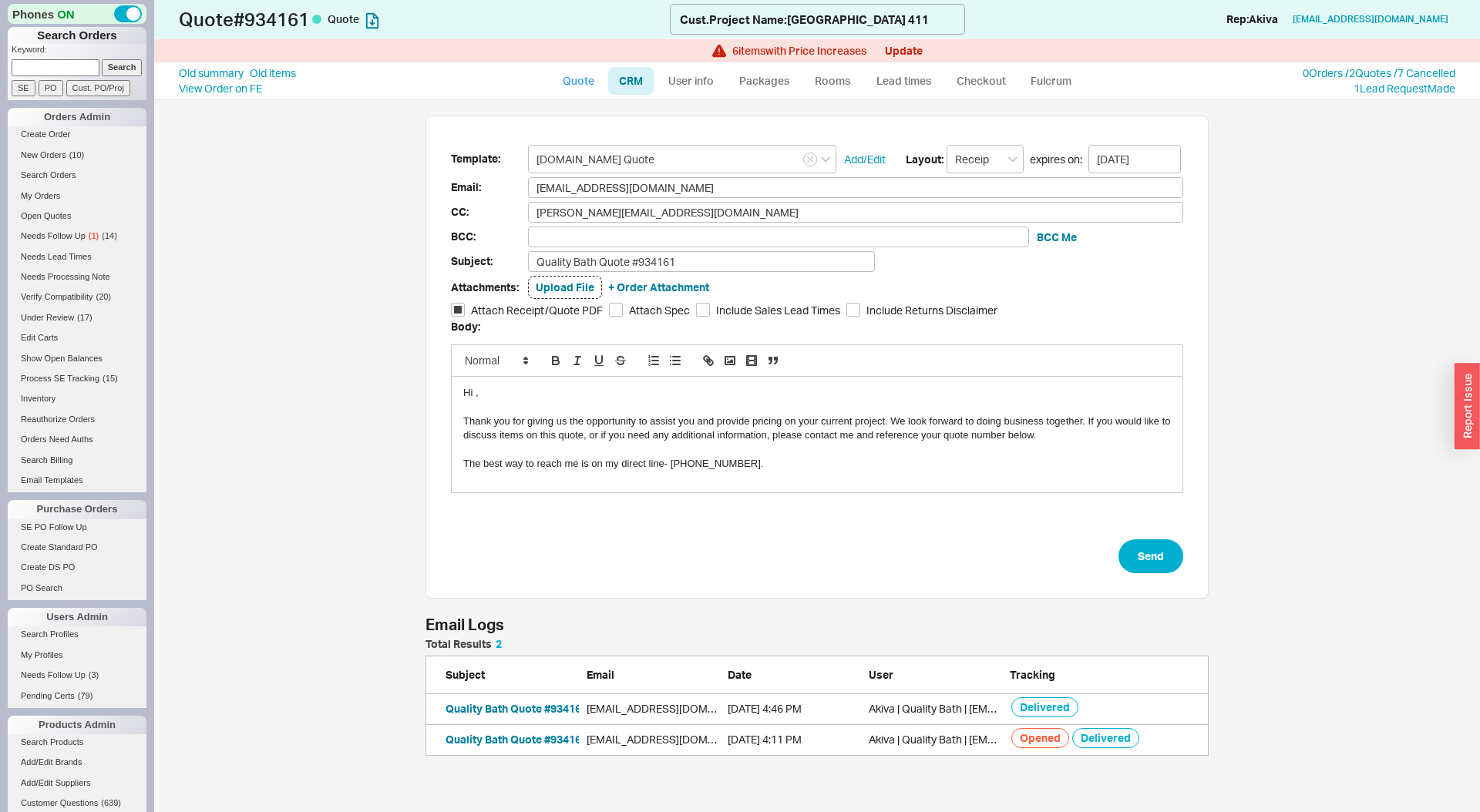
drag, startPoint x: 598, startPoint y: 83, endPoint x: 1275, endPoint y: 98, distance: 677.2
click at [598, 83] on link "Quote" at bounding box center [578, 80] width 53 height 28
select select "LOW"
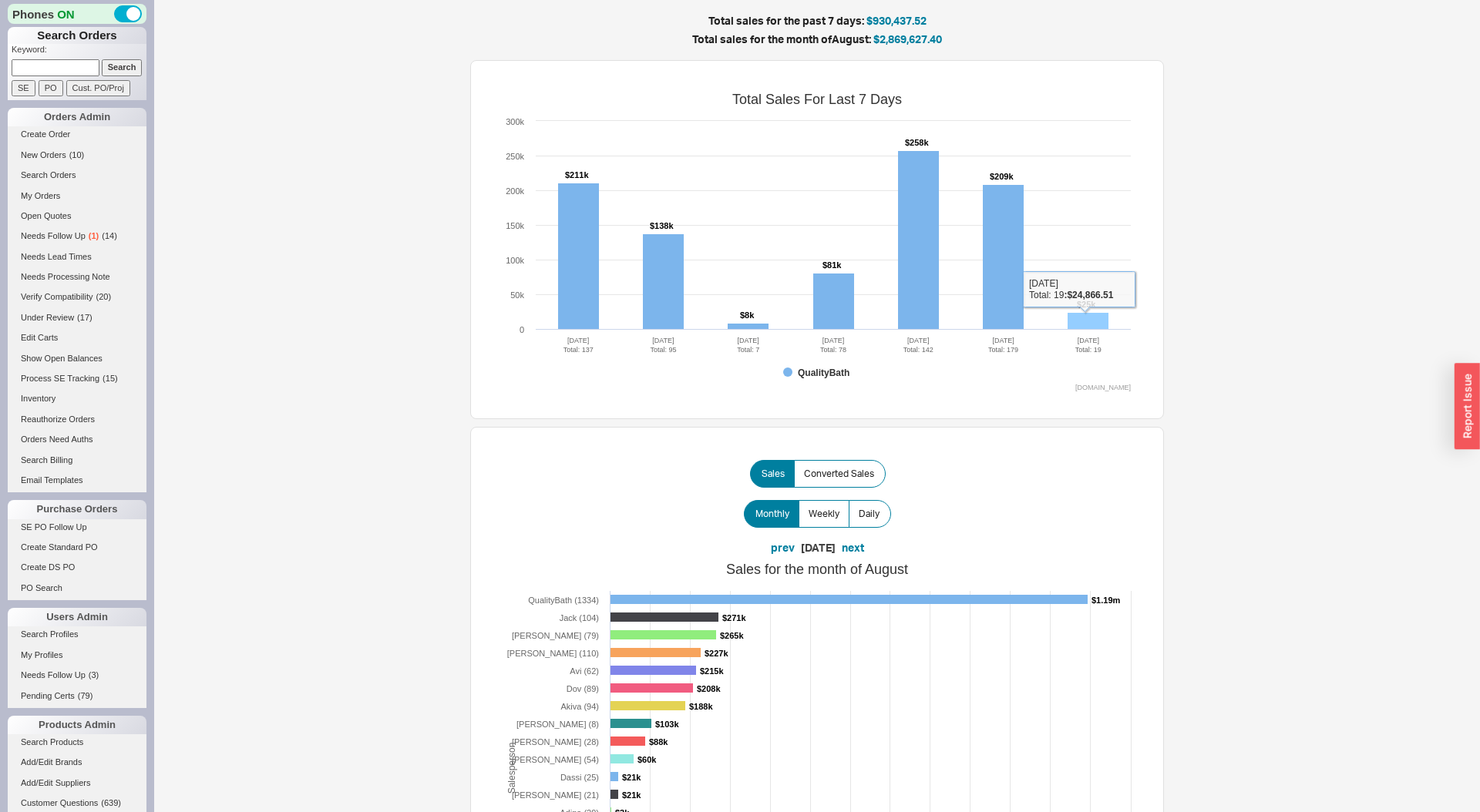
click at [1075, 314] on rect at bounding box center [1088, 322] width 41 height 17
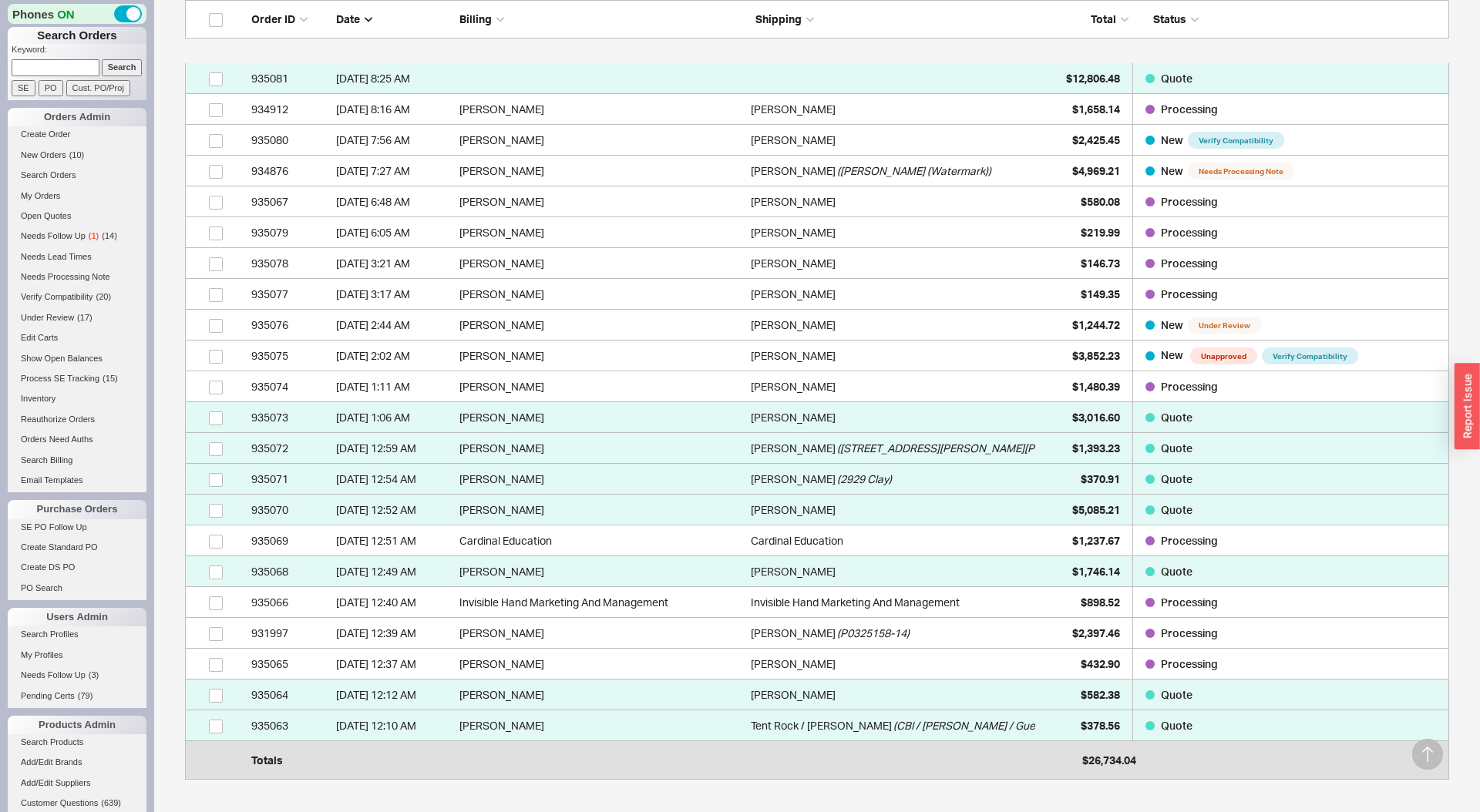
scroll to position [879, 0]
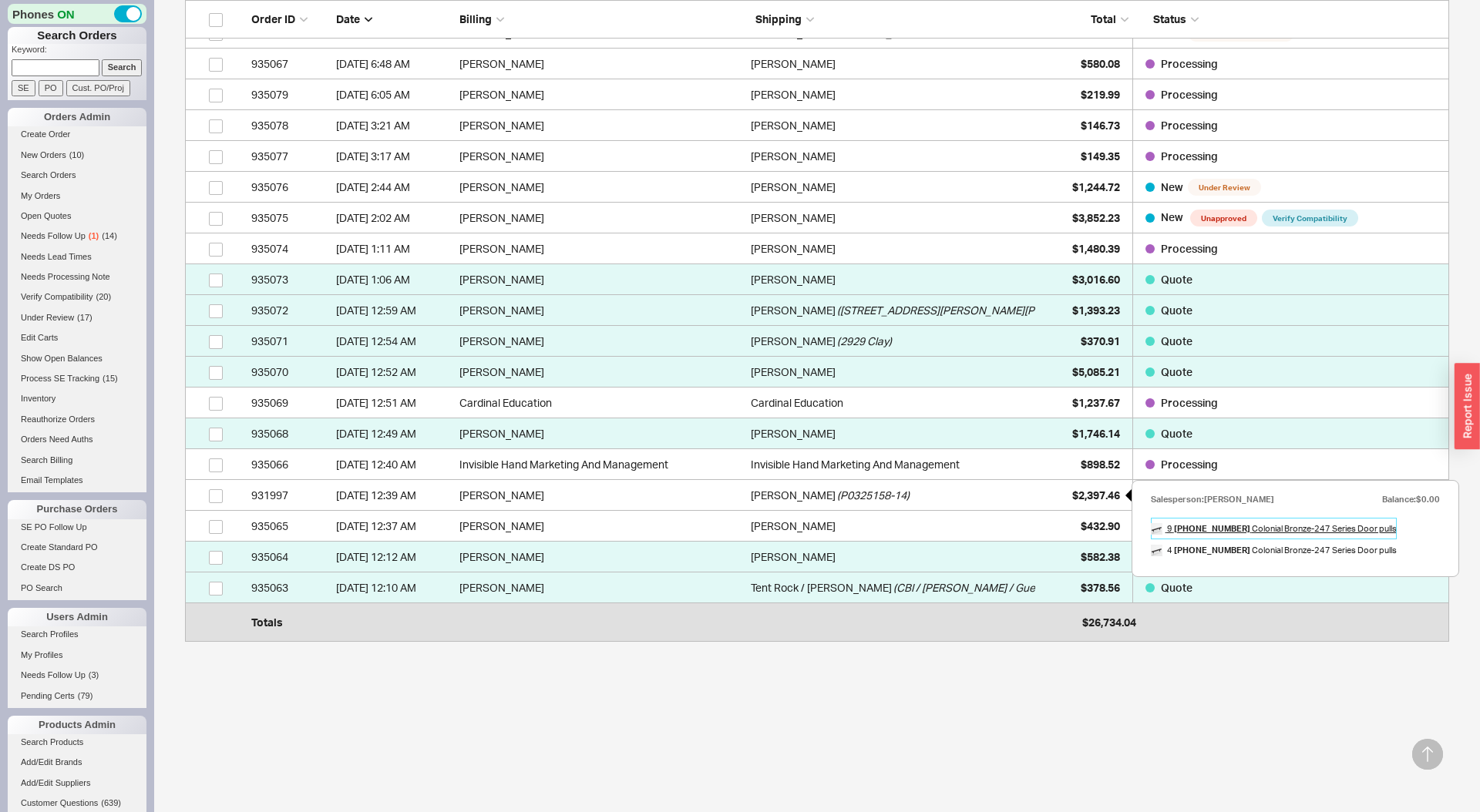
click at [1206, 534] on b "247-24-19" at bounding box center [1211, 528] width 76 height 11
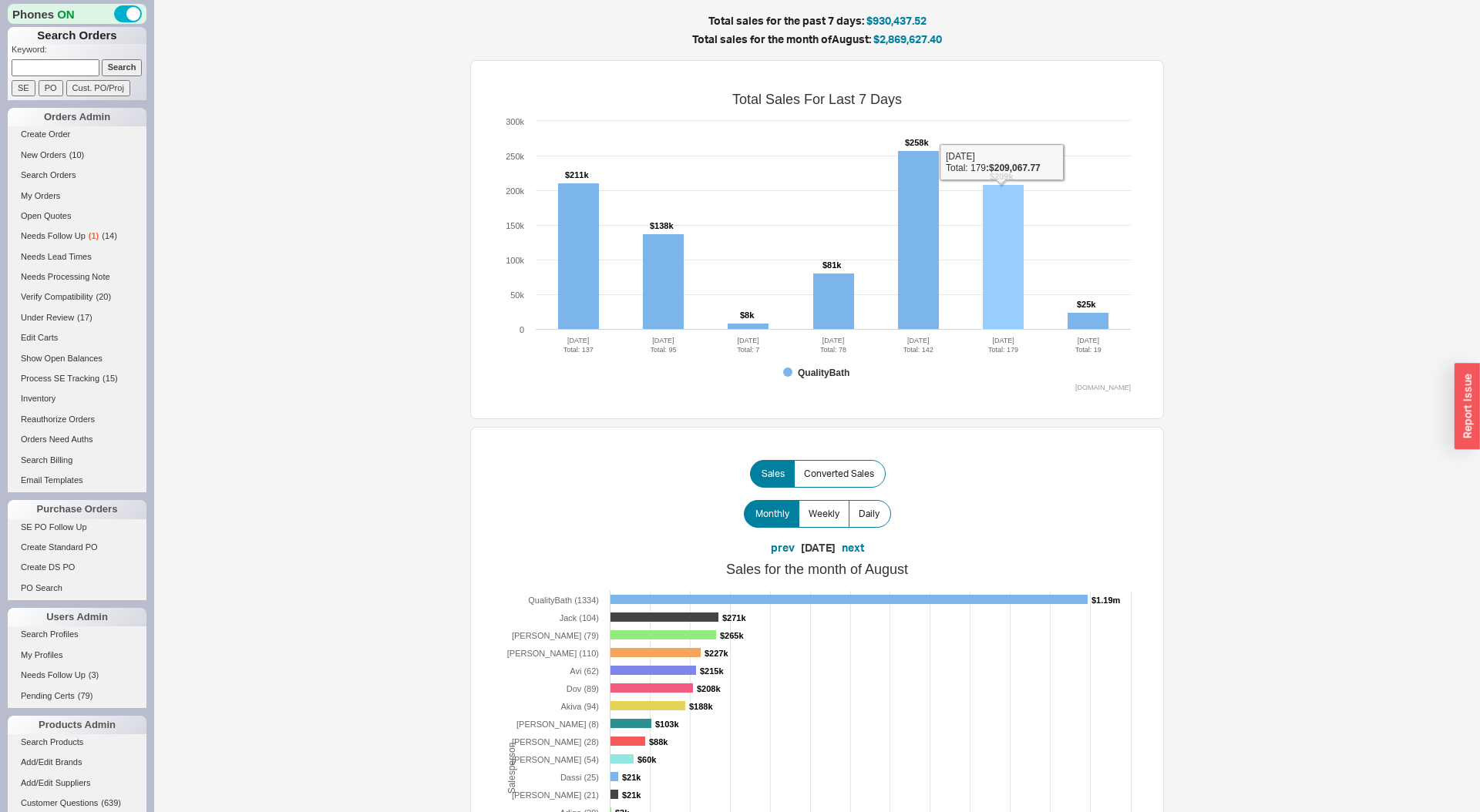
click at [996, 283] on rect at bounding box center [1003, 257] width 41 height 145
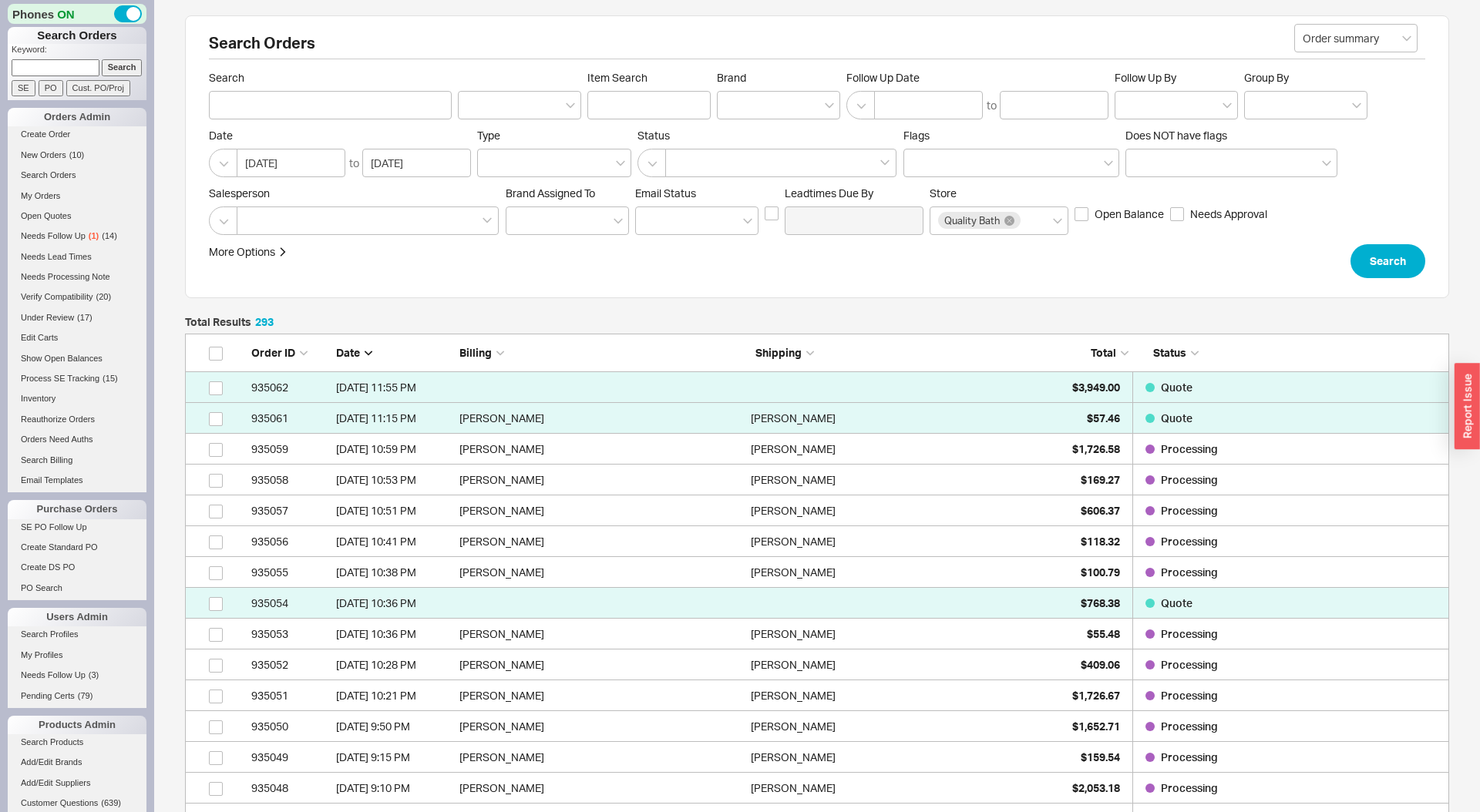
scroll to position [9102, 1264]
click at [773, 89] on label "Brand" at bounding box center [779, 95] width 124 height 48
click at [736, 97] on input "Brand" at bounding box center [730, 105] width 11 height 17
type input "emt"
type input "Brand"
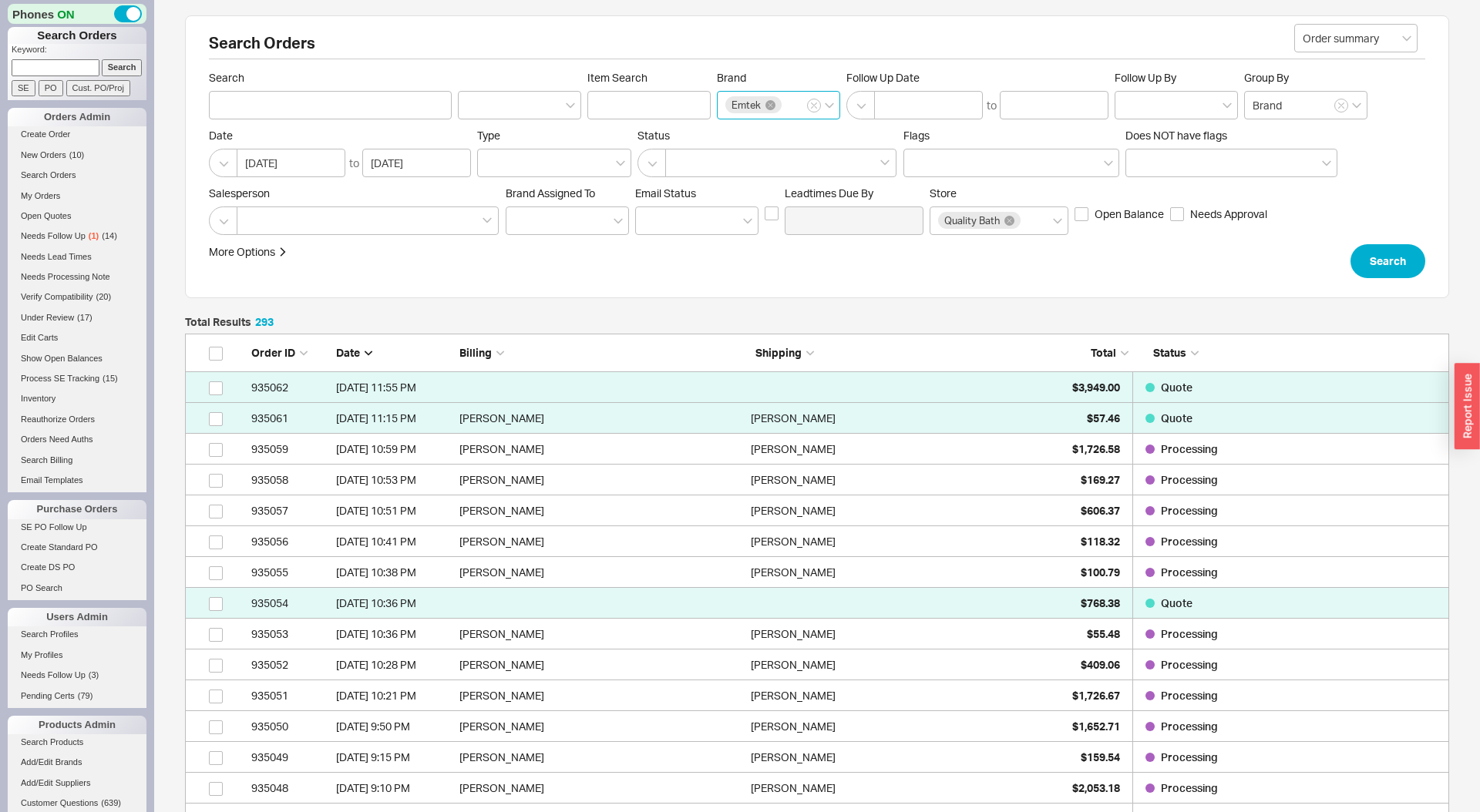
click button "Search" at bounding box center [1387, 261] width 74 height 34
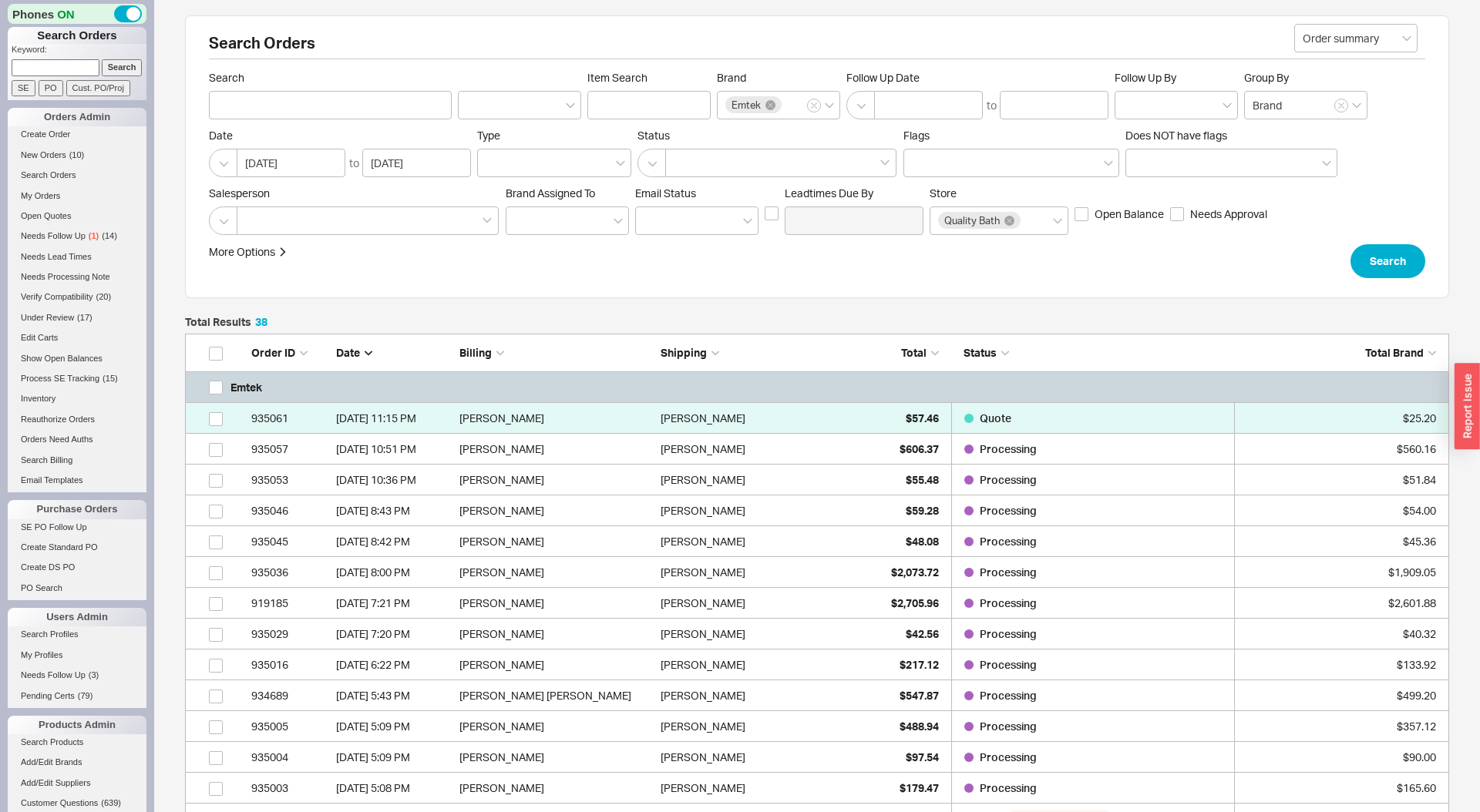
scroll to position [1272, 1264]
click at [891, 577] on span "$2,073.72" at bounding box center [914, 572] width 47 height 14
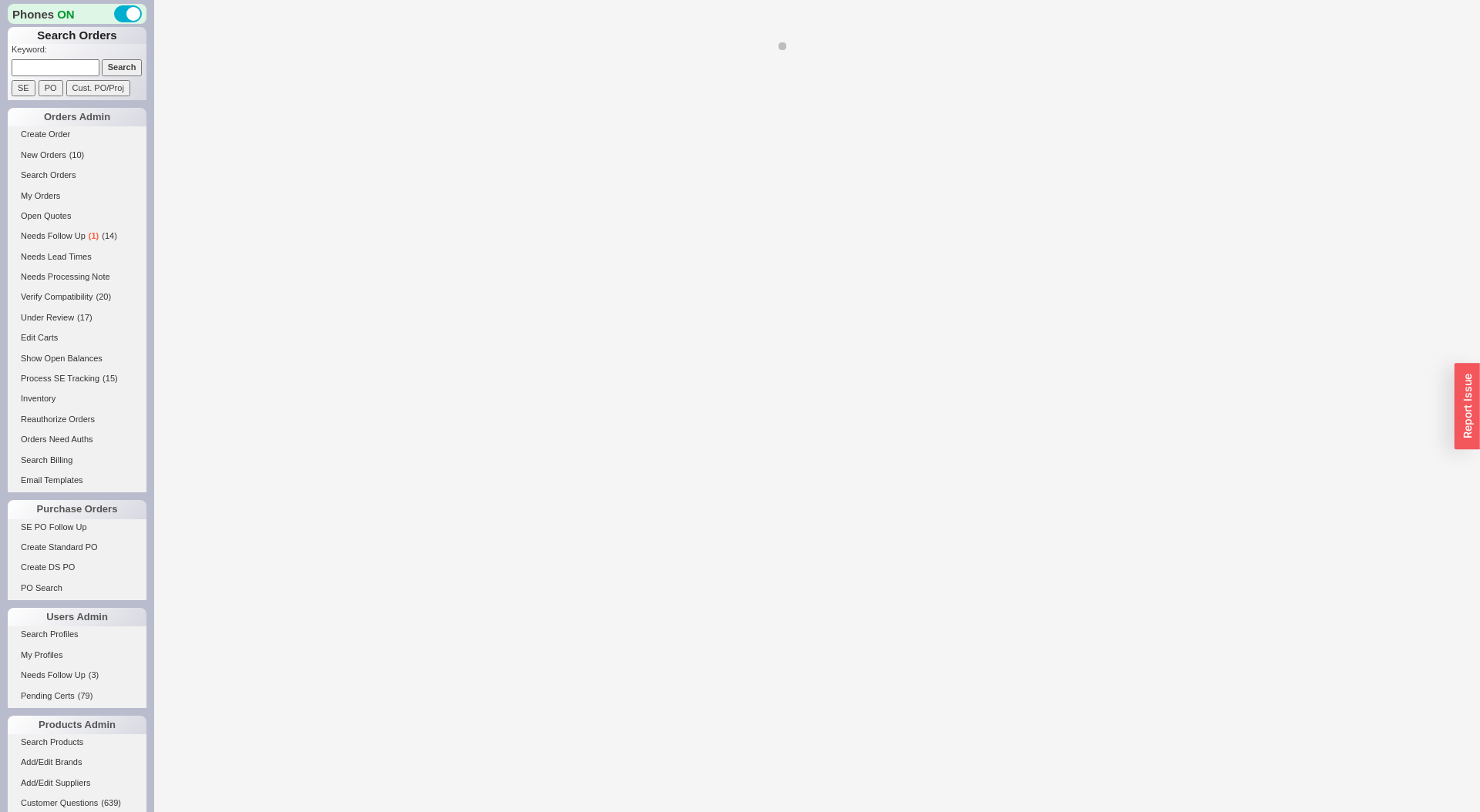
select select "LOW"
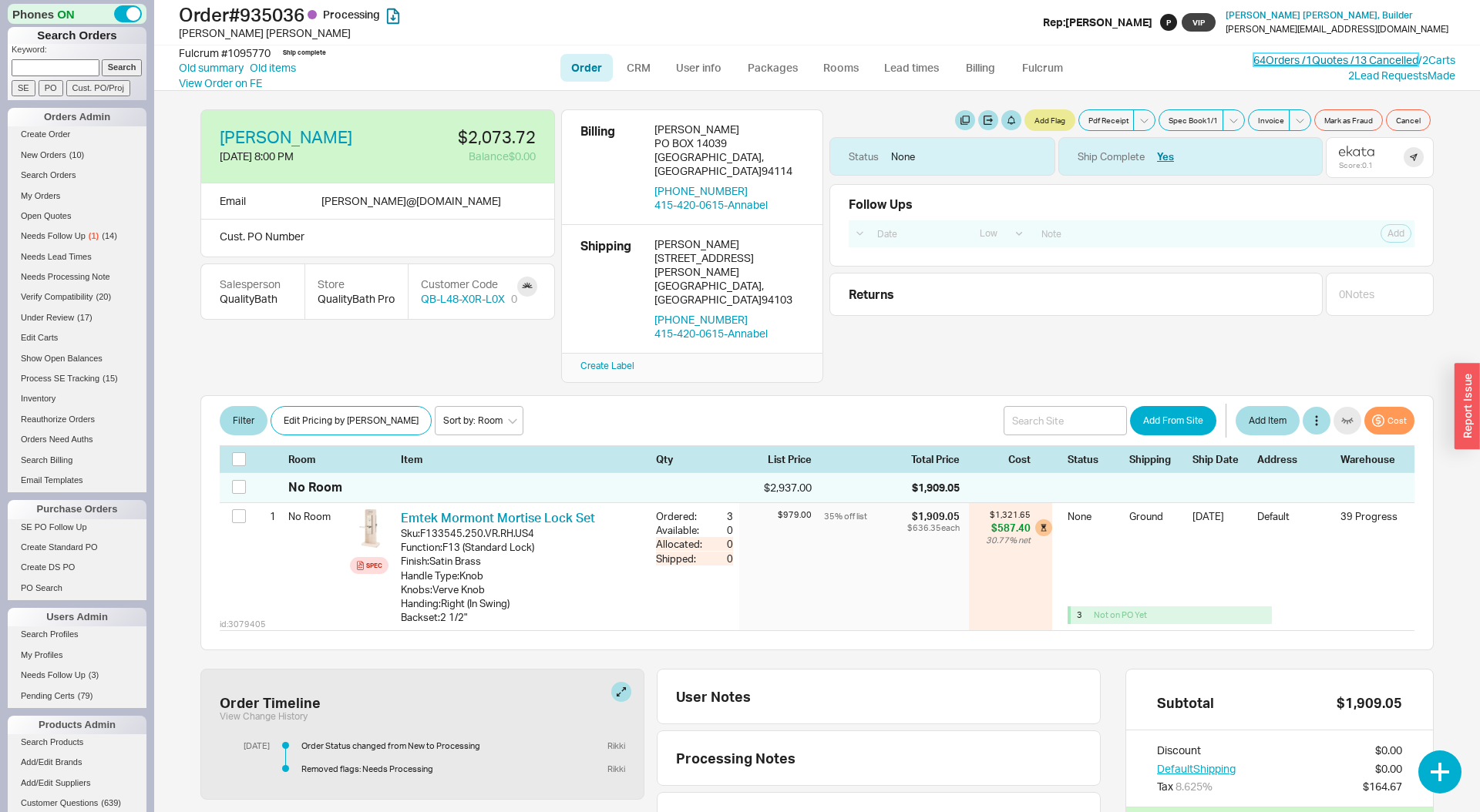
click at [1310, 63] on link "64 Orders / 1 Quotes / 13 Cancelled" at bounding box center [1335, 60] width 165 height 14
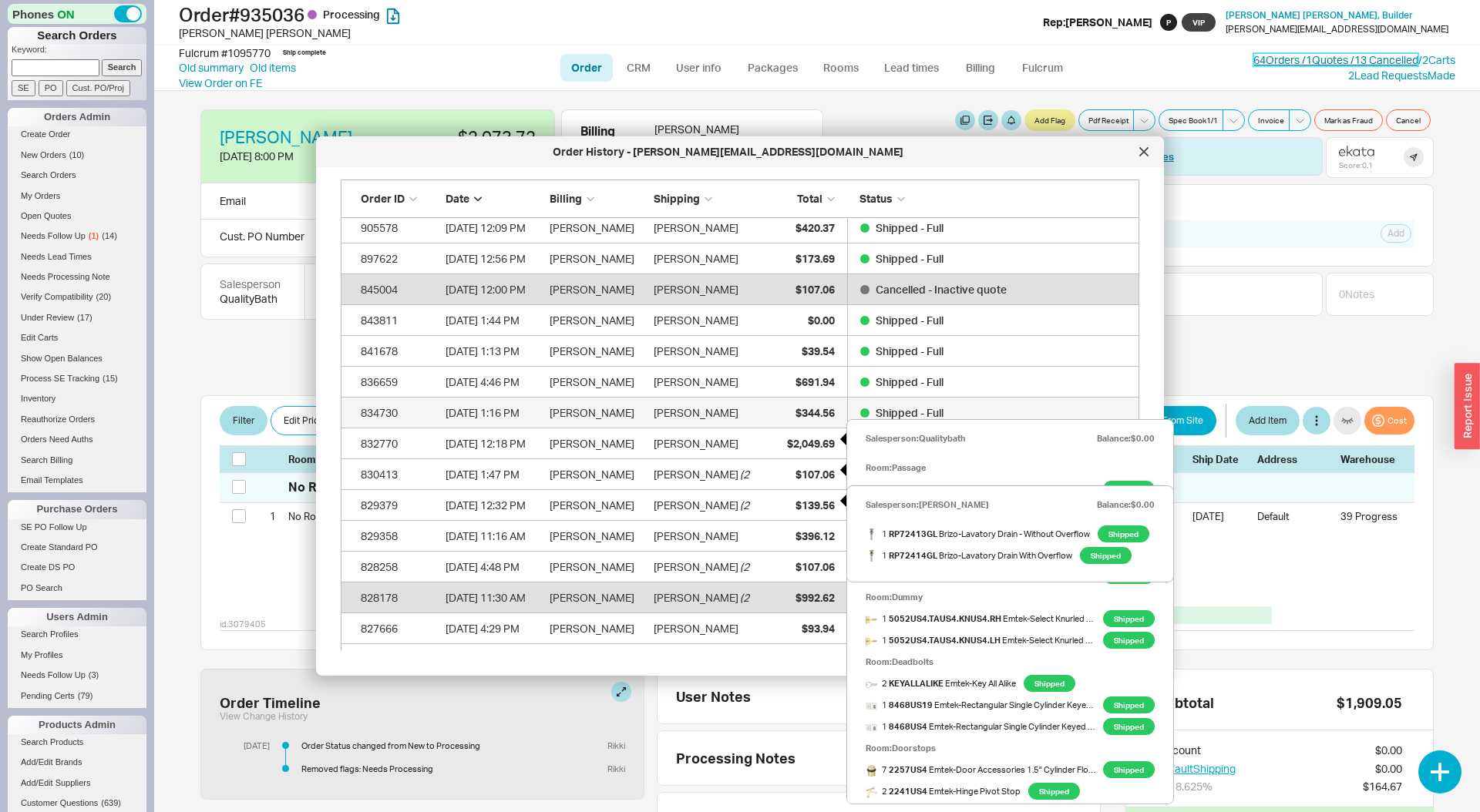
scroll to position [475, 0]
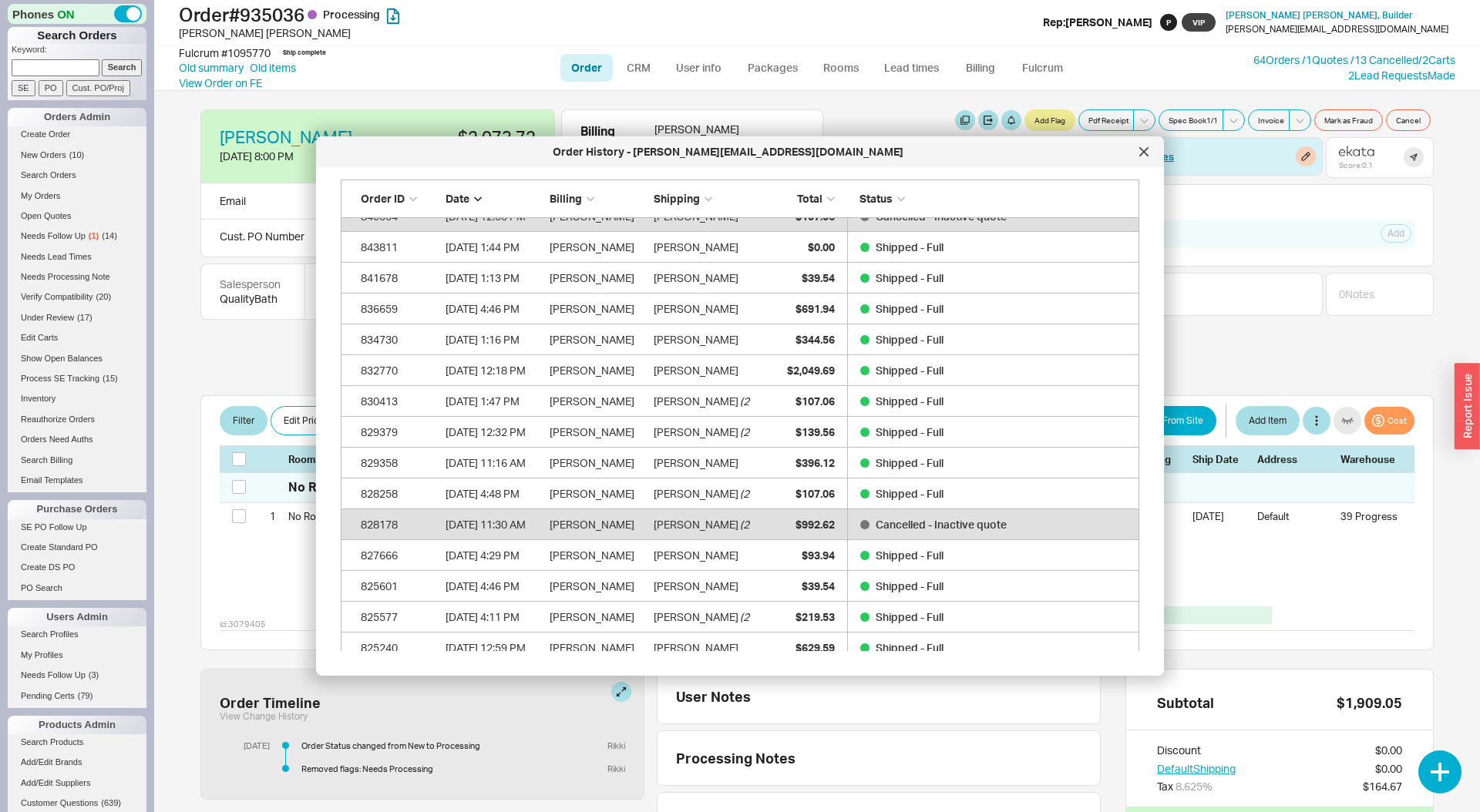
drag, startPoint x: 1135, startPoint y: 149, endPoint x: 1129, endPoint y: 157, distance: 10.0
click at [1135, 149] on div at bounding box center [1144, 152] width 25 height 25
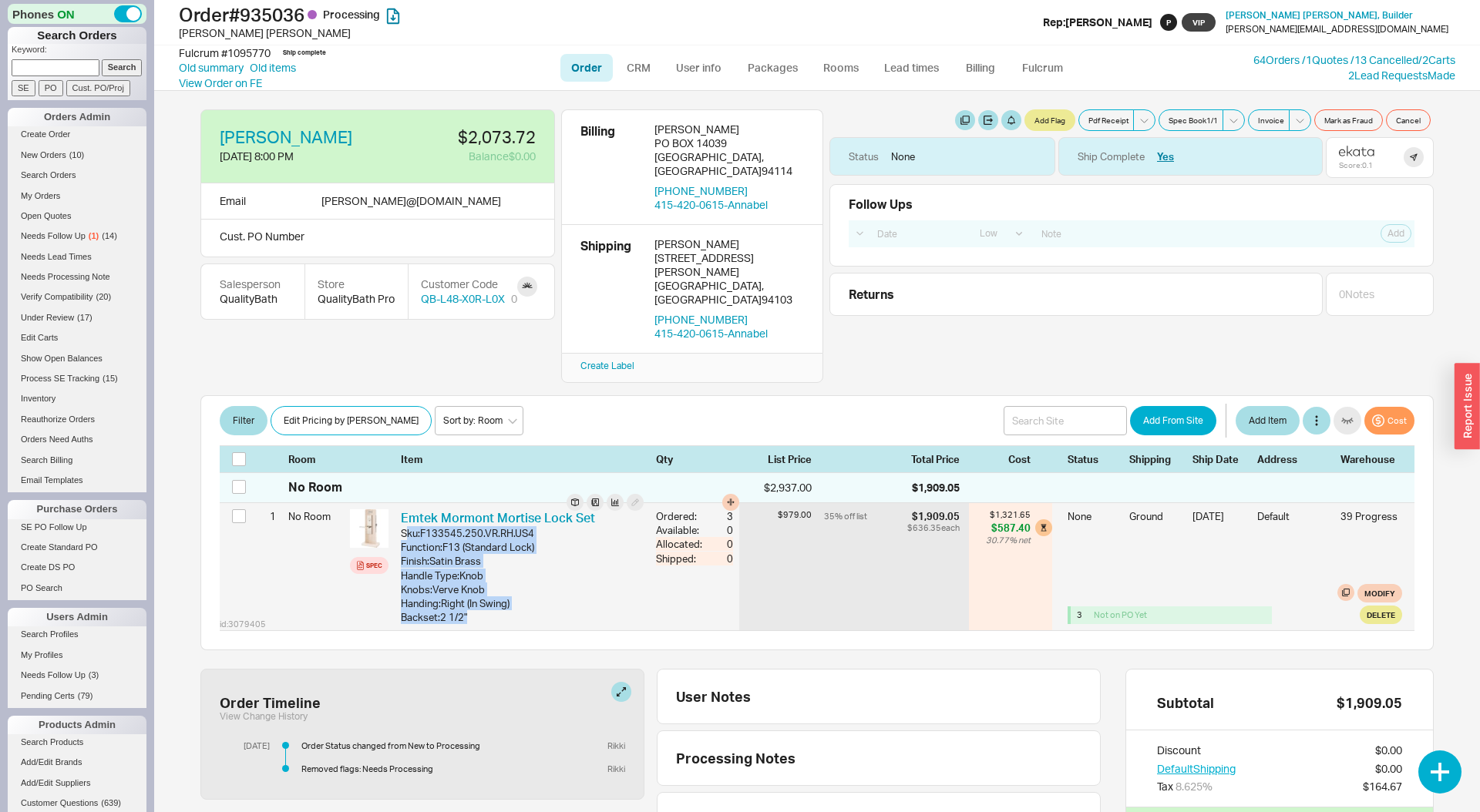
drag, startPoint x: 484, startPoint y: 580, endPoint x: 405, endPoint y: 485, distance: 123.6
click at [405, 509] on div "Emtek Mormont Mortise Lock Set Sku: F133545.250.VR.RH.US4 Function : F13 (Stand…" at bounding box center [522, 567] width 243 height 116
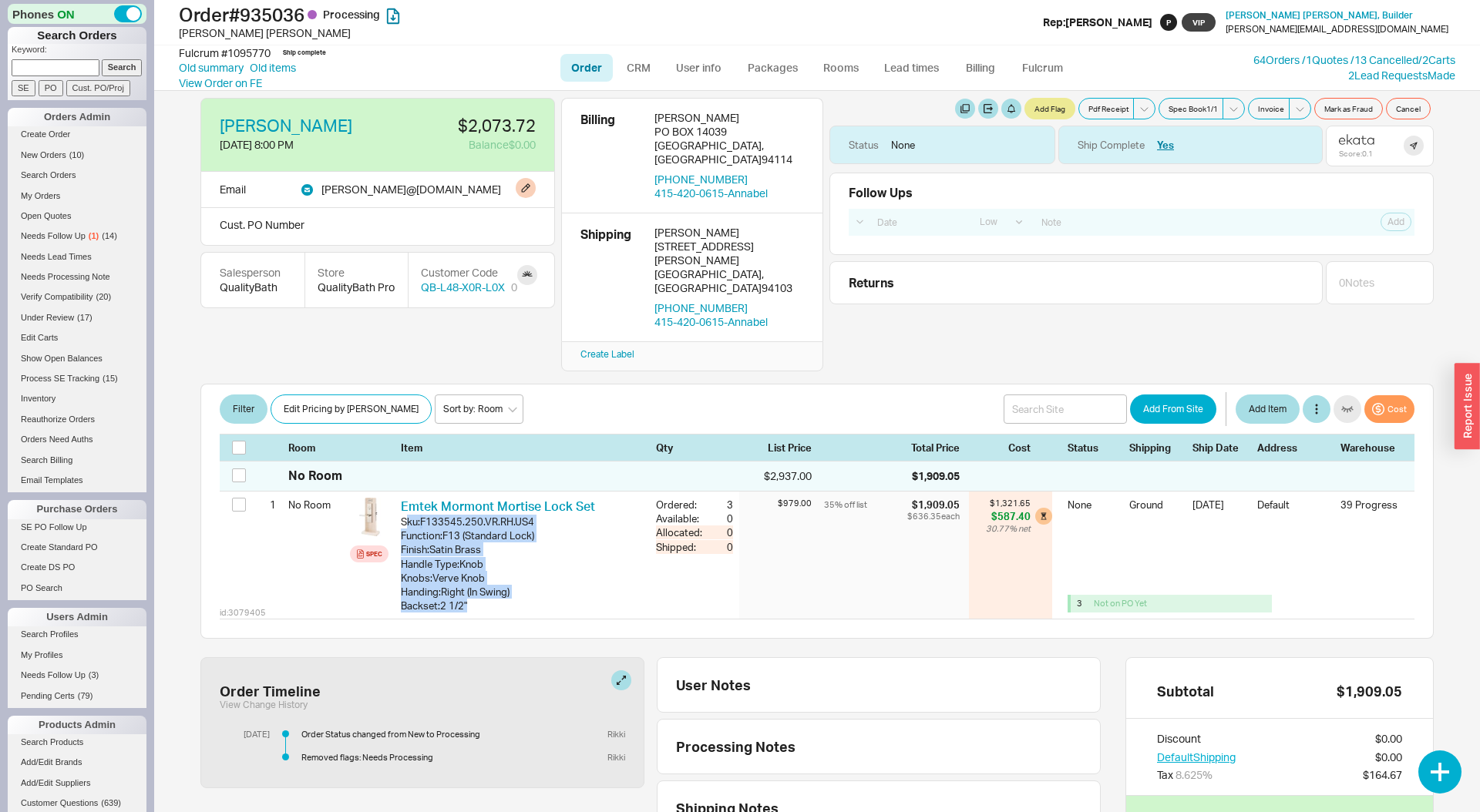
scroll to position [0, 0]
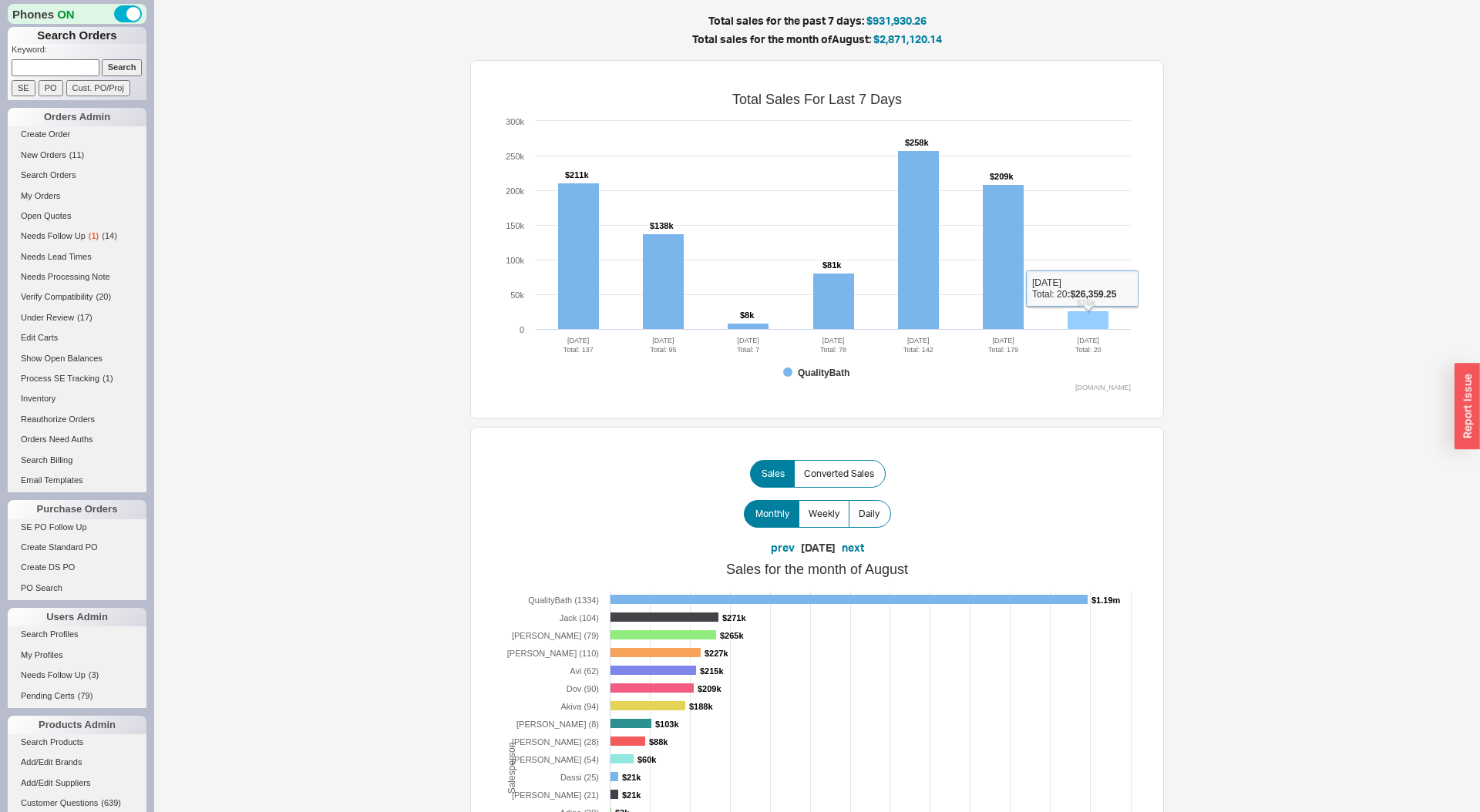
click at [1104, 317] on rect at bounding box center [1088, 320] width 41 height 18
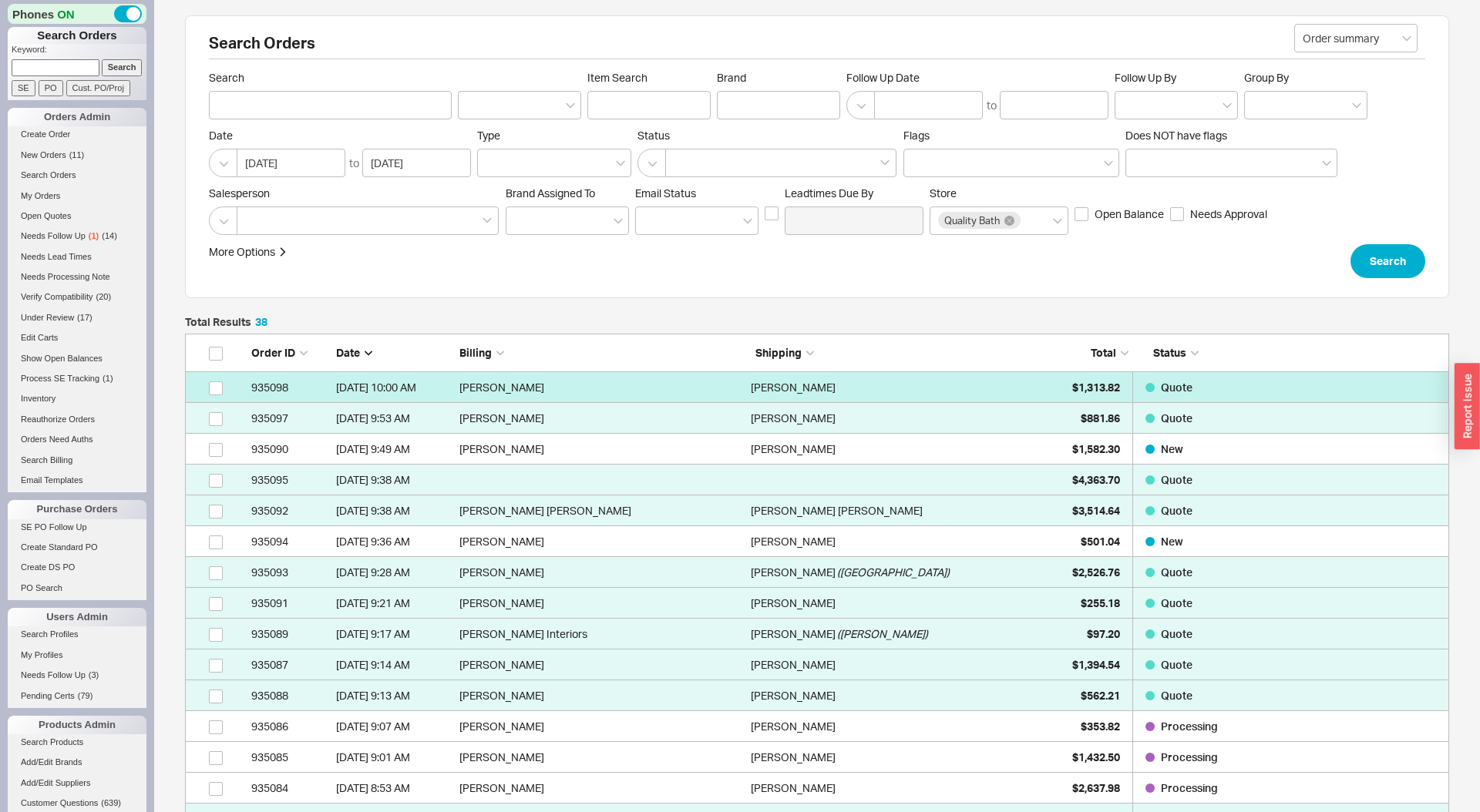
scroll to position [1241, 1264]
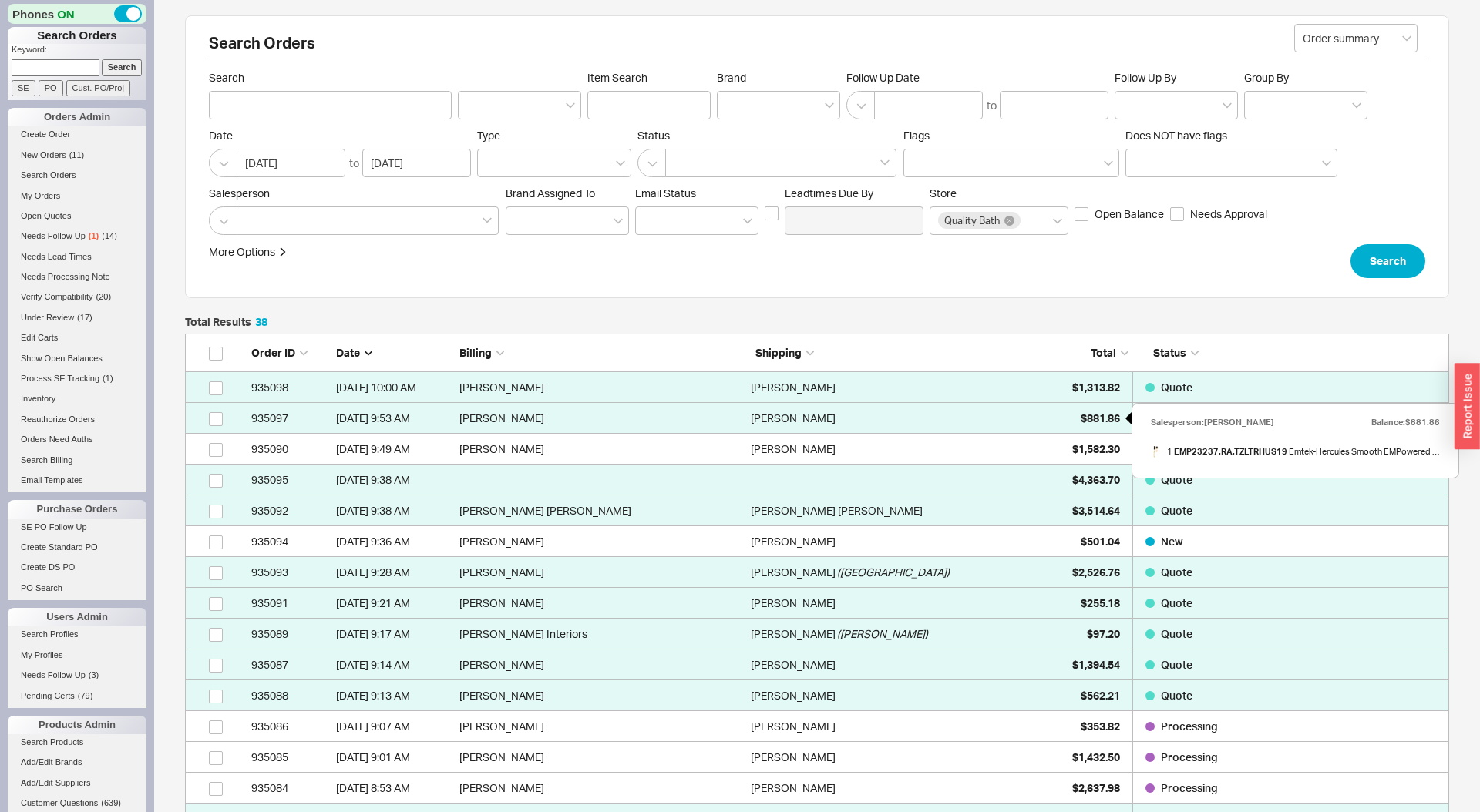
click at [1083, 408] on div "$881.86" at bounding box center [1082, 419] width 77 height 31
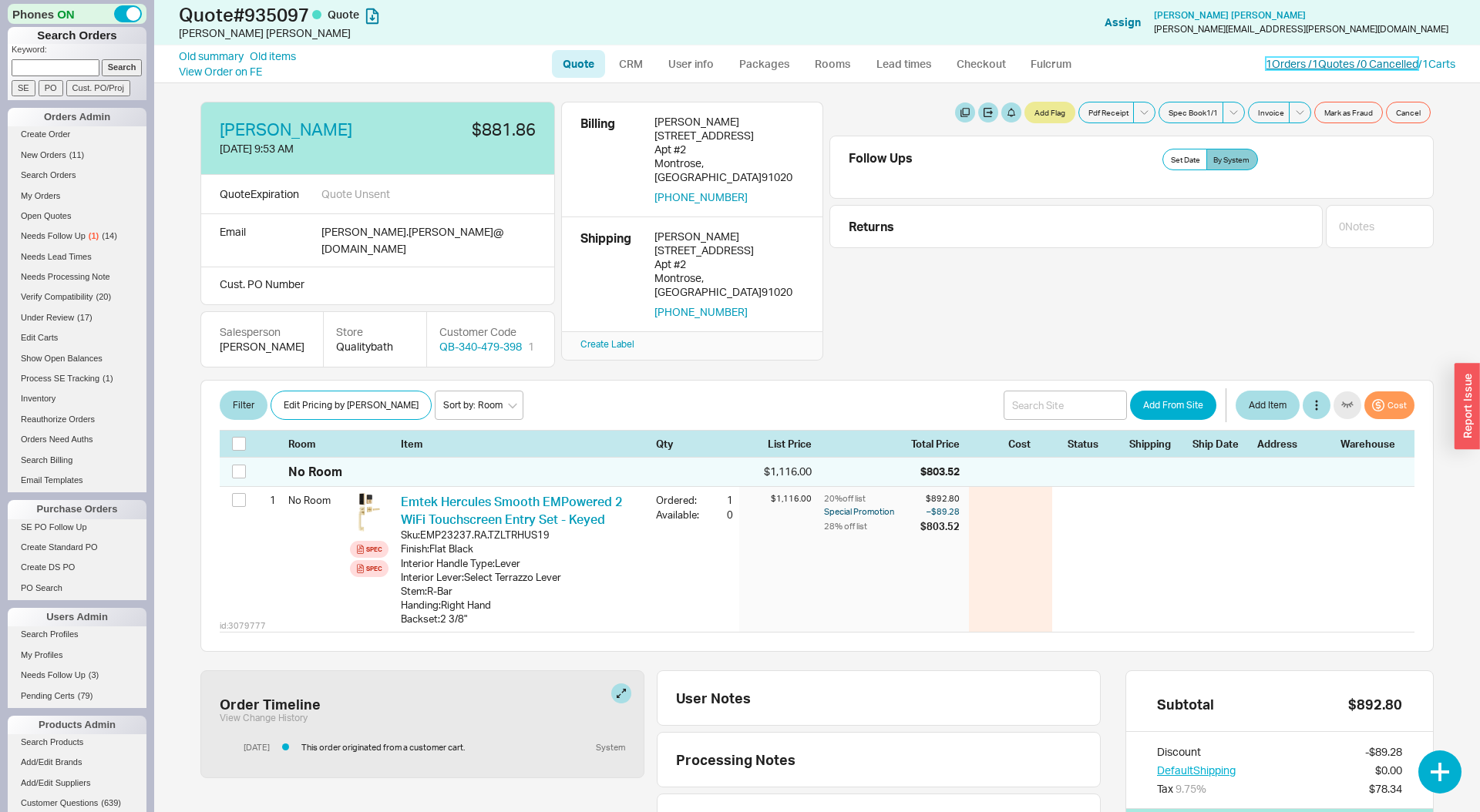
click at [1294, 68] on link "1 Orders / 1 Quotes / 0 Cancelled" at bounding box center [1342, 64] width 153 height 14
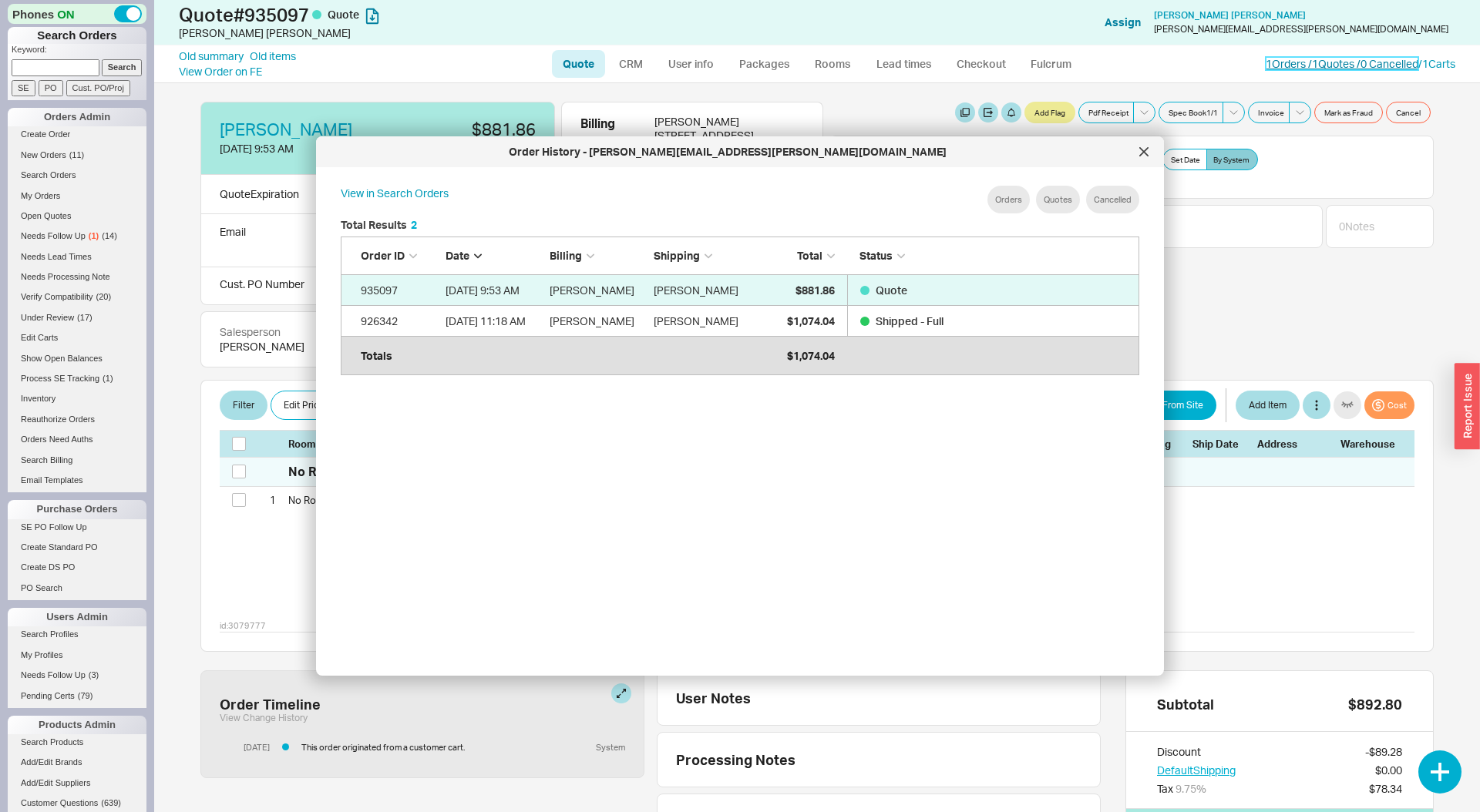
scroll to position [472, 824]
click at [1143, 144] on div at bounding box center [1144, 152] width 25 height 25
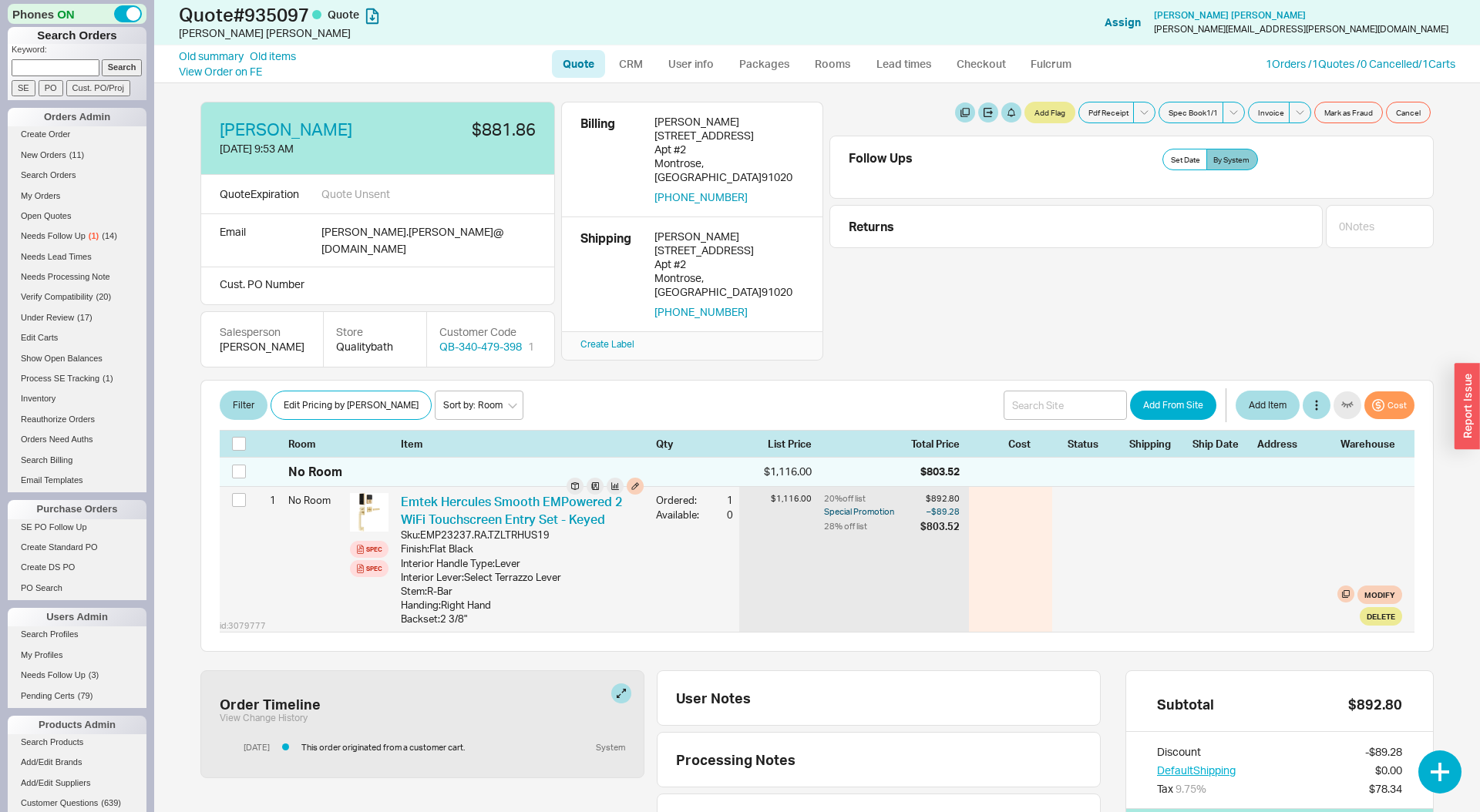
click at [500, 528] on div "EMP23237.RA.TZLTRHUS19" at bounding box center [485, 535] width 130 height 14
click at [479, 528] on div "EMP23237.RA.TZLTRHUS19" at bounding box center [485, 535] width 130 height 14
click at [409, 542] on div "Finish : Flat Black" at bounding box center [522, 549] width 243 height 14
drag, startPoint x: 409, startPoint y: 529, endPoint x: 552, endPoint y: 566, distance: 147.7
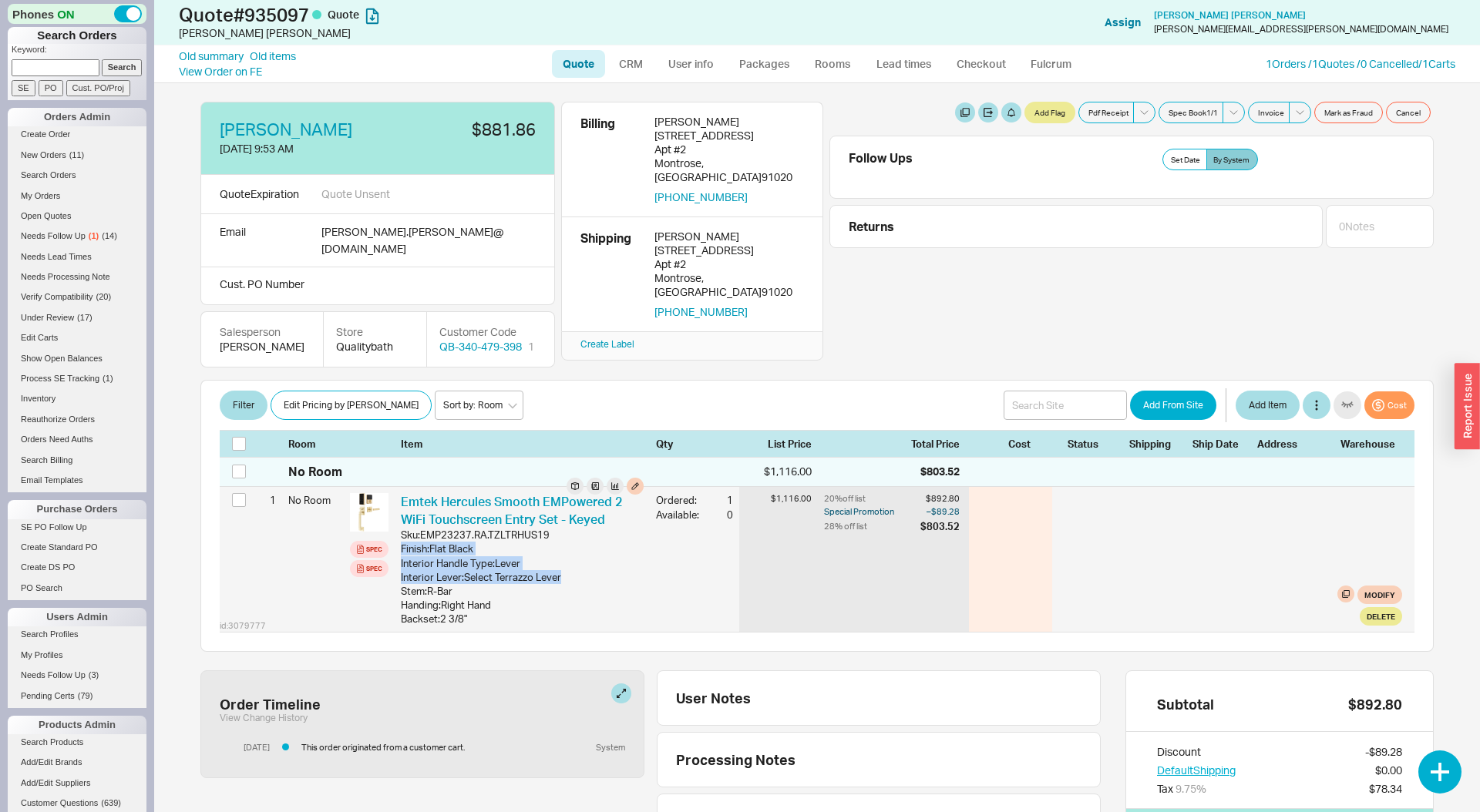
click at [552, 566] on div "Finish : Flat Black Interior Handle Type : Lever Interior Lever : Select Terraz…" at bounding box center [522, 584] width 243 height 84
click at [453, 542] on div "Finish : Flat Black" at bounding box center [522, 549] width 243 height 14
drag, startPoint x: 453, startPoint y: 535, endPoint x: 500, endPoint y: 565, distance: 55.8
click at [499, 566] on div "Finish : Flat Black Interior Handle Type : Lever Interior Lever : Select Terraz…" at bounding box center [522, 584] width 243 height 84
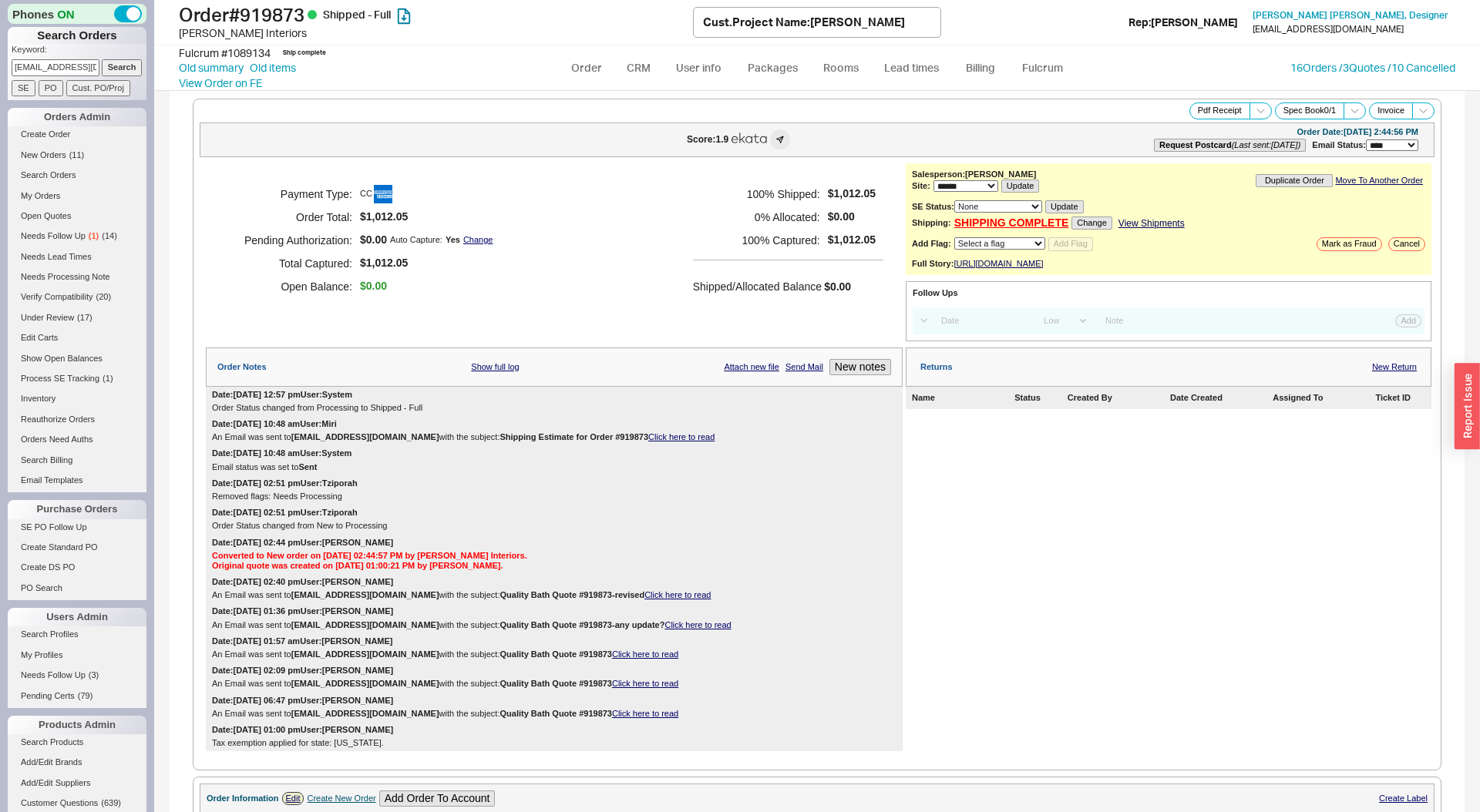
select select "*"
select select "LOW"
select select "3"
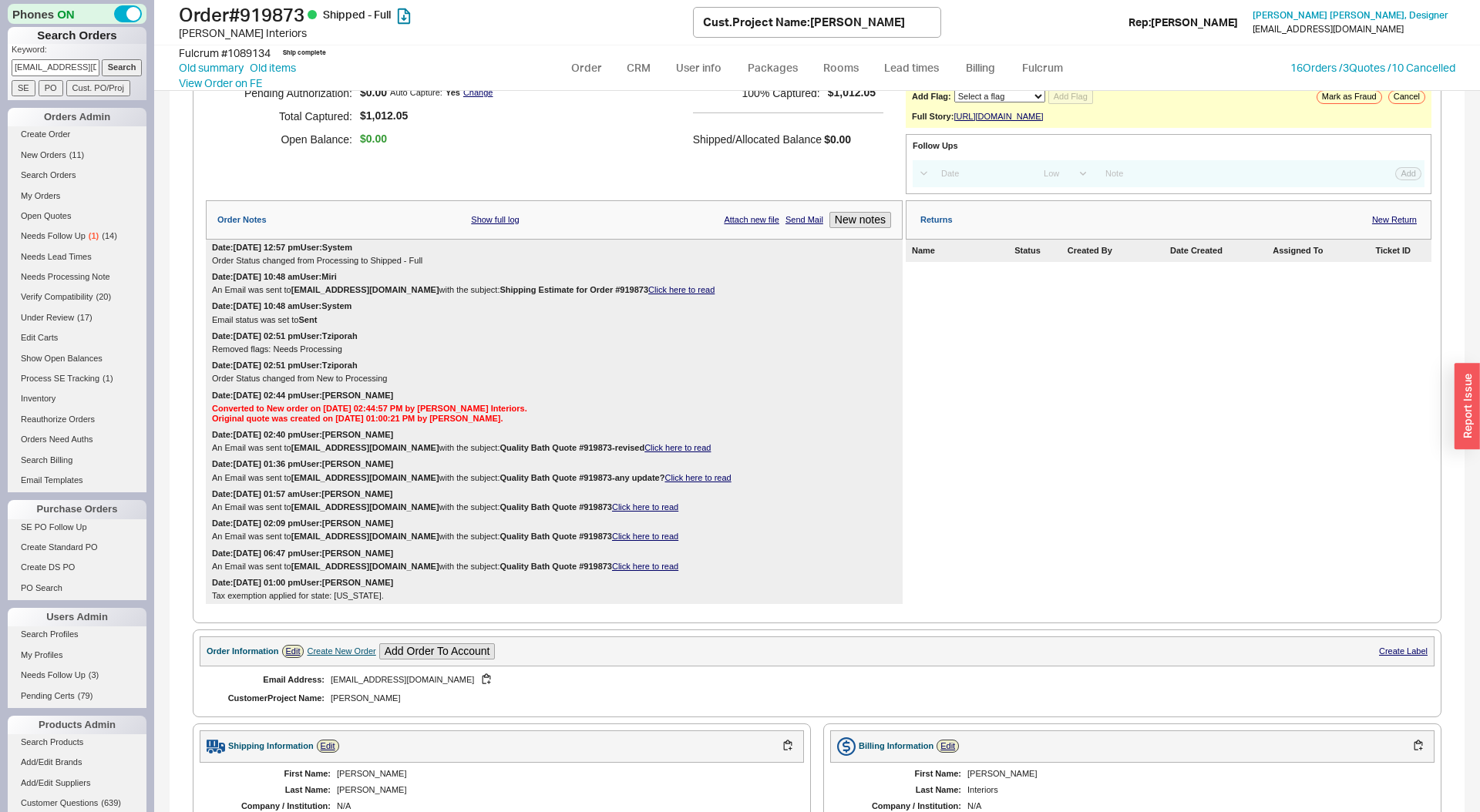
scroll to position [725, 0]
